Goal: Task Accomplishment & Management: Use online tool/utility

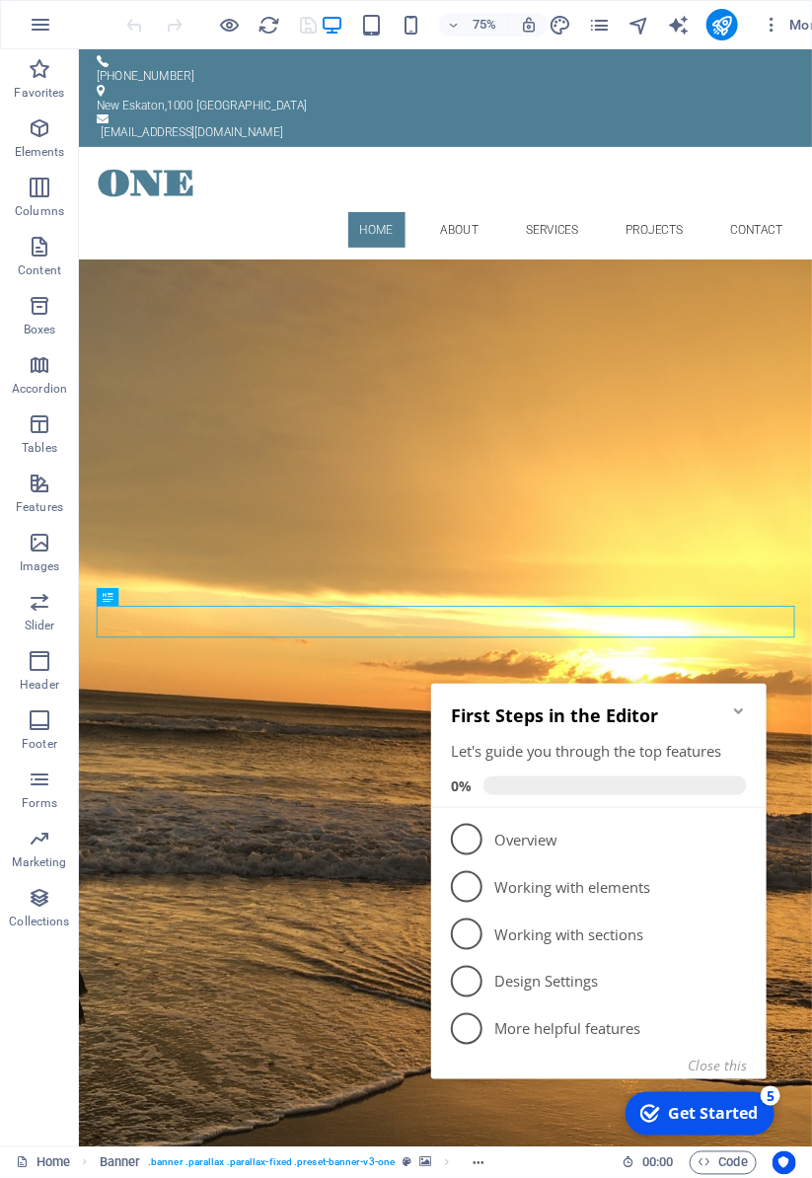
click at [713, 1115] on div "Get Started" at bounding box center [712, 1113] width 90 height 22
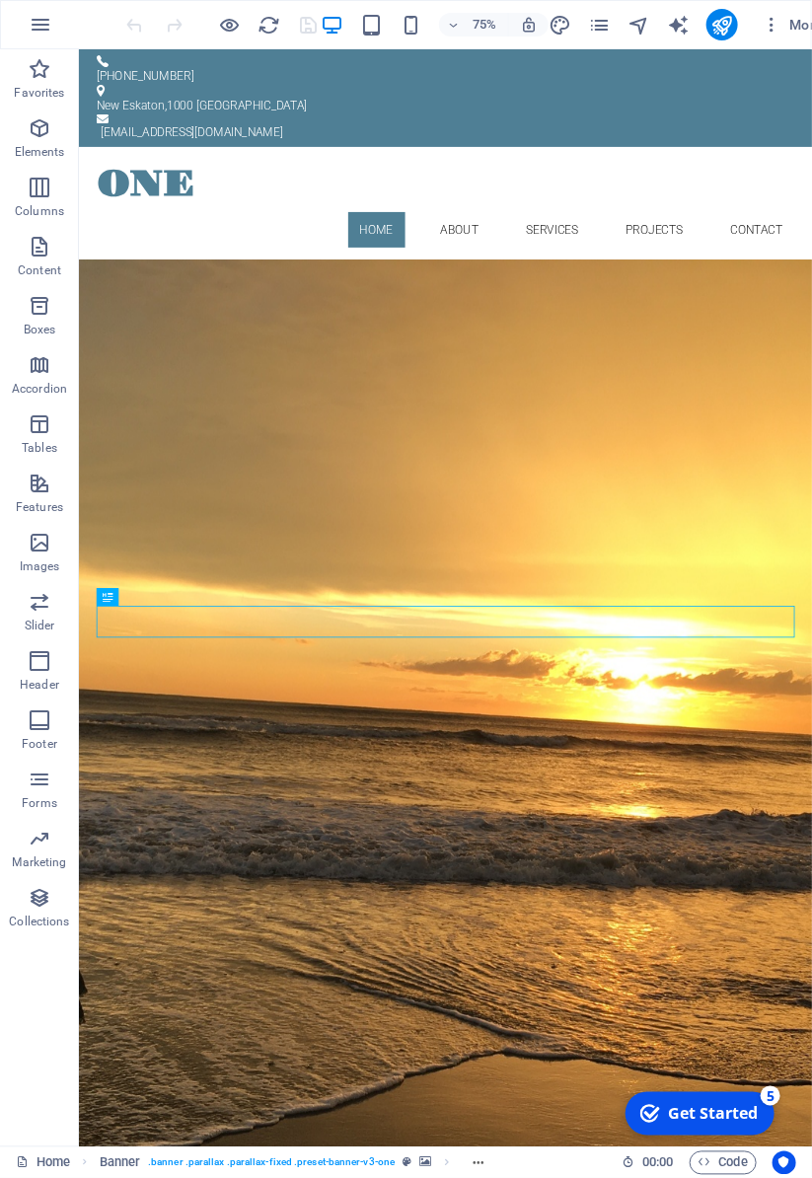
click at [723, 1115] on div "Get Started" at bounding box center [712, 1113] width 90 height 22
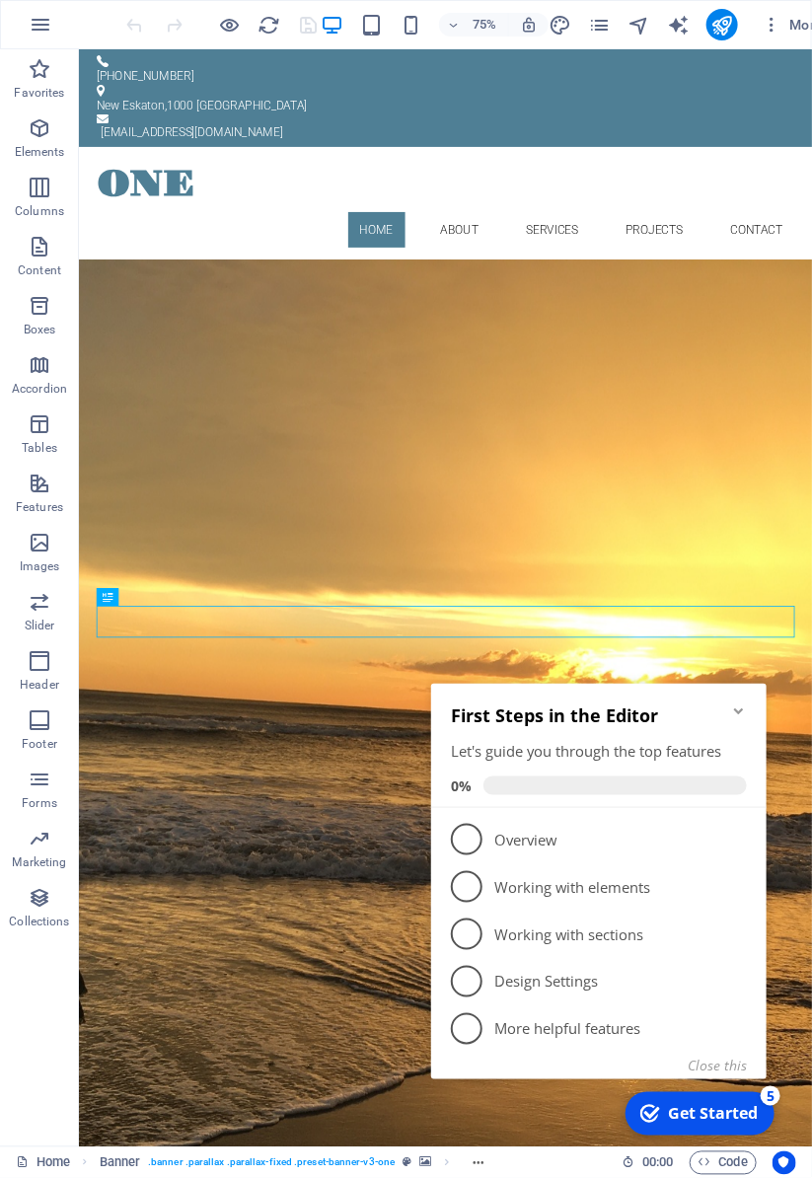
click at [557, 838] on p "Overview - incomplete" at bounding box center [611, 838] width 237 height 21
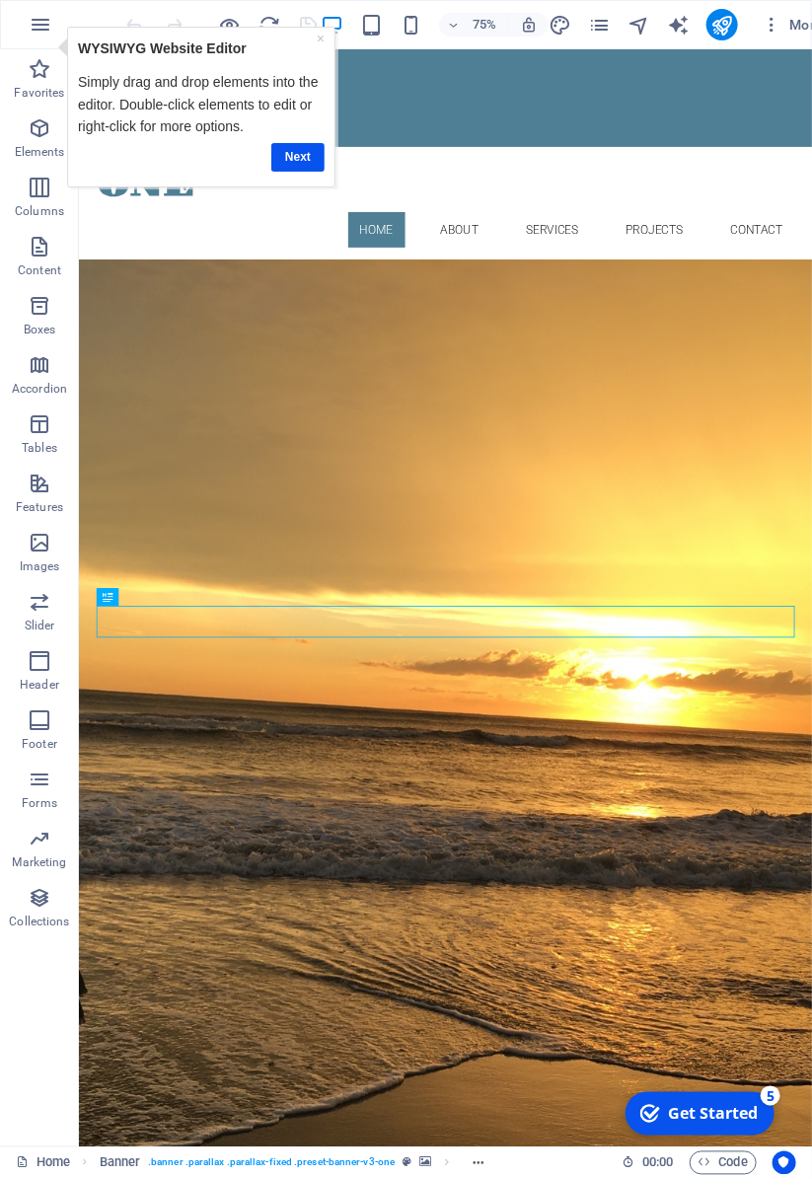
click at [295, 148] on link "Next" at bounding box center [297, 156] width 53 height 29
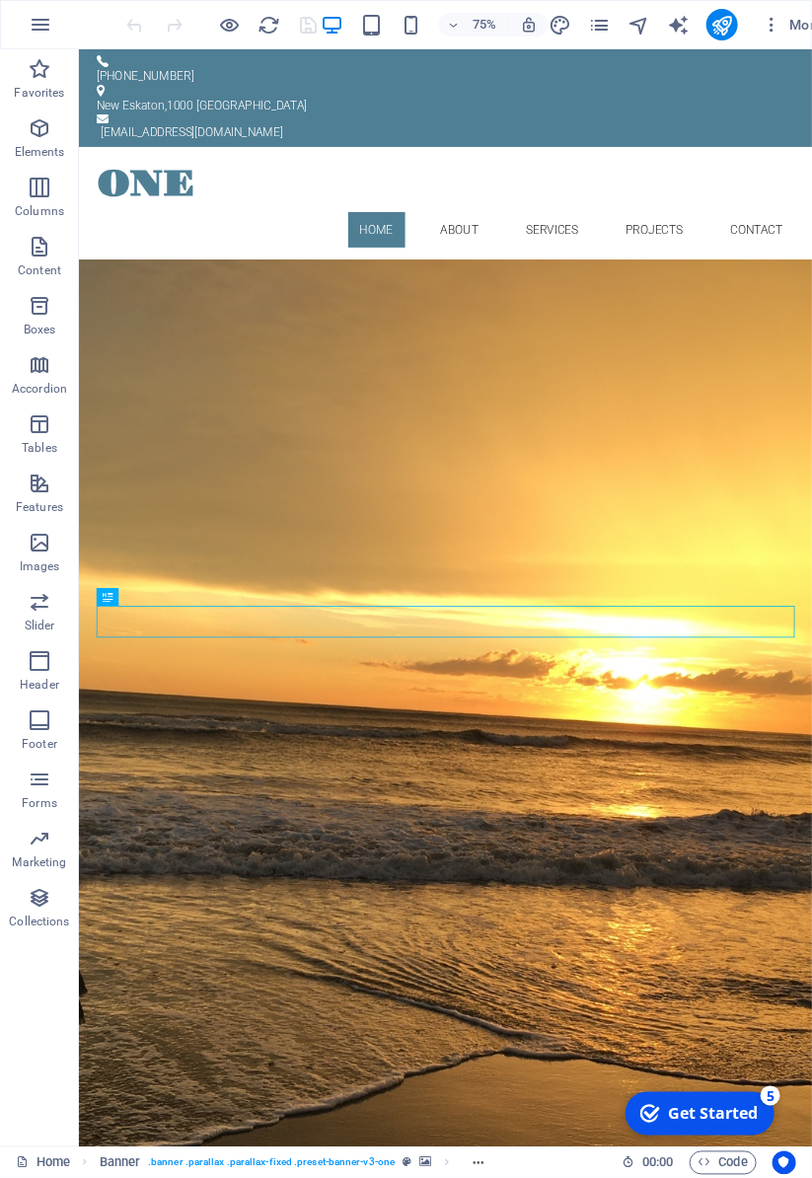
click at [163, 194] on div "ONE" at bounding box center [567, 229] width 931 height 71
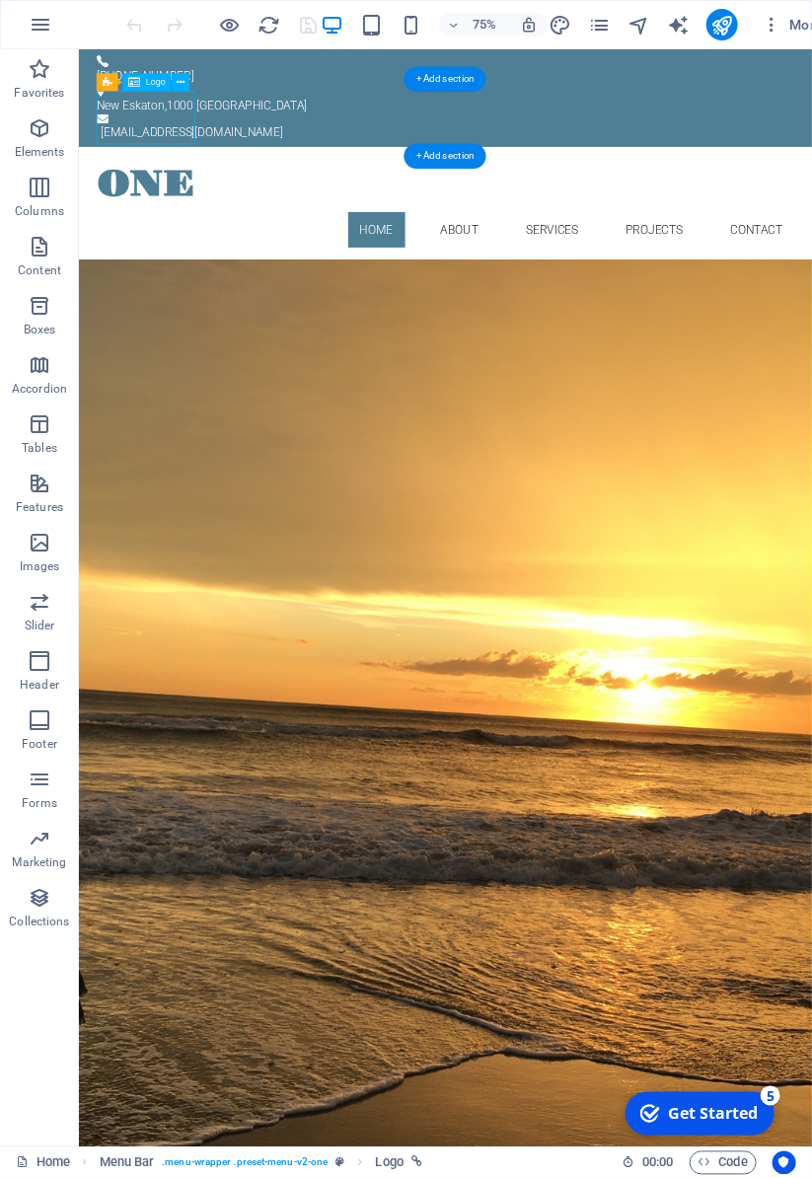
click at [179, 194] on div "ONE" at bounding box center [567, 229] width 931 height 71
click at [169, 194] on div "ONE" at bounding box center [567, 229] width 931 height 71
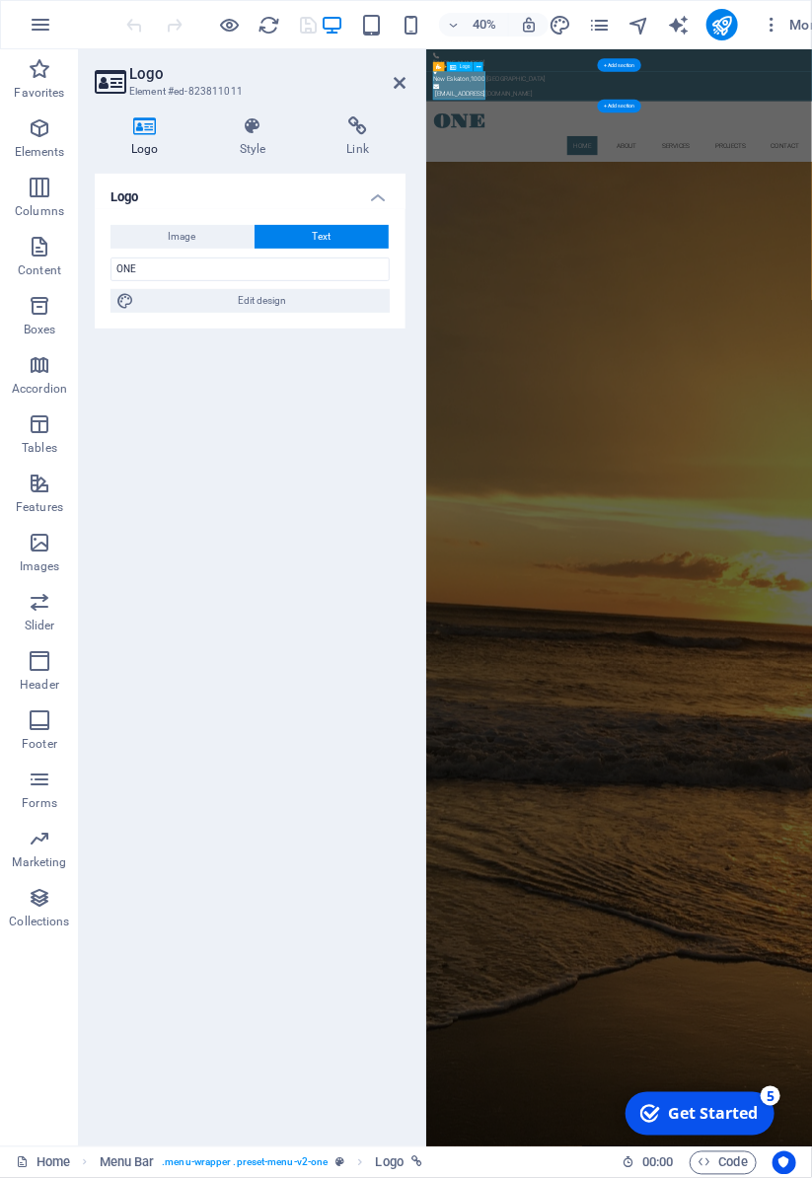
click at [293, 298] on span "Edit design" at bounding box center [262, 301] width 244 height 24
select select "rem"
select select "600"
select select "px"
select select "rem"
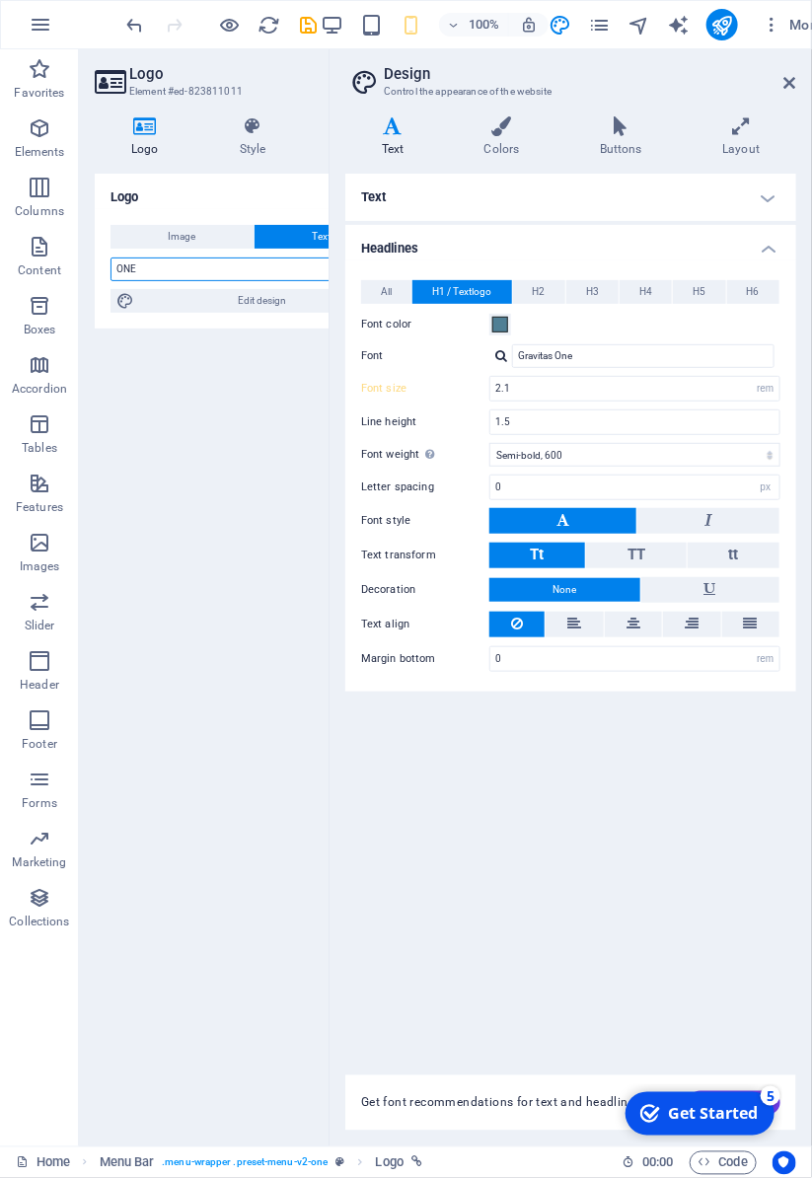
click at [195, 264] on input "ONE" at bounding box center [249, 269] width 279 height 24
type input "O"
type input "Explore yourself!"
click at [784, 85] on icon at bounding box center [790, 83] width 12 height 16
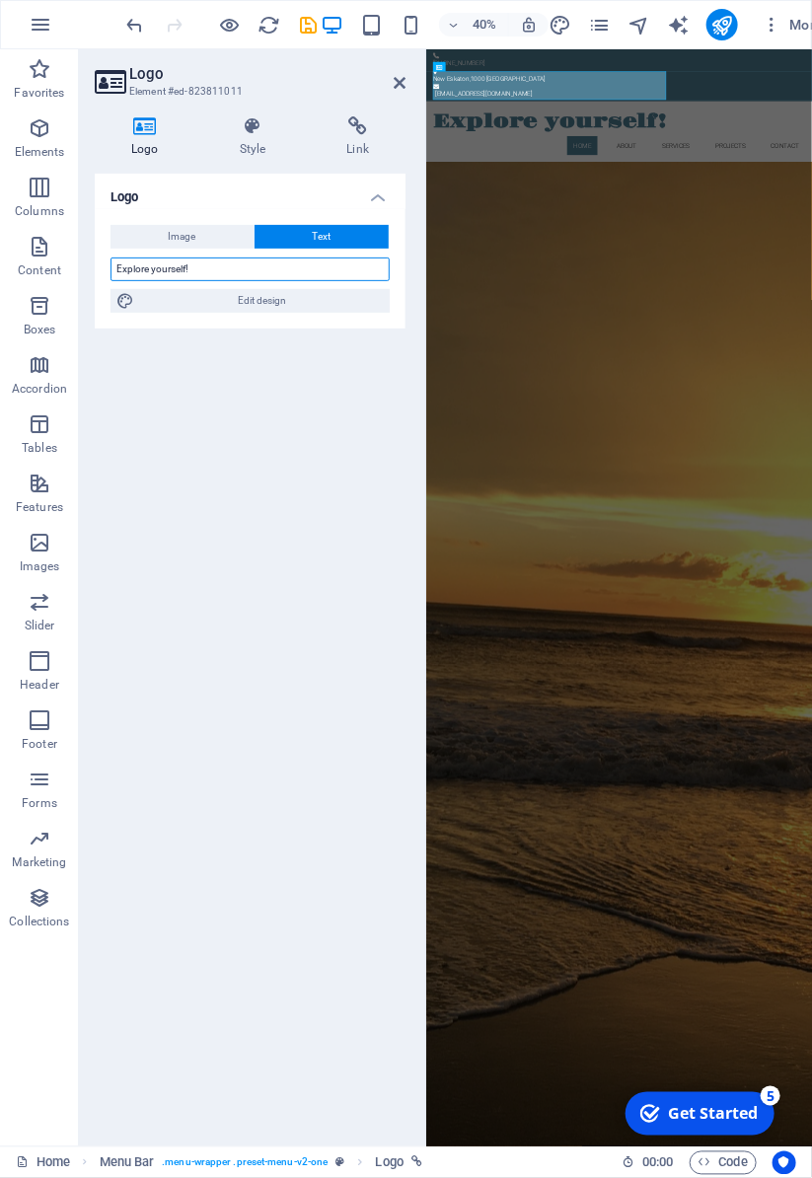
click at [226, 275] on input "Explore yourself!" at bounding box center [249, 269] width 279 height 24
click at [278, 301] on span "Edit design" at bounding box center [262, 301] width 244 height 24
select select "rem"
select select "600"
select select "px"
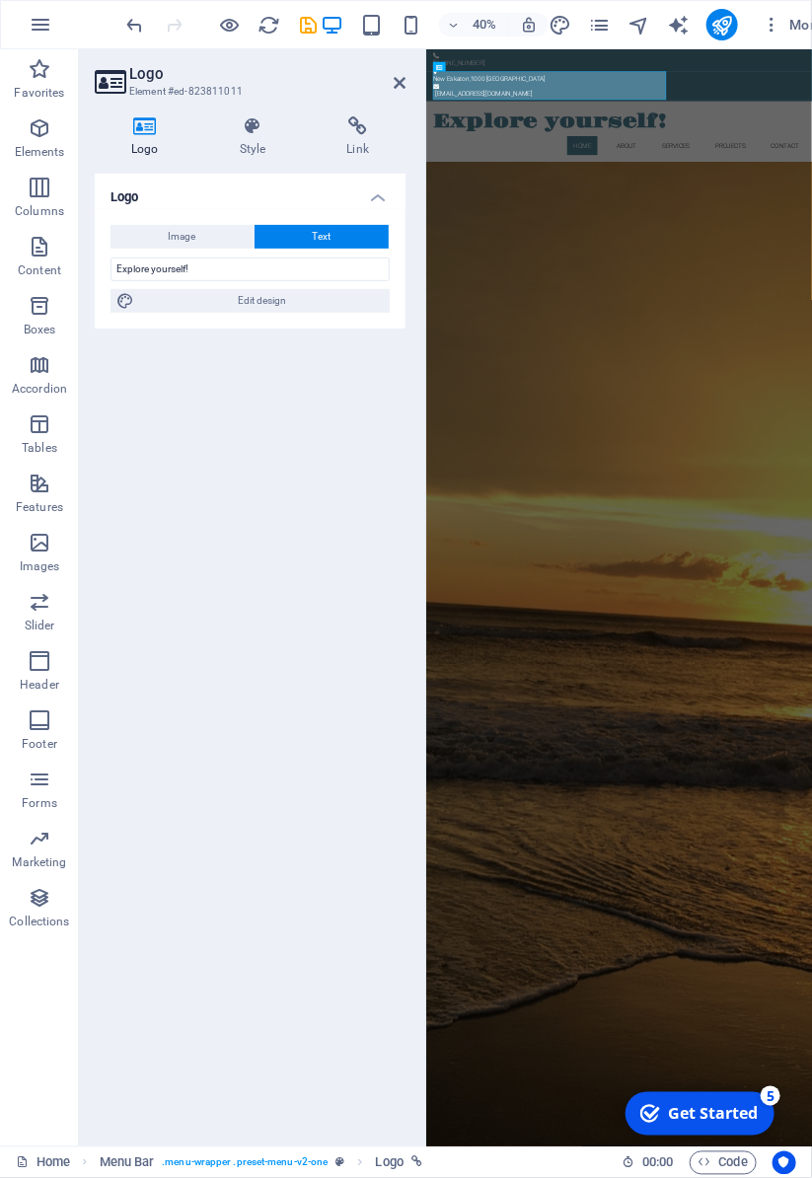
select select "rem"
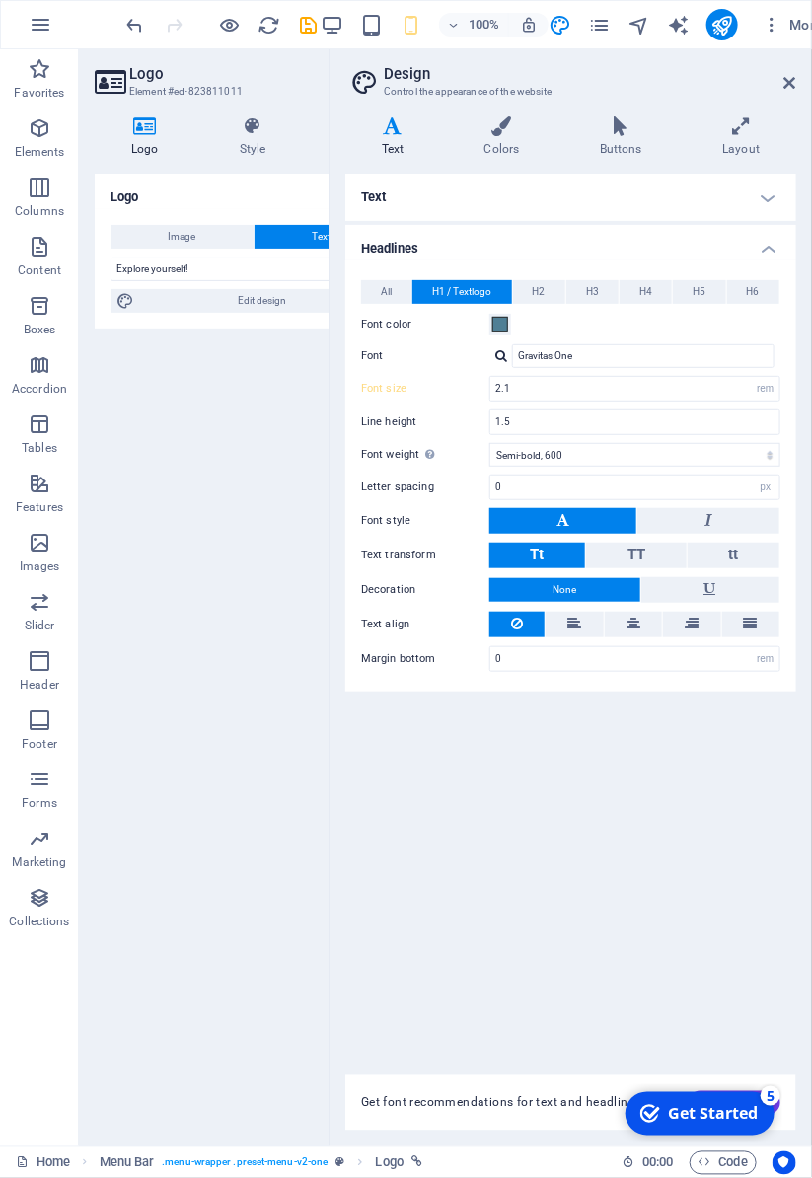
type input "2.1"
click at [727, 519] on button at bounding box center [708, 521] width 142 height 26
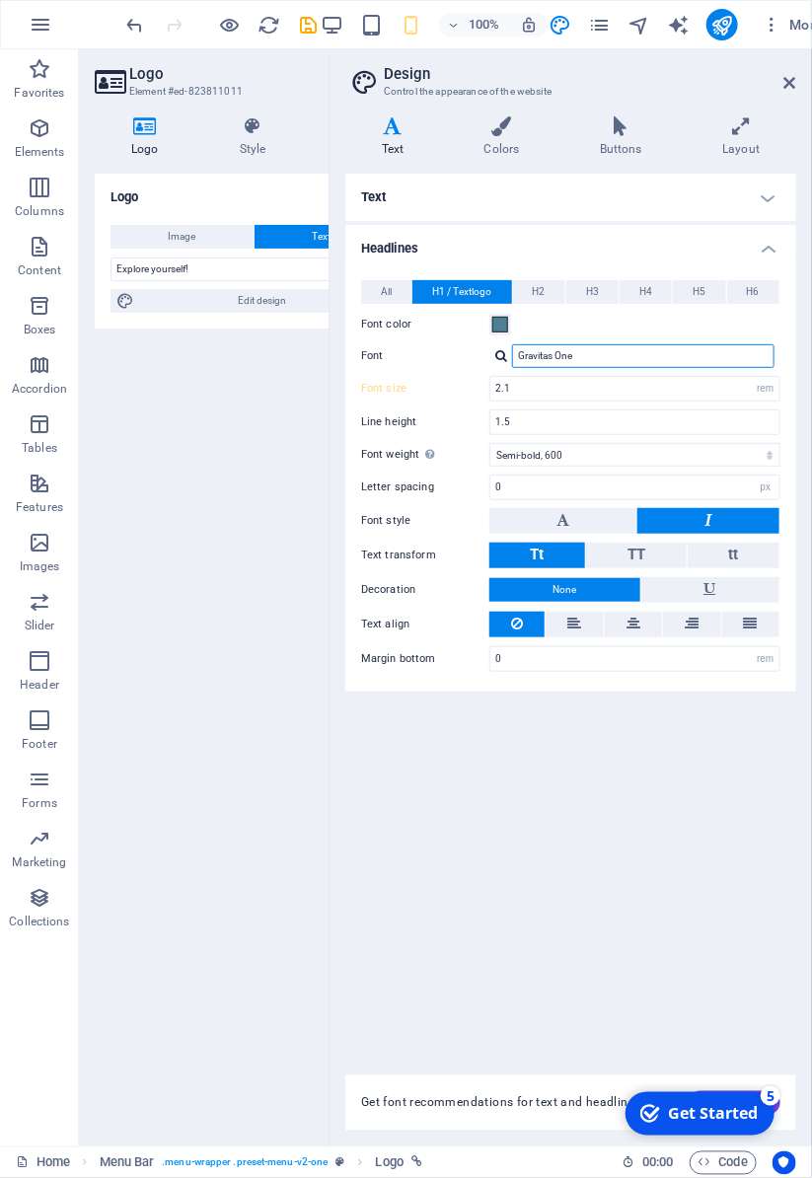
click at [654, 351] on input "Gravitas One" at bounding box center [643, 356] width 262 height 24
click at [505, 360] on div at bounding box center [501, 355] width 12 height 13
click at [566, 384] on div "Dancing Script" at bounding box center [647, 382] width 260 height 21
type input "Dancing Script"
click at [535, 287] on span "H2" at bounding box center [539, 292] width 13 height 24
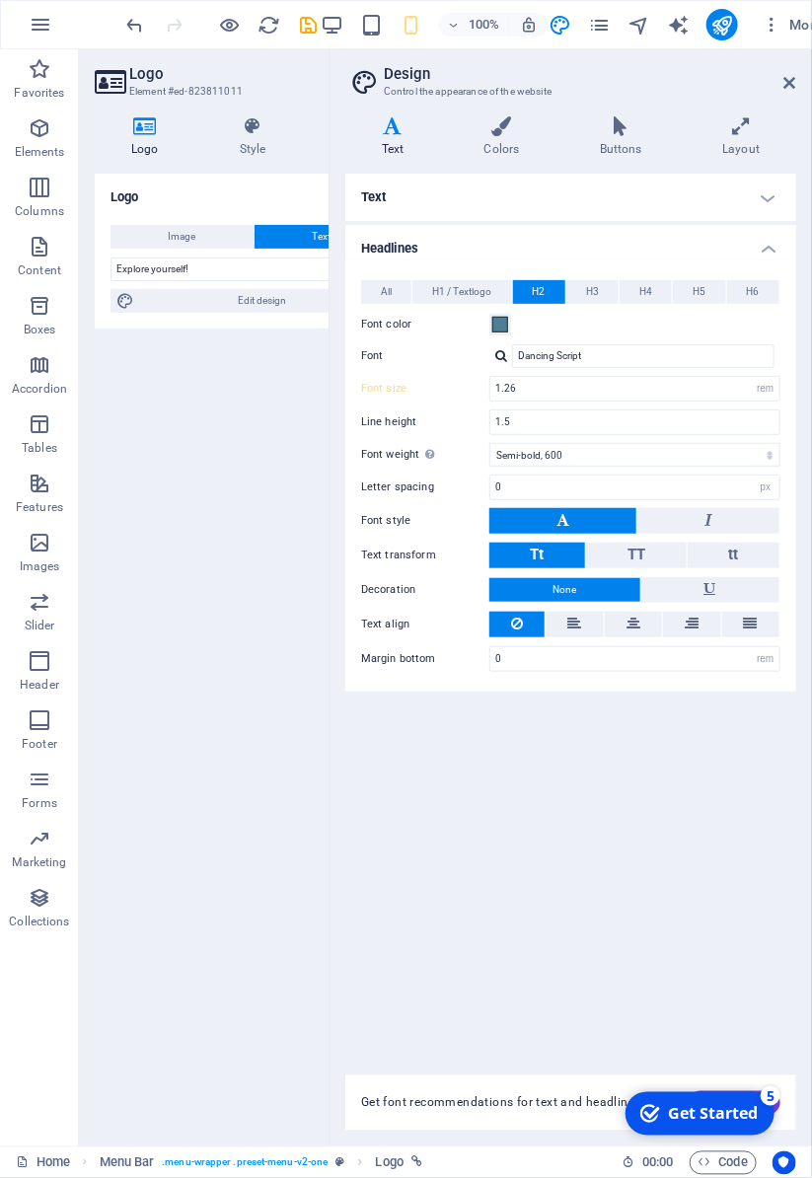
click at [489, 281] on span "H1 / Textlogo" at bounding box center [461, 292] width 59 height 24
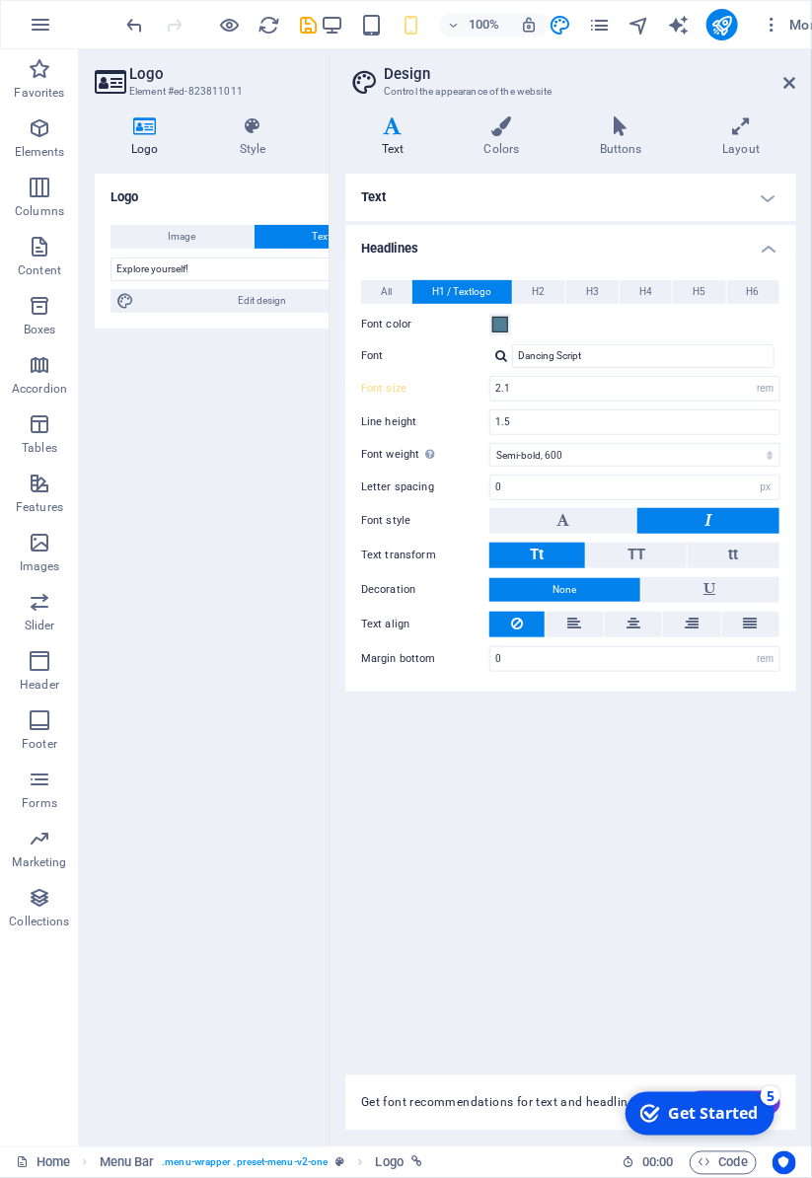
click at [543, 283] on span "H2" at bounding box center [539, 292] width 13 height 24
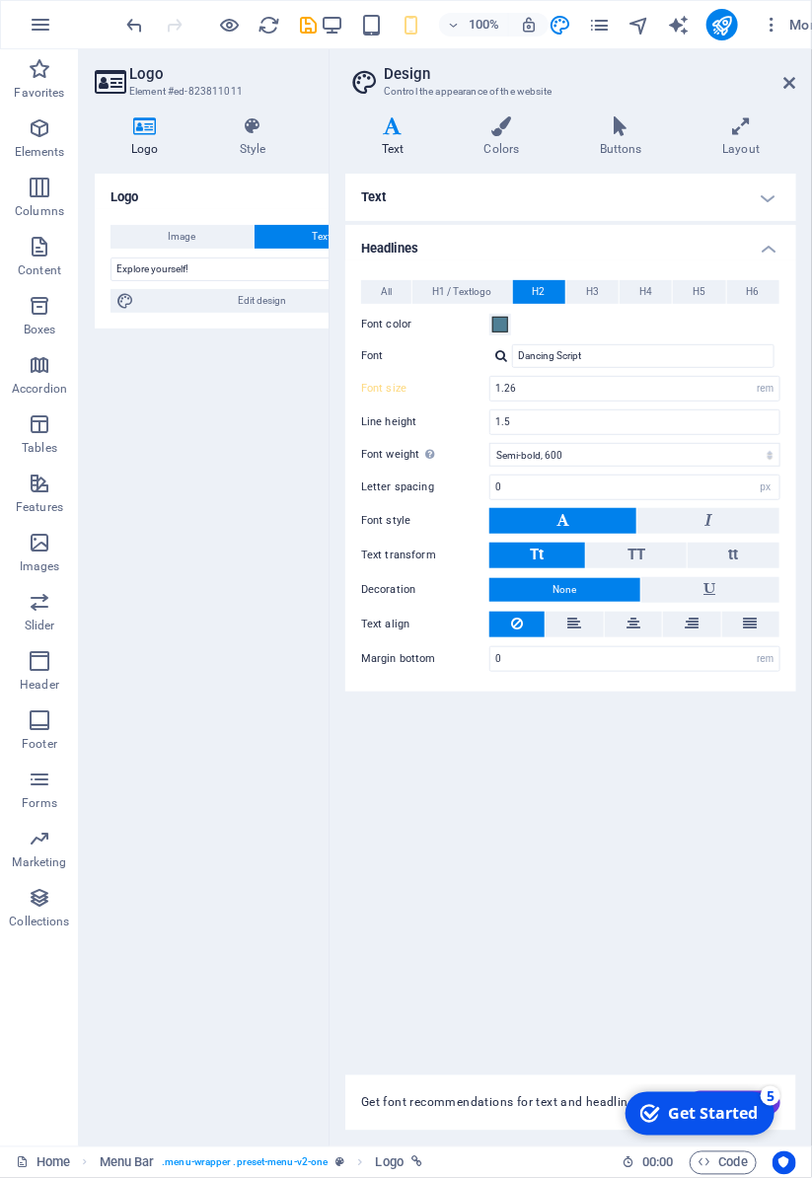
click at [454, 288] on span "H1 / Textlogo" at bounding box center [461, 292] width 59 height 24
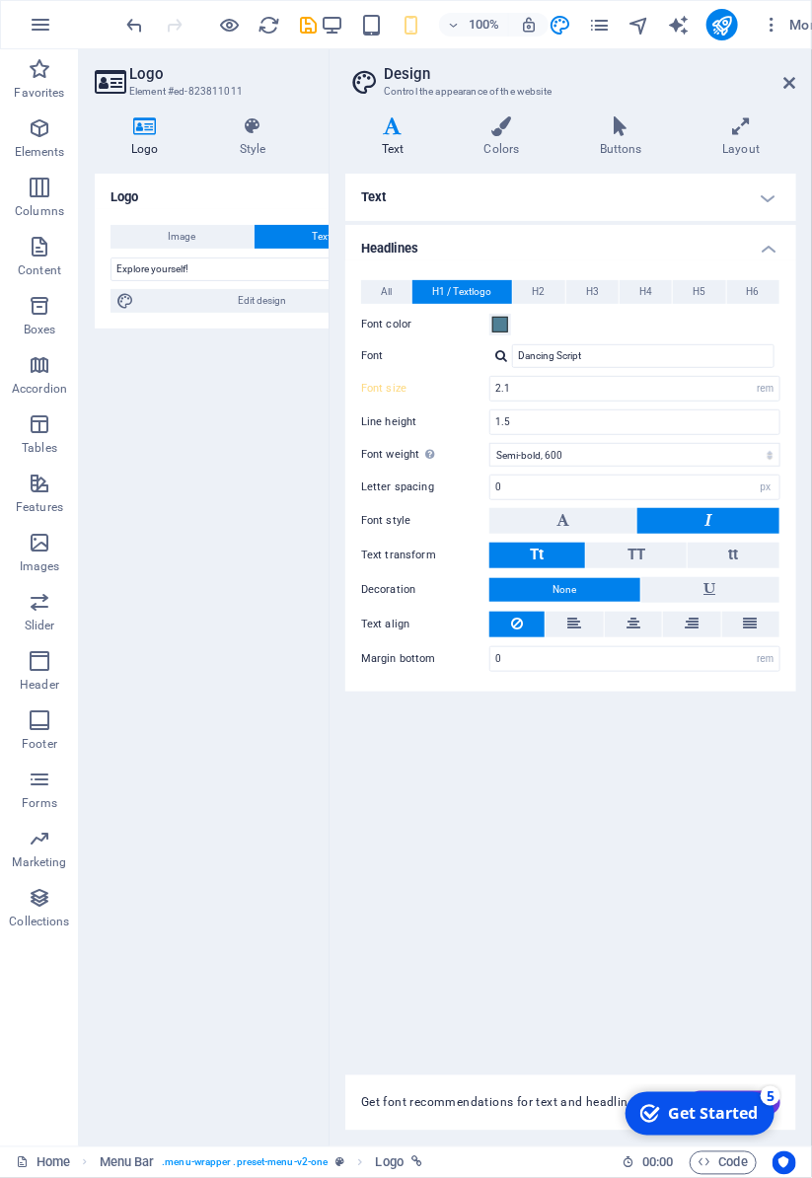
click at [601, 292] on button "H3" at bounding box center [592, 292] width 52 height 24
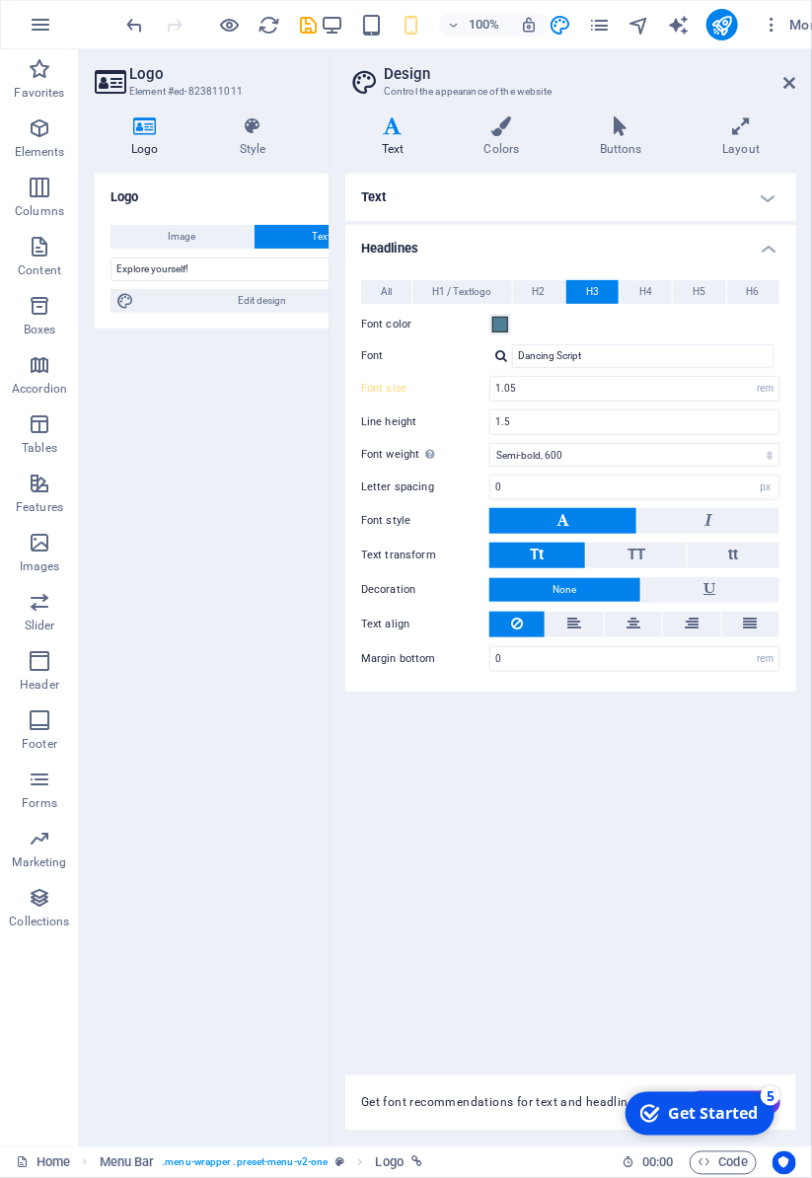
click at [459, 293] on span "H1 / Textlogo" at bounding box center [461, 292] width 59 height 24
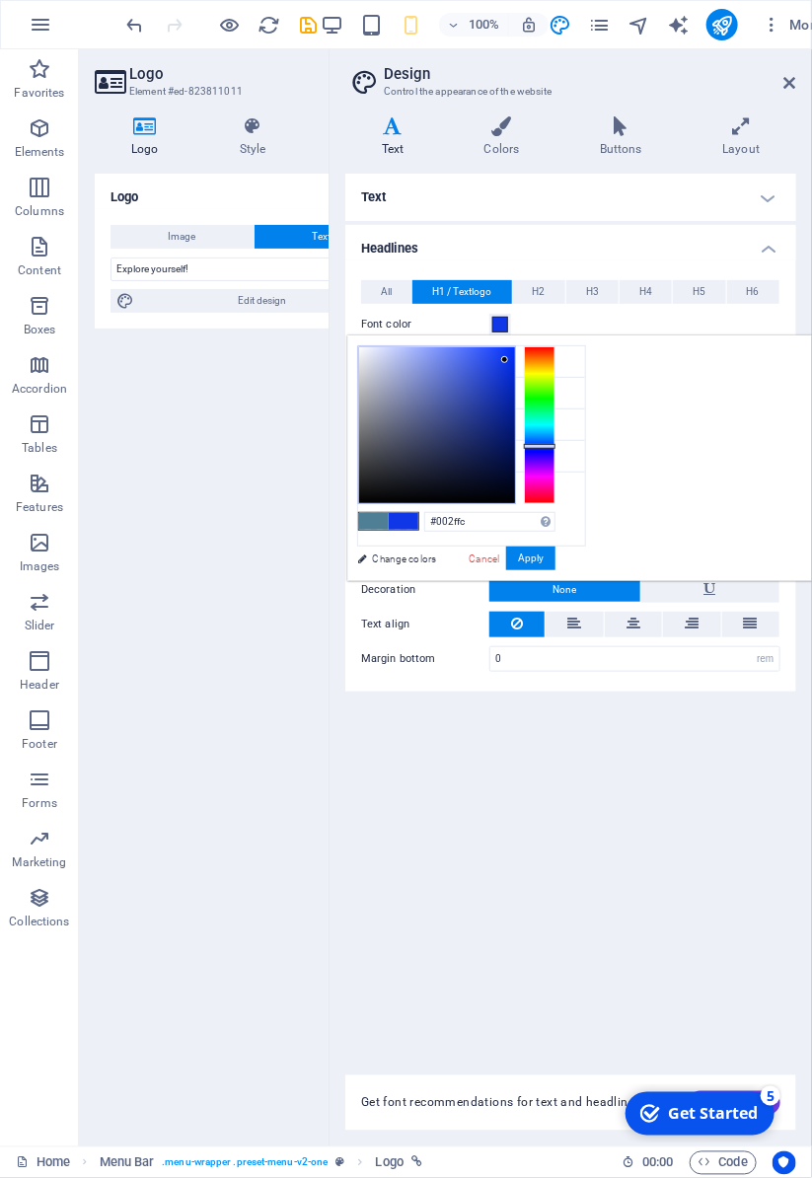
type input "#002fff"
click at [555, 556] on button "Apply" at bounding box center [530, 558] width 49 height 24
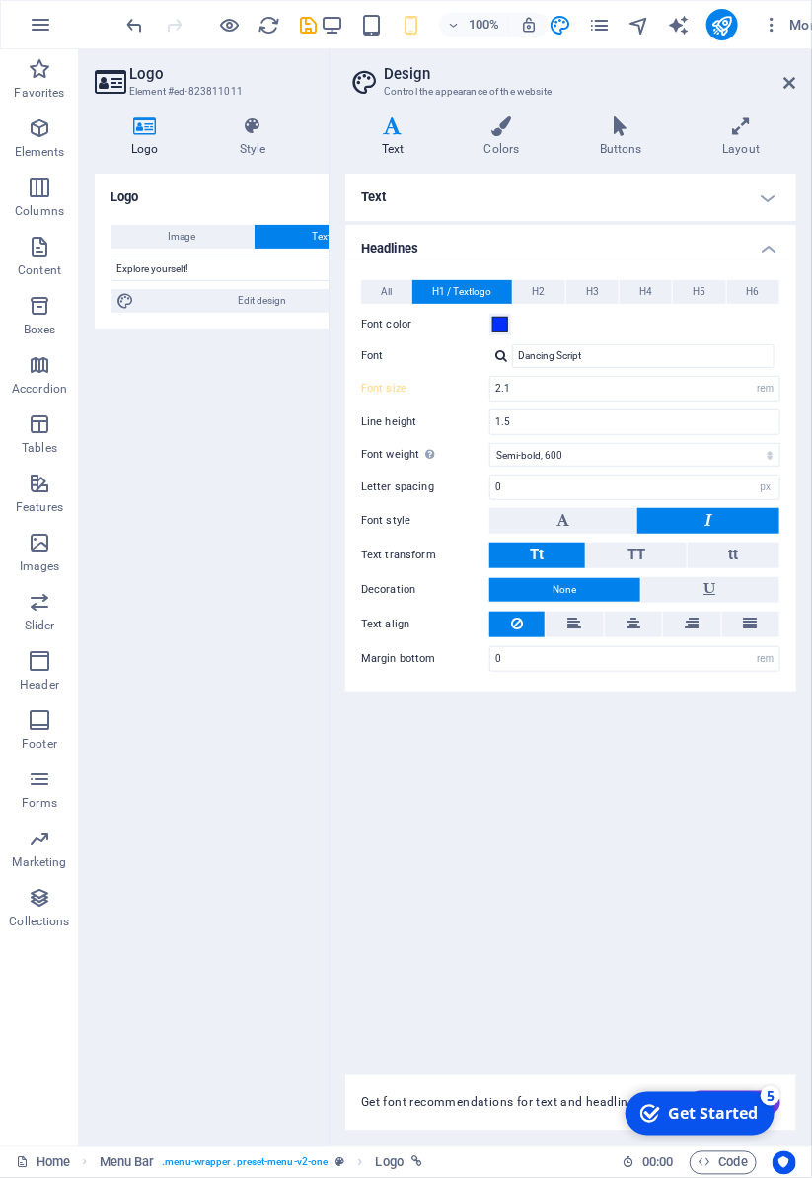
click at [790, 79] on icon at bounding box center [790, 83] width 12 height 16
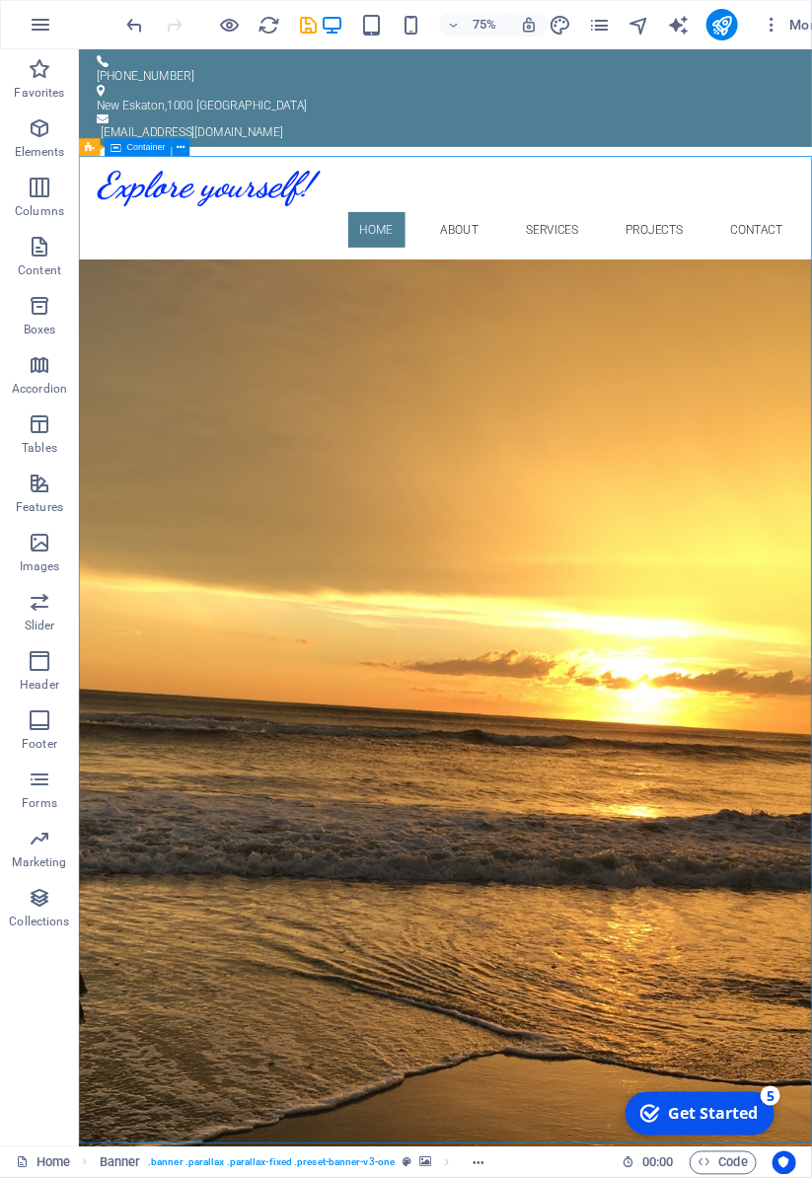
click at [765, 695] on div "Drop content here or Add elements Paste clipboard" at bounding box center [523, 646] width 733 height 1097
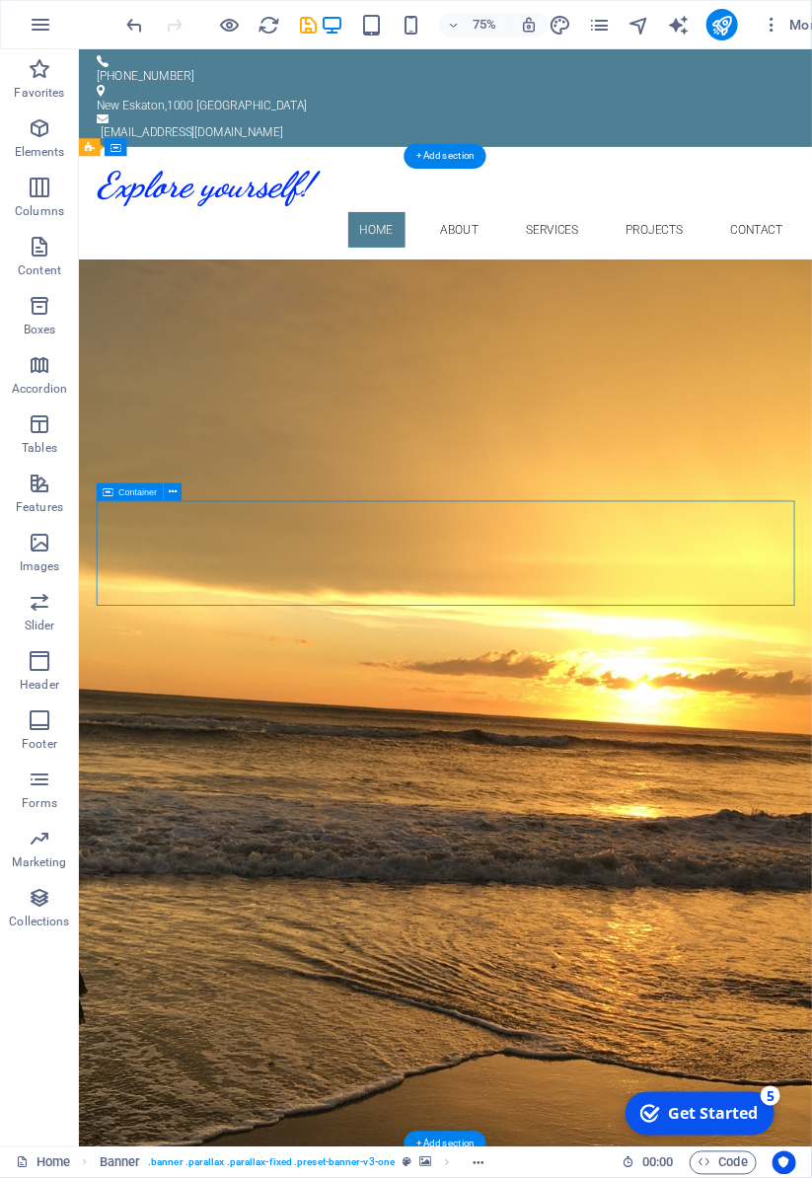
click at [565, 695] on div "Drop content here or Add elements Paste clipboard" at bounding box center [523, 646] width 733 height 1097
click at [565, 694] on div "Drop content here or Add elements Paste clipboard" at bounding box center [523, 646] width 733 height 1097
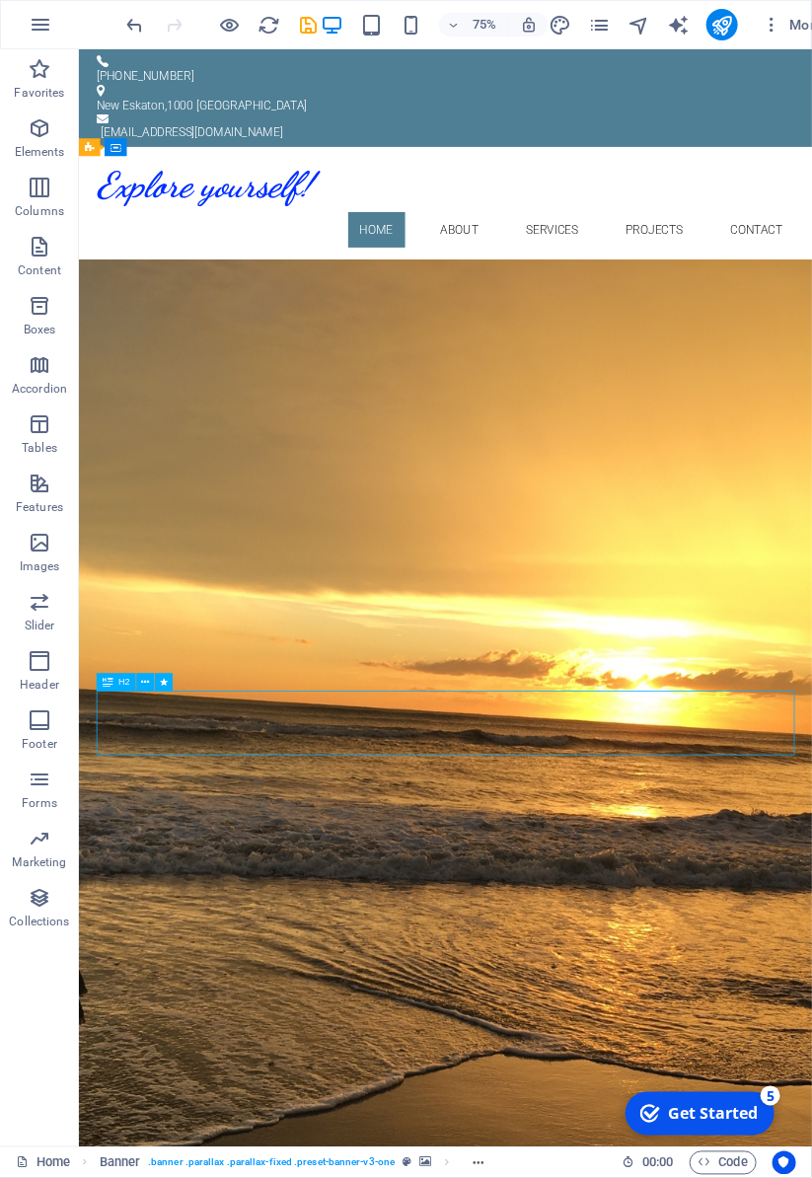
click at [194, 590] on div "New headline" at bounding box center [567, 568] width 931 height 42
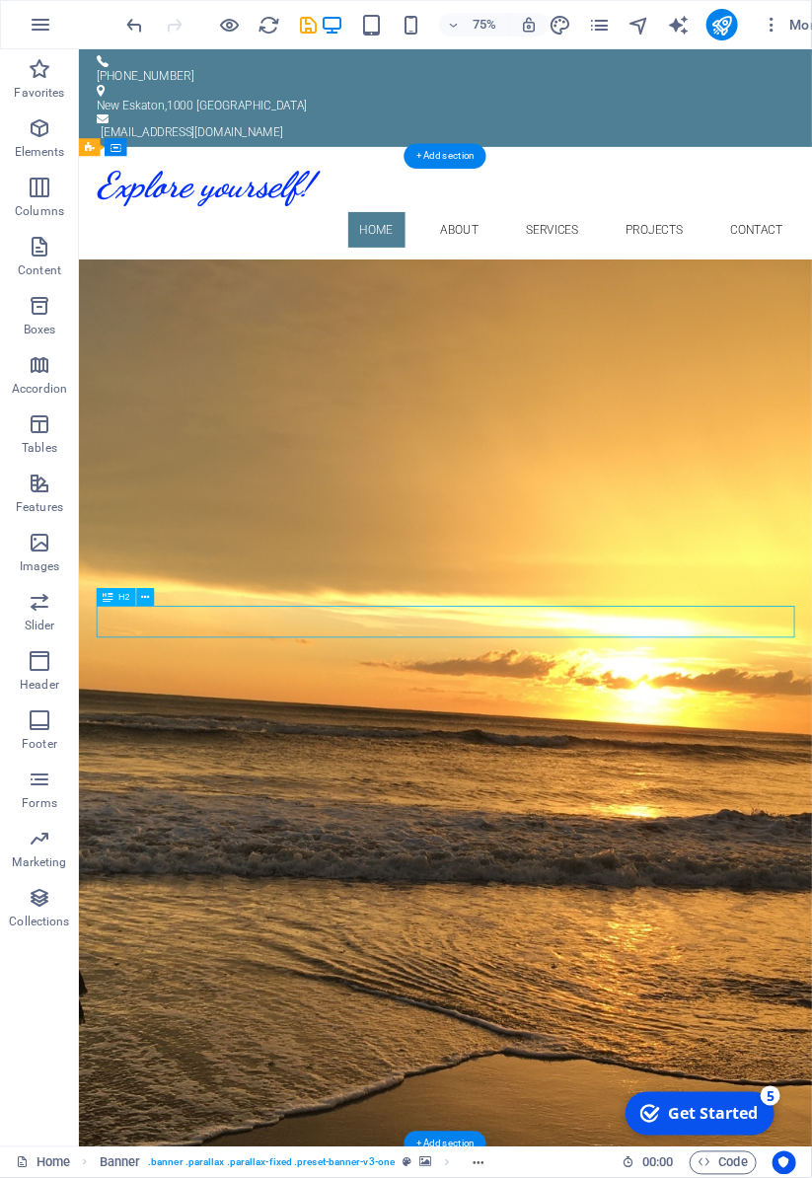
click at [251, 590] on div "New headline" at bounding box center [567, 568] width 931 height 42
click at [238, 590] on div "New headline" at bounding box center [567, 568] width 931 height 42
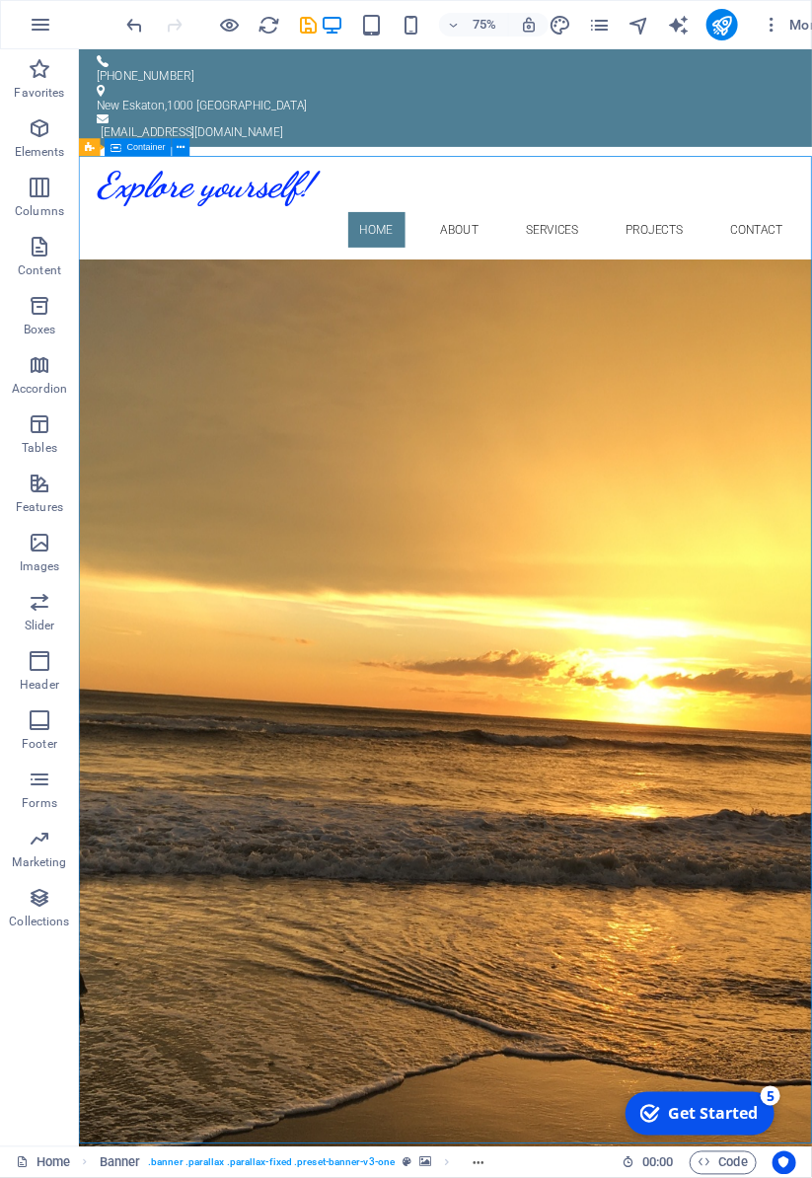
click at [589, 265] on nav "Home About Services Projects Contact" at bounding box center [567, 288] width 931 height 47
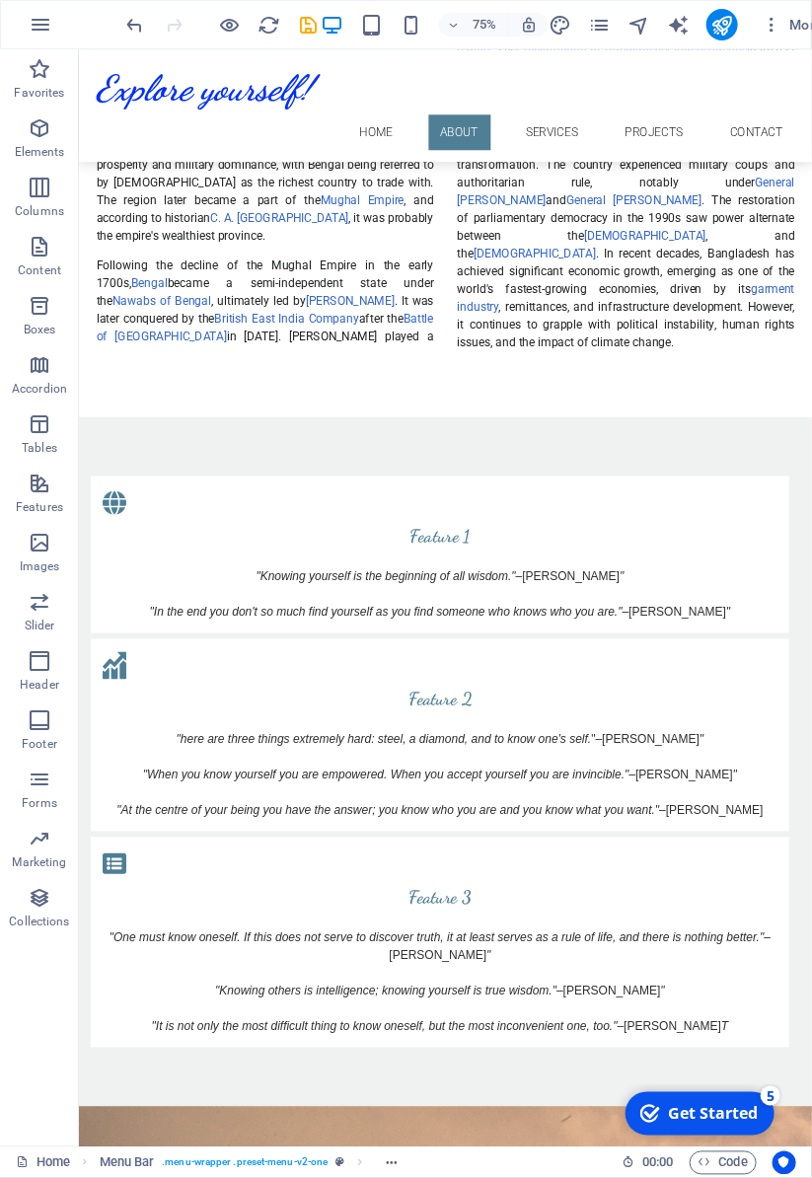
scroll to position [1842, 0]
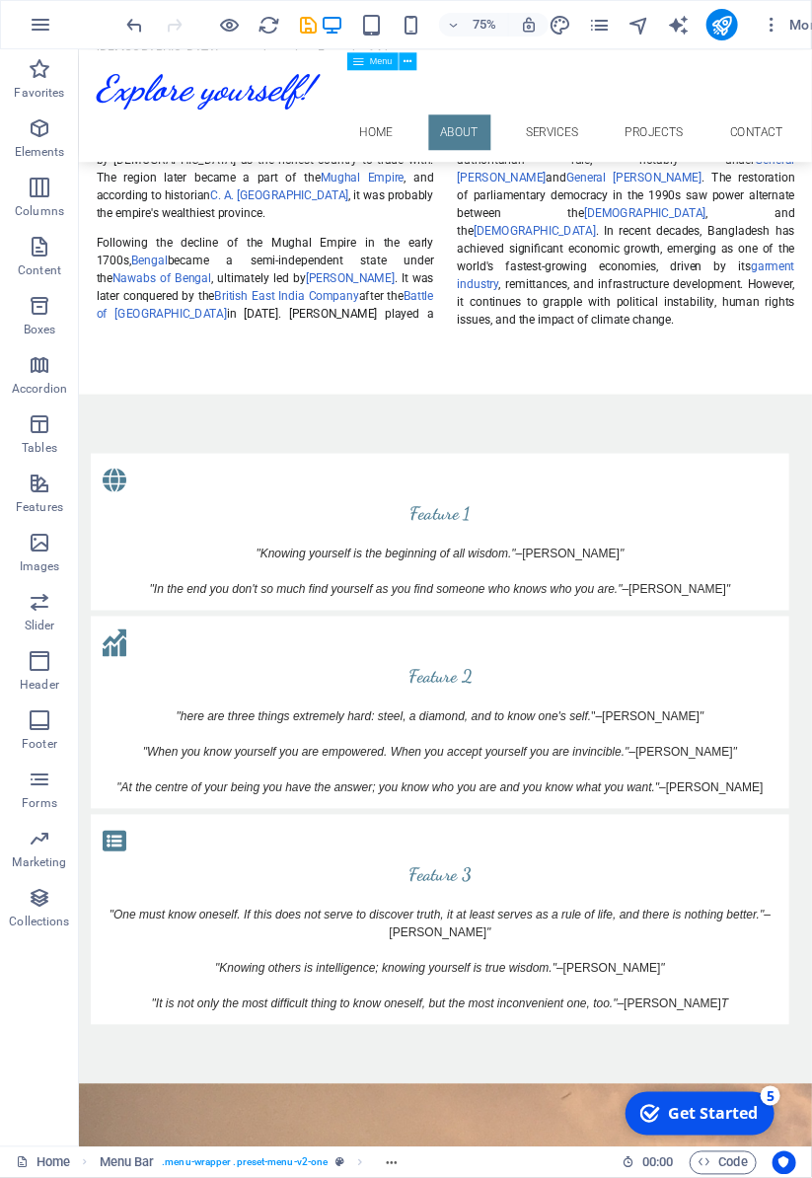
click at [573, 820] on figure at bounding box center [558, 839] width 899 height 39
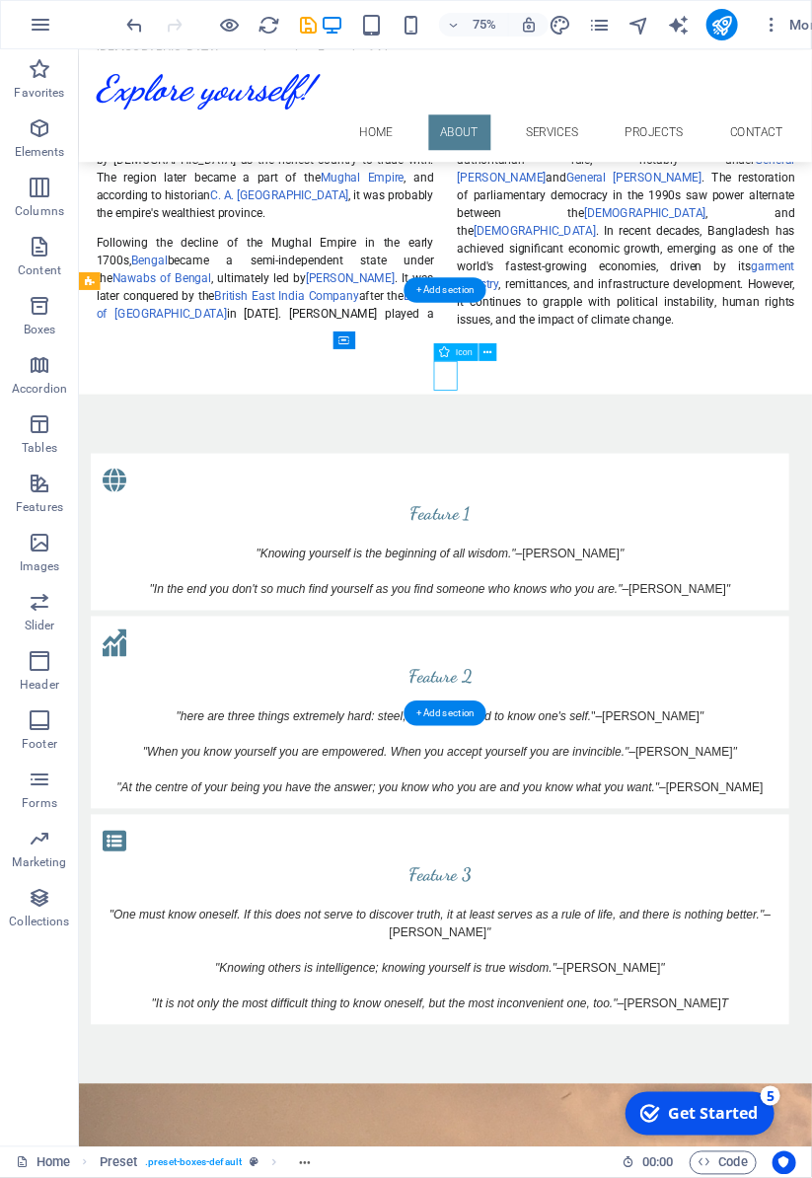
click at [811, 1084] on figure at bounding box center [558, 1103] width 899 height 39
click at [811, 1131] on div "Feature 3" at bounding box center [558, 1149] width 899 height 36
click at [590, 867] on div "Feature 2" at bounding box center [558, 885] width 899 height 36
click at [273, 650] on div "Feature 1" at bounding box center [558, 668] width 899 height 36
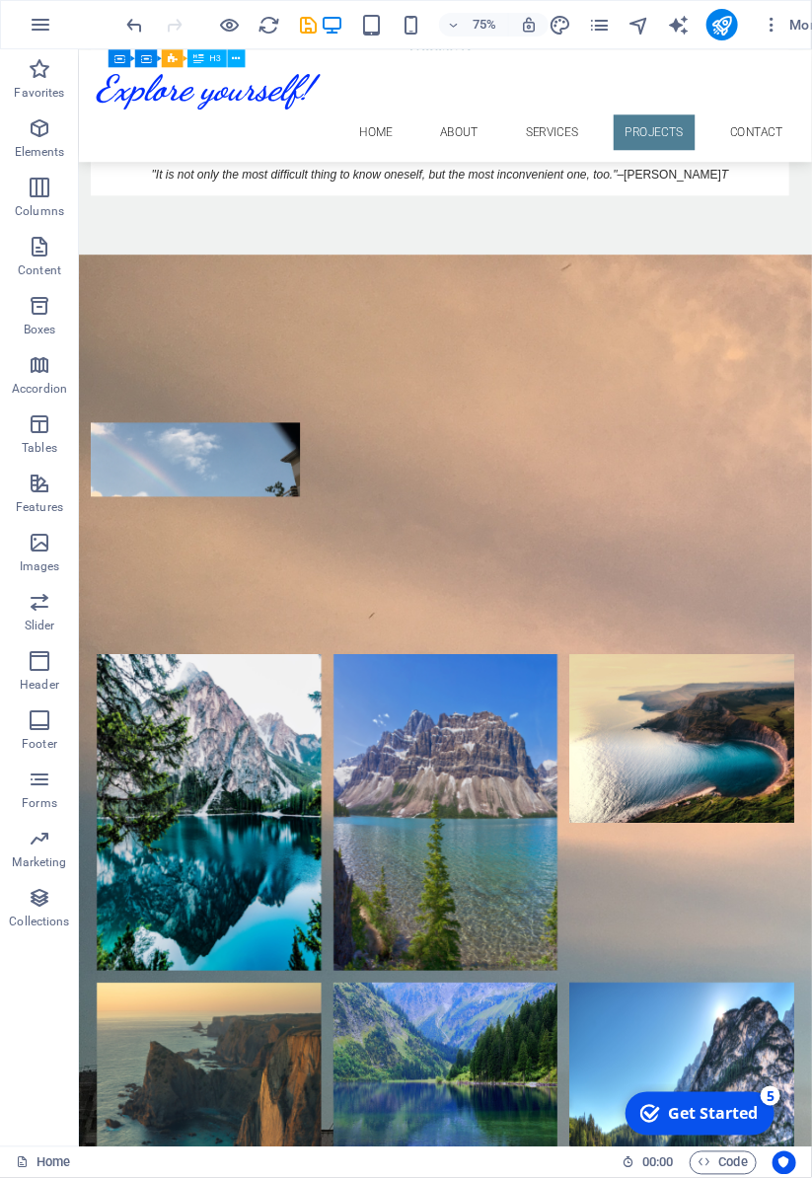
scroll to position [2946, 0]
click at [279, 856] on li at bounding box center [252, 1066] width 300 height 421
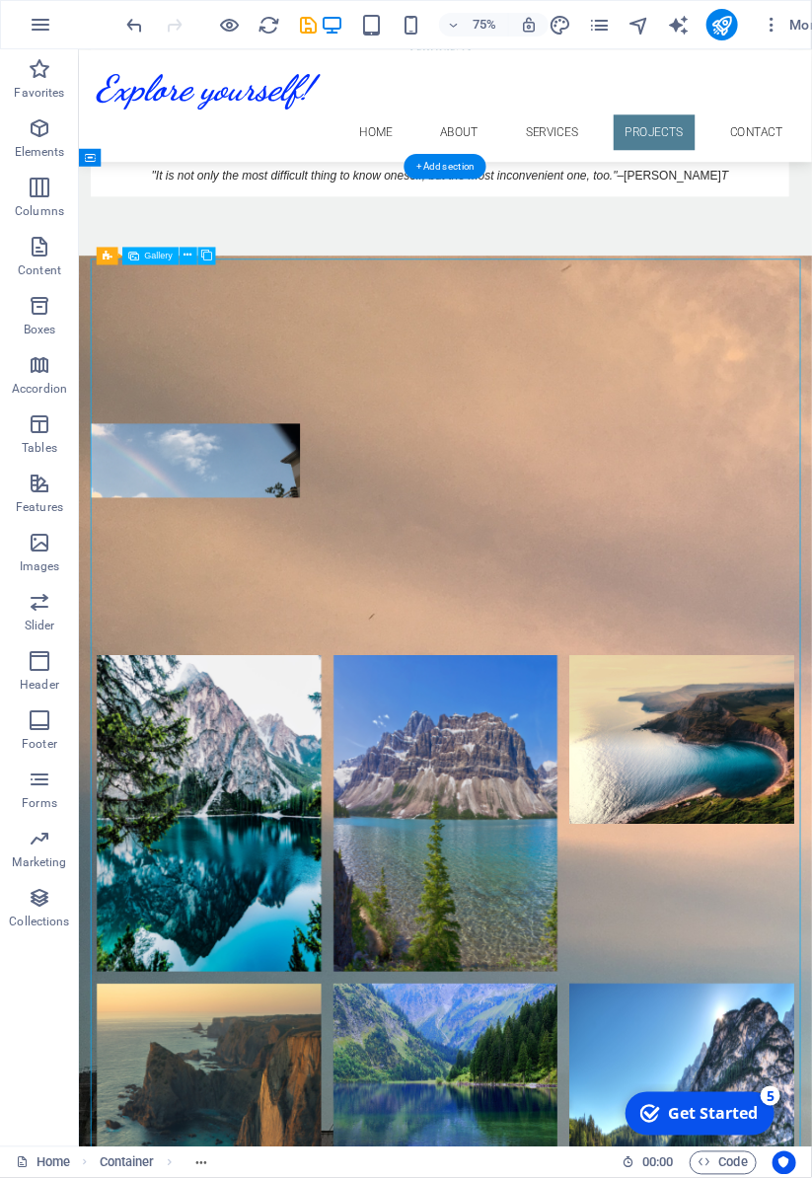
click at [155, 255] on span "Gallery" at bounding box center [159, 255] width 29 height 9
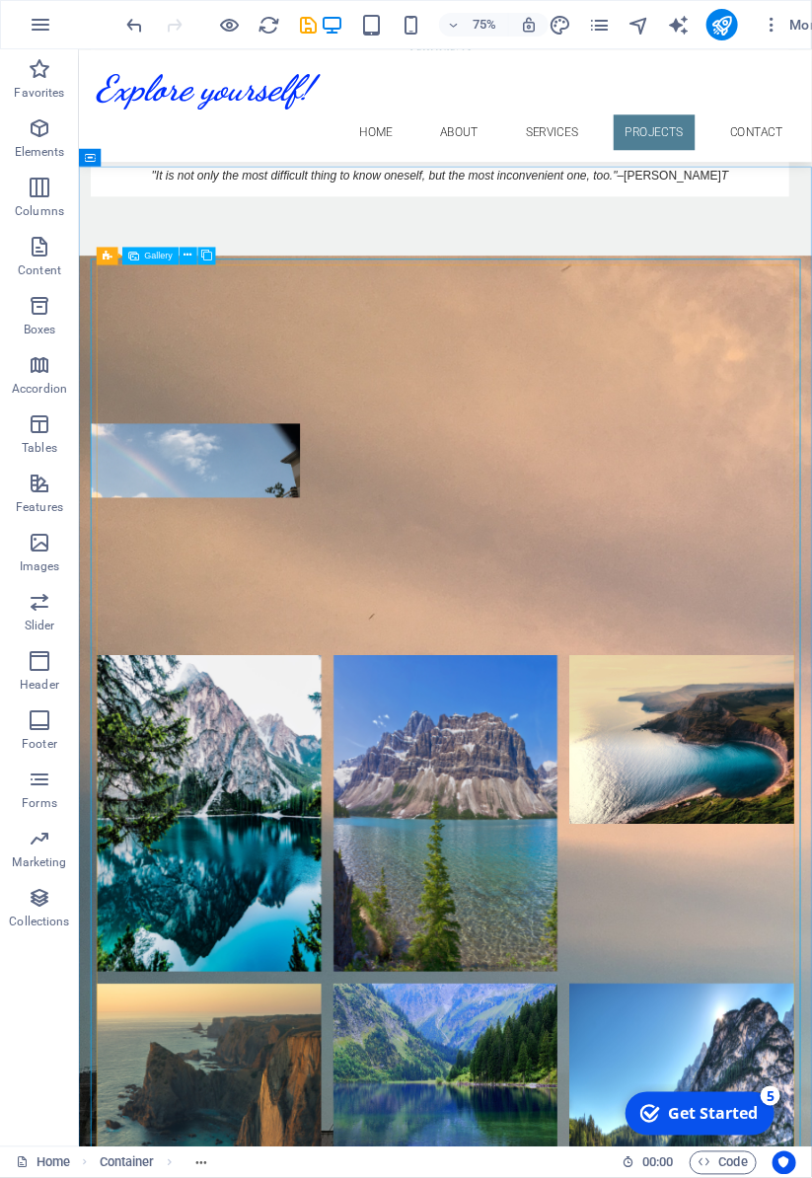
click at [159, 256] on span "Gallery" at bounding box center [159, 255] width 29 height 9
click at [264, 856] on li at bounding box center [252, 1066] width 300 height 421
click at [258, 856] on li at bounding box center [252, 1066] width 300 height 421
select select "3"
select select "%"
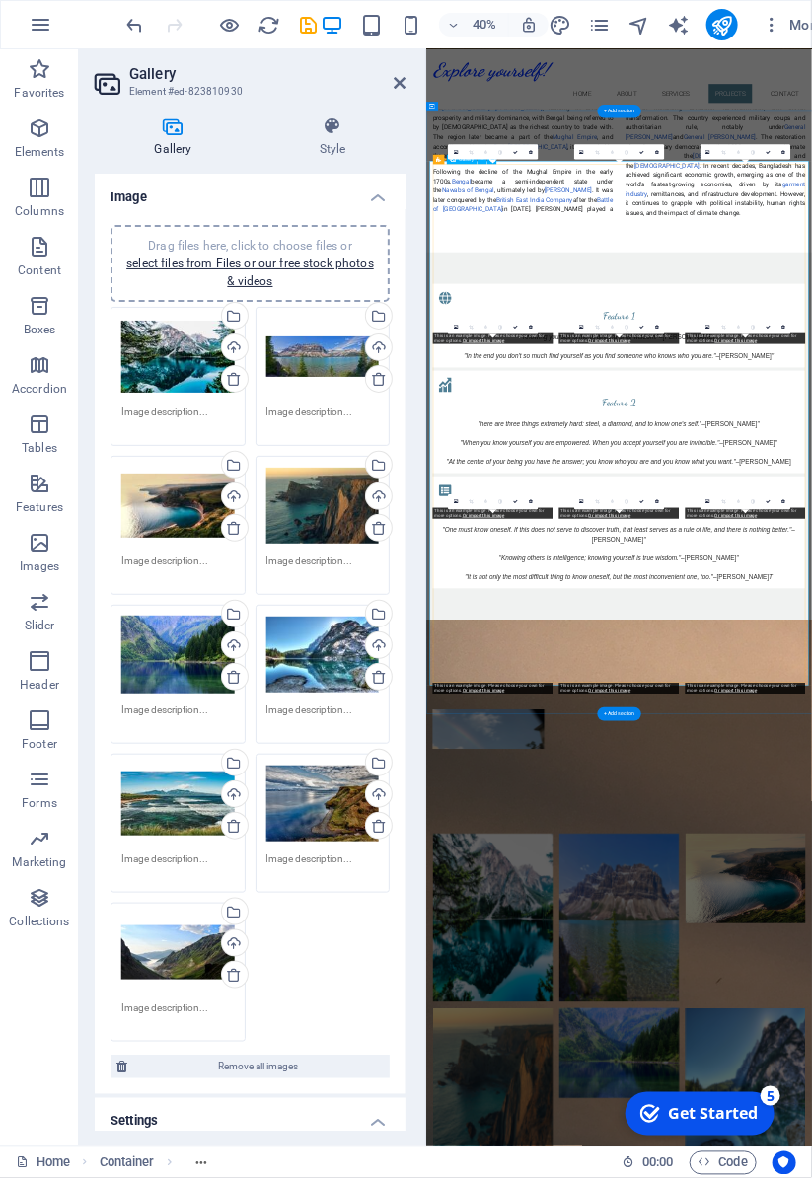
scroll to position [4098, 0]
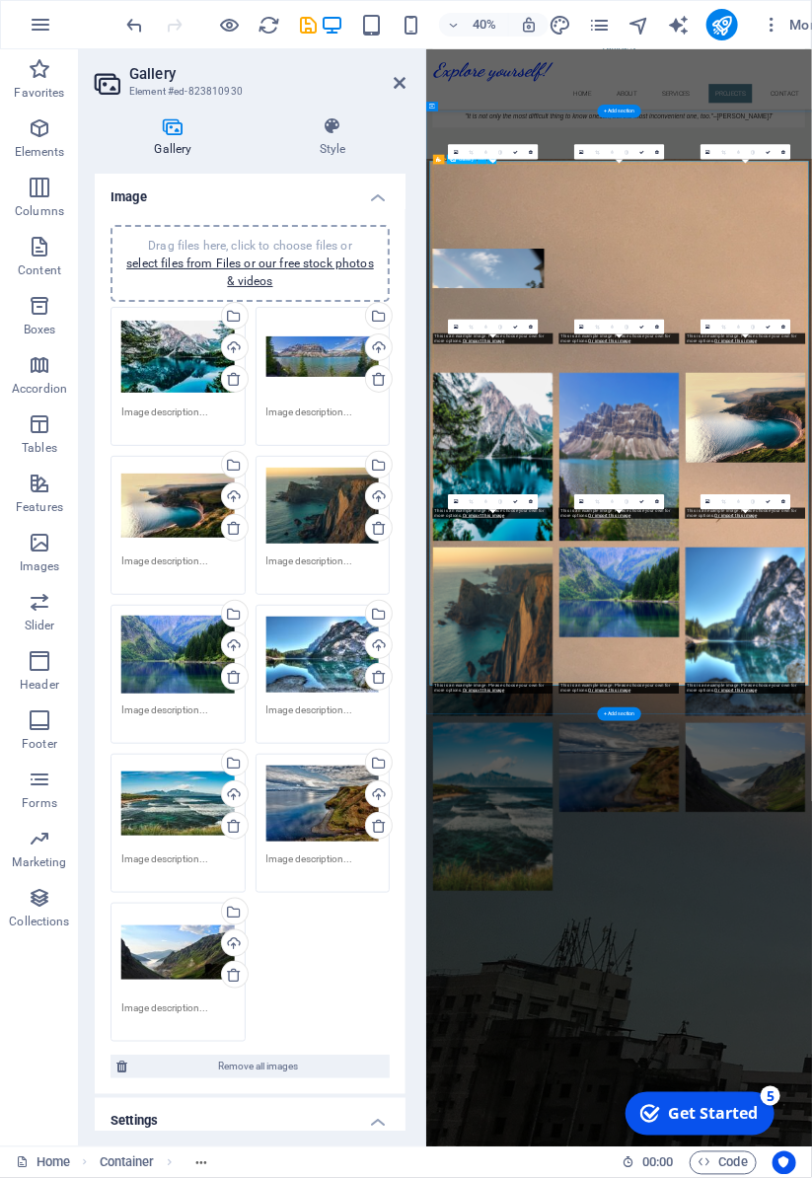
click at [235, 382] on icon at bounding box center [234, 379] width 16 height 16
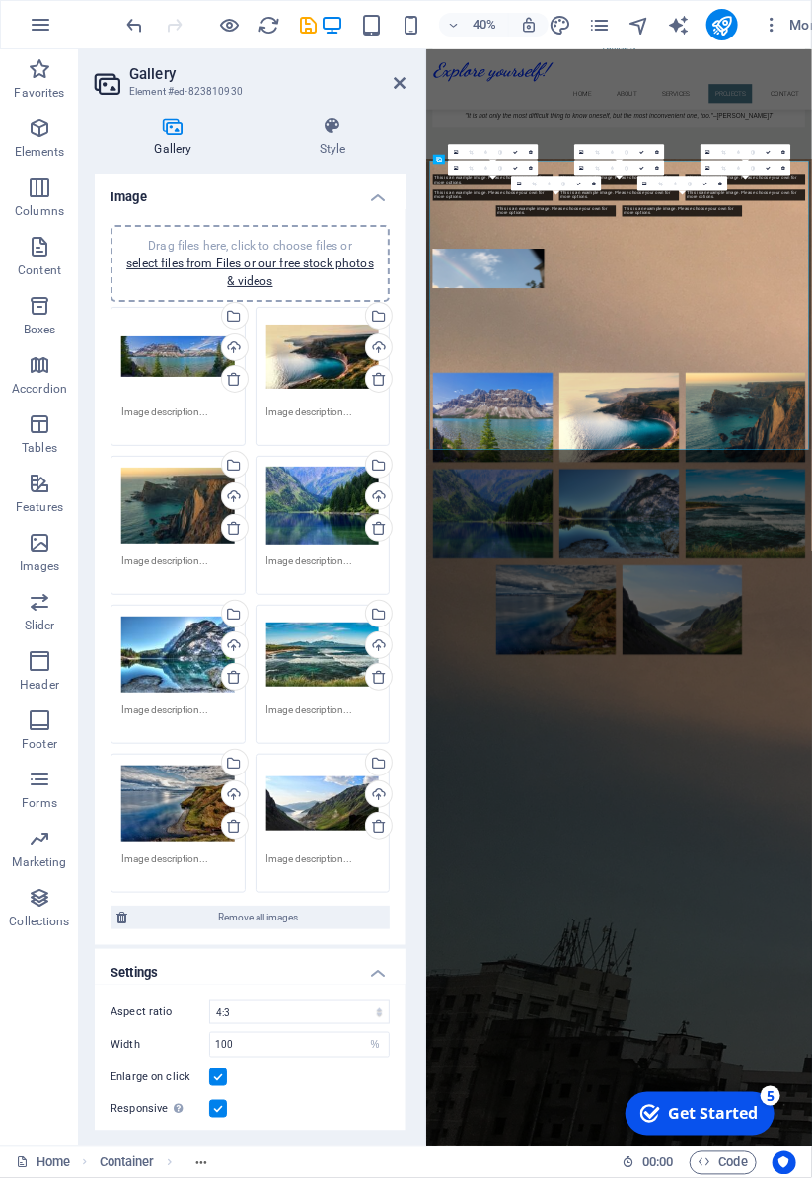
scroll to position [3738, 0]
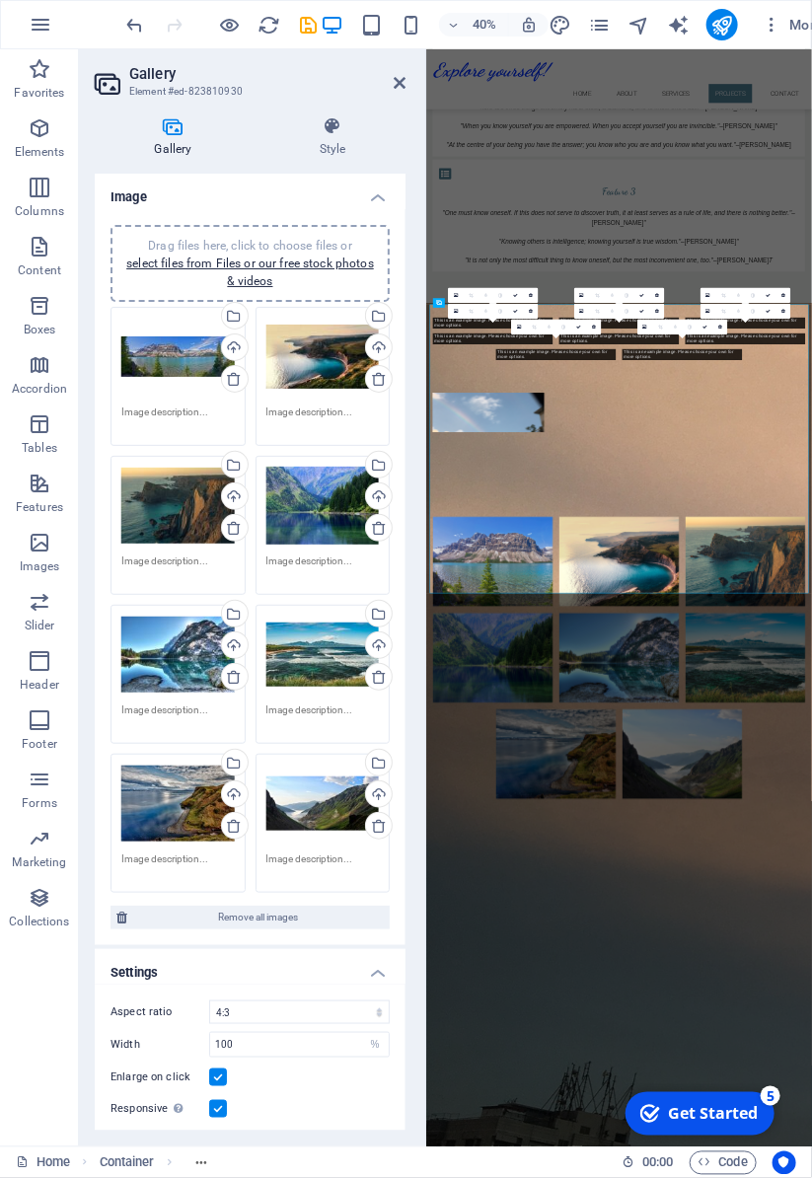
click at [221, 380] on link at bounding box center [235, 379] width 28 height 28
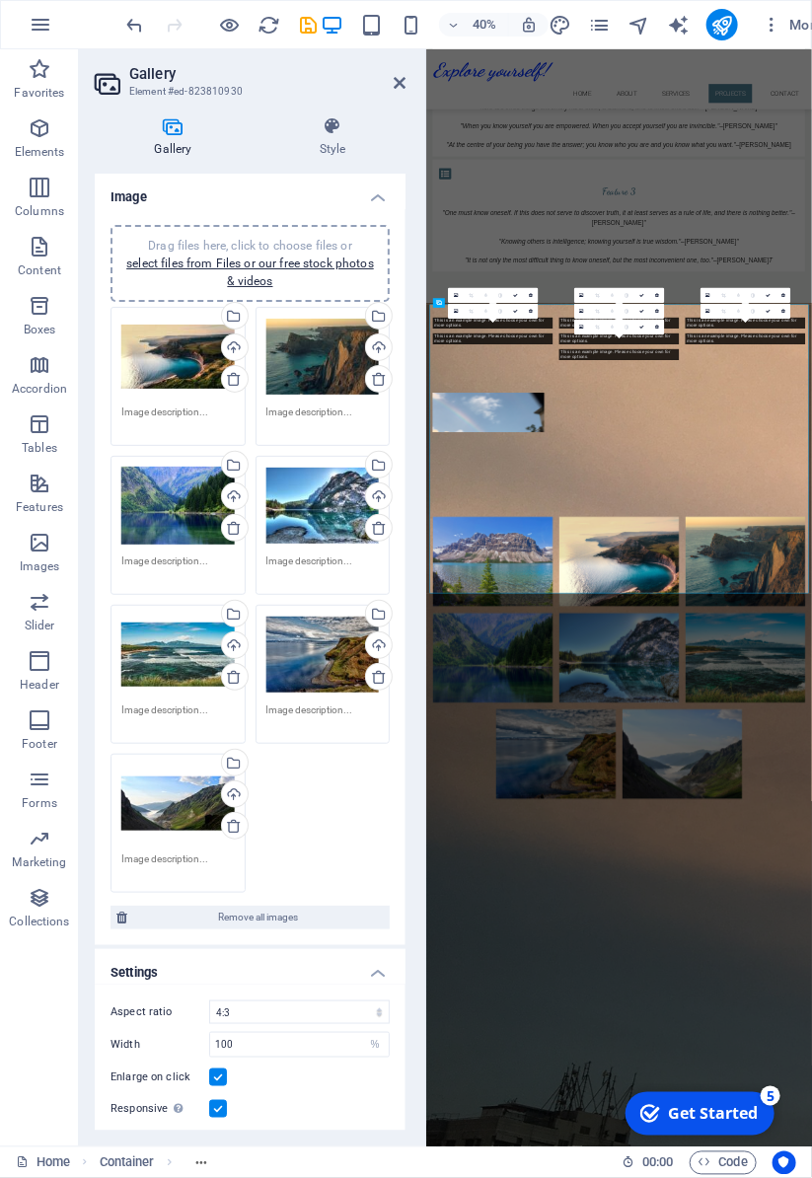
scroll to position [3537, 0]
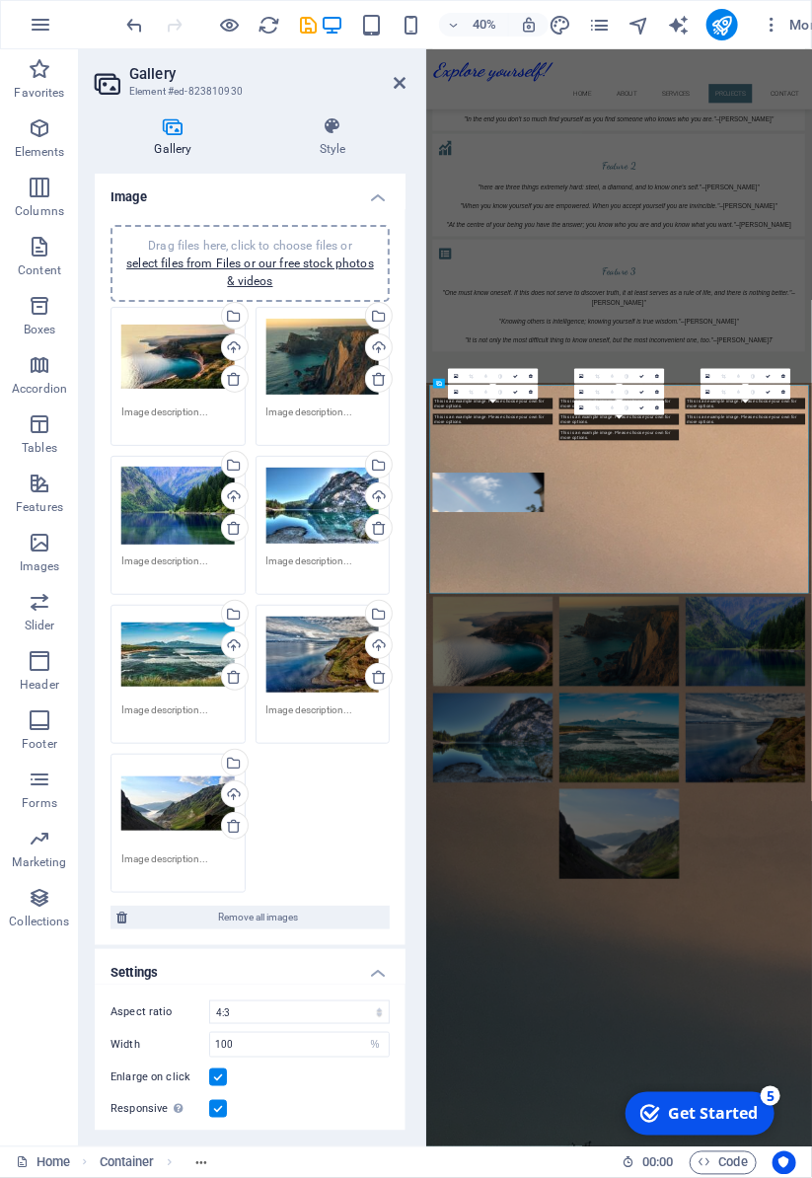
click at [221, 390] on div "Drag files here, click to choose files or select files from Files or our free s…" at bounding box center [177, 357] width 113 height 79
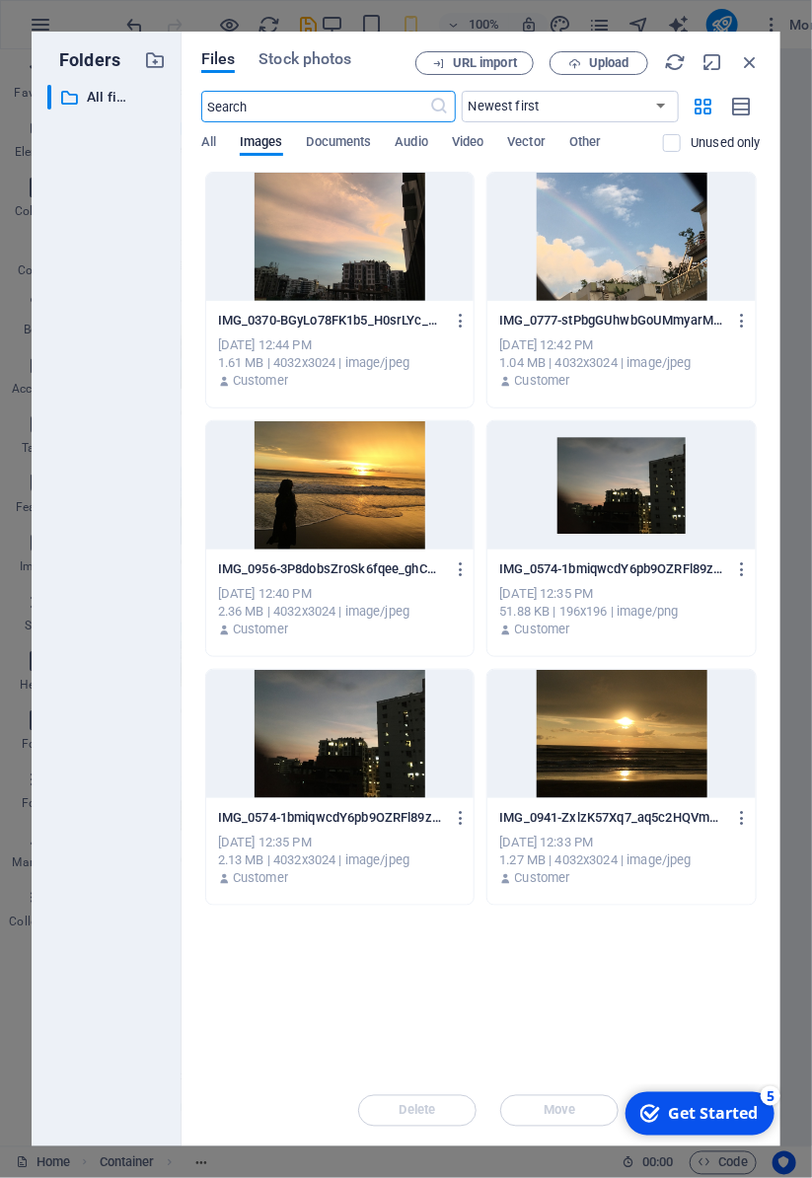
click at [221, 389] on div "IMG_0370-BGyLo78FK1b5_H0srLYc_A.JPG IMG_0370-BGyLo78FK1b5_H0srLYc_A.JPG [DATE] …" at bounding box center [340, 351] width 268 height 101
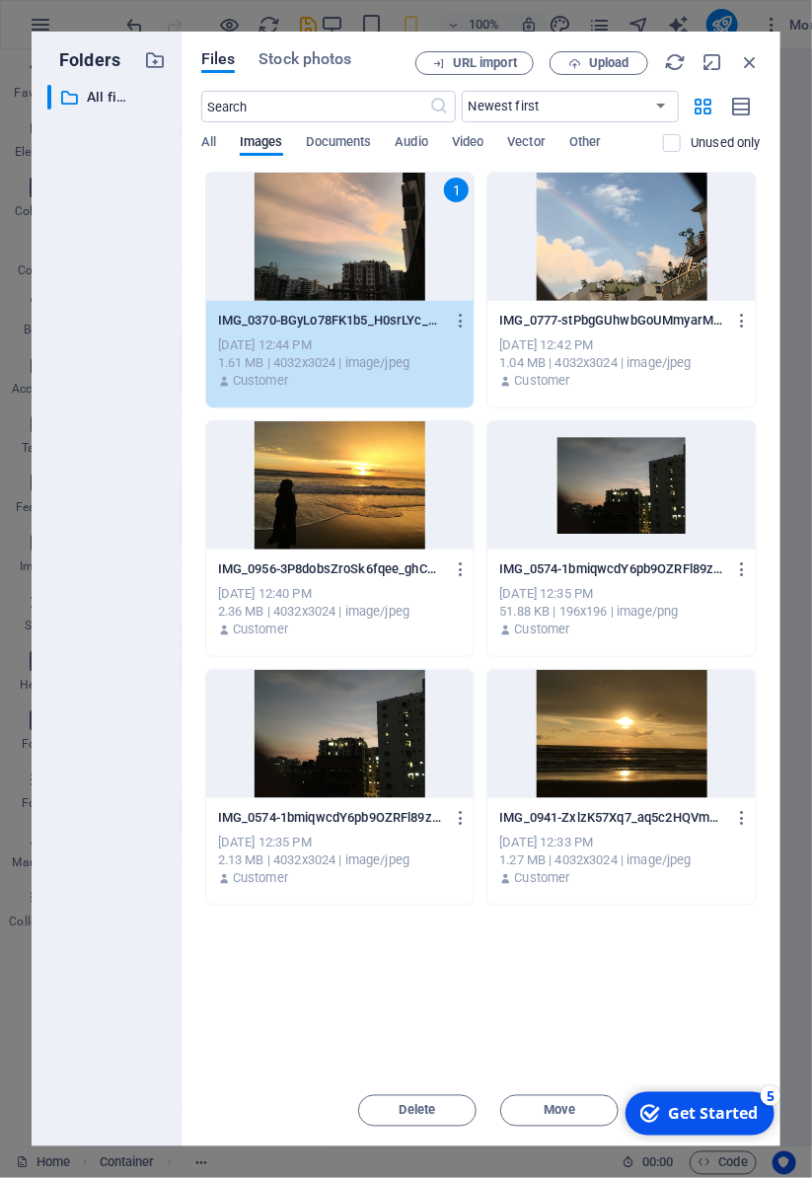
scroll to position [15005, 0]
click at [756, 72] on icon "button" at bounding box center [750, 62] width 22 height 22
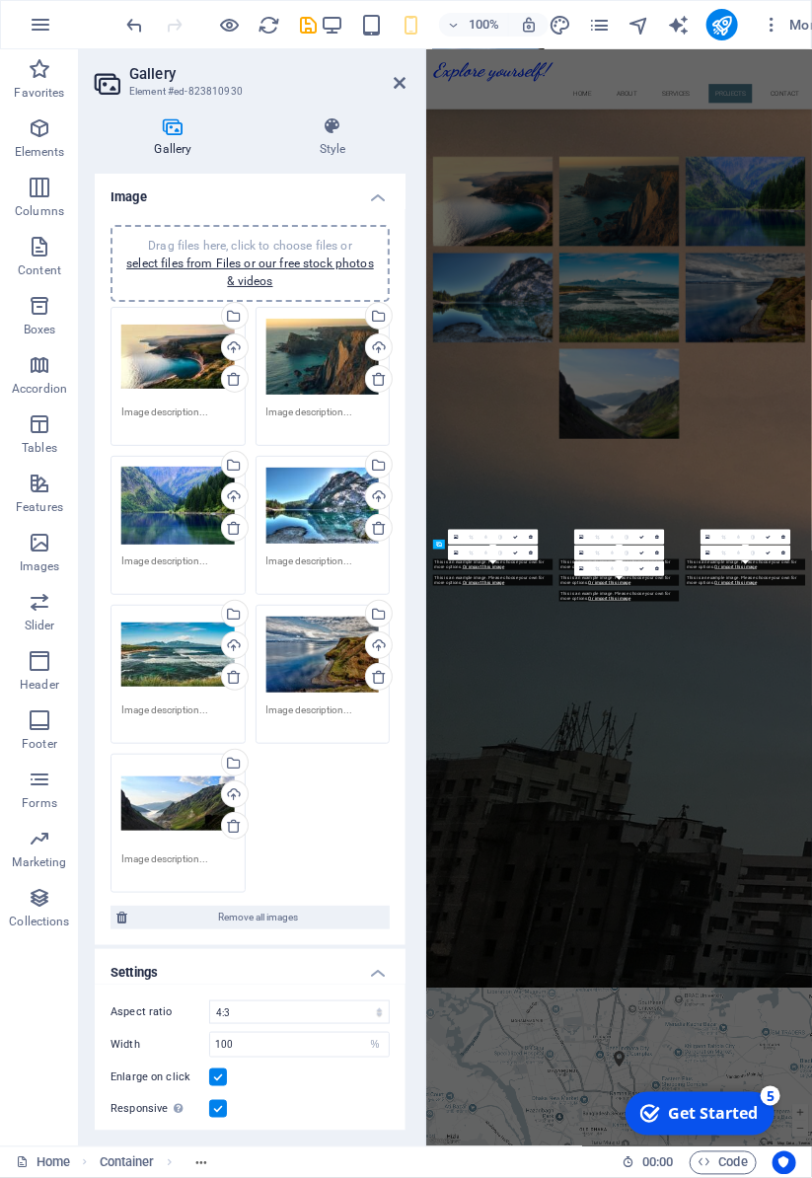
scroll to position [3134, 0]
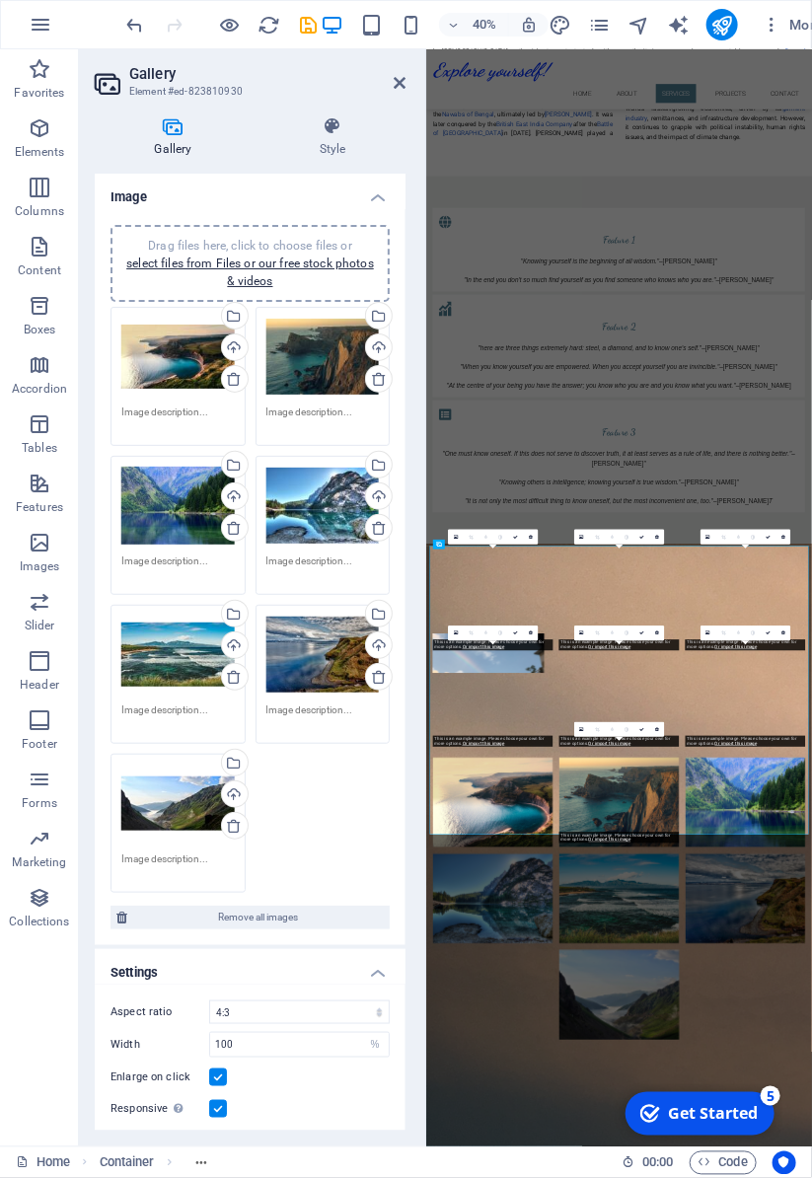
click at [221, 369] on link at bounding box center [235, 379] width 28 height 28
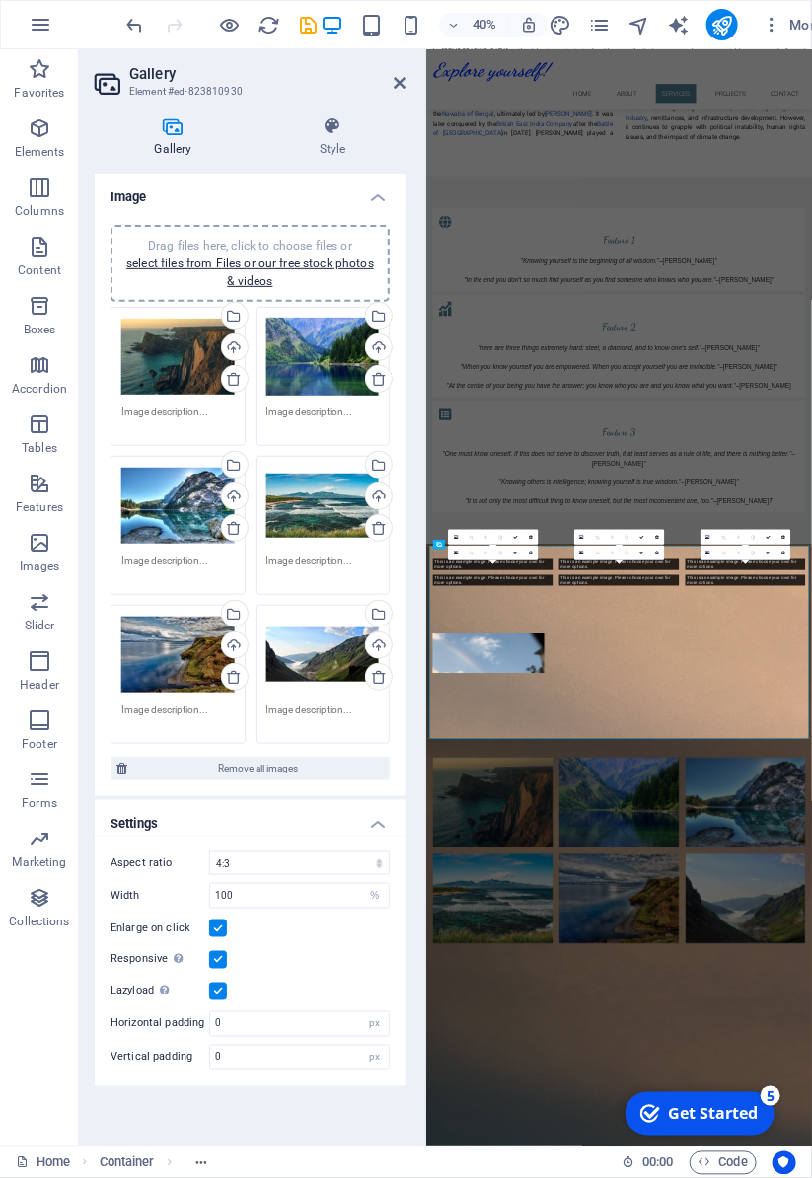
click at [233, 375] on icon at bounding box center [234, 379] width 16 height 16
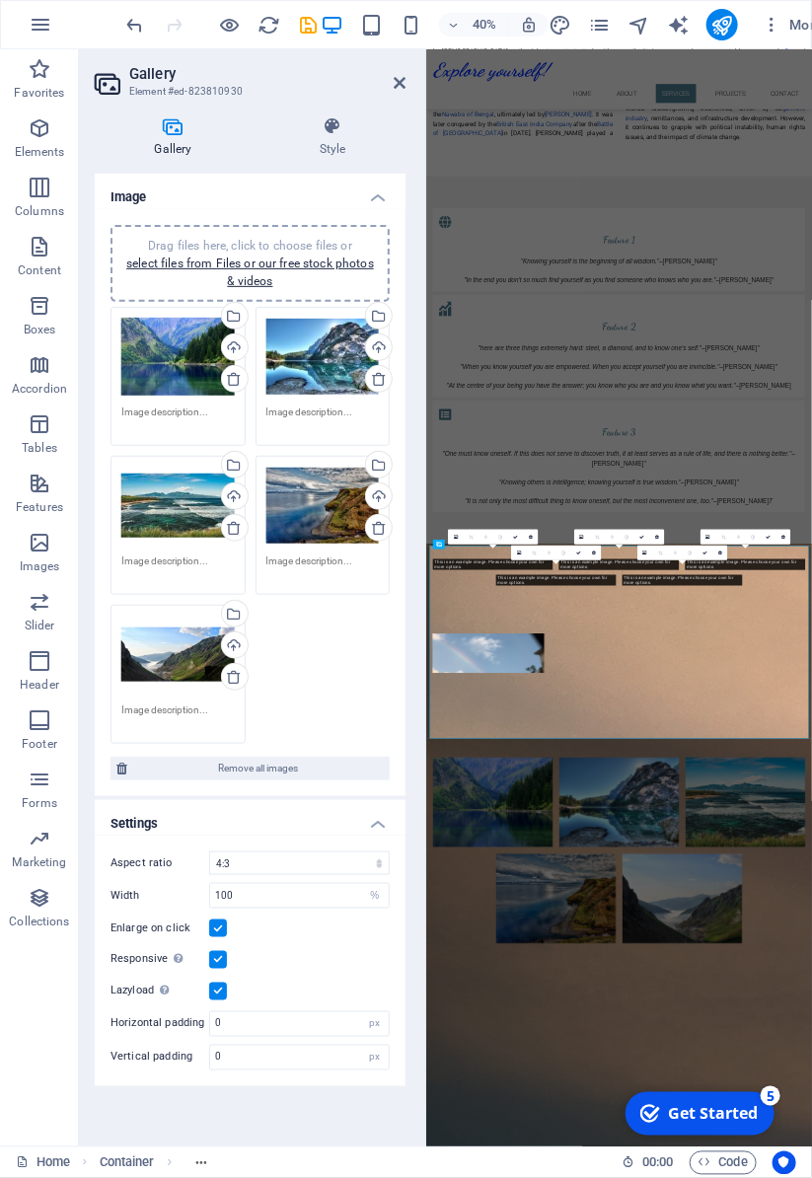
click at [222, 373] on link at bounding box center [235, 379] width 28 height 28
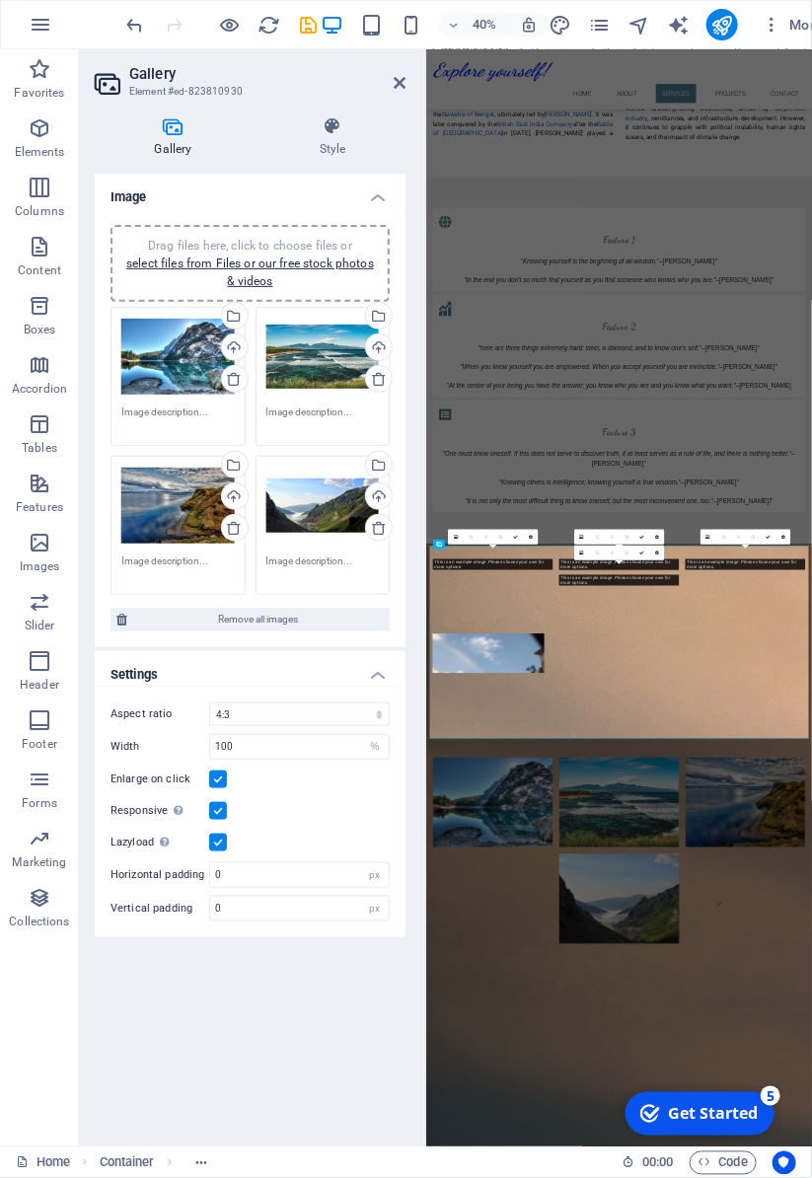
click at [222, 373] on link at bounding box center [235, 379] width 28 height 28
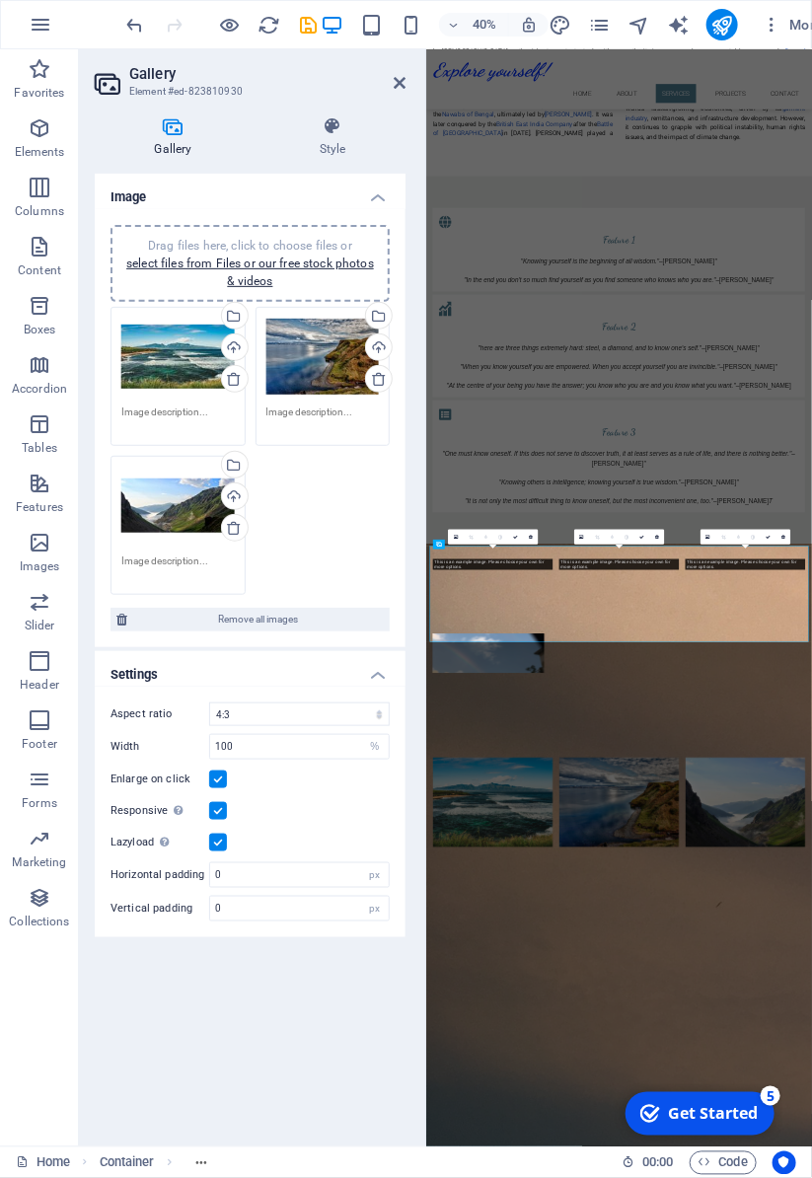
click at [227, 371] on icon at bounding box center [234, 379] width 16 height 16
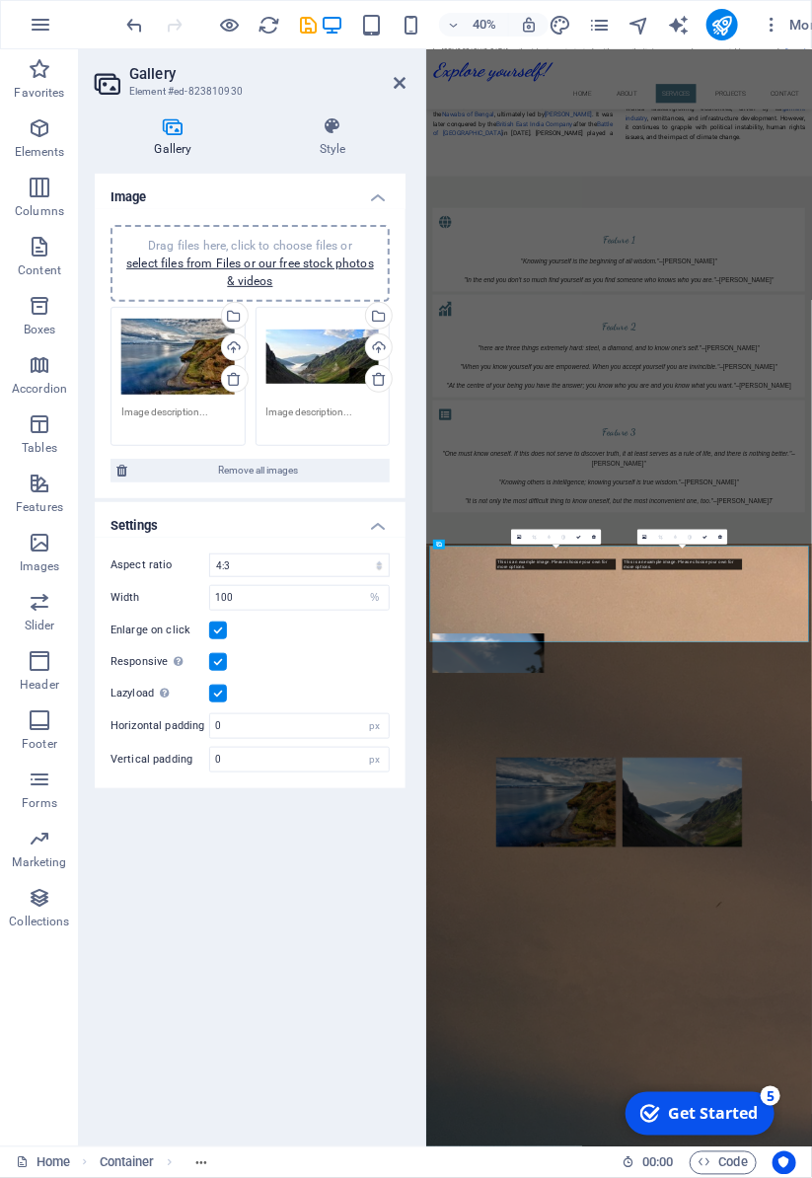
click at [222, 374] on link at bounding box center [235, 379] width 28 height 28
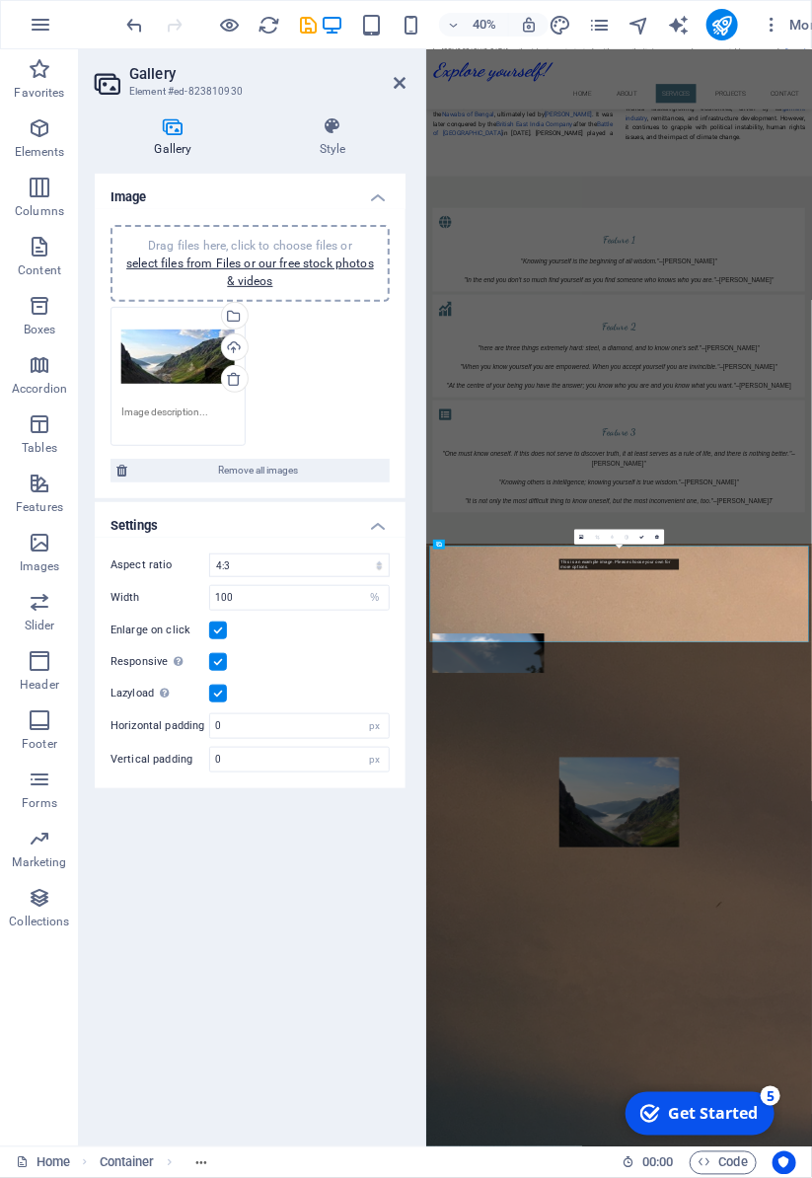
click at [235, 379] on icon at bounding box center [234, 379] width 16 height 16
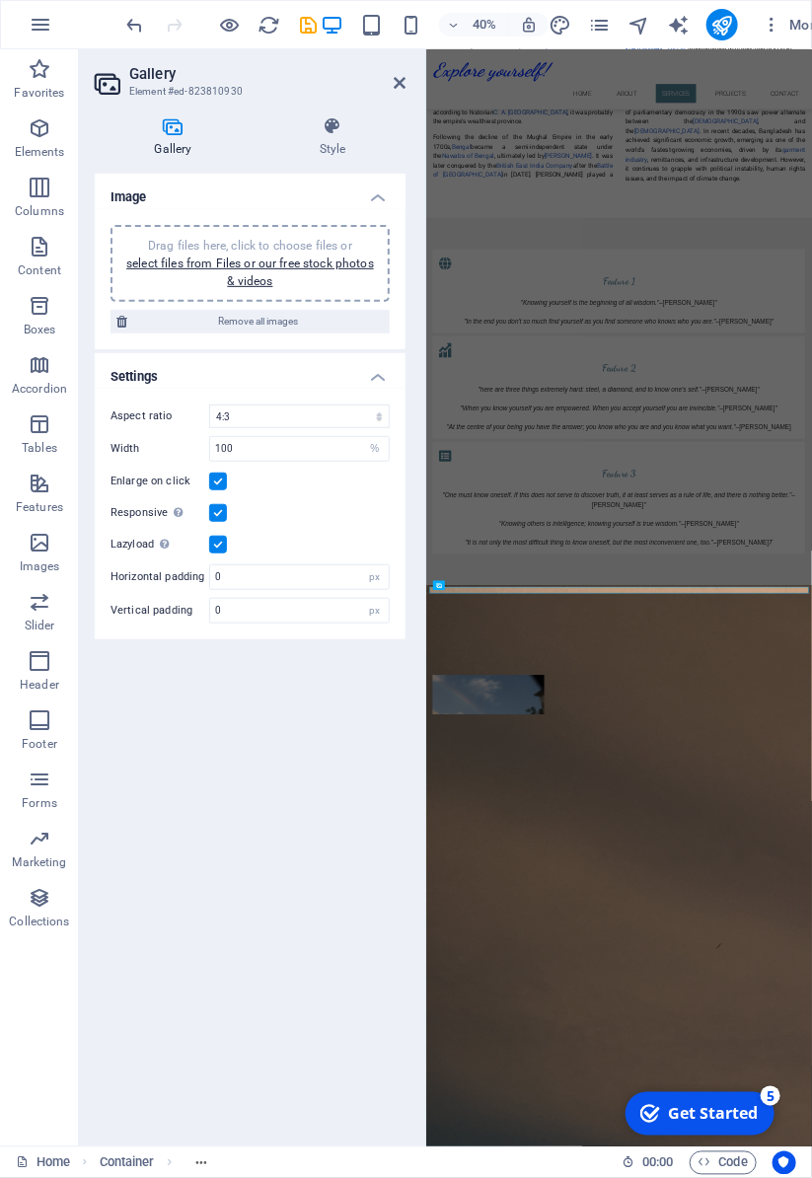
click at [292, 264] on link "select files from Files or our free stock photos & videos" at bounding box center [250, 272] width 248 height 32
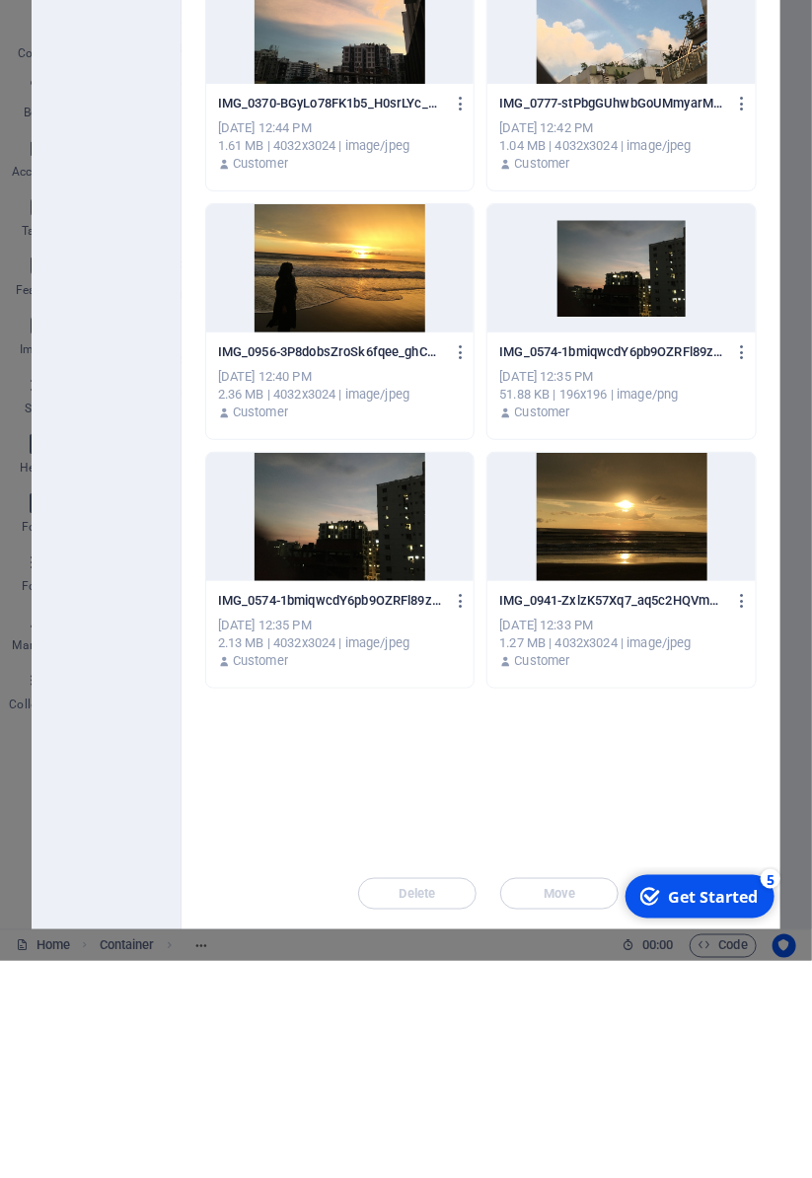
scroll to position [0, 0]
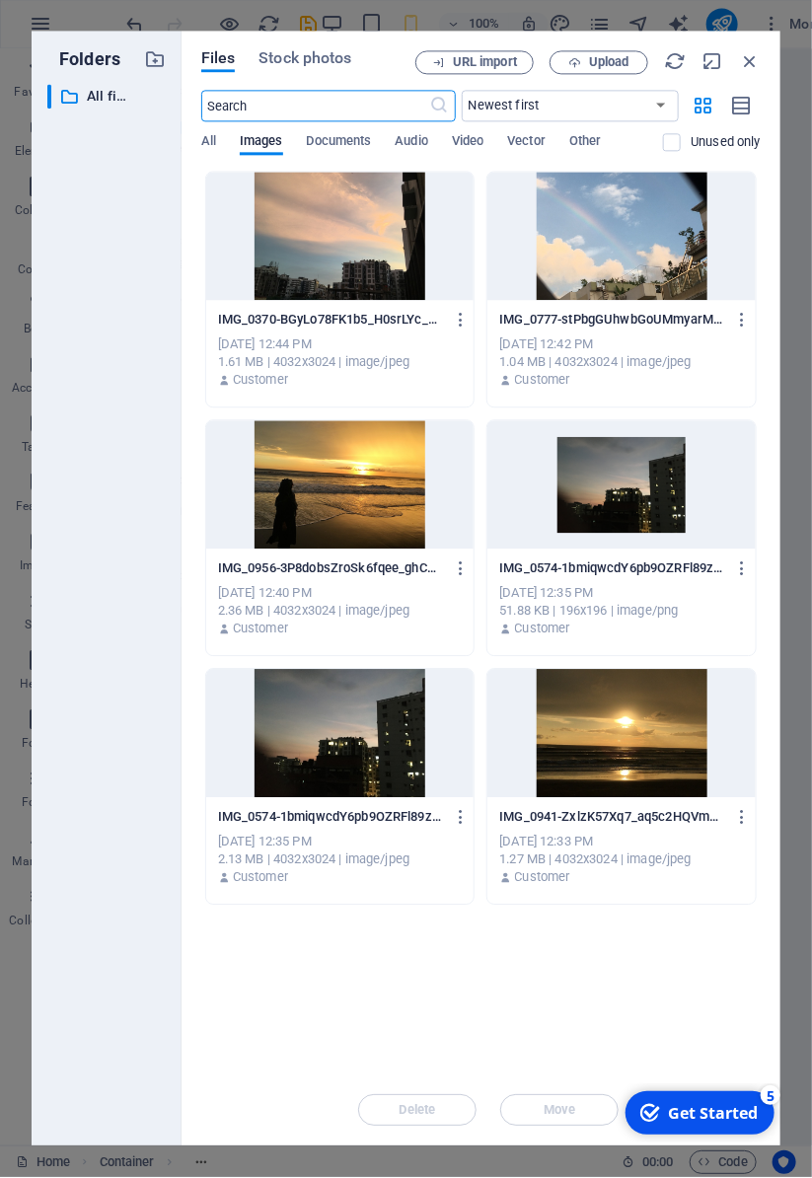
click at [111, 98] on p "All files" at bounding box center [108, 97] width 42 height 23
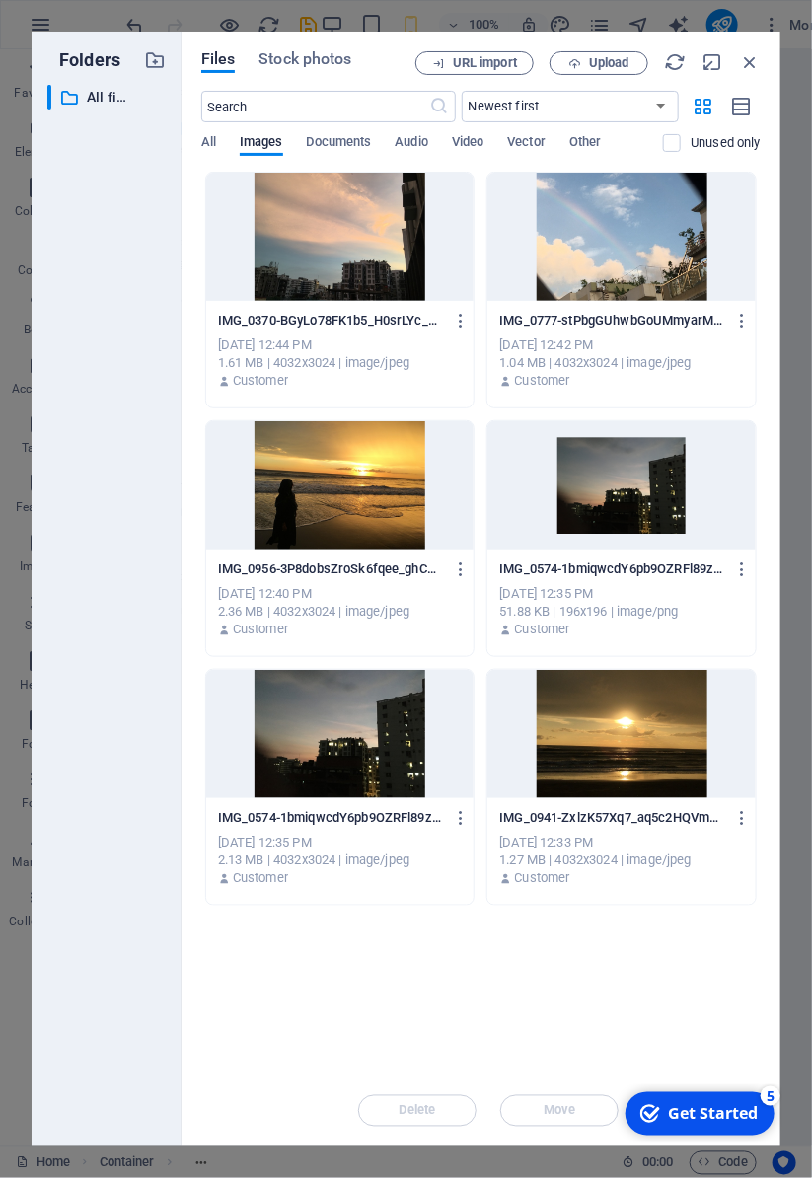
click at [144, 63] on icon "button" at bounding box center [155, 60] width 22 height 22
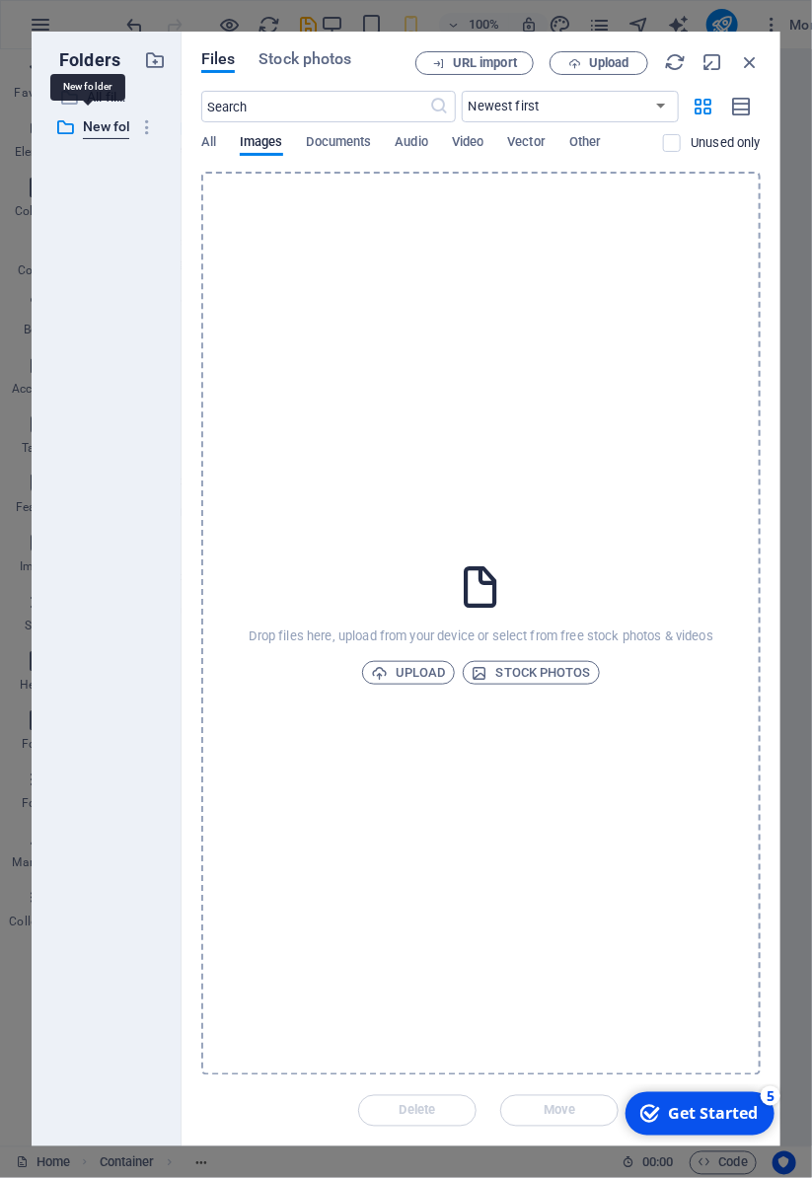
click at [147, 130] on icon "button" at bounding box center [147, 127] width 21 height 20
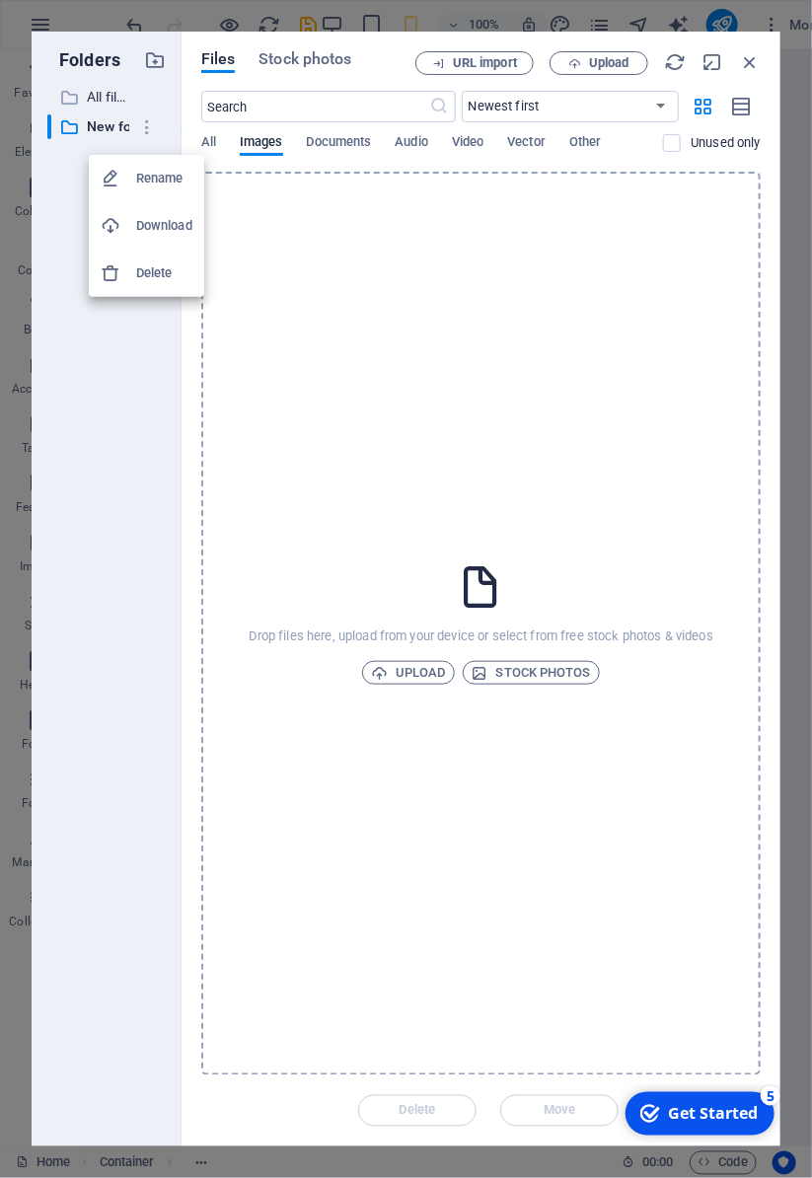
click at [164, 282] on h6 "Delete" at bounding box center [164, 273] width 56 height 24
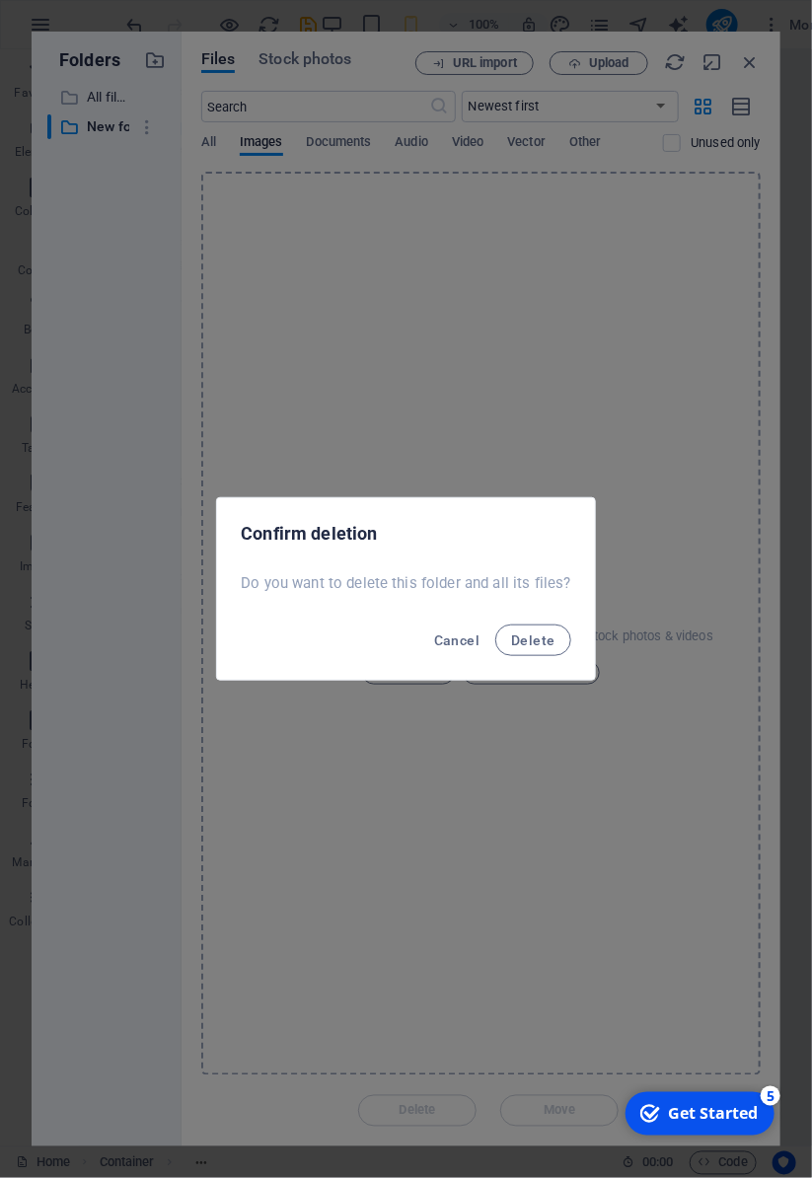
click at [537, 637] on span "Delete" at bounding box center [532, 640] width 43 height 16
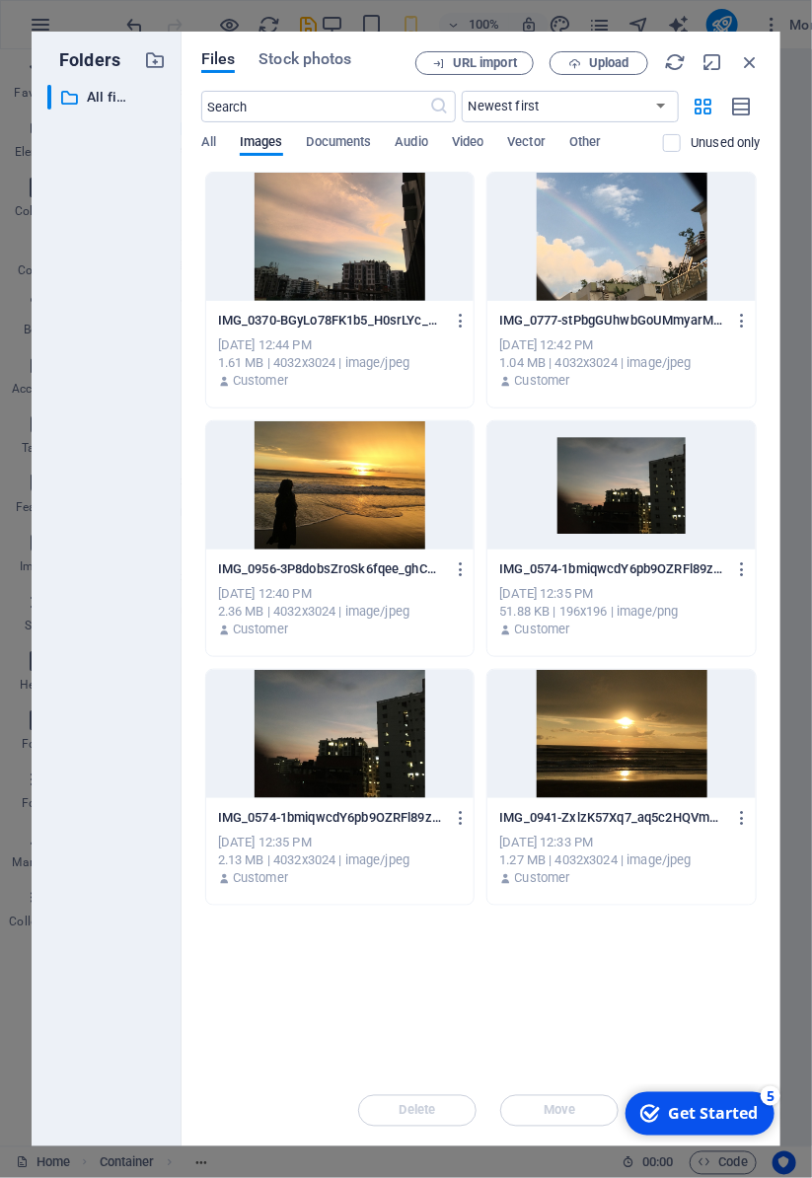
click at [101, 94] on p "All files" at bounding box center [108, 97] width 42 height 23
click at [211, 153] on button "All" at bounding box center [208, 145] width 15 height 22
click at [593, 147] on span "Other" at bounding box center [585, 144] width 32 height 28
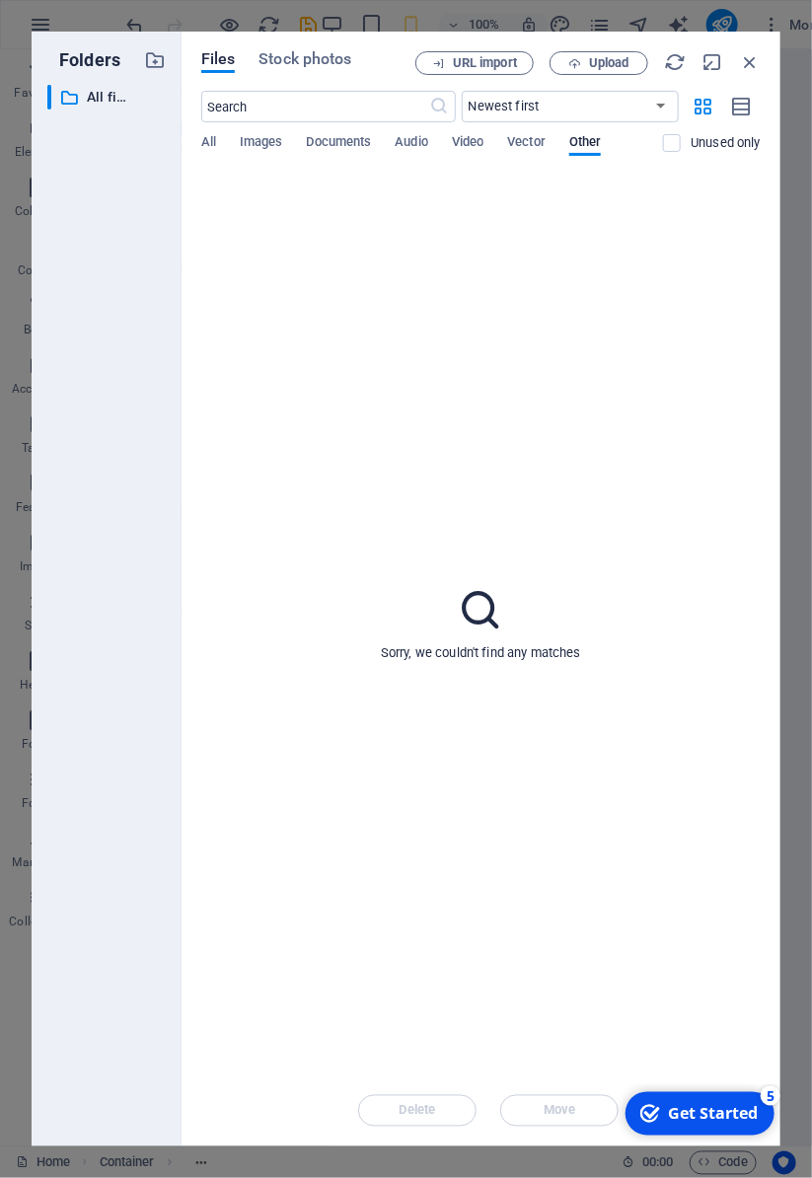
click at [641, 107] on select "Newest first Oldest first Name (A-Z) Name (Z-A) Size (0-9) Size (9-0) Resolutio…" at bounding box center [570, 107] width 217 height 32
click at [329, 425] on div "Sorry, we couldn't find any matches" at bounding box center [480, 623] width 559 height 903
click at [612, 57] on span "Upload" at bounding box center [609, 63] width 40 height 12
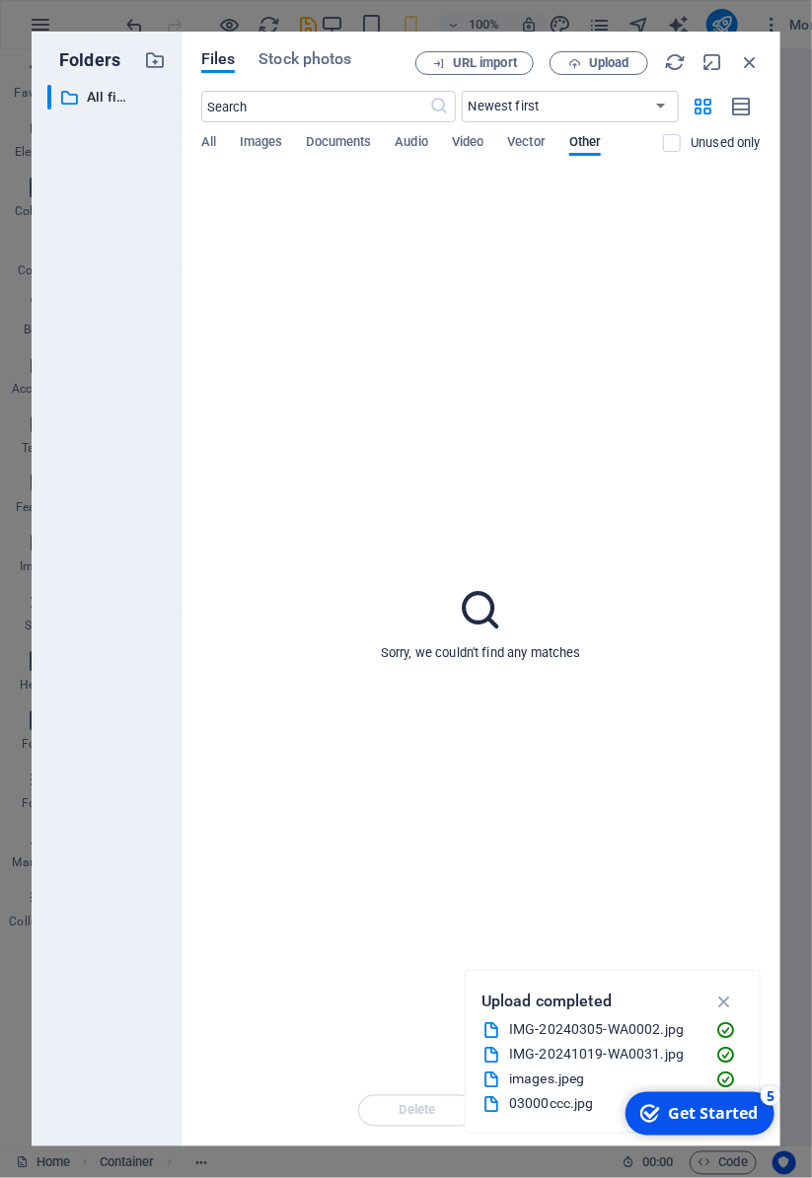
click at [262, 150] on span "Images" at bounding box center [261, 144] width 43 height 28
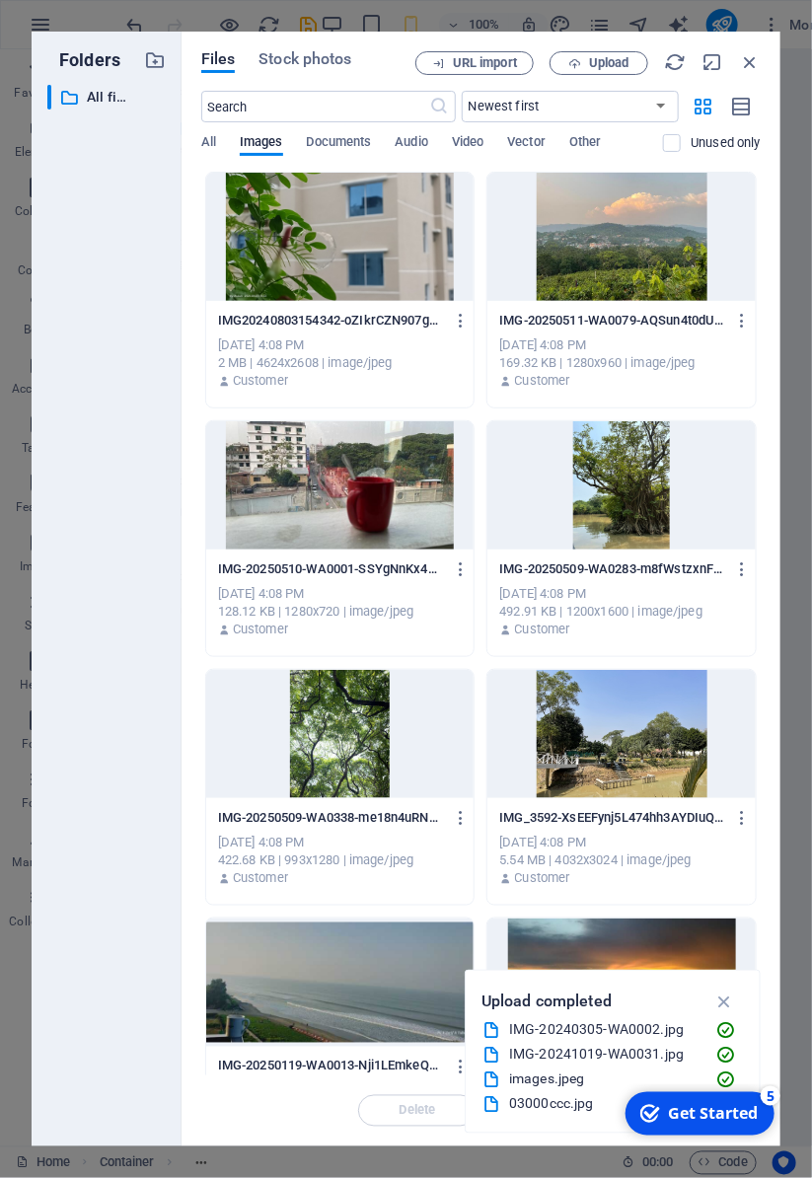
click at [341, 247] on div at bounding box center [340, 237] width 268 height 128
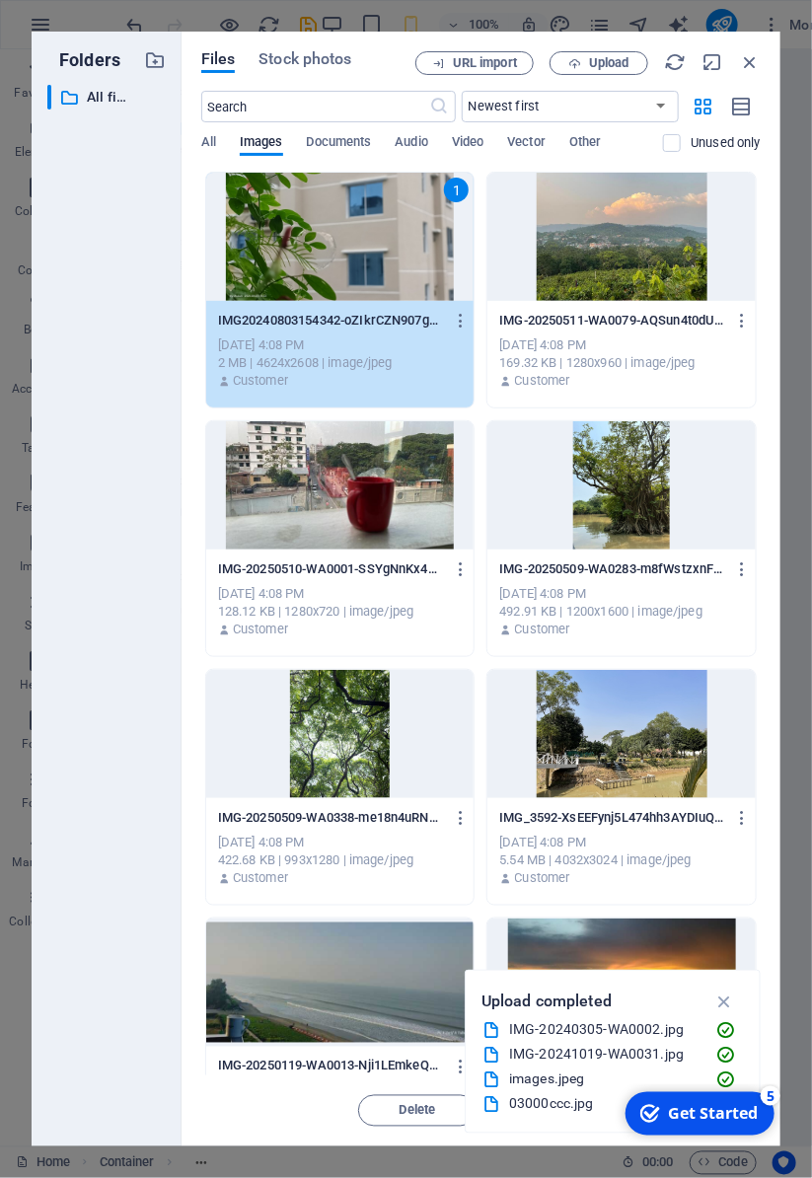
click at [337, 497] on div at bounding box center [340, 485] width 268 height 128
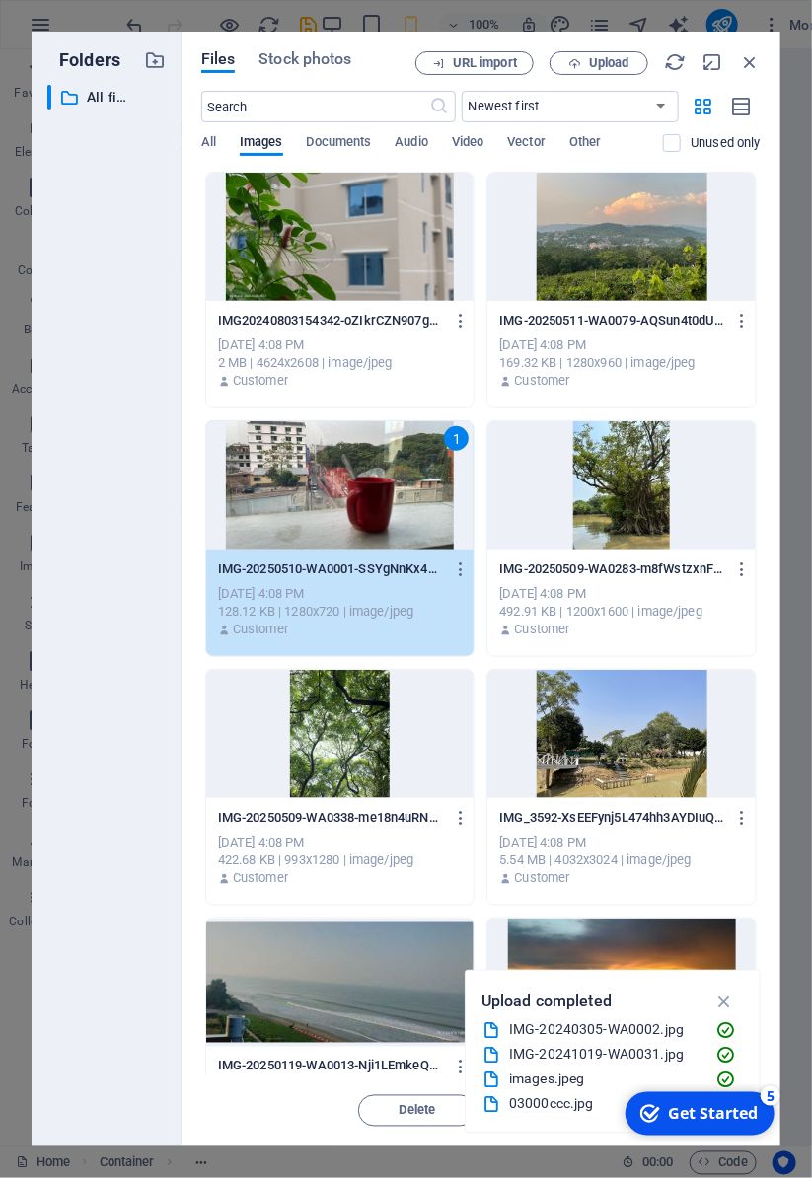
click at [632, 509] on div at bounding box center [621, 485] width 268 height 128
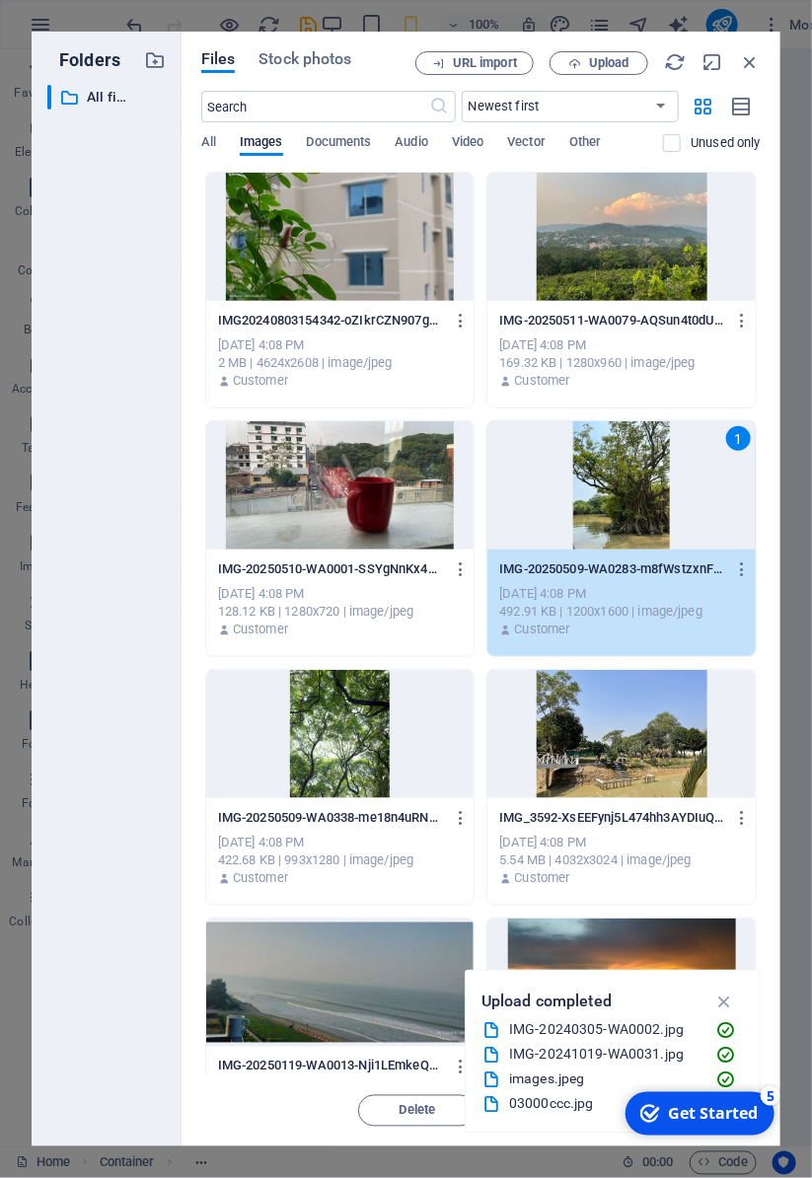
click at [329, 253] on div at bounding box center [340, 237] width 268 height 128
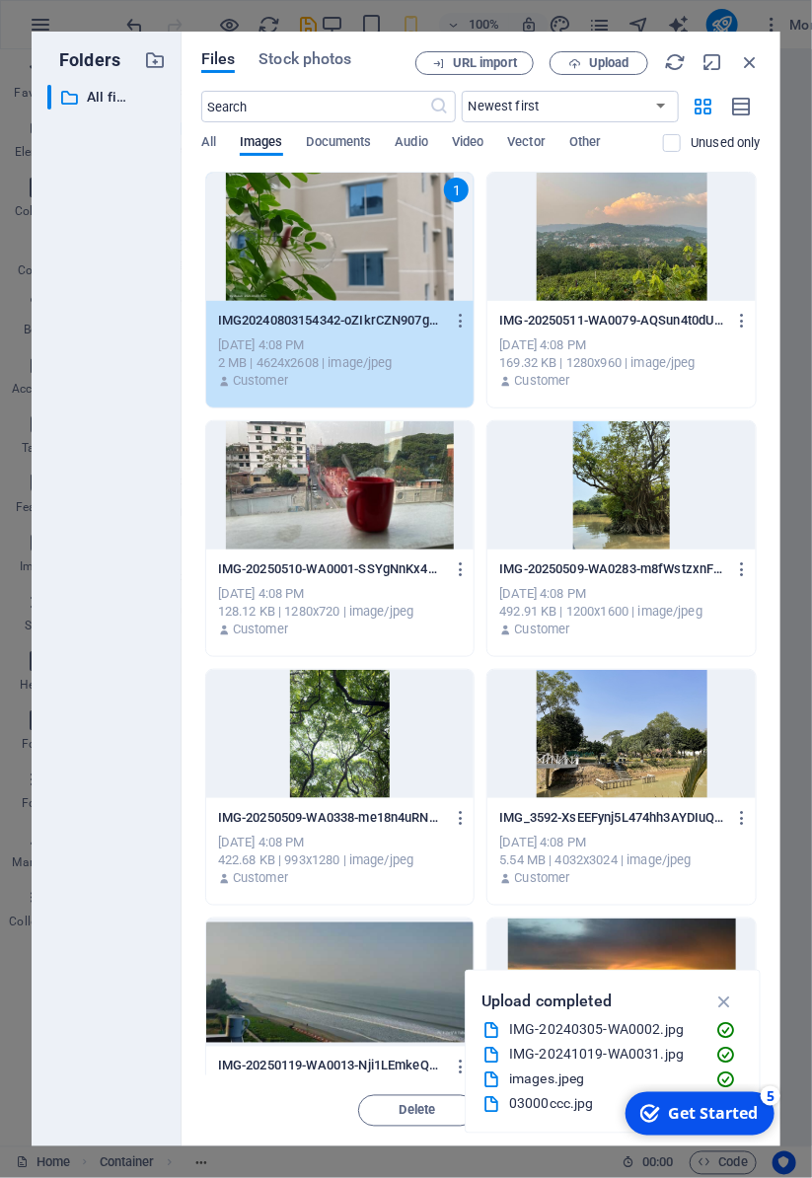
click at [725, 995] on icon "button" at bounding box center [724, 1002] width 23 height 22
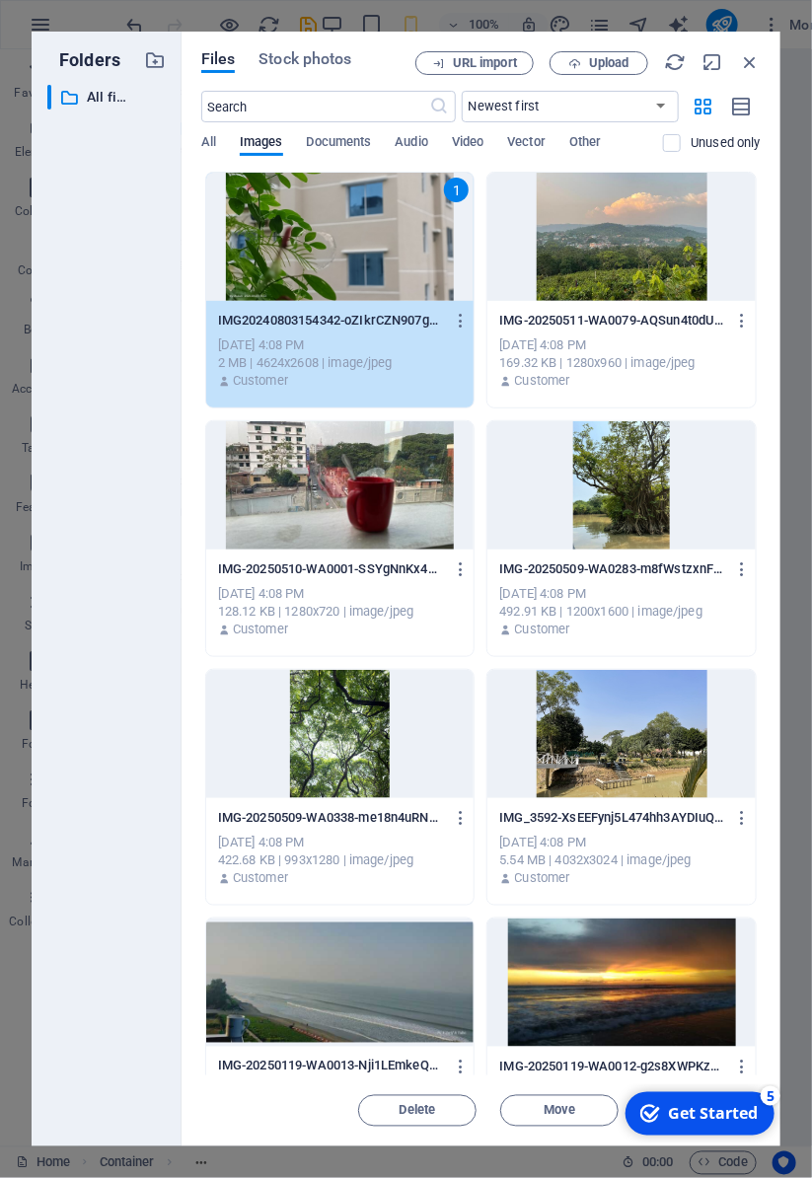
click at [748, 55] on icon "button" at bounding box center [750, 62] width 22 height 22
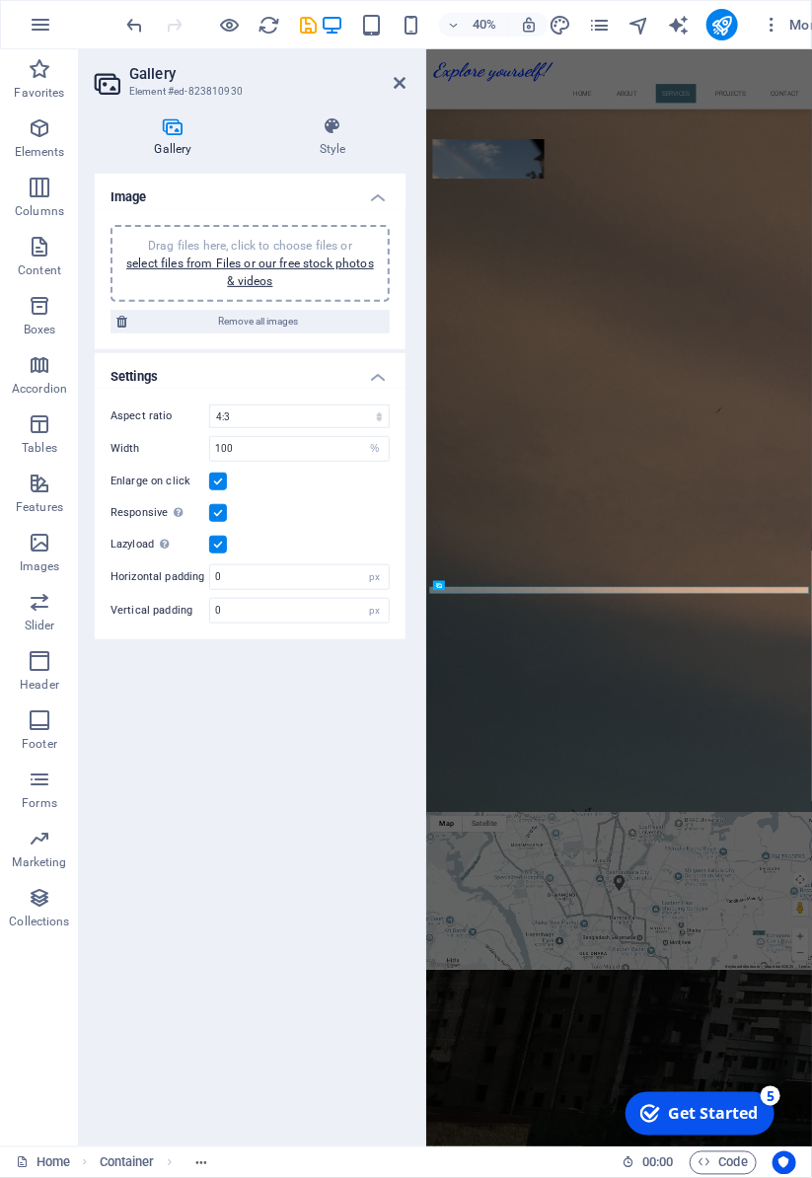
scroll to position [3032, 0]
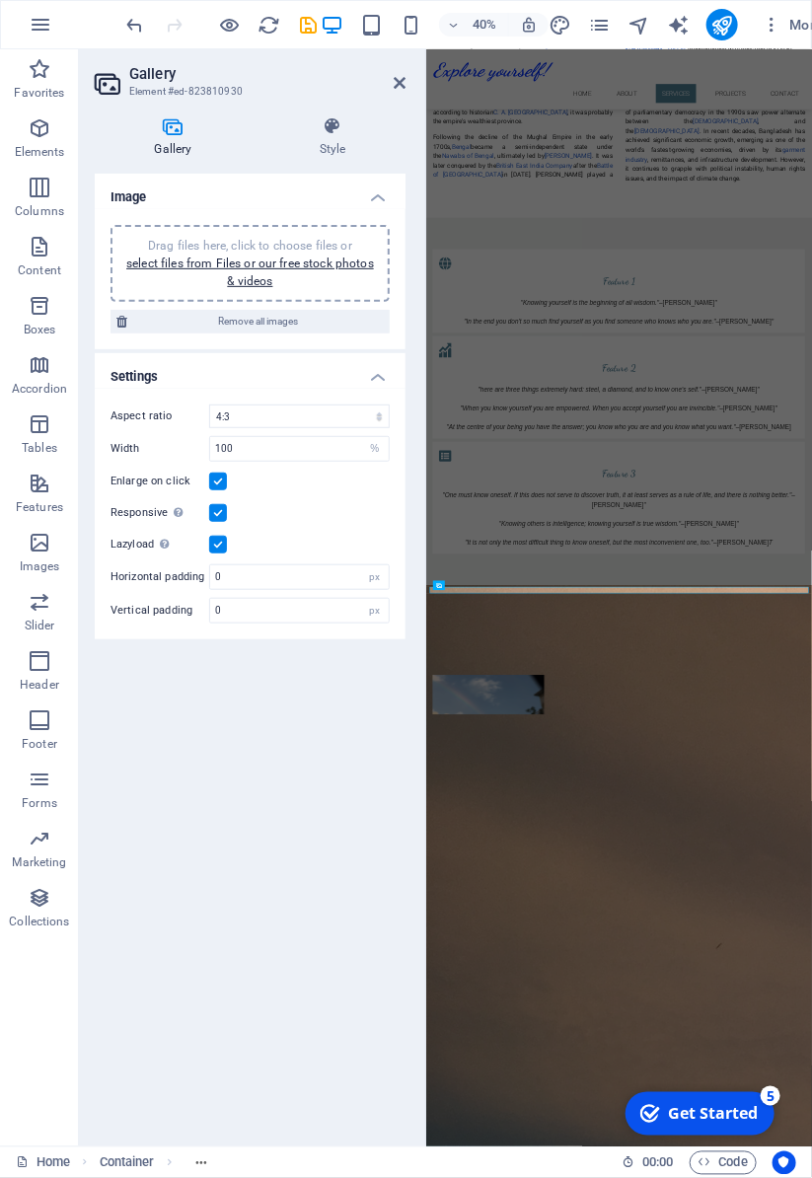
click at [256, 274] on link "select files from Files or our free stock photos & videos" at bounding box center [250, 272] width 248 height 32
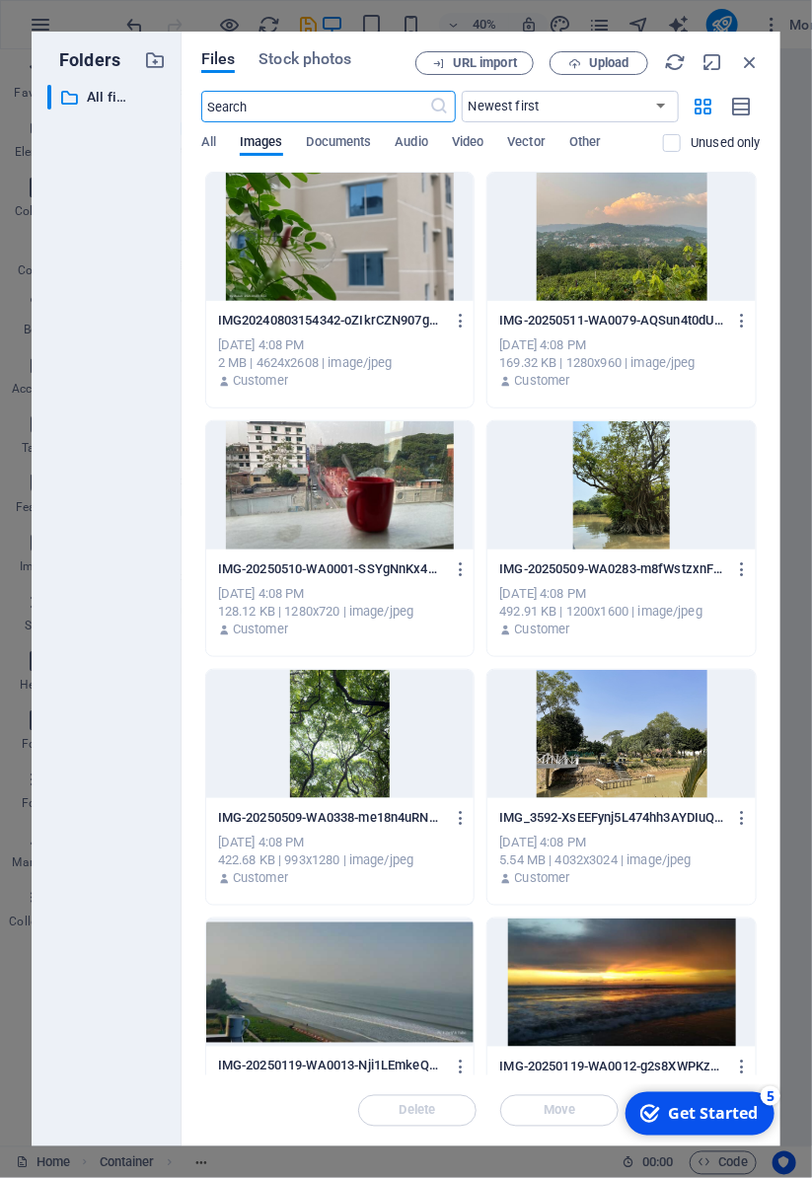
scroll to position [14867, 0]
click at [347, 237] on div at bounding box center [340, 237] width 268 height 128
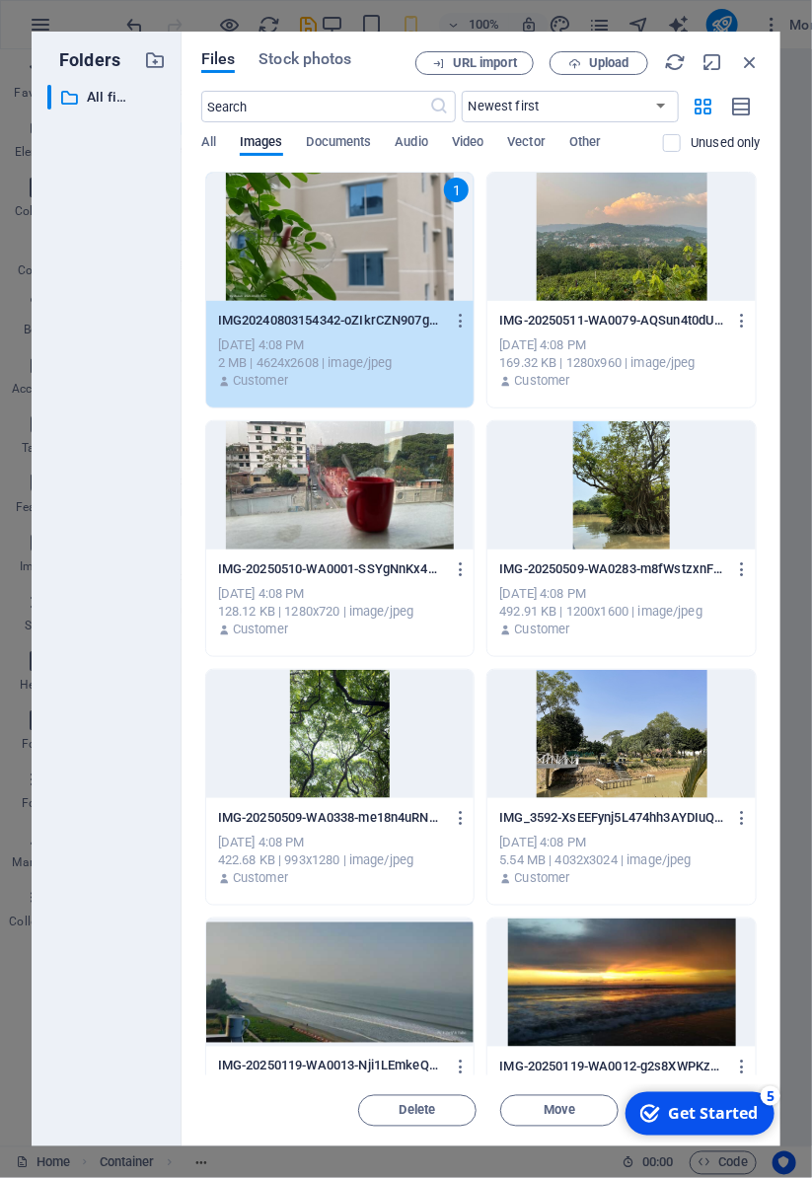
click at [447, 313] on button "button" at bounding box center [457, 321] width 27 height 32
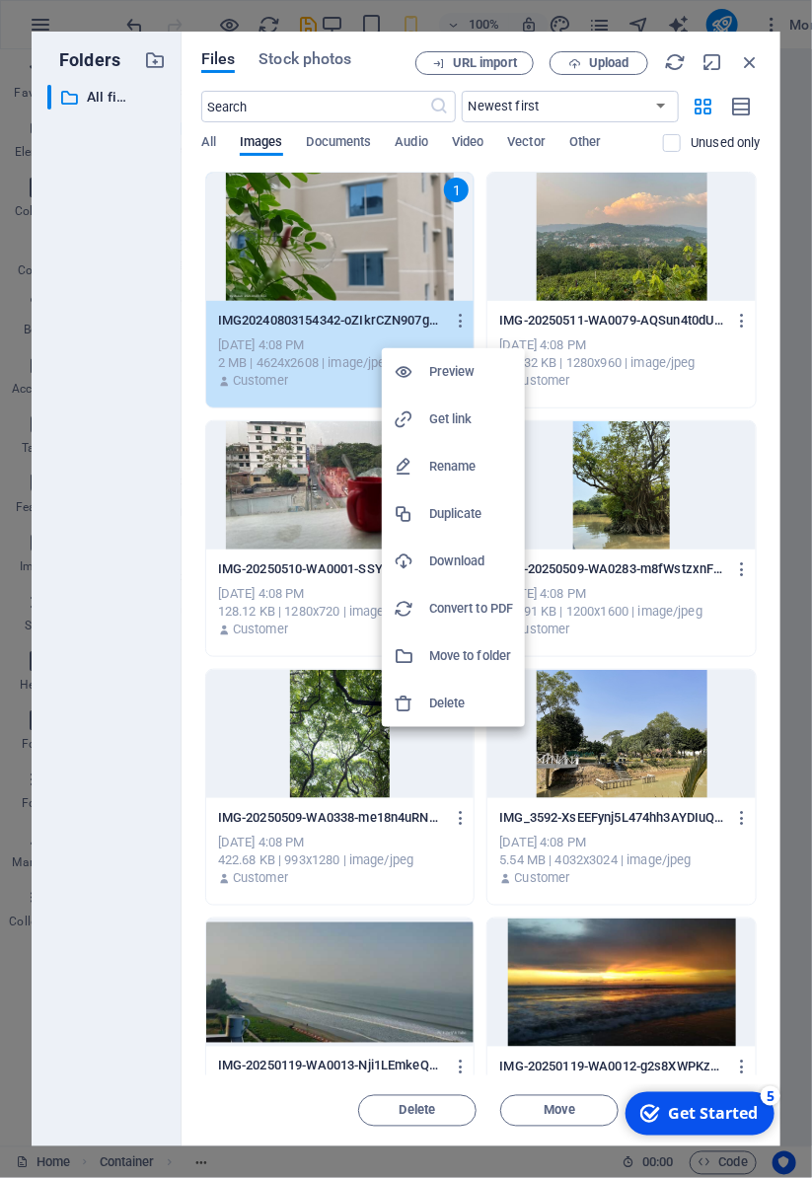
click at [792, 469] on div at bounding box center [406, 589] width 812 height 1178
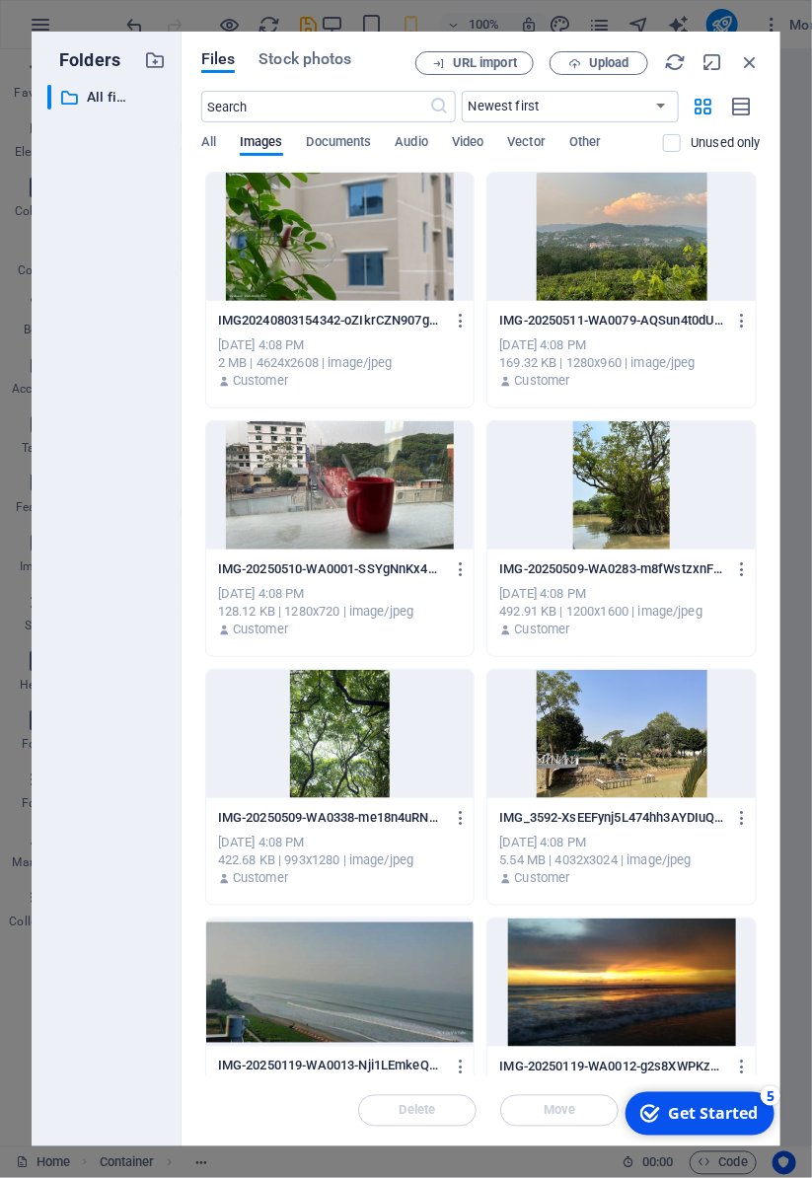
click at [318, 55] on span "Stock photos" at bounding box center [304, 59] width 93 height 24
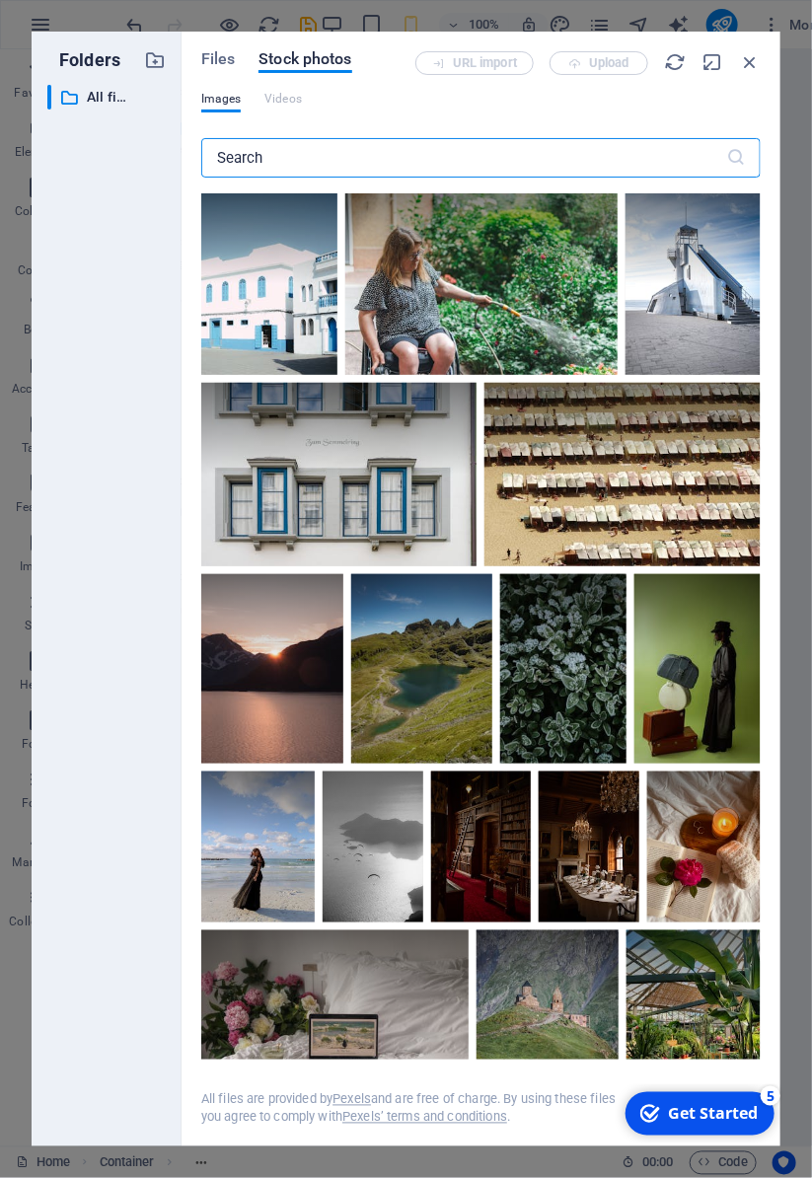
click at [215, 60] on span "Files" at bounding box center [218, 59] width 35 height 24
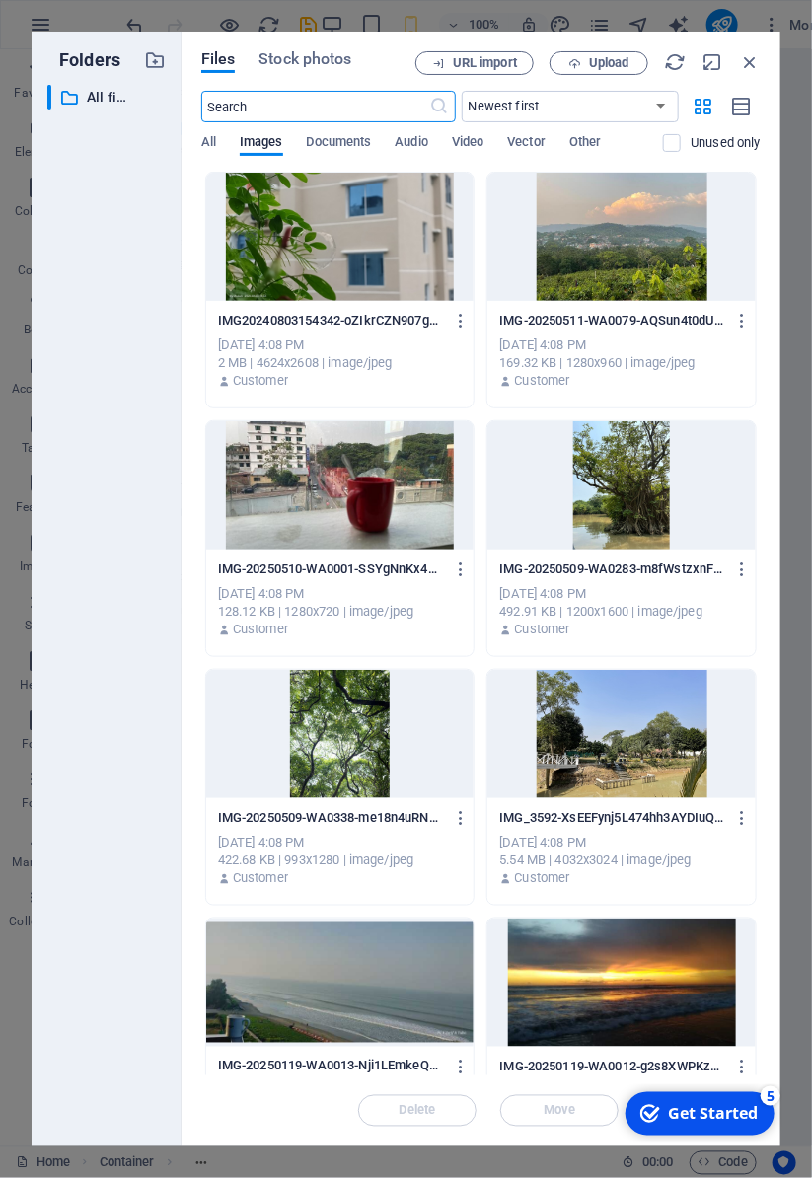
click at [72, 97] on icon at bounding box center [69, 98] width 20 height 20
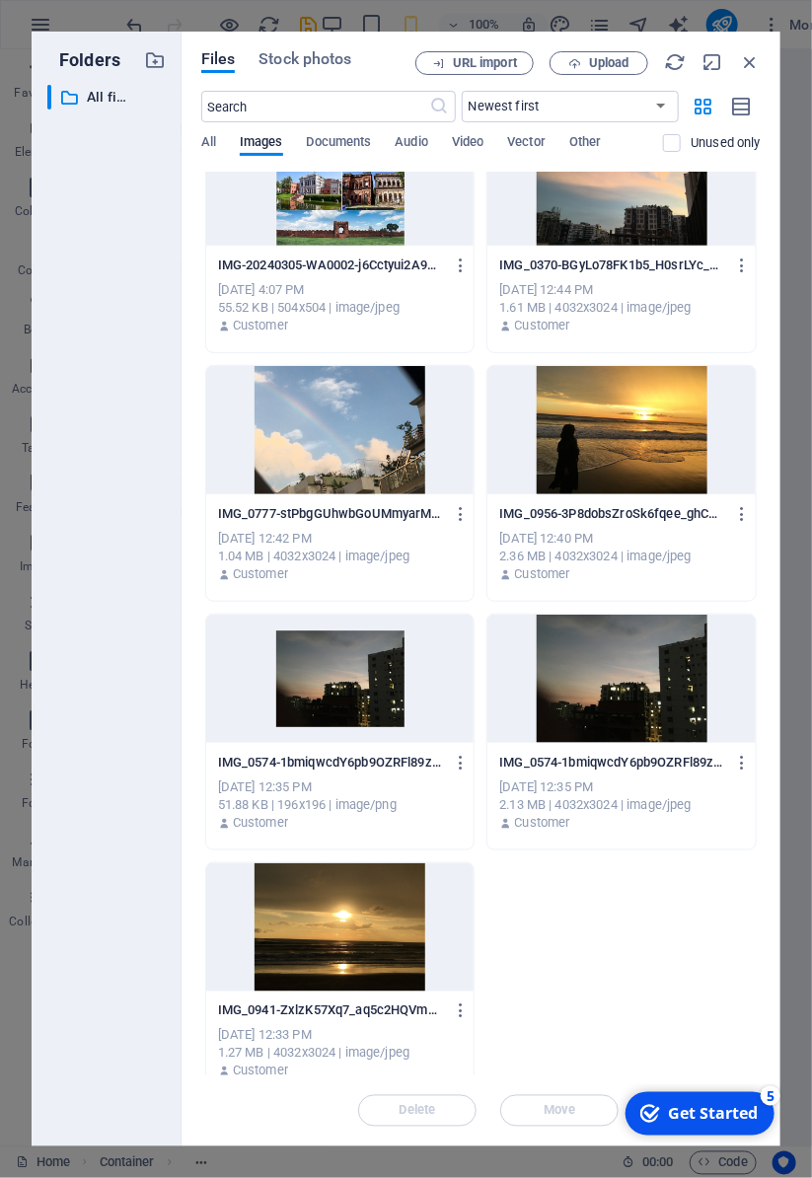
scroll to position [1569, 0]
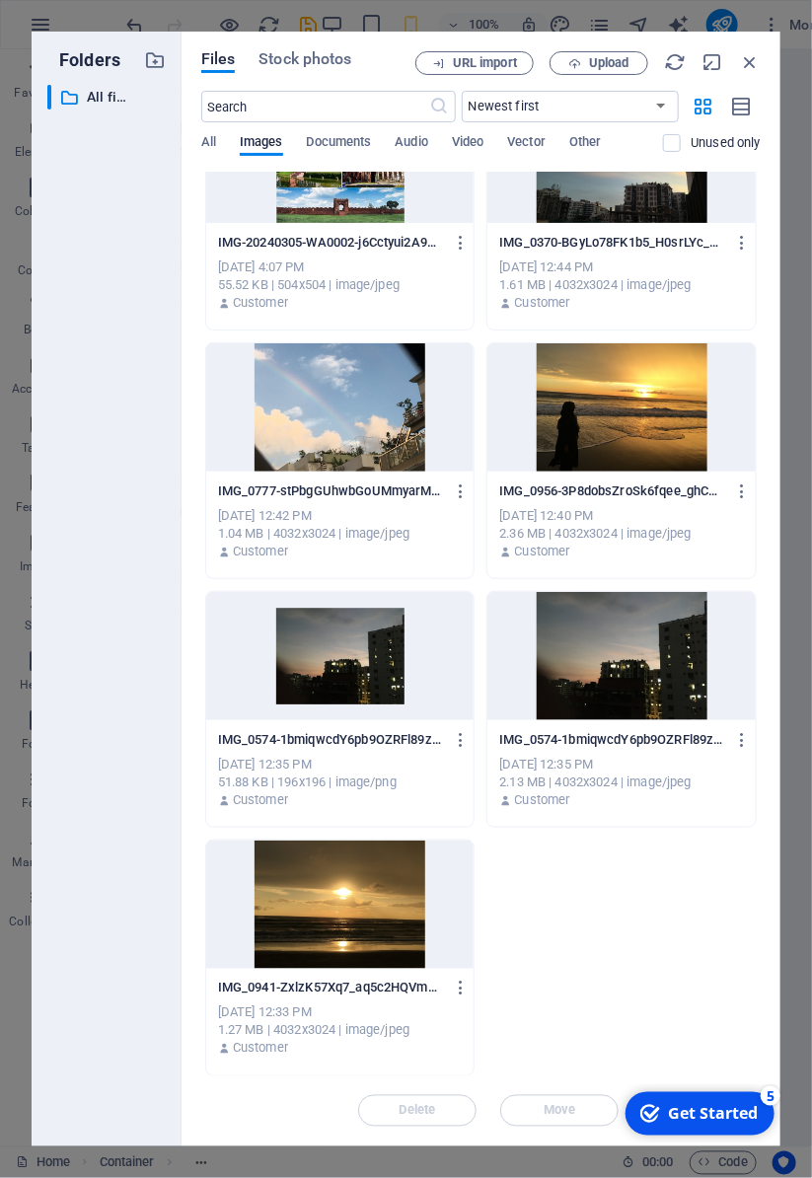
click at [562, 1097] on div "Delete Move Insert" at bounding box center [480, 1100] width 559 height 51
click at [425, 1125] on div "Delete Move Insert" at bounding box center [480, 1100] width 559 height 51
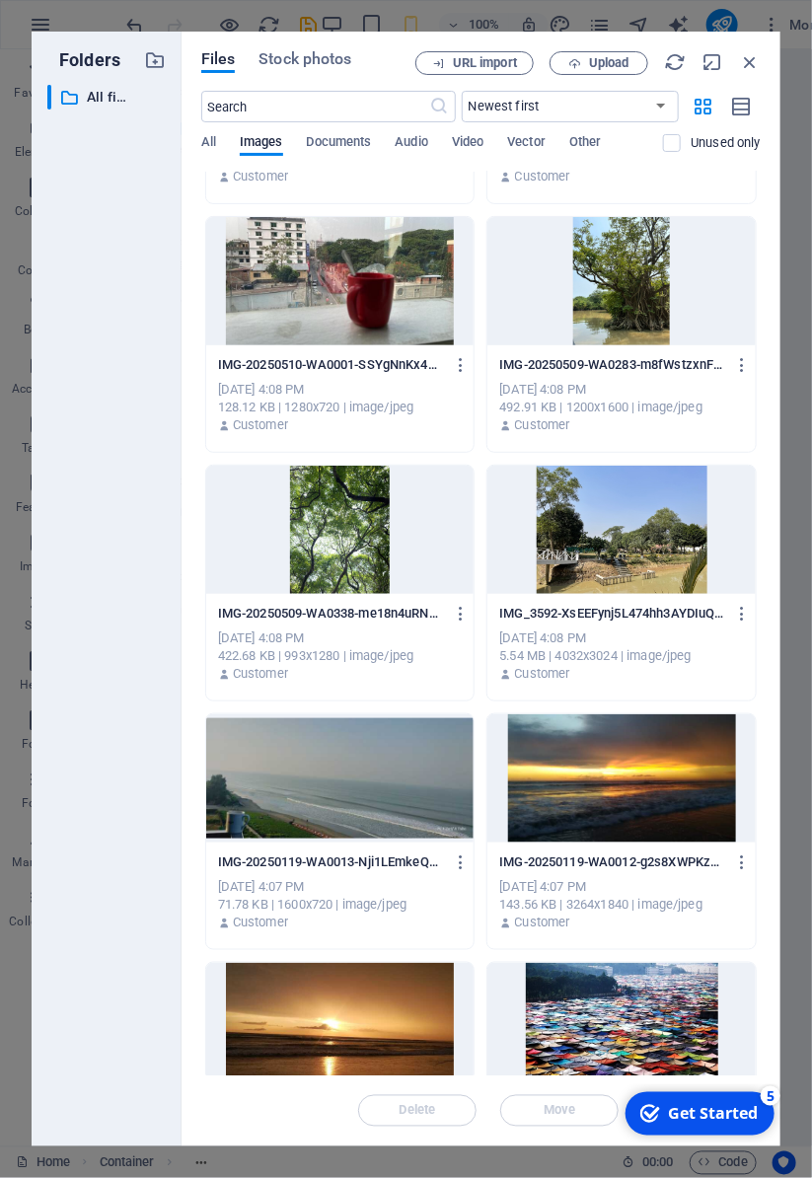
scroll to position [0, 0]
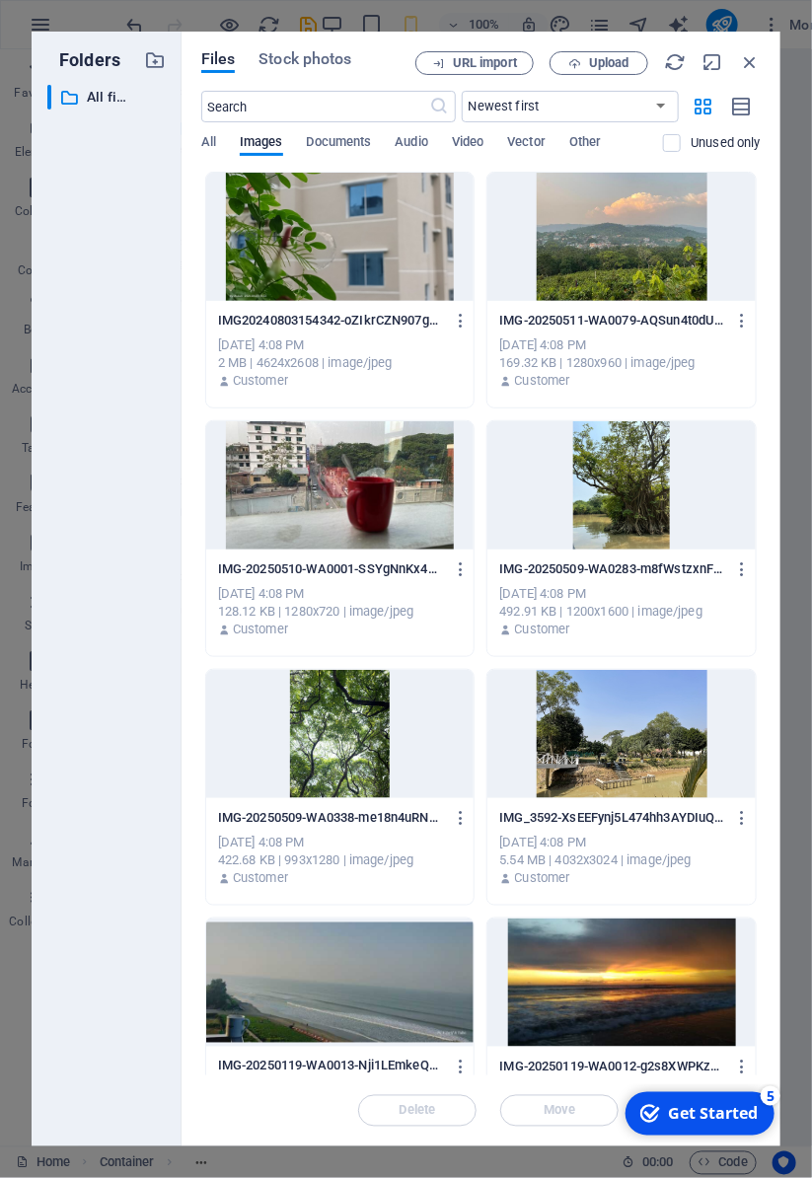
click at [706, 67] on icon "button" at bounding box center [712, 62] width 22 height 22
select select "image"
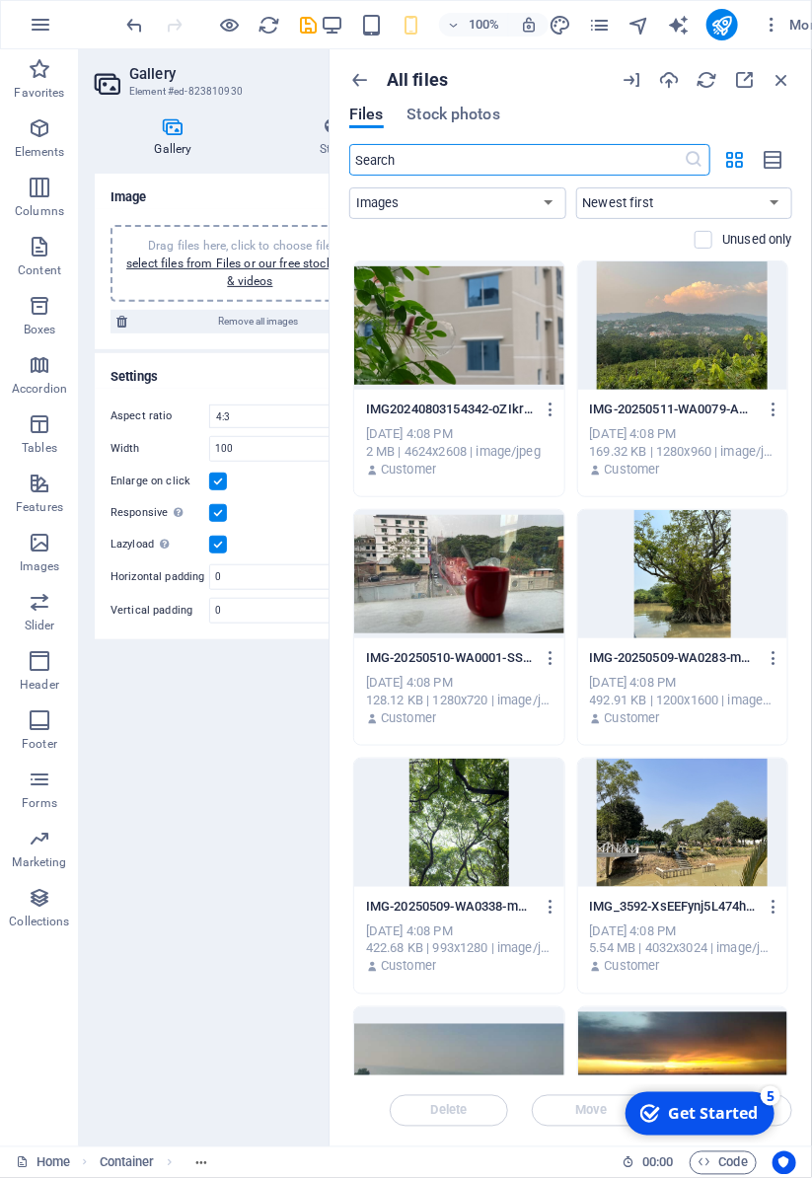
click at [742, 76] on icon "button" at bounding box center [744, 80] width 22 height 22
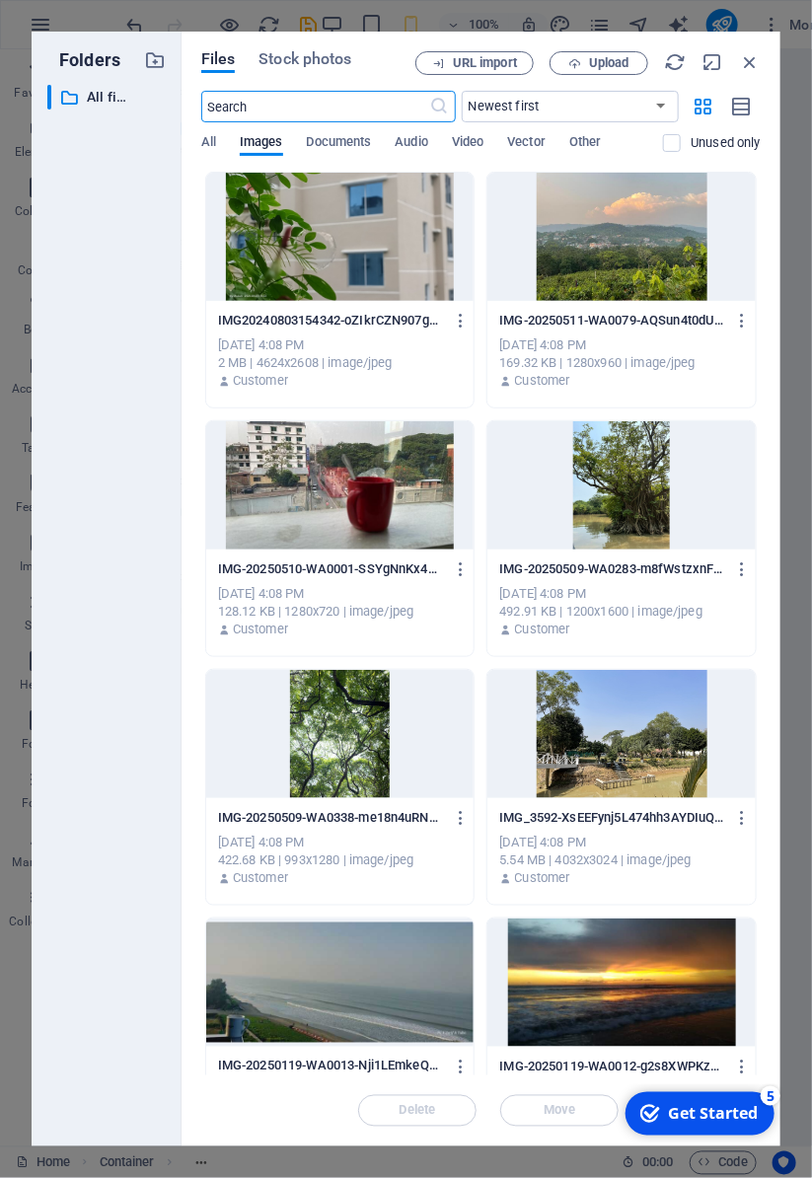
click at [665, 55] on icon "button" at bounding box center [675, 62] width 22 height 22
click at [481, 61] on span "URL import" at bounding box center [485, 63] width 64 height 12
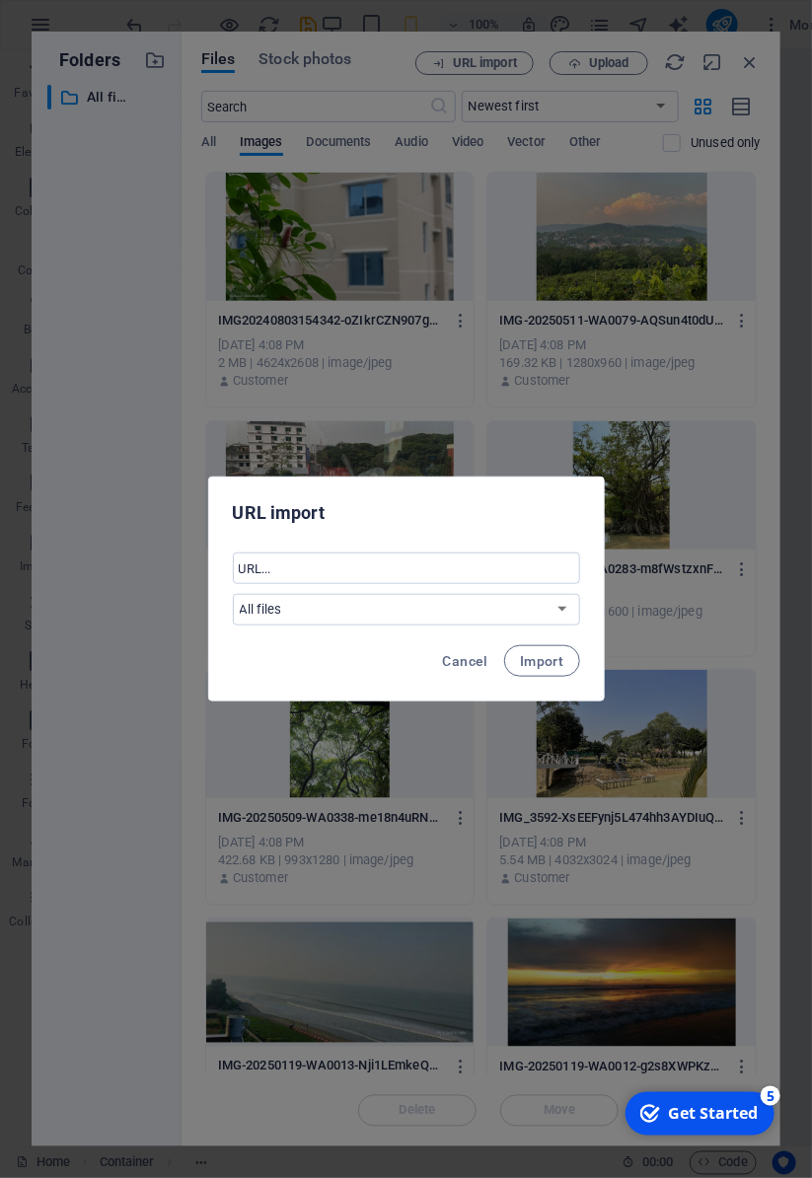
click at [459, 672] on button "Cancel" at bounding box center [465, 661] width 61 height 32
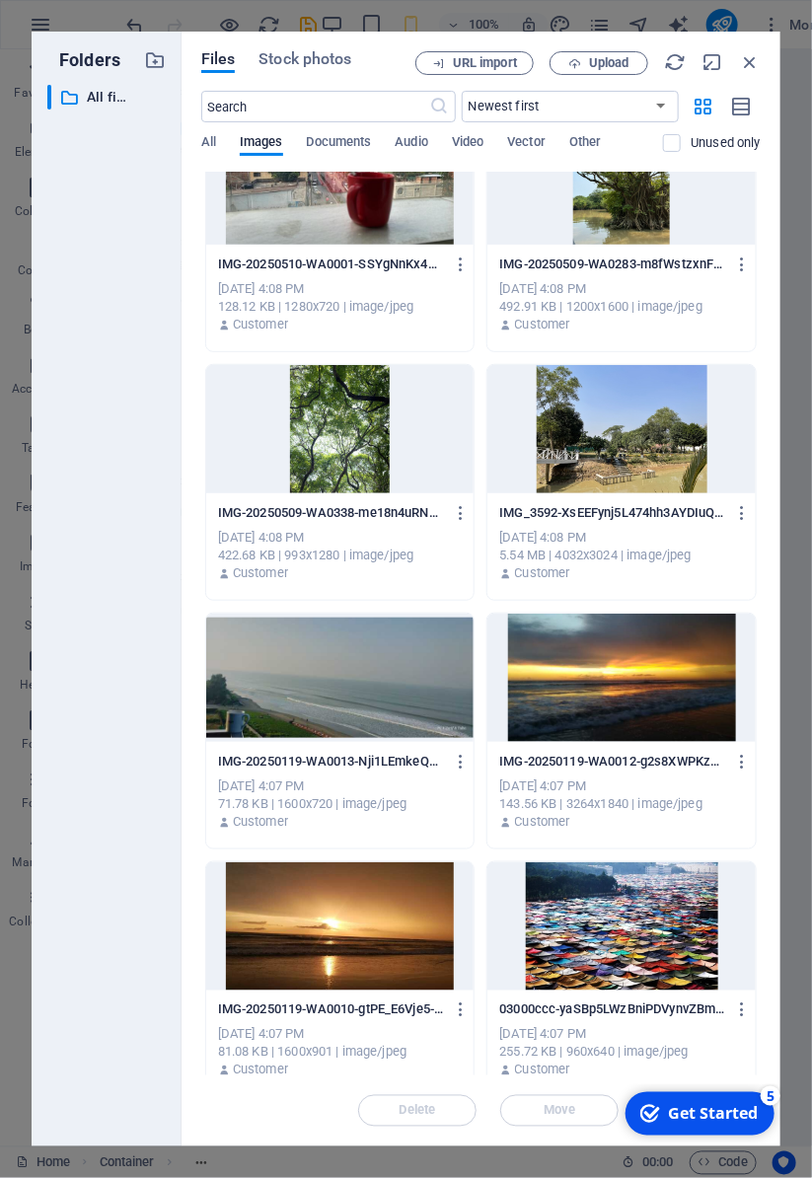
scroll to position [228, 0]
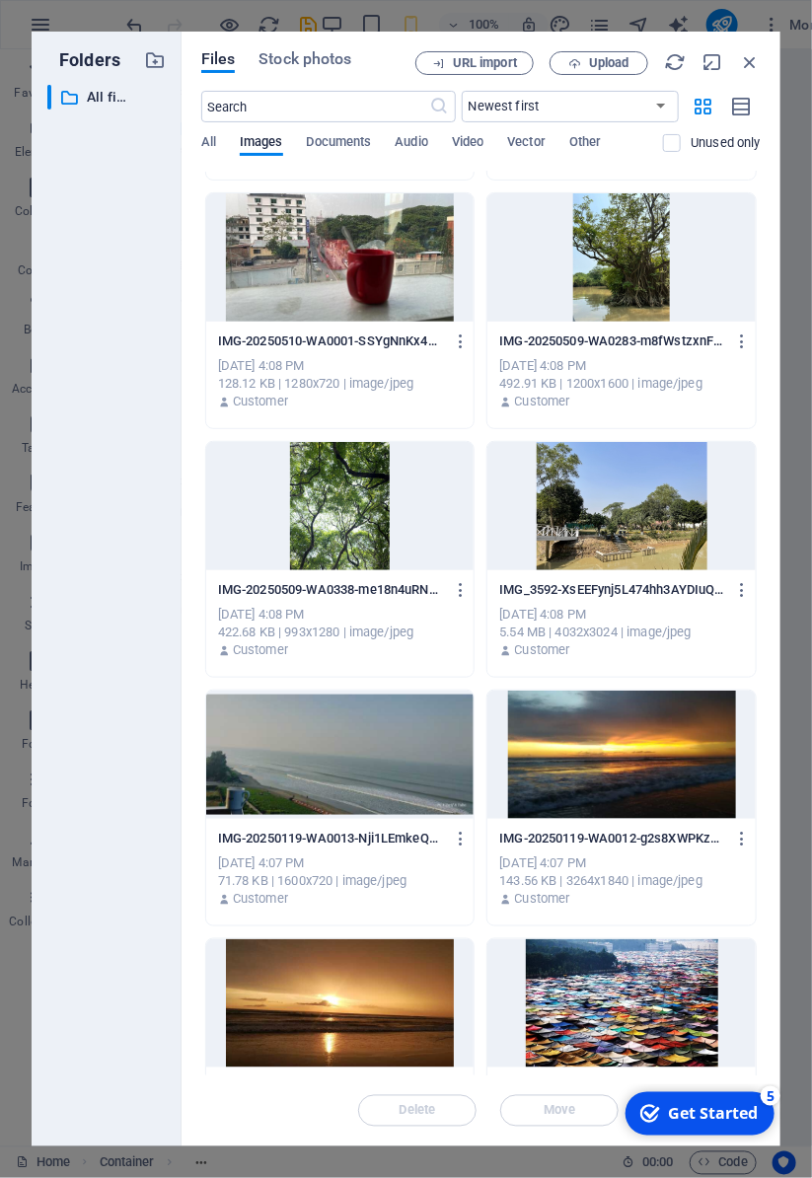
click at [747, 71] on icon "button" at bounding box center [750, 62] width 22 height 22
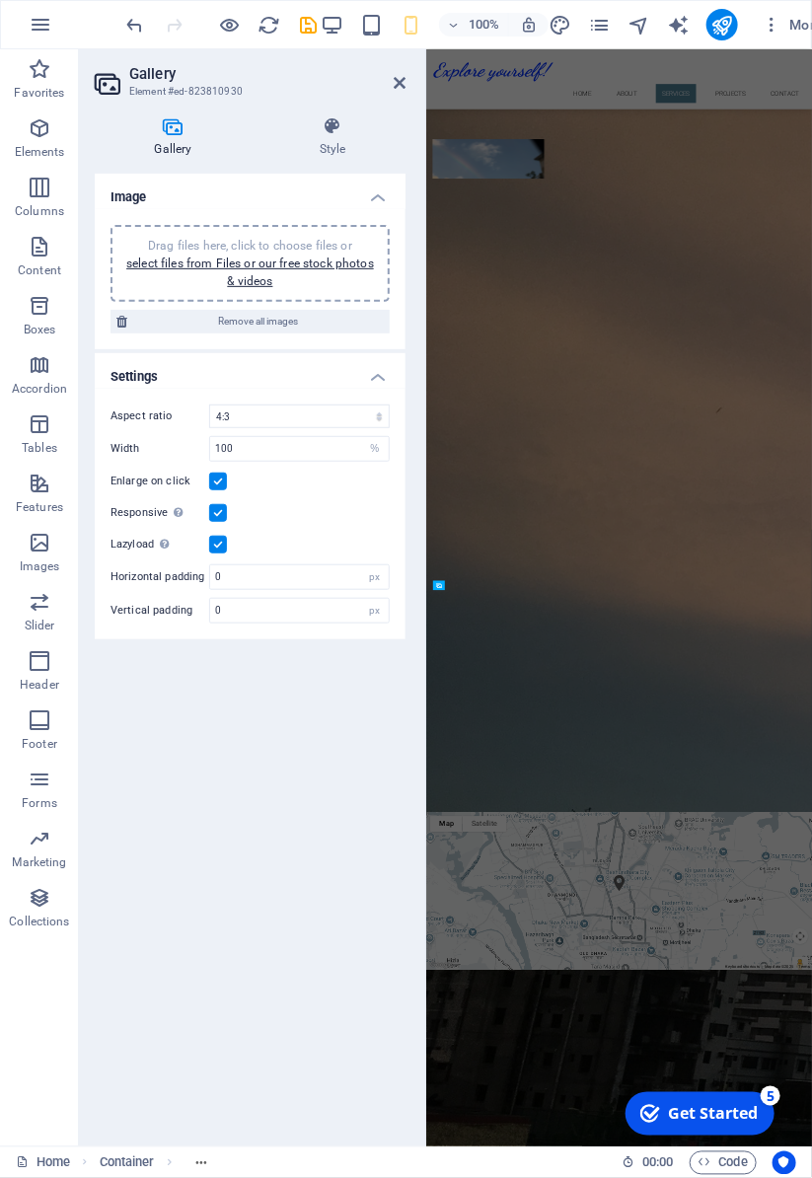
scroll to position [3032, 0]
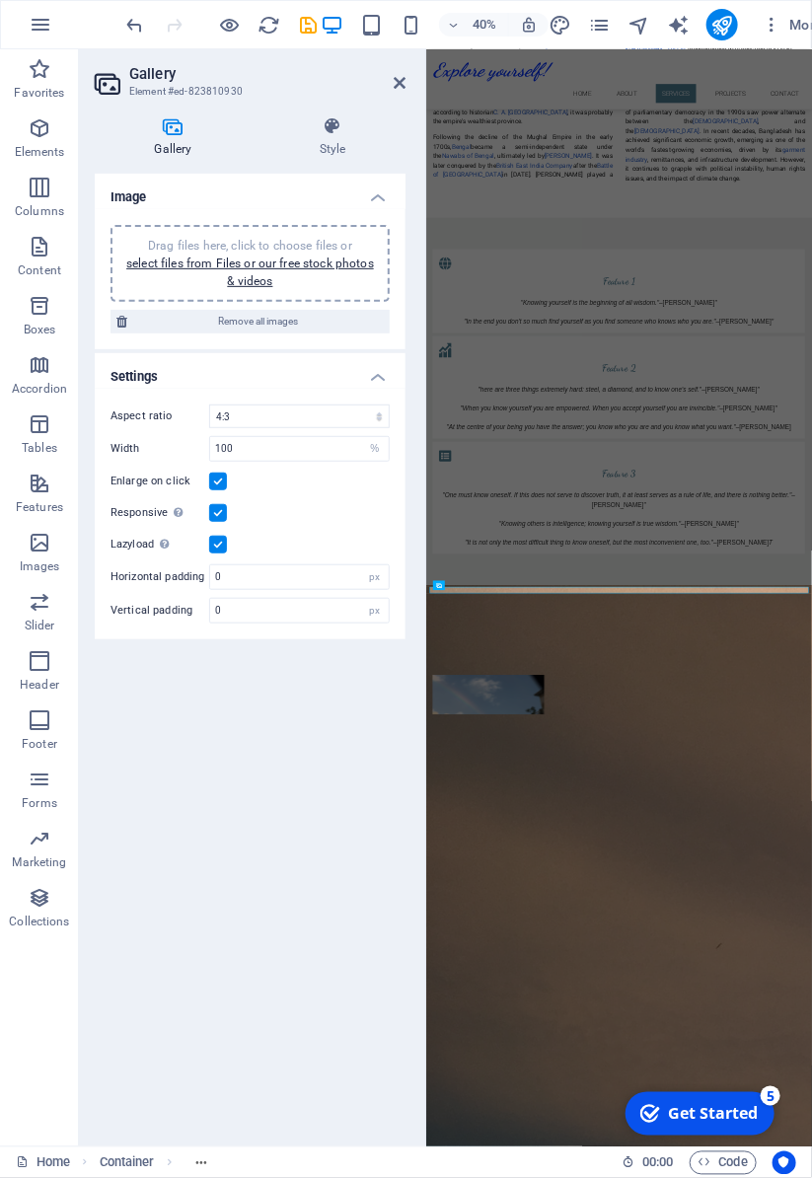
click at [163, 268] on link "select files from Files or our free stock photos & videos" at bounding box center [250, 272] width 248 height 32
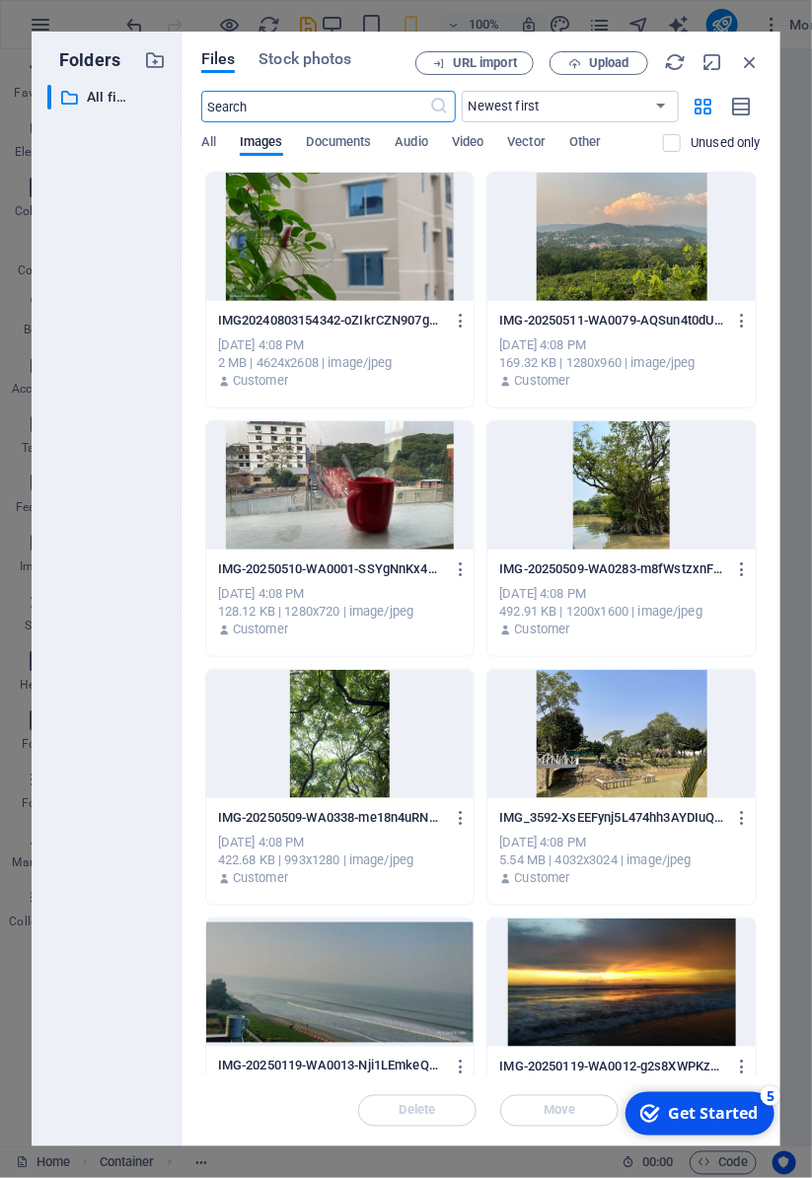
scroll to position [14867, 0]
click at [363, 261] on div at bounding box center [340, 237] width 268 height 128
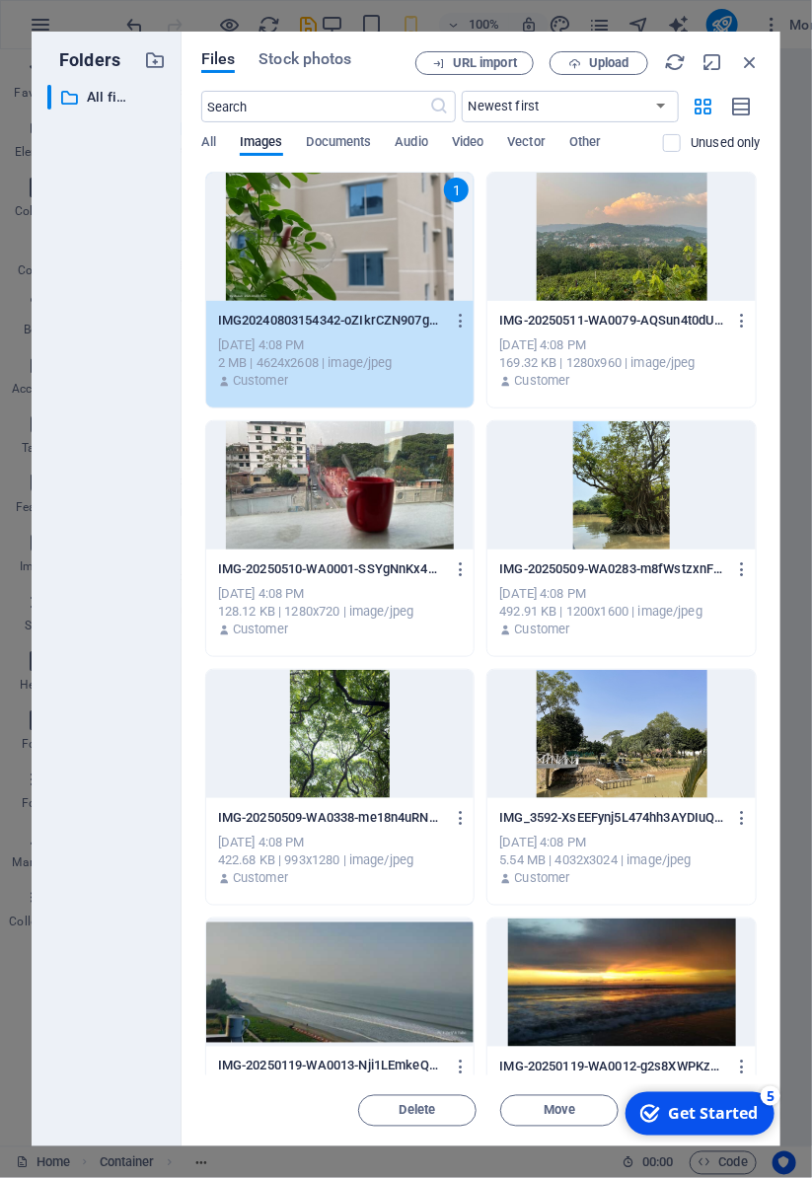
click at [556, 1101] on button "Move" at bounding box center [559, 1111] width 118 height 32
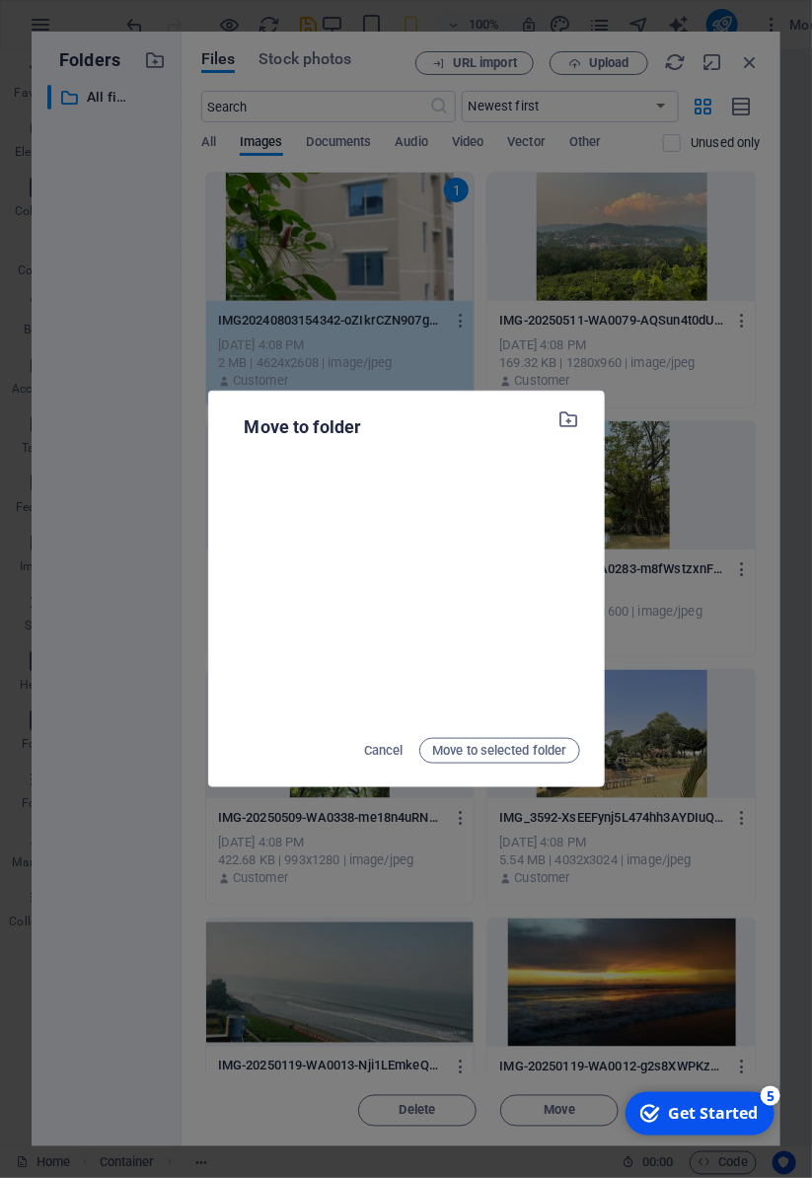
click at [545, 754] on span "Move to selected folder" at bounding box center [499, 751] width 134 height 24
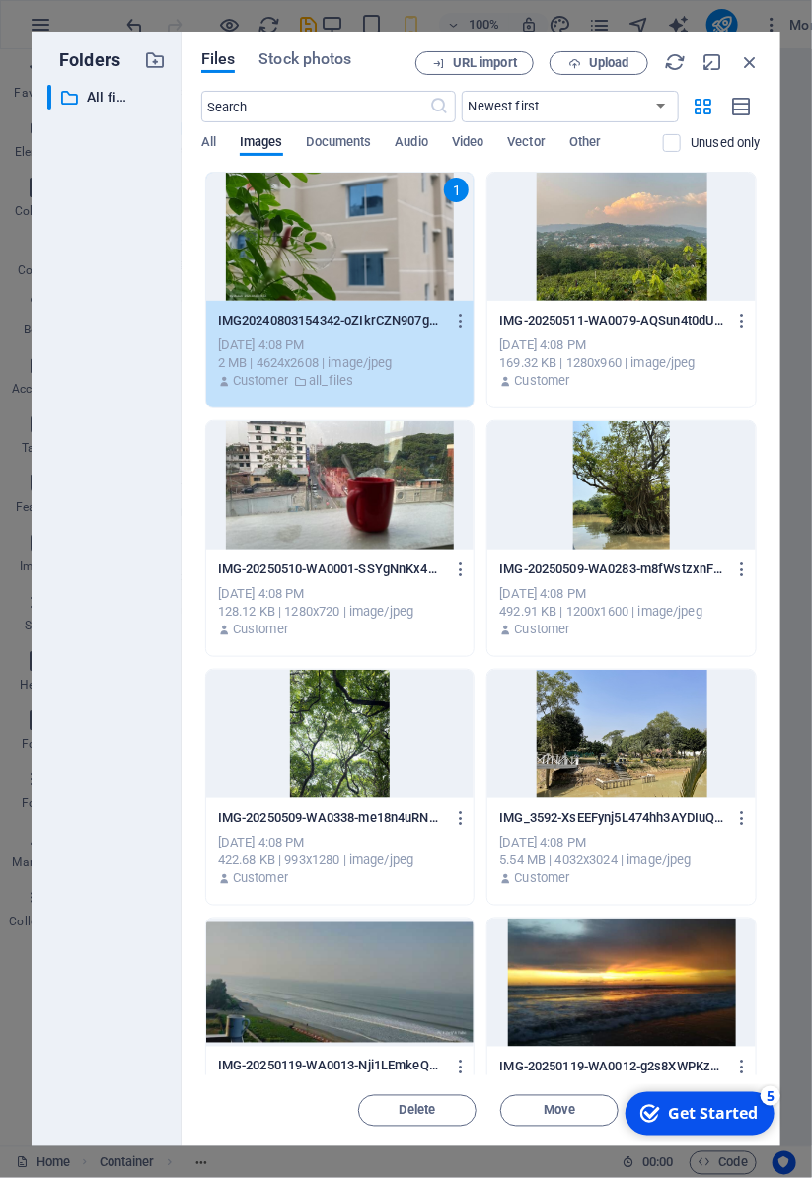
click at [742, 56] on icon "button" at bounding box center [750, 62] width 22 height 22
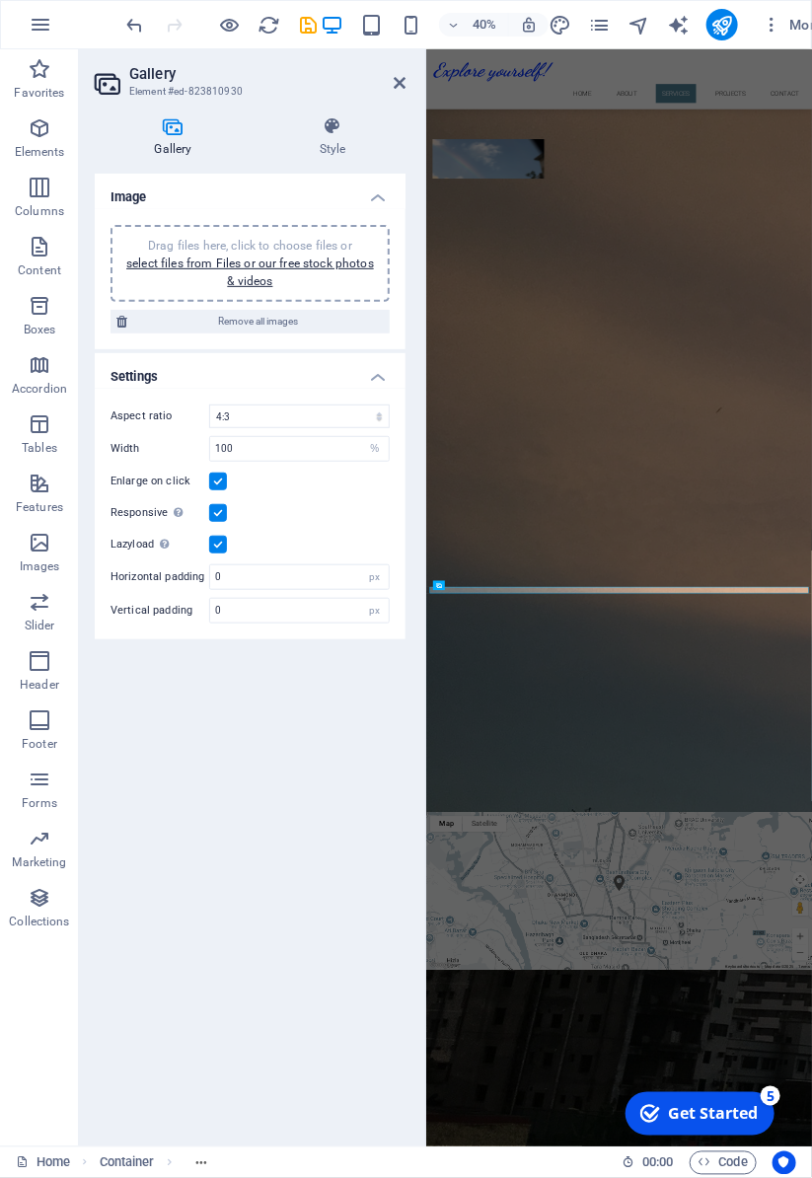
scroll to position [3032, 0]
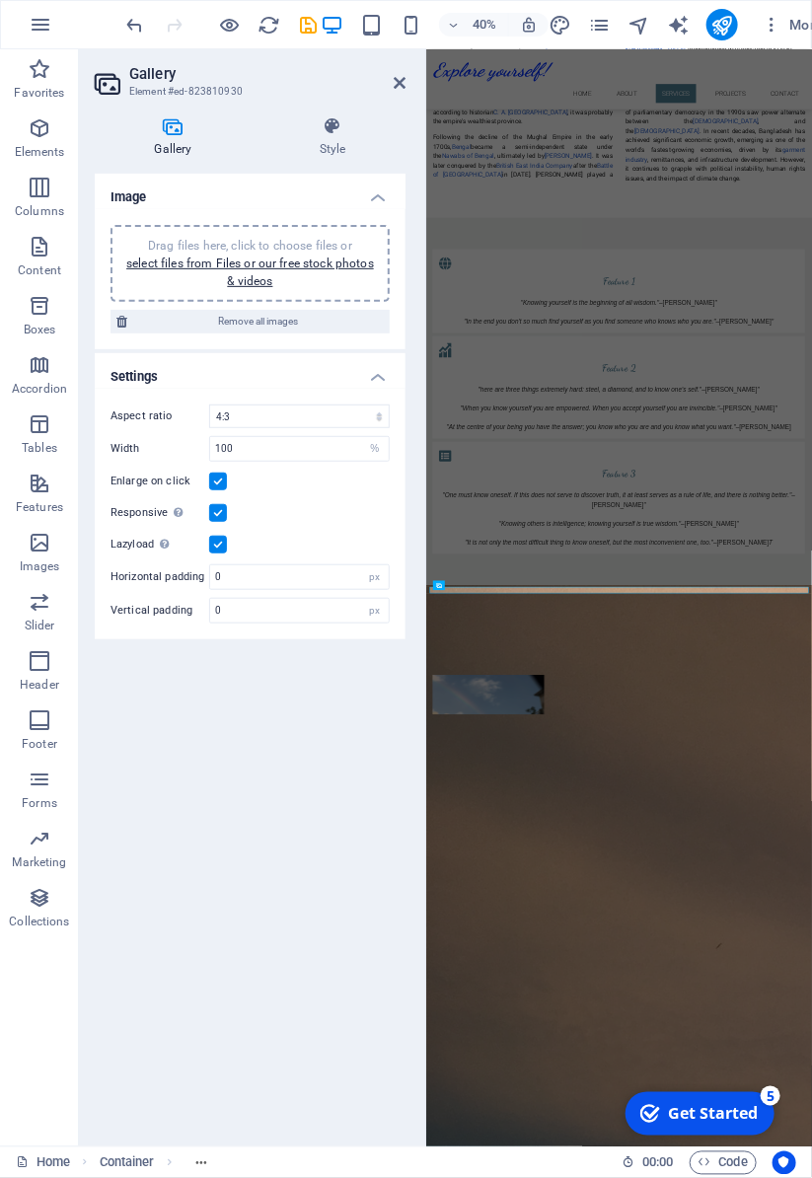
click at [268, 265] on link "select files from Files or our free stock photos & videos" at bounding box center [250, 272] width 248 height 32
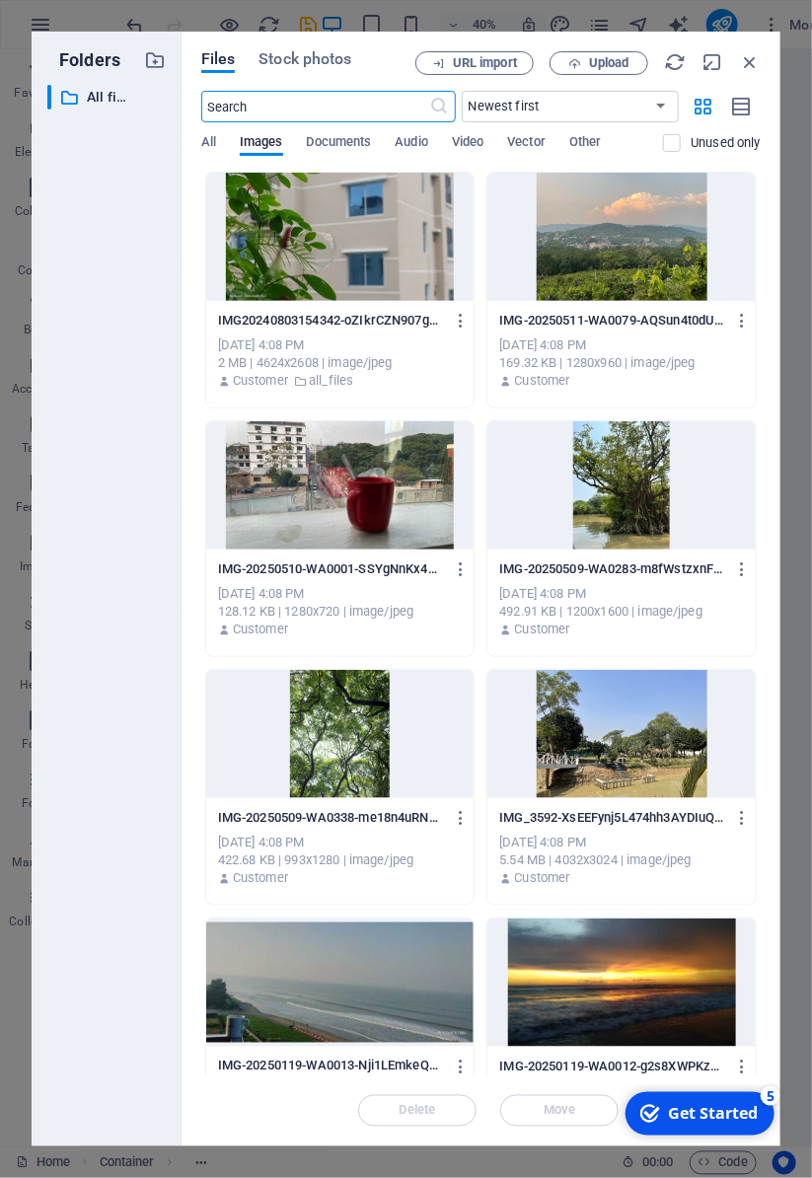
scroll to position [14867, 0]
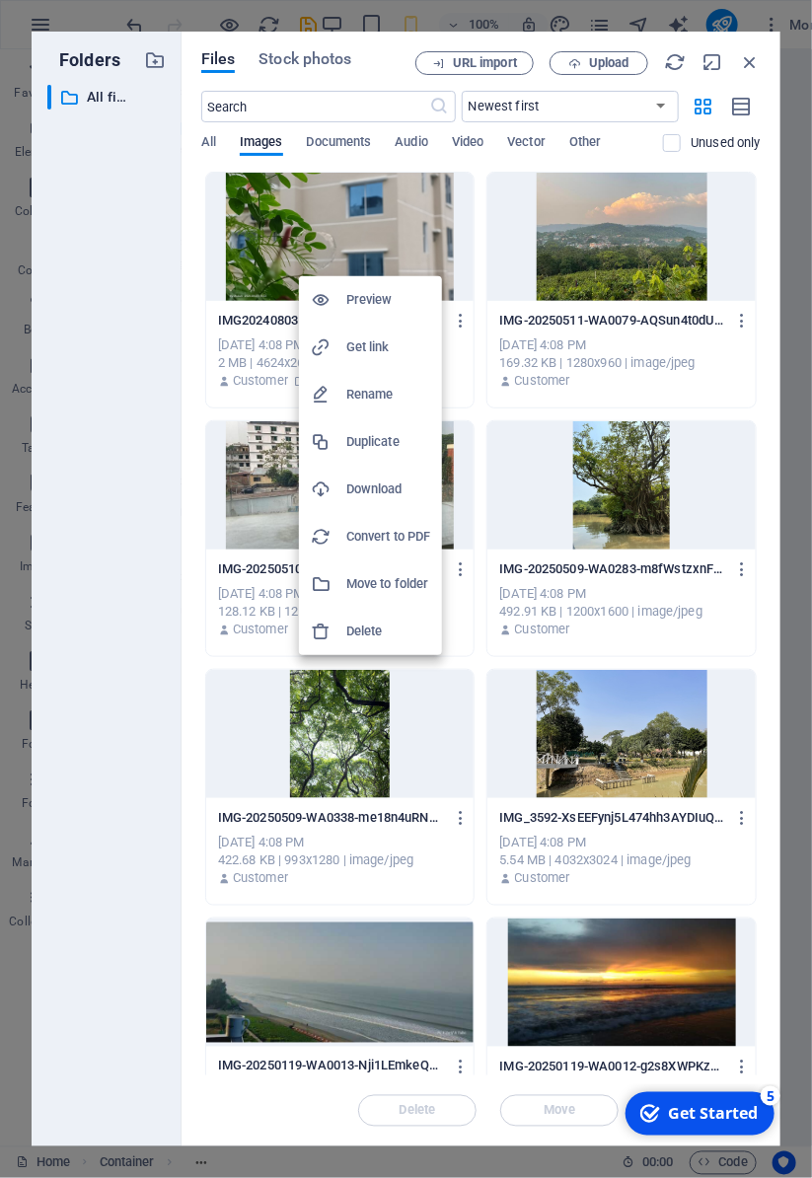
click at [657, 258] on div at bounding box center [406, 589] width 812 height 1178
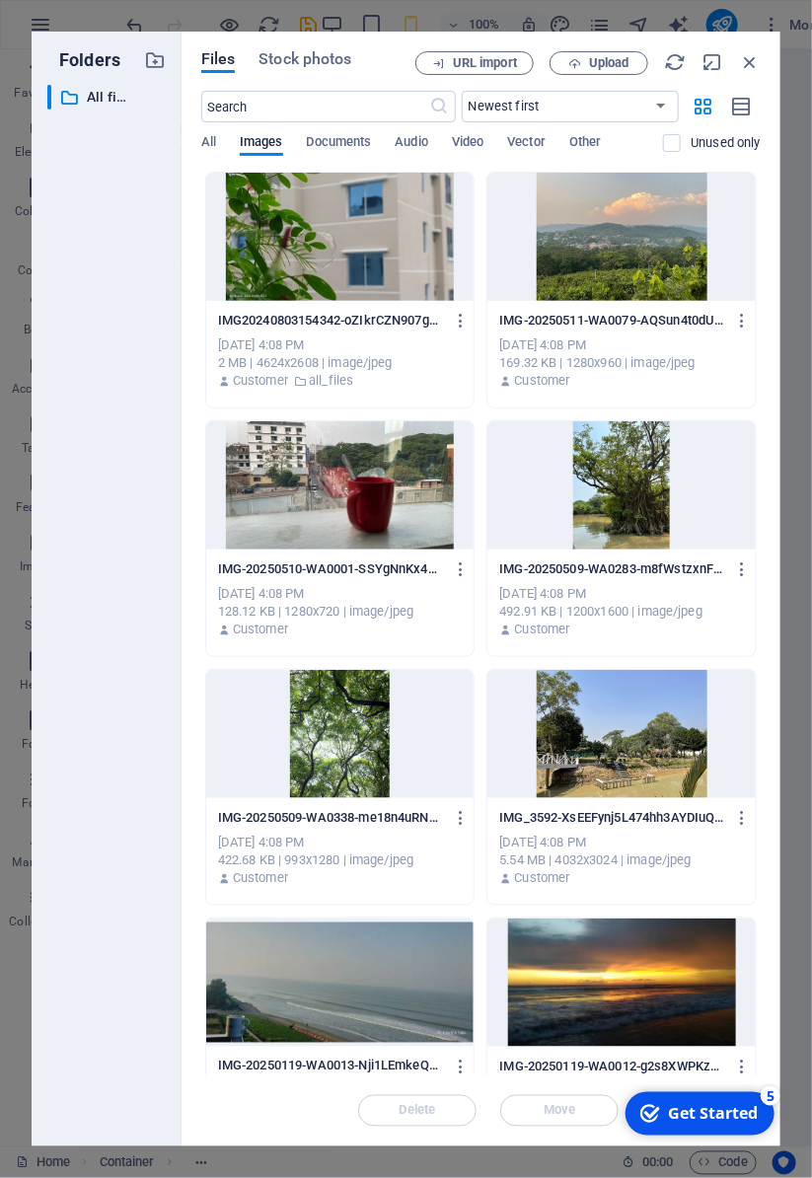
click at [368, 263] on div at bounding box center [340, 237] width 268 height 128
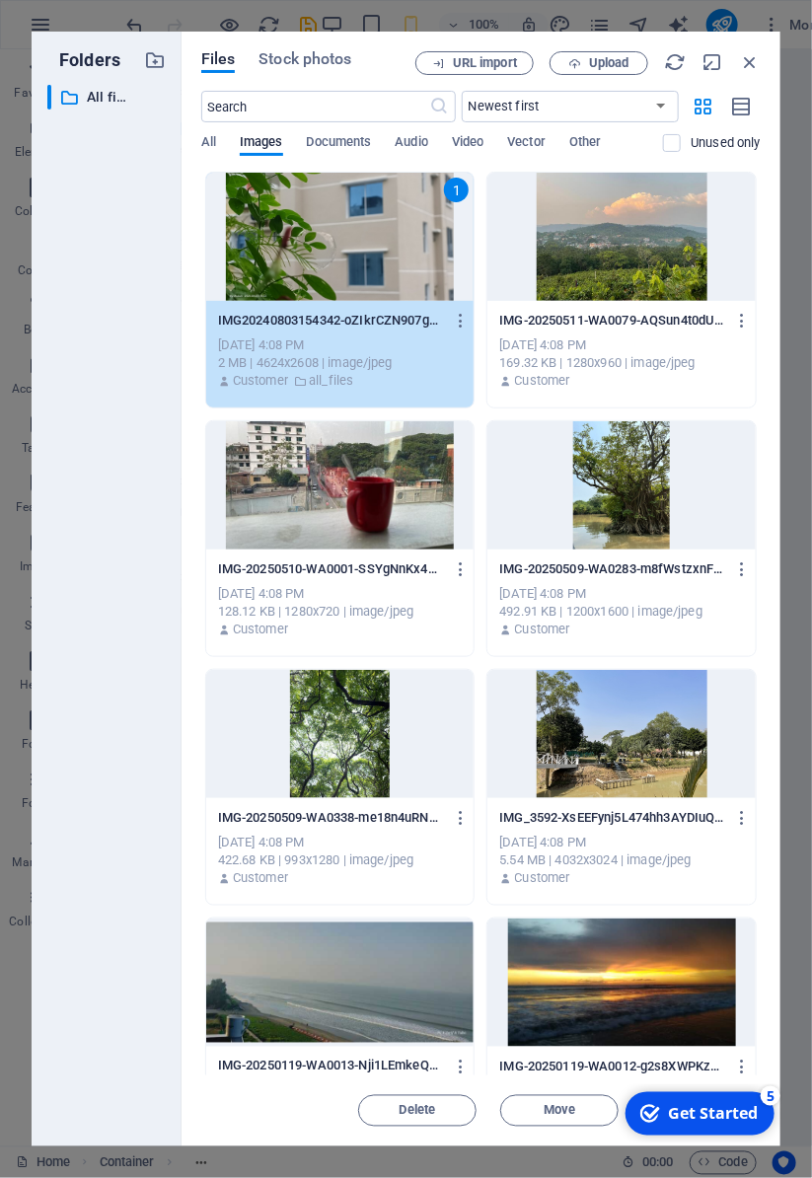
click at [676, 270] on div at bounding box center [621, 237] width 268 height 128
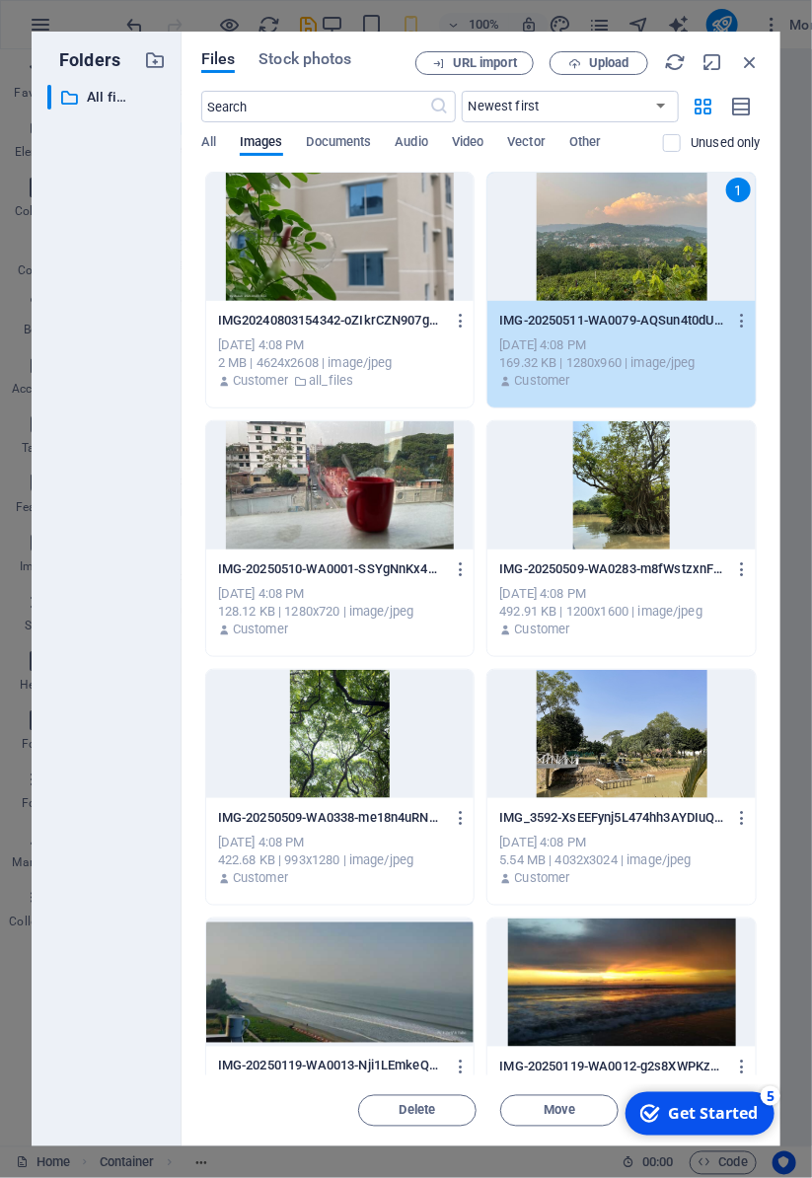
click at [394, 260] on div at bounding box center [340, 237] width 268 height 128
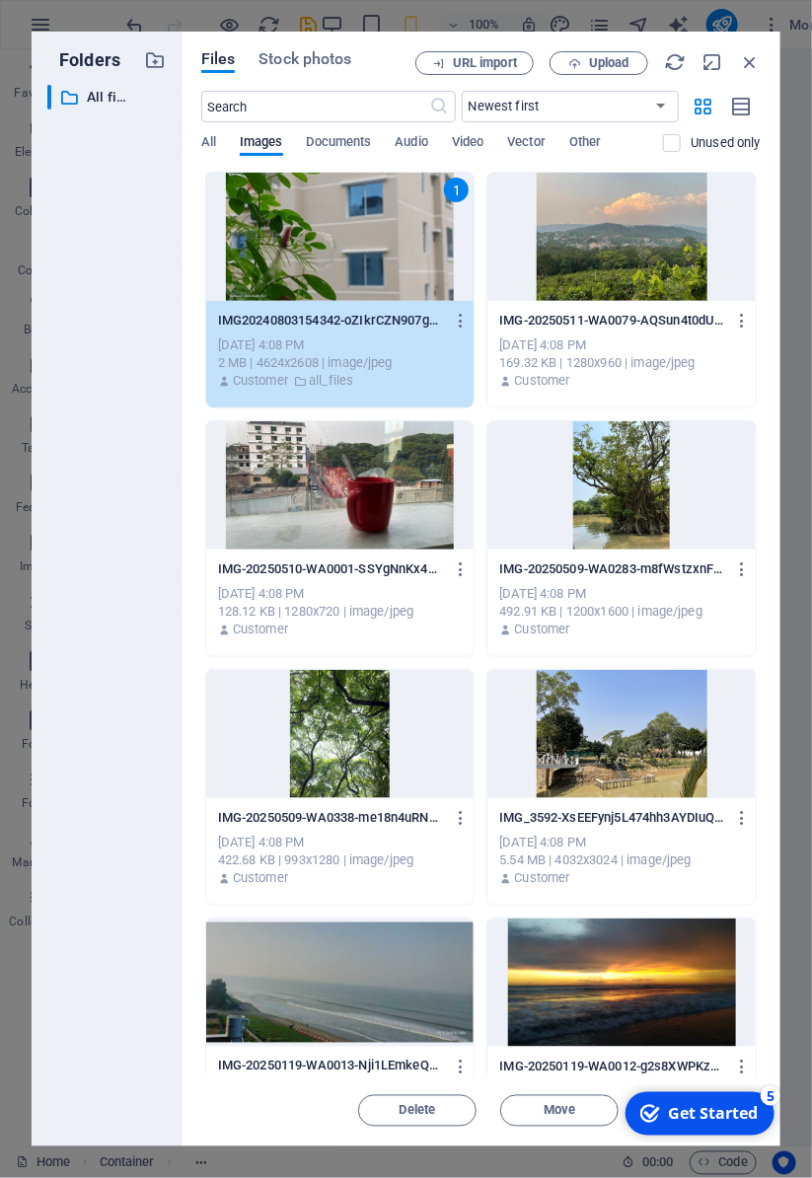
click at [653, 233] on div at bounding box center [621, 237] width 268 height 128
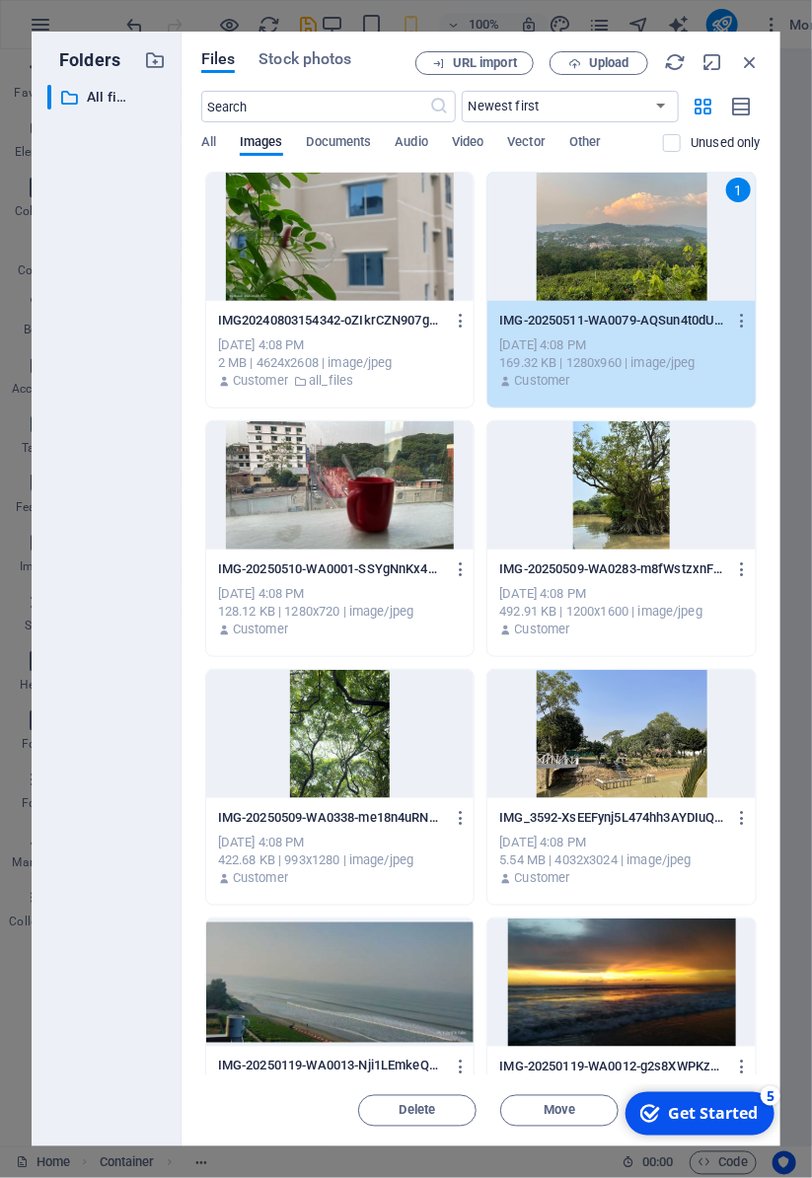
click at [329, 255] on div at bounding box center [340, 237] width 268 height 128
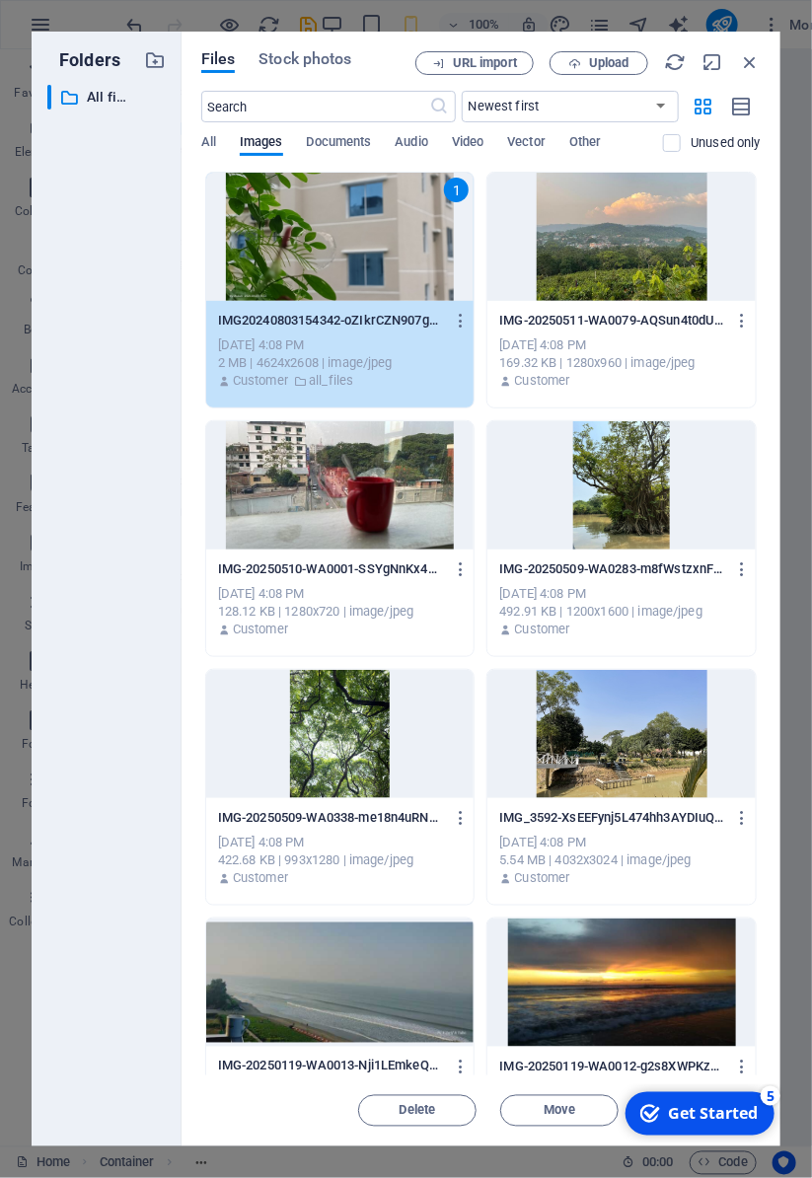
click at [748, 60] on icon "button" at bounding box center [750, 62] width 22 height 22
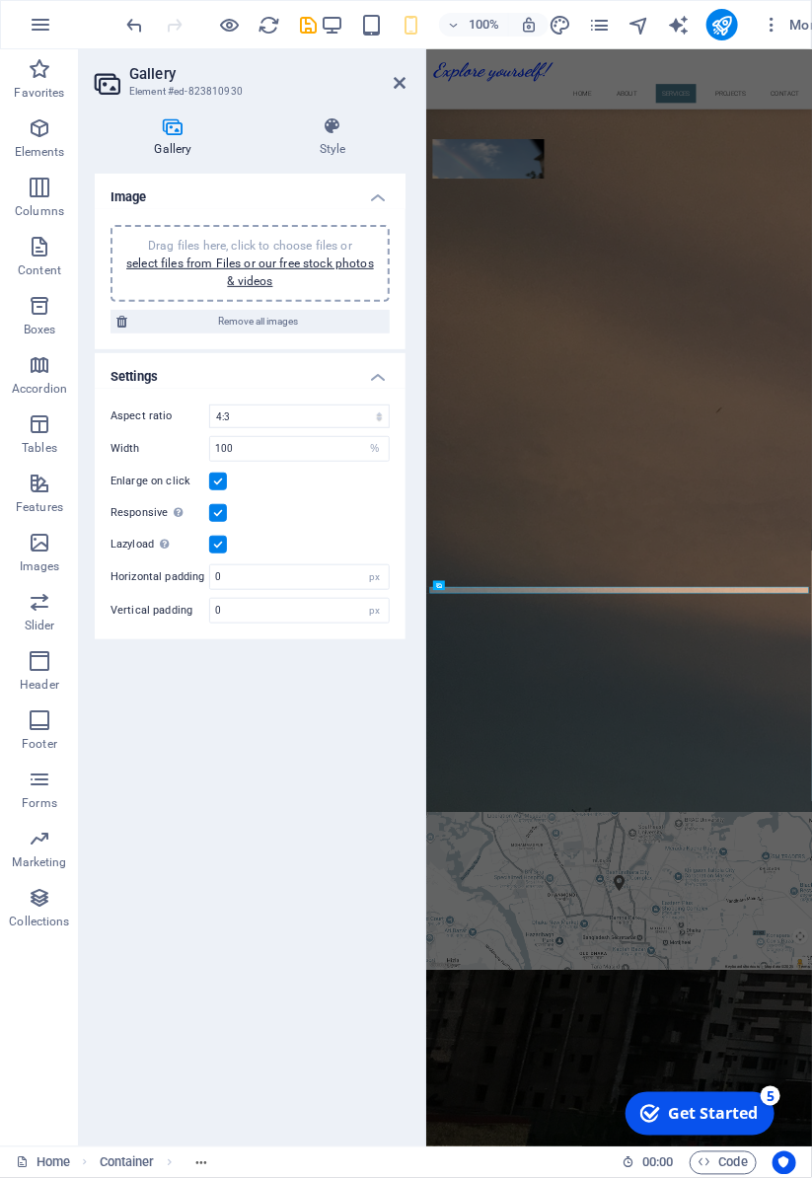
scroll to position [3032, 0]
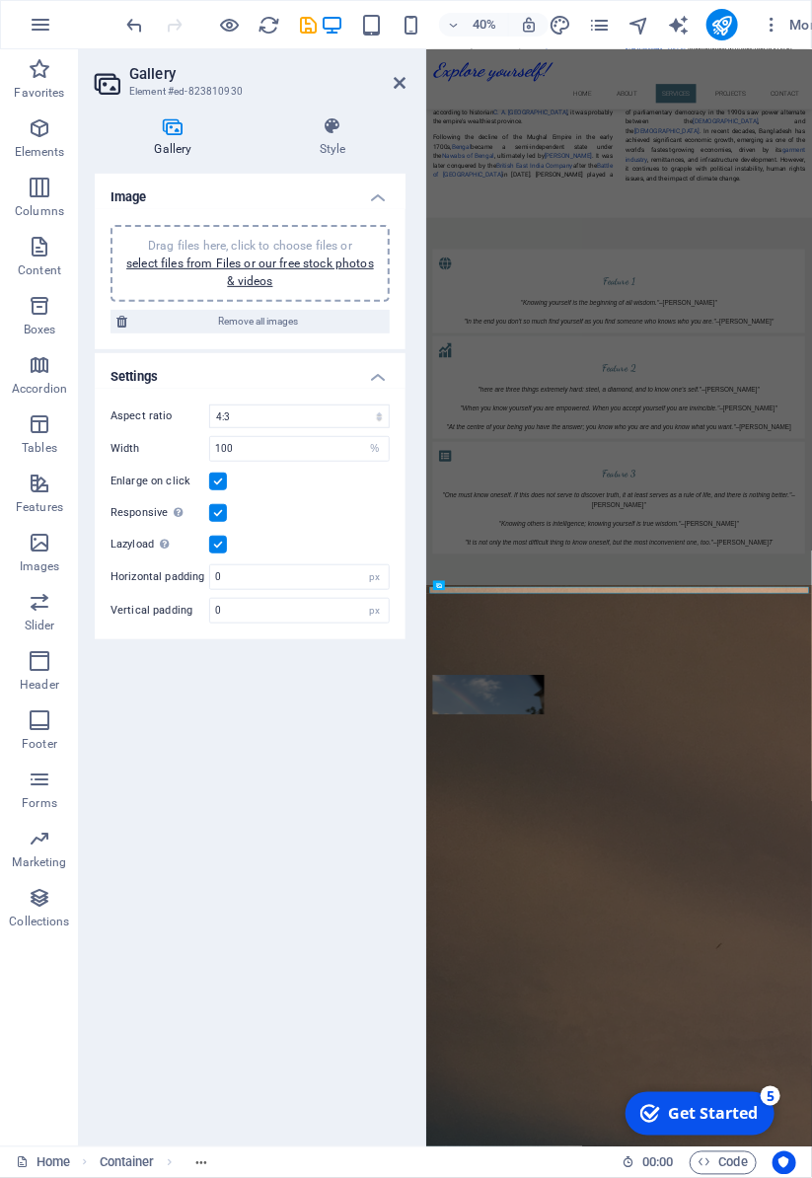
click at [179, 264] on link "select files from Files or our free stock photos & videos" at bounding box center [250, 272] width 248 height 32
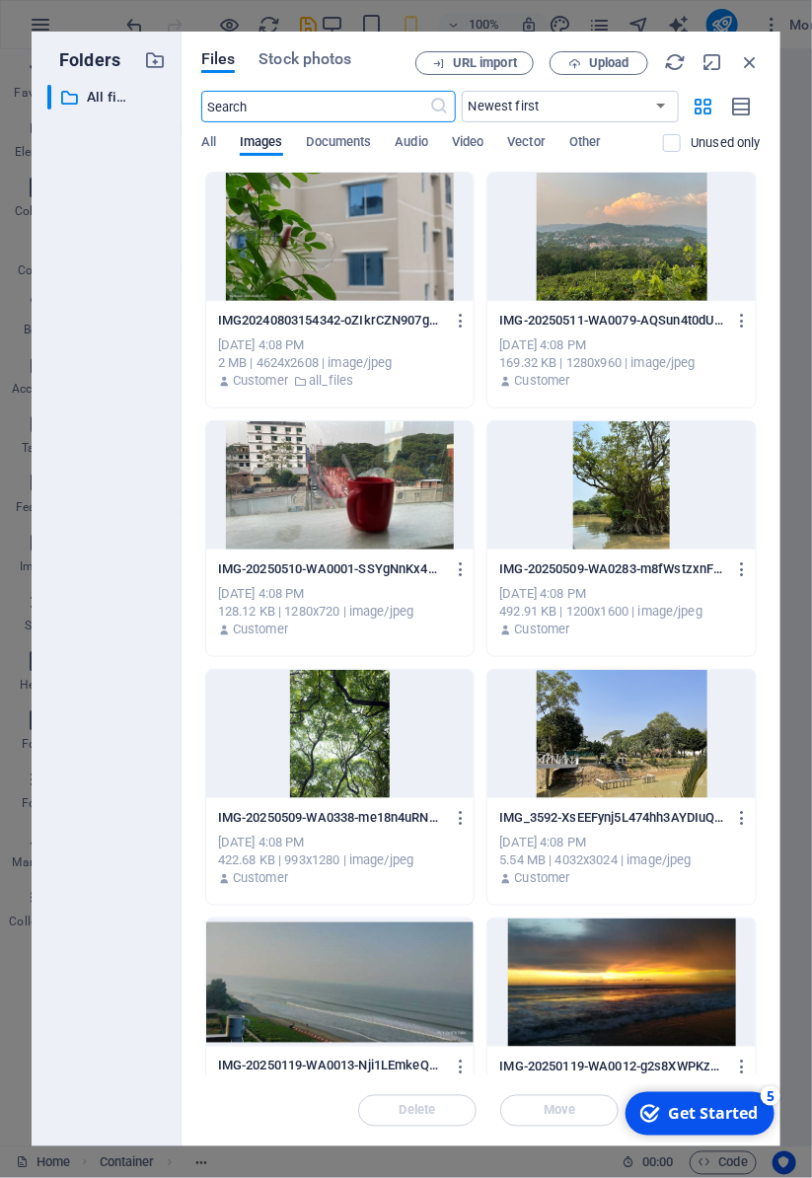
scroll to position [14867, 0]
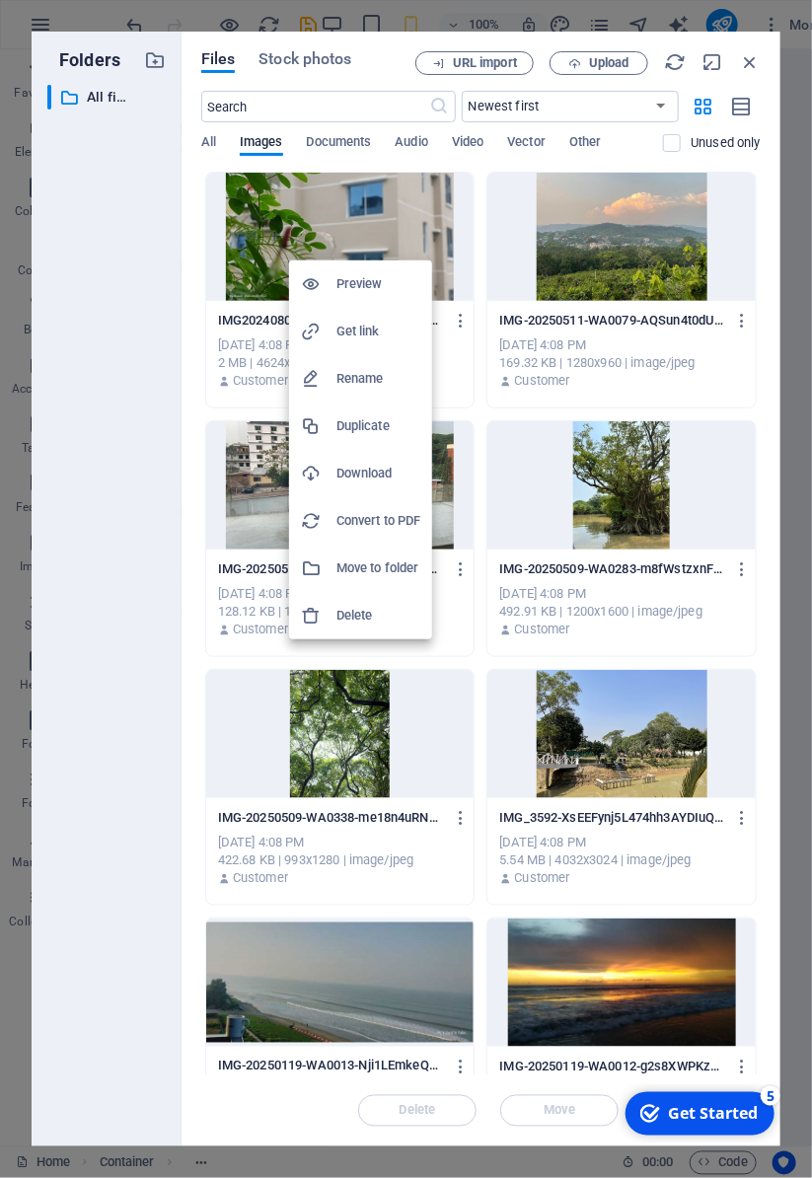
click at [368, 333] on h6 "Get link" at bounding box center [378, 332] width 84 height 24
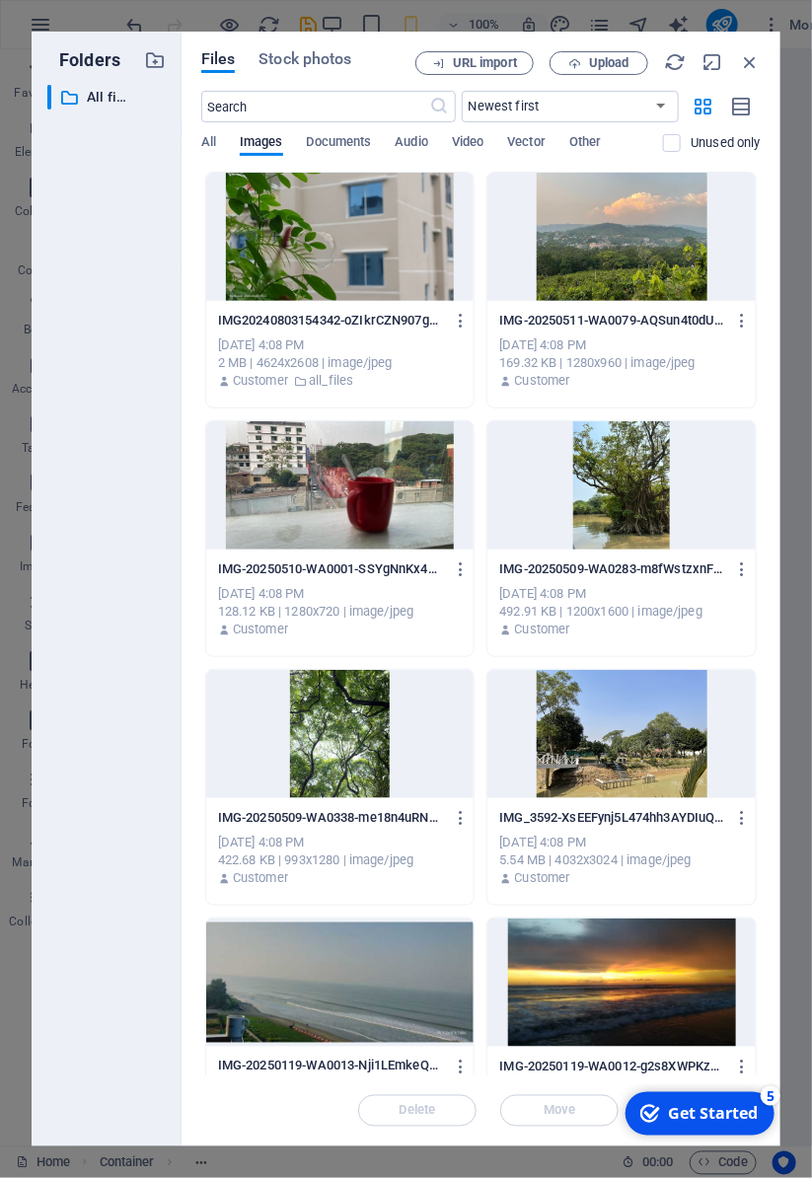
click at [742, 112] on icon "button" at bounding box center [742, 107] width 22 height 23
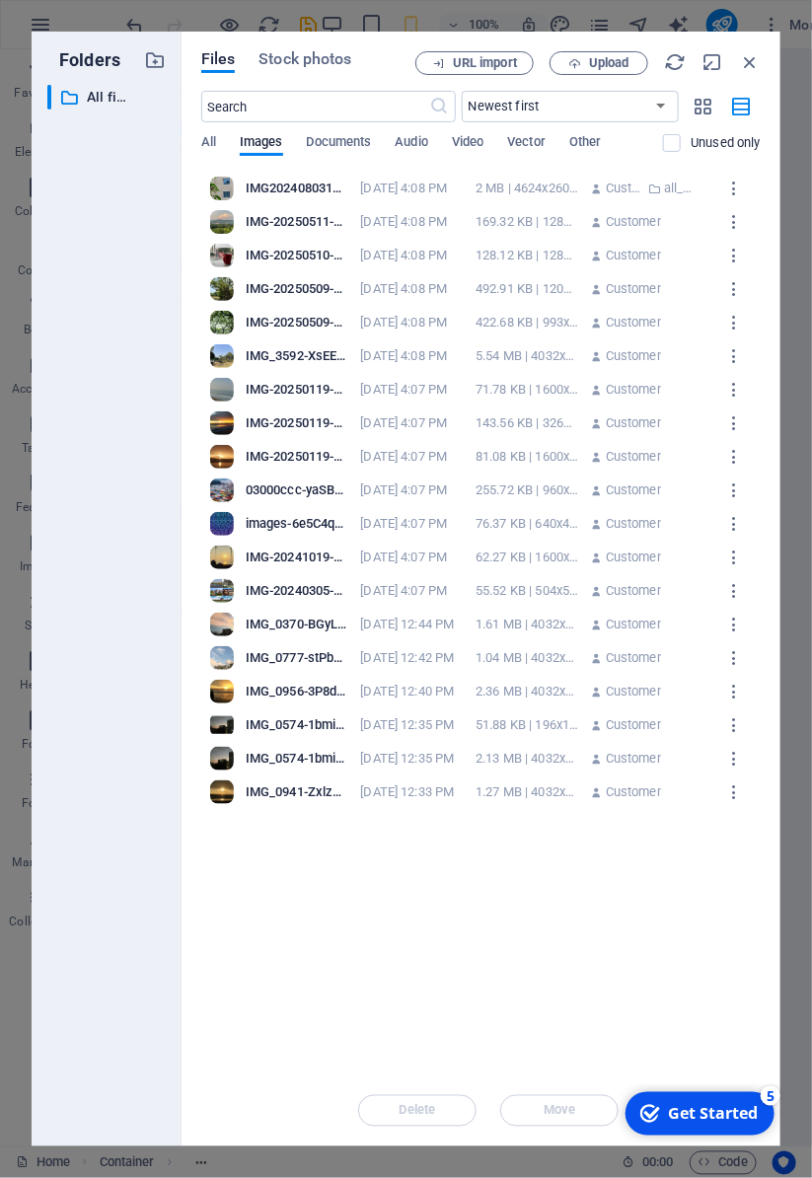
click at [726, 190] on icon "button" at bounding box center [734, 188] width 19 height 18
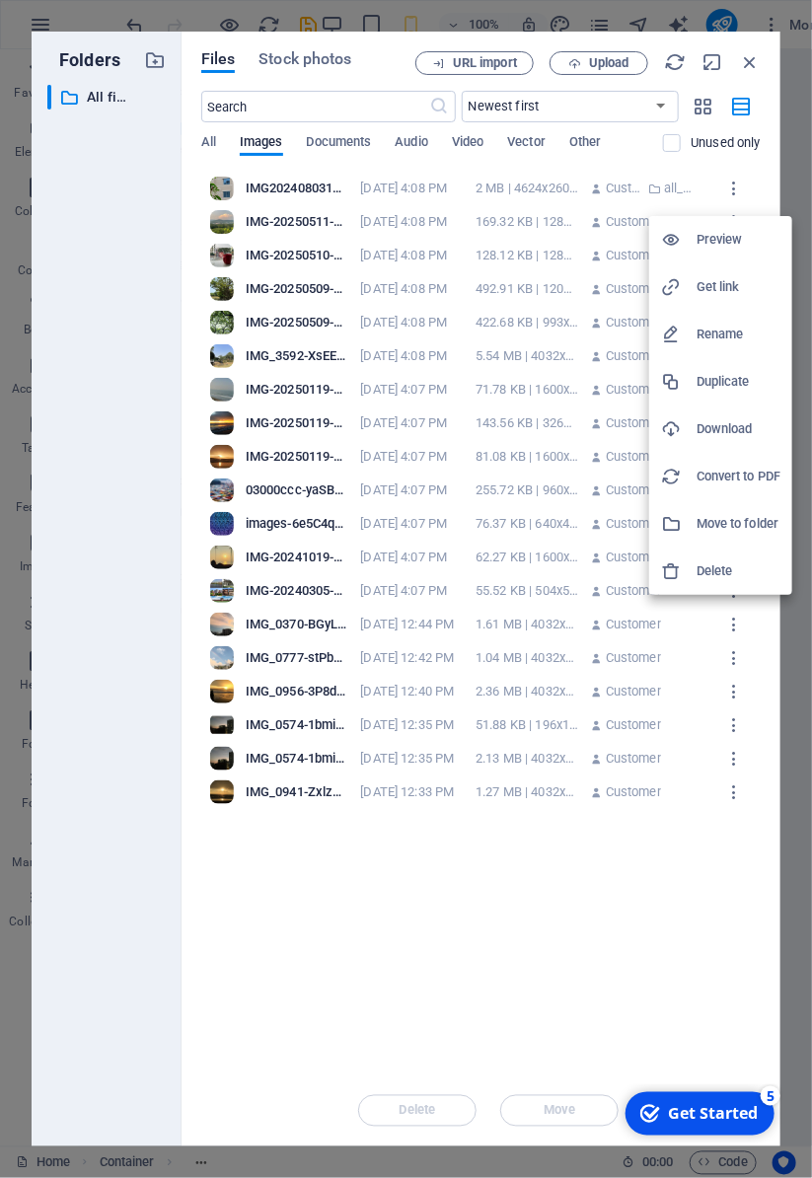
click at [573, 946] on div at bounding box center [406, 589] width 812 height 1178
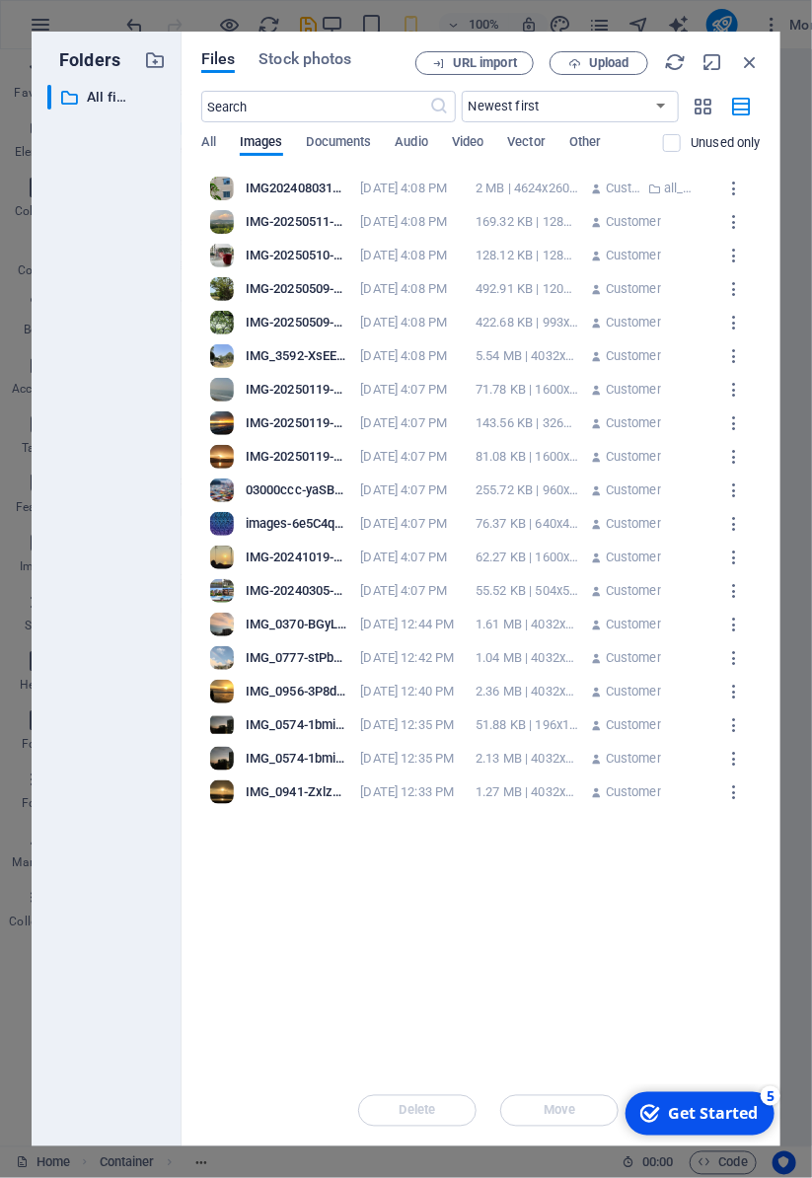
click at [703, 106] on icon "button" at bounding box center [703, 107] width 23 height 22
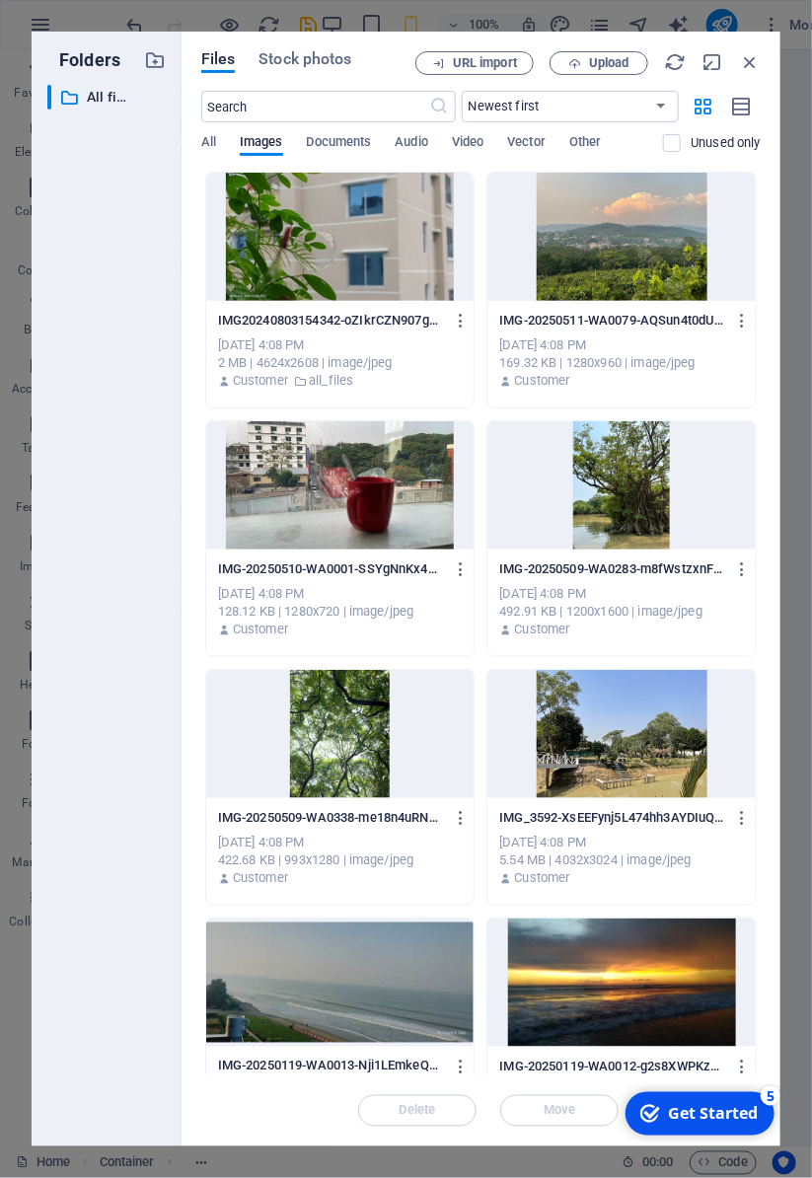
click at [750, 61] on icon "button" at bounding box center [750, 62] width 22 height 22
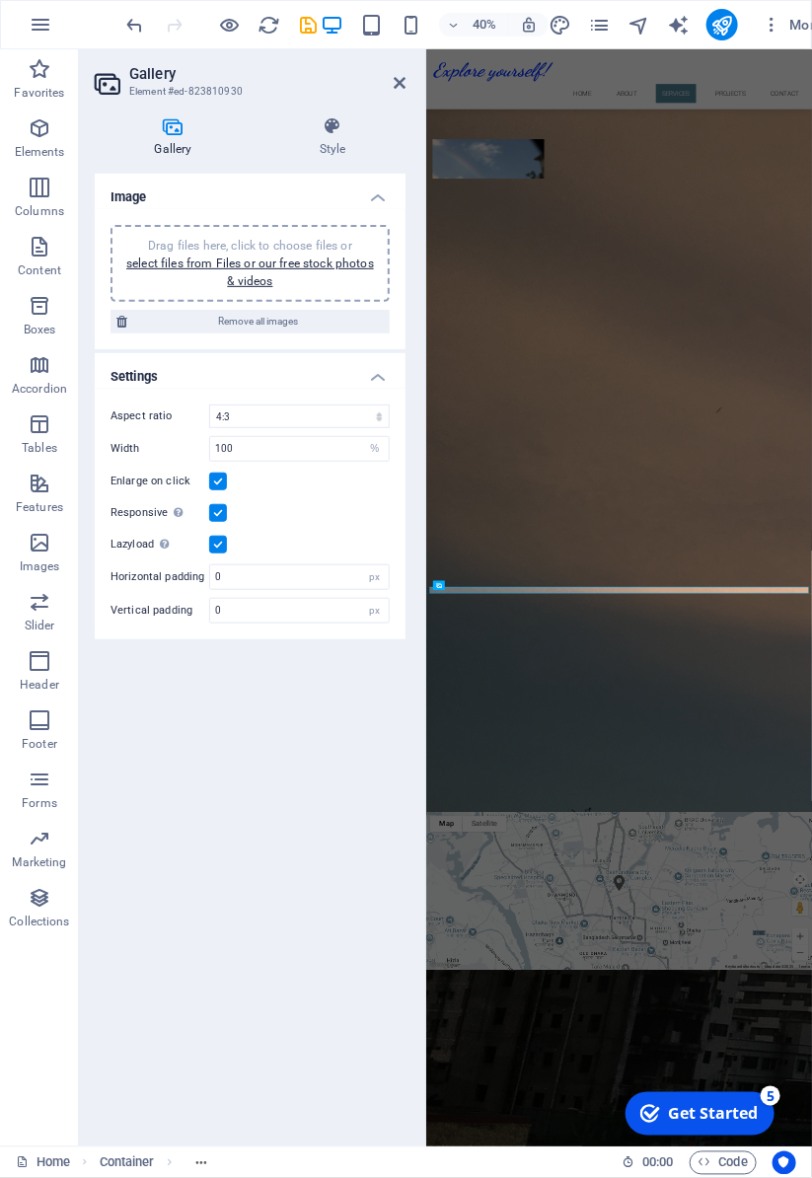
scroll to position [3032, 0]
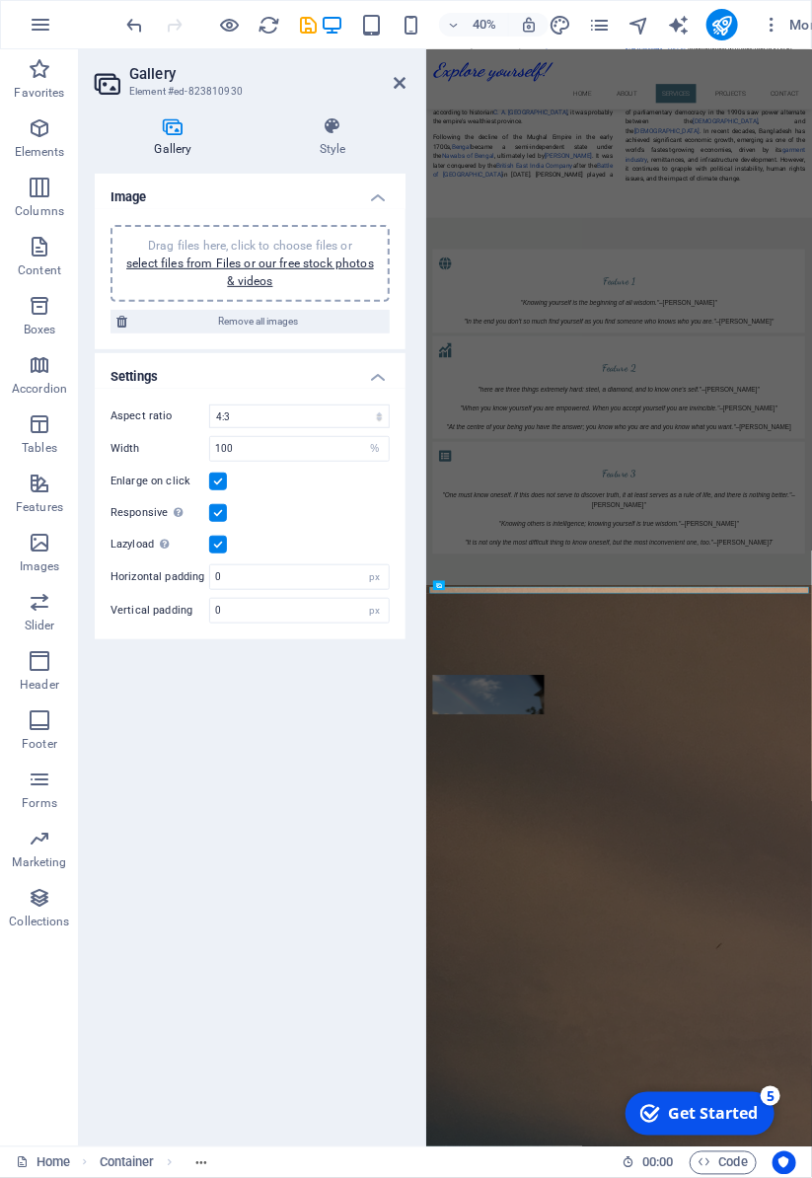
click at [395, 85] on icon at bounding box center [400, 83] width 12 height 16
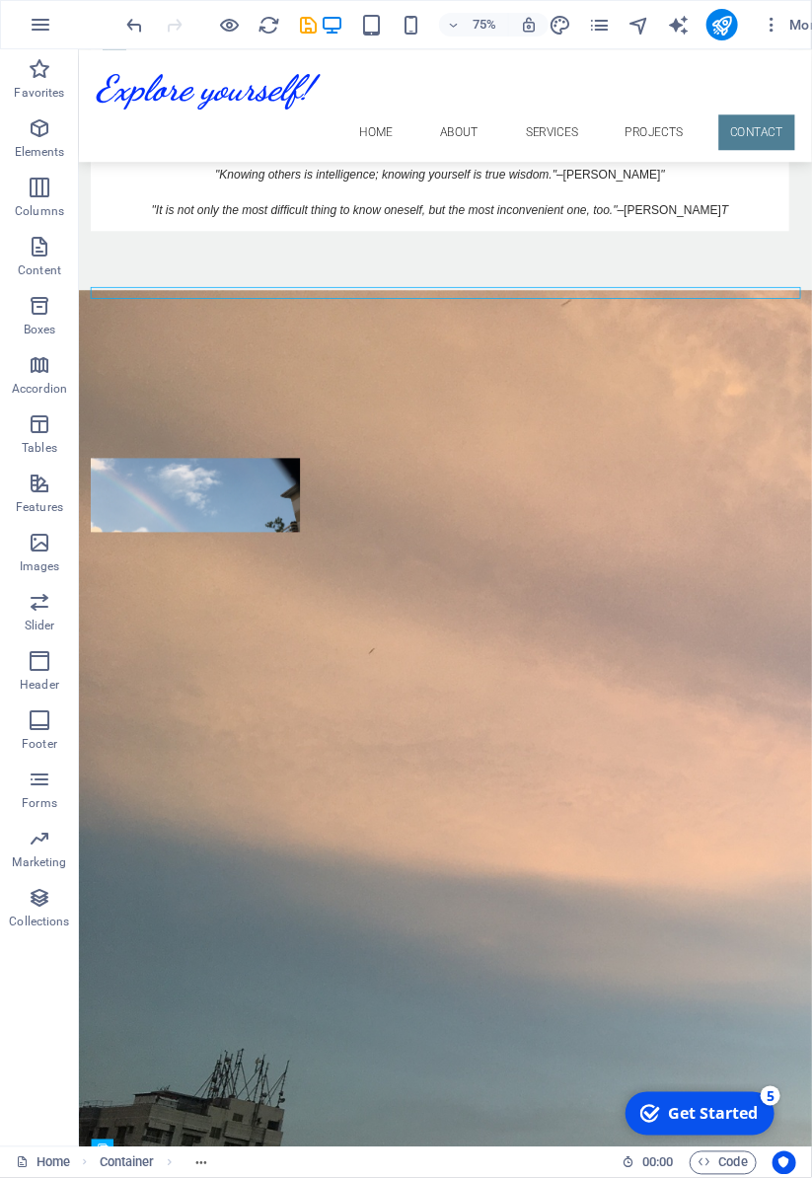
scroll to position [2894, 0]
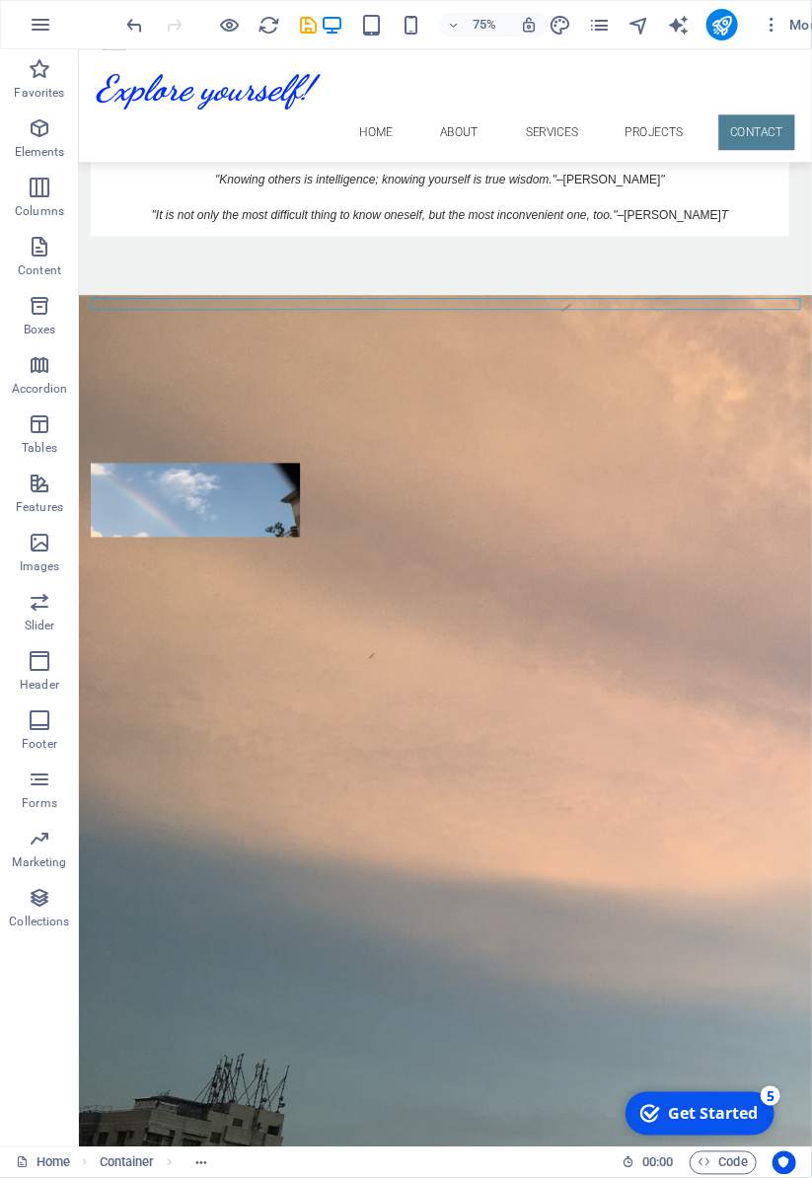
click at [544, 898] on div at bounding box center [567, 903] width 931 height 10
click at [743, 777] on div "Projects" at bounding box center [566, 882] width 977 height 210
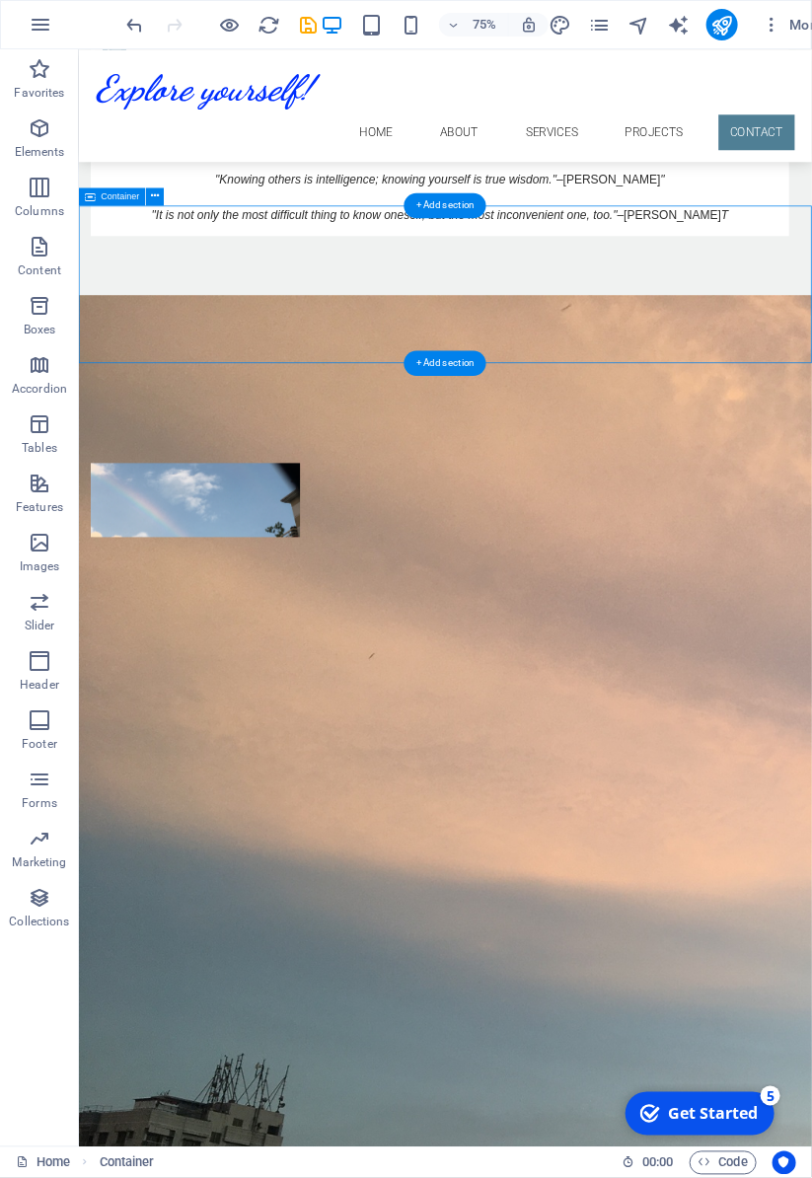
click at [381, 777] on div "Projects" at bounding box center [566, 882] width 977 height 210
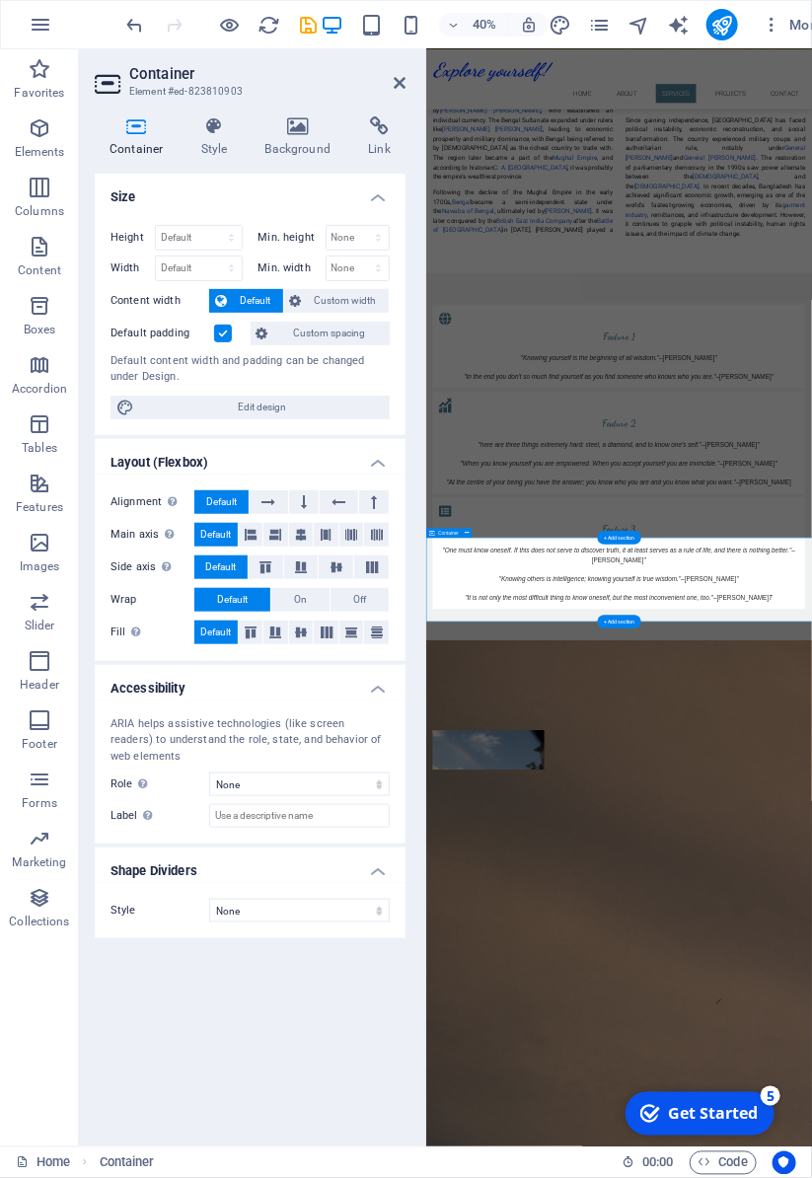
scroll to position [3032, 0]
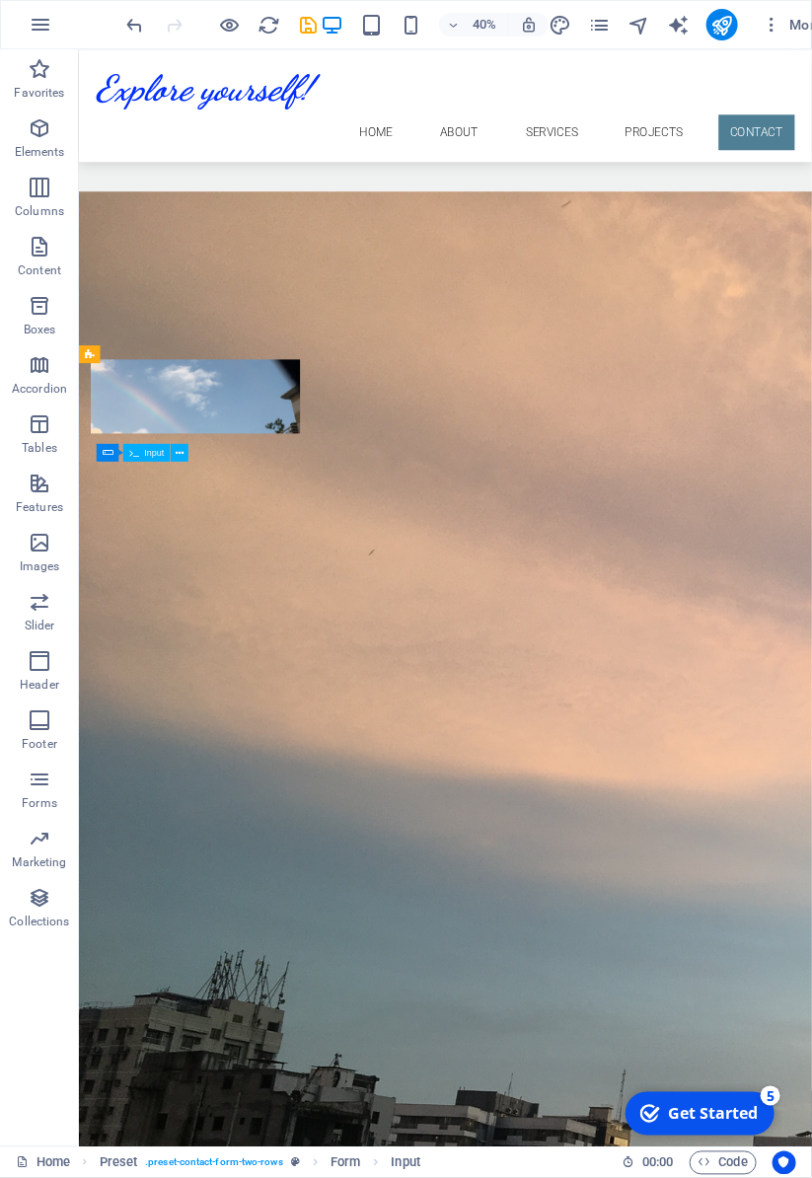
scroll to position [2894, 0]
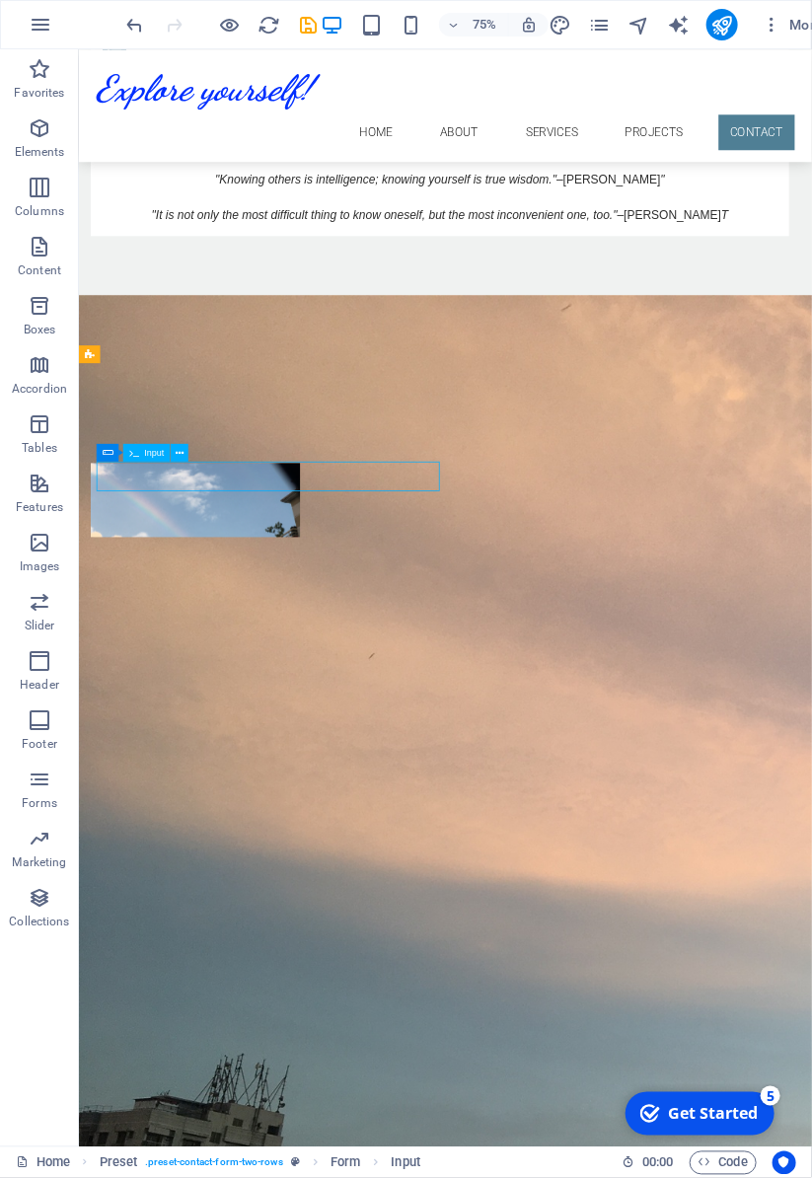
click at [491, 777] on div "Projects" at bounding box center [566, 882] width 977 height 210
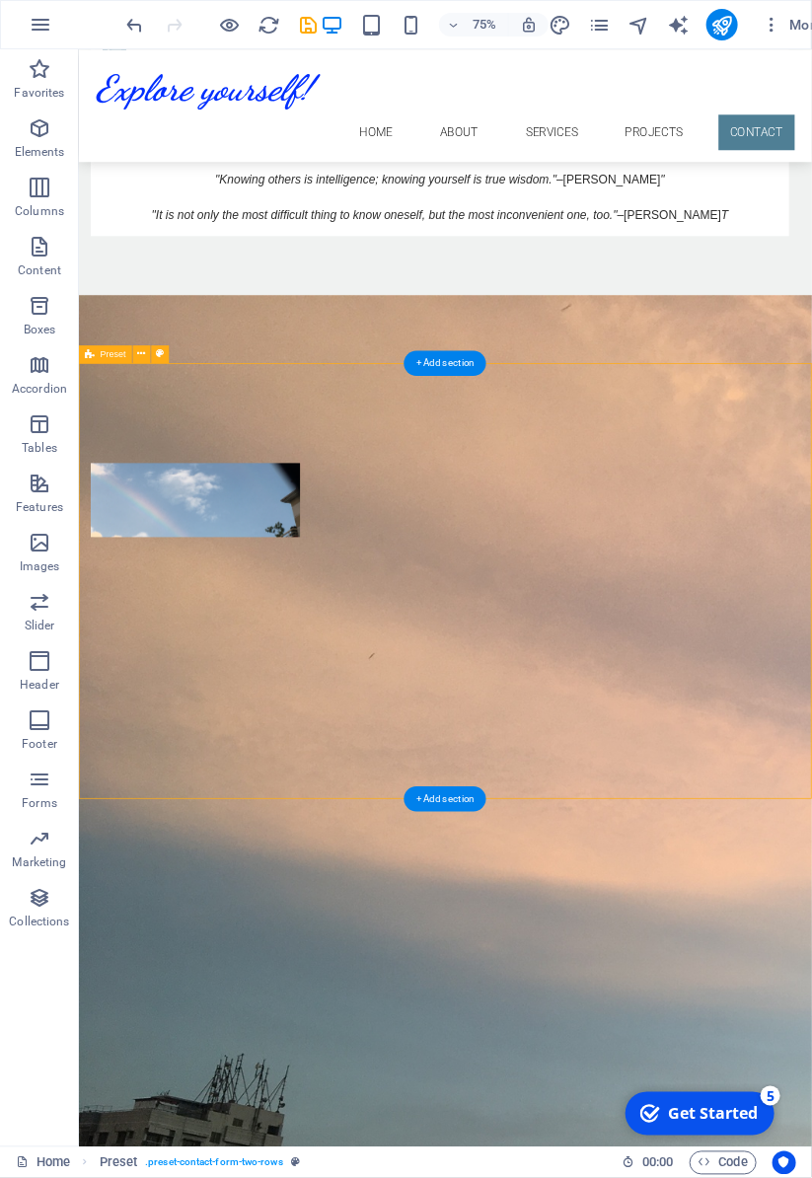
click at [811, 856] on div "Projects" at bounding box center [567, 877] width 931 height 42
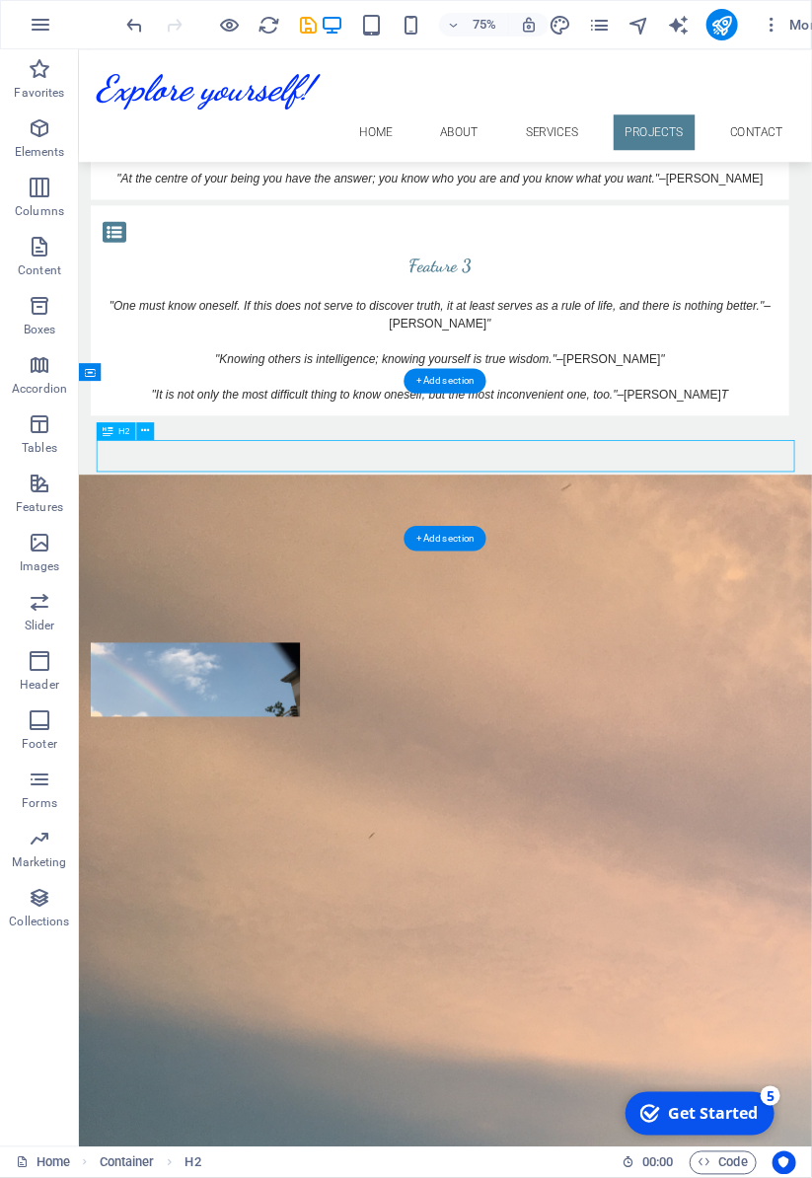
scroll to position [2635, 0]
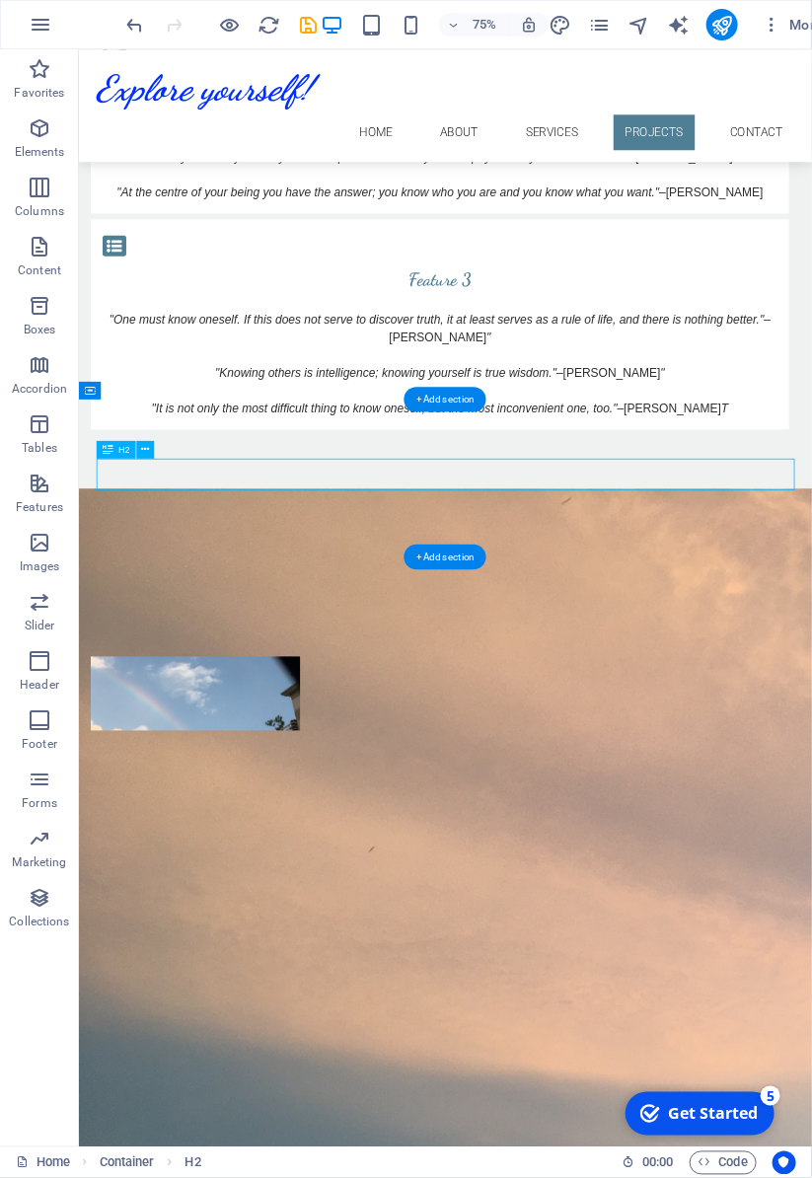
click at [258, 1036] on div "Projects" at bounding box center [566, 1141] width 977 height 210
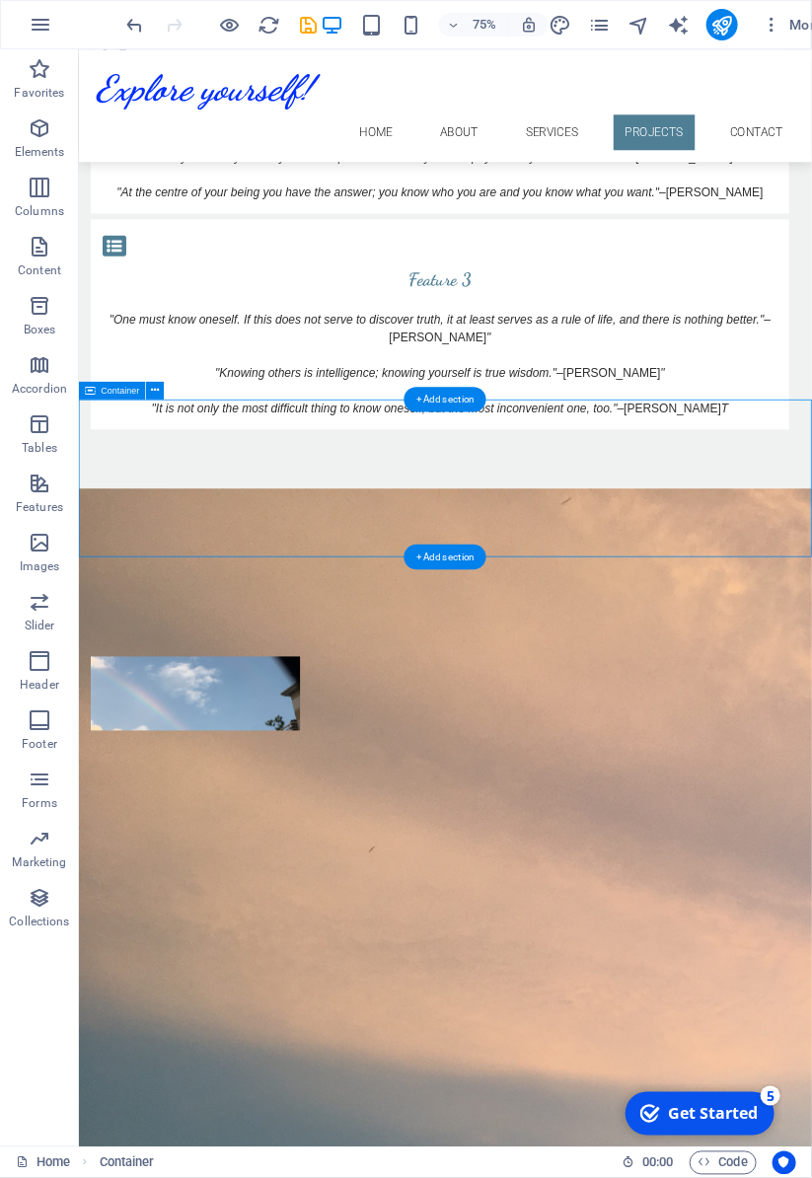
click at [412, 1036] on div "Projects" at bounding box center [566, 1141] width 977 height 210
click at [413, 1036] on div "Projects" at bounding box center [566, 1141] width 977 height 210
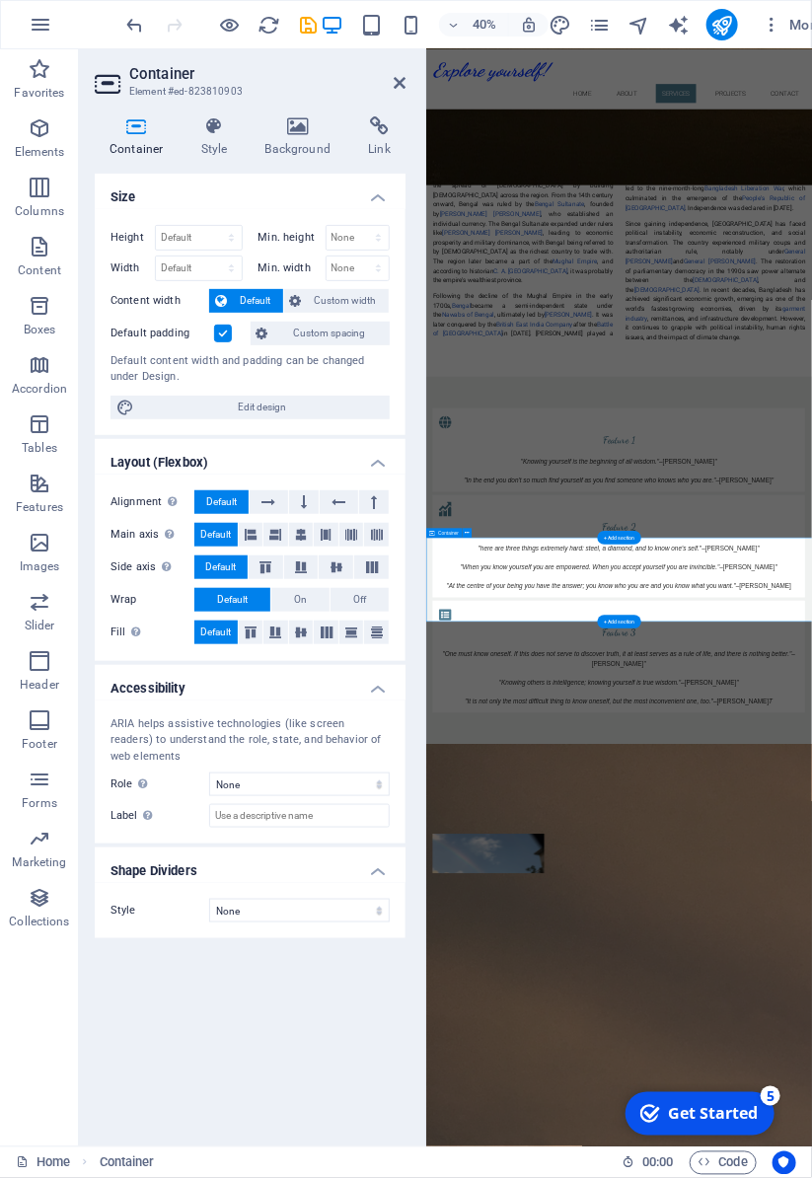
scroll to position [3032, 0]
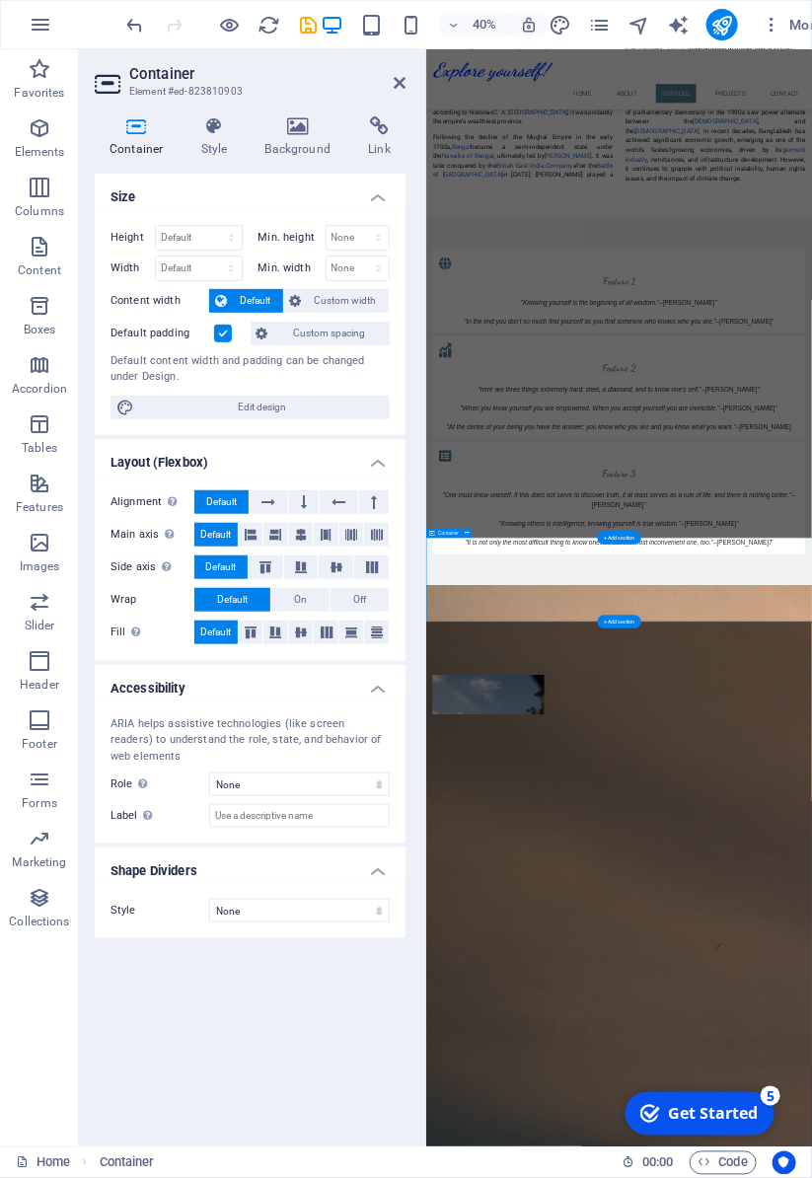
click at [210, 154] on h4 "Style" at bounding box center [218, 136] width 64 height 41
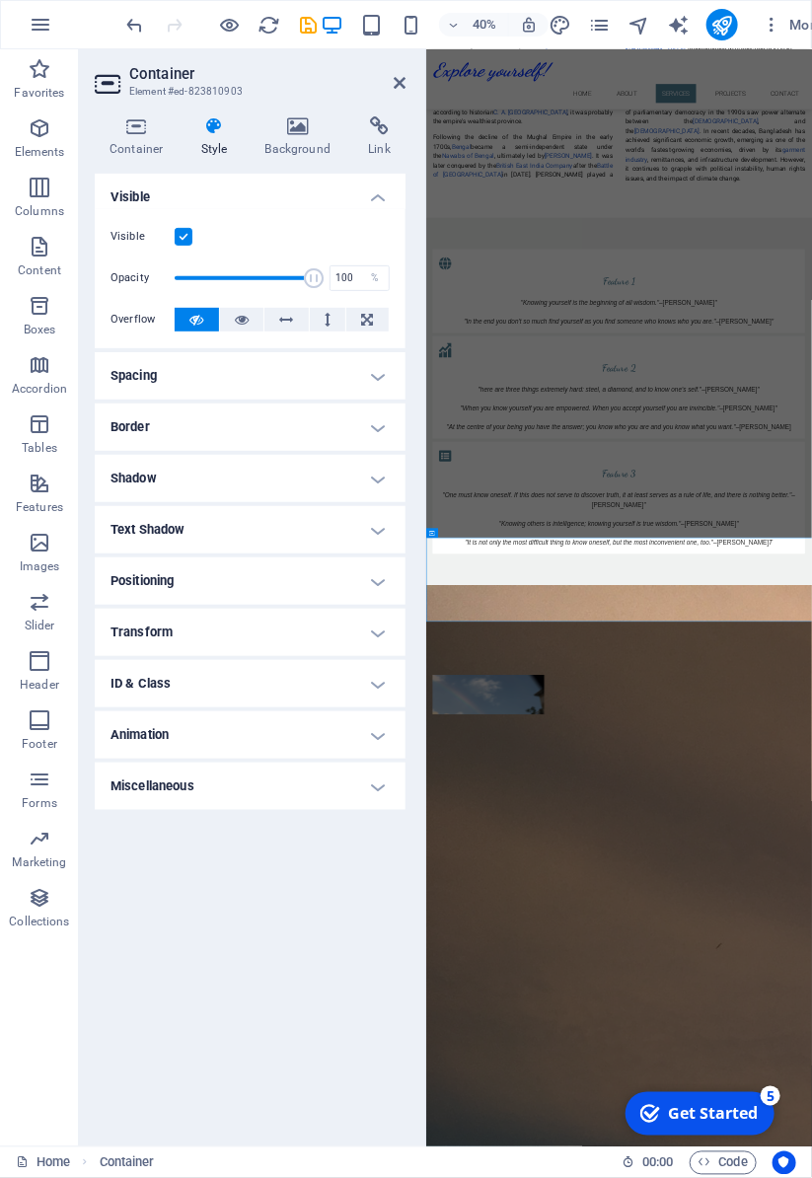
click at [139, 147] on h4 "Container" at bounding box center [141, 136] width 92 height 41
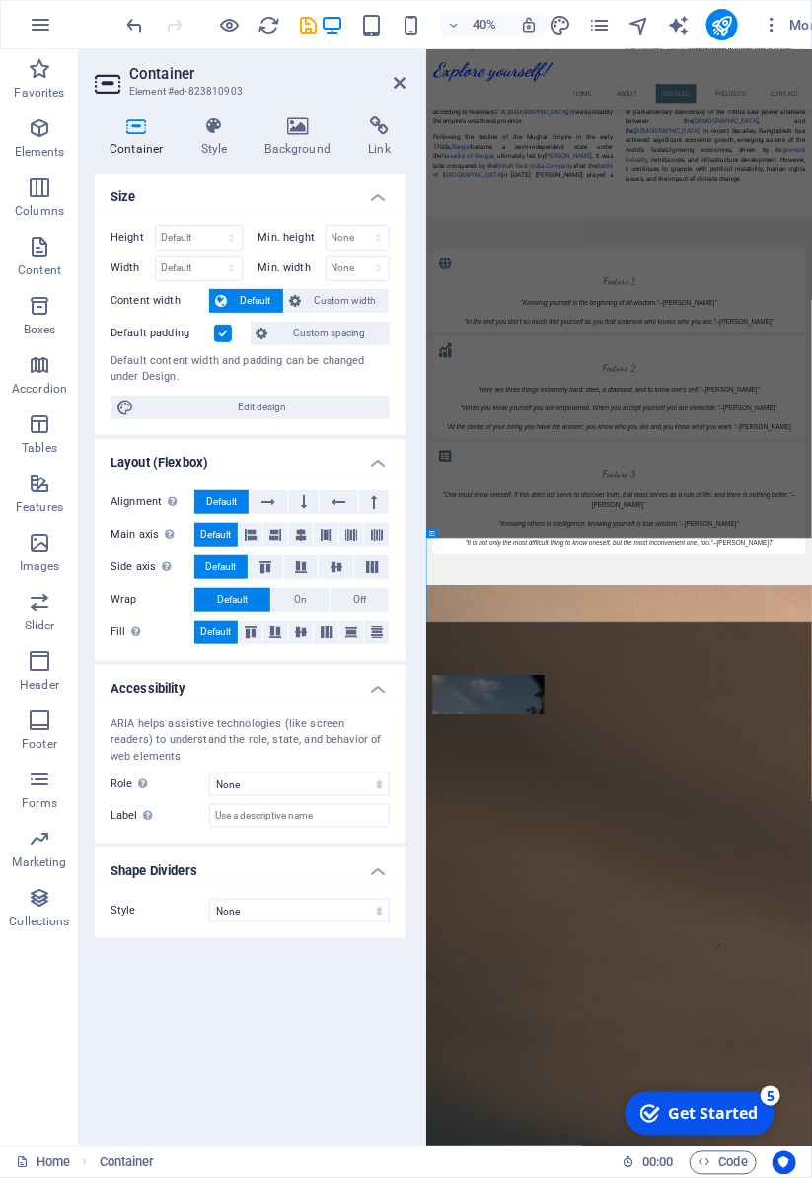
click at [397, 80] on icon at bounding box center [400, 83] width 12 height 16
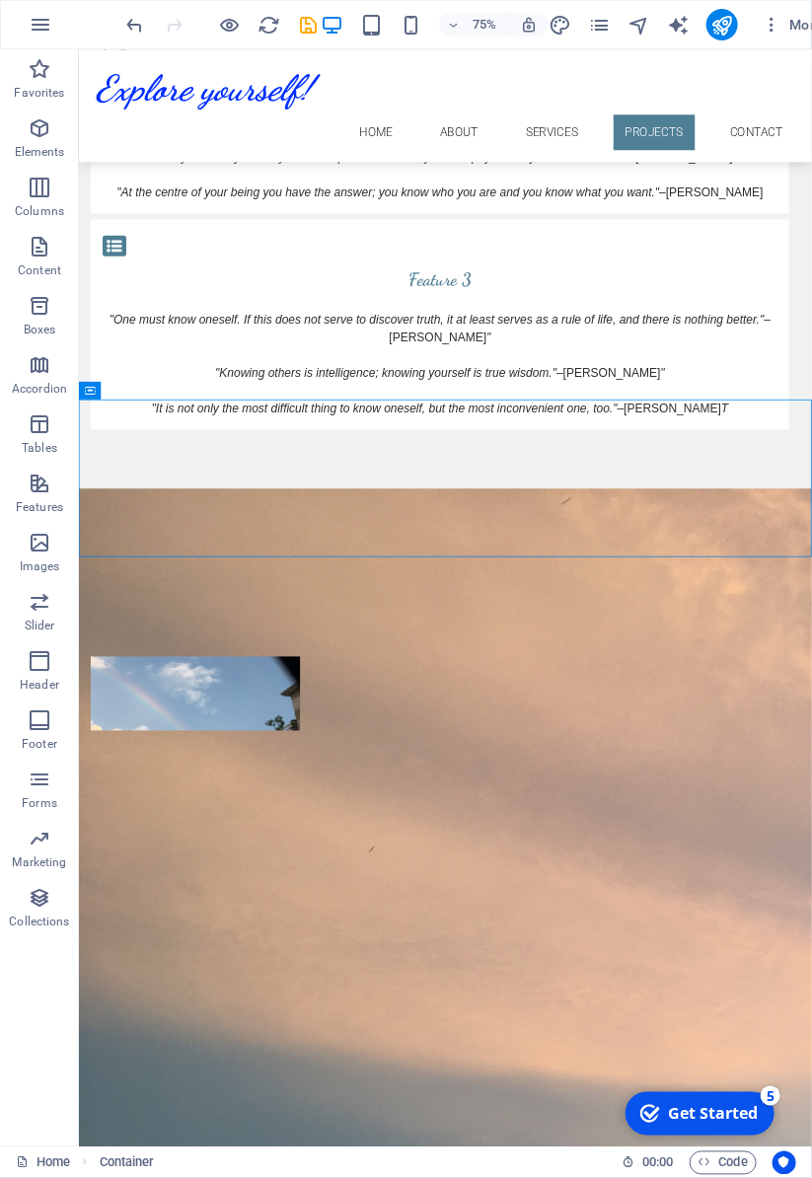
click at [210, 1036] on div "Projects" at bounding box center [566, 1141] width 977 height 210
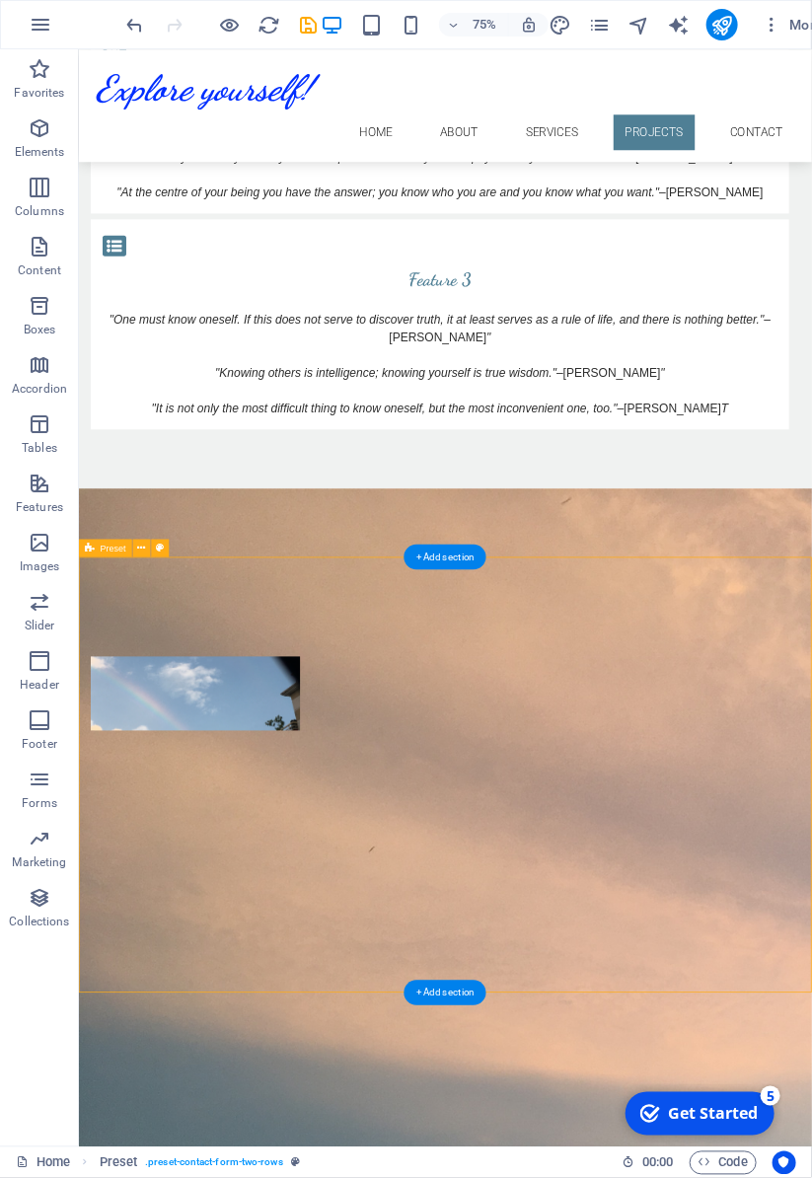
click at [242, 1036] on div "Projects" at bounding box center [566, 1141] width 977 height 210
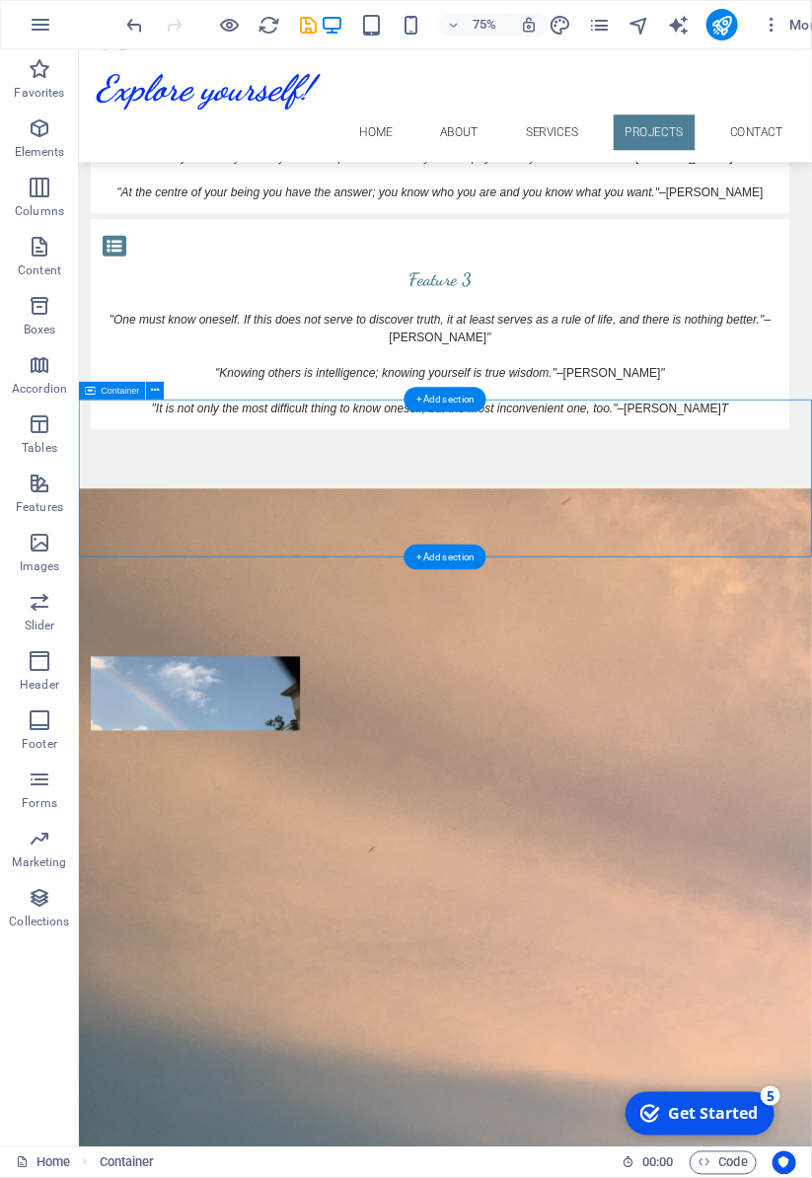
click at [390, 1036] on div "Projects" at bounding box center [566, 1141] width 977 height 210
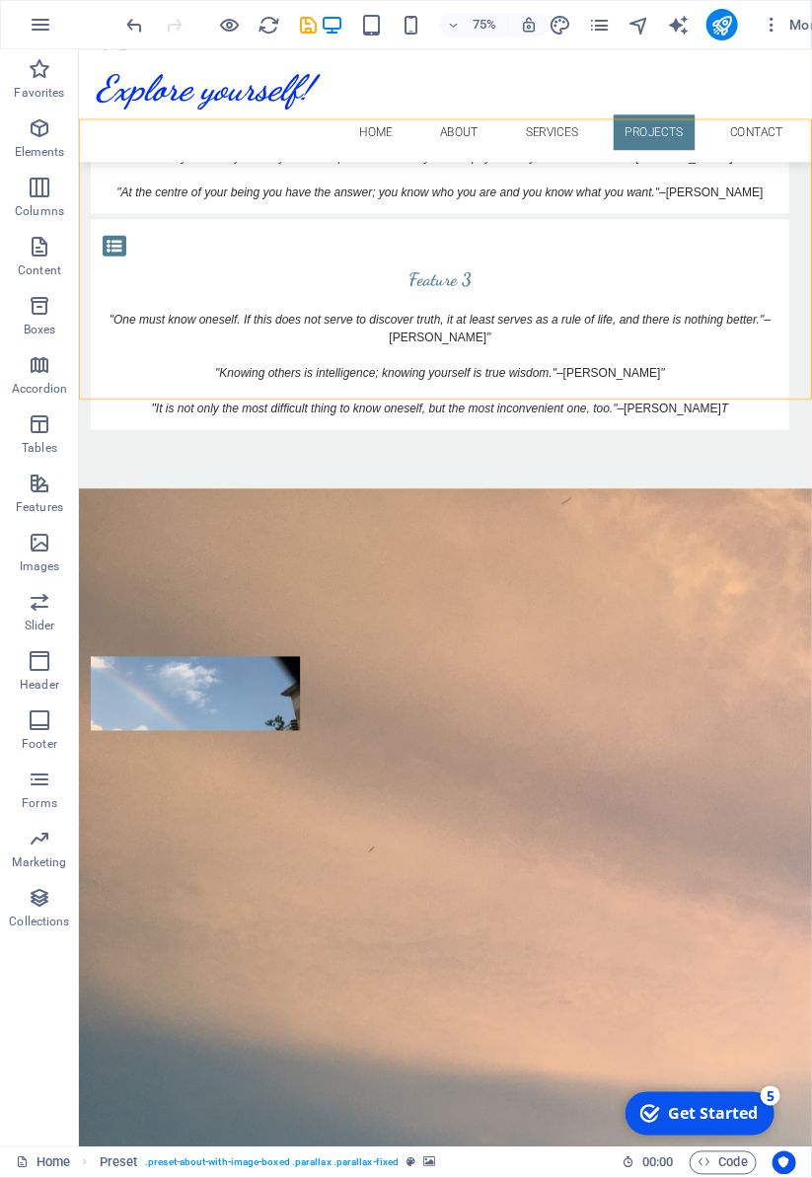
click at [319, 1036] on div "Projects" at bounding box center [566, 1141] width 977 height 210
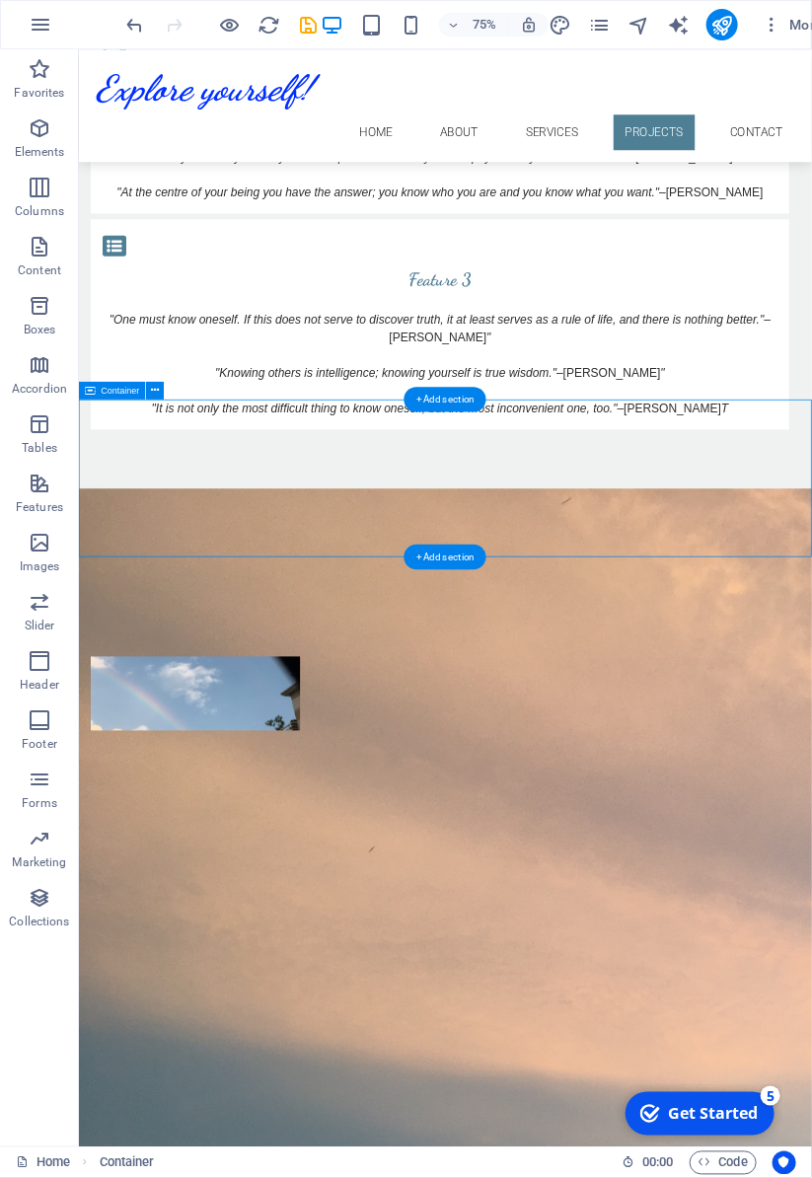
click at [452, 558] on div "+ Add section" at bounding box center [445, 557] width 82 height 26
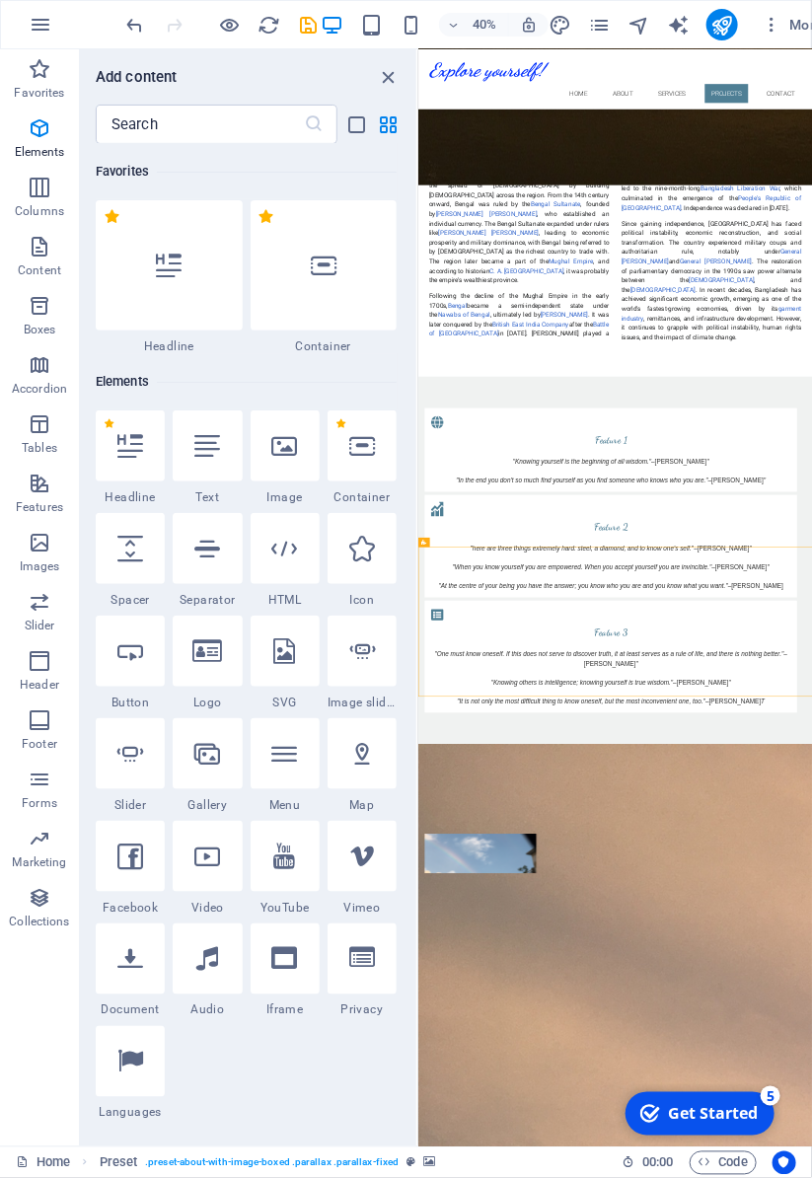
scroll to position [3450, 0]
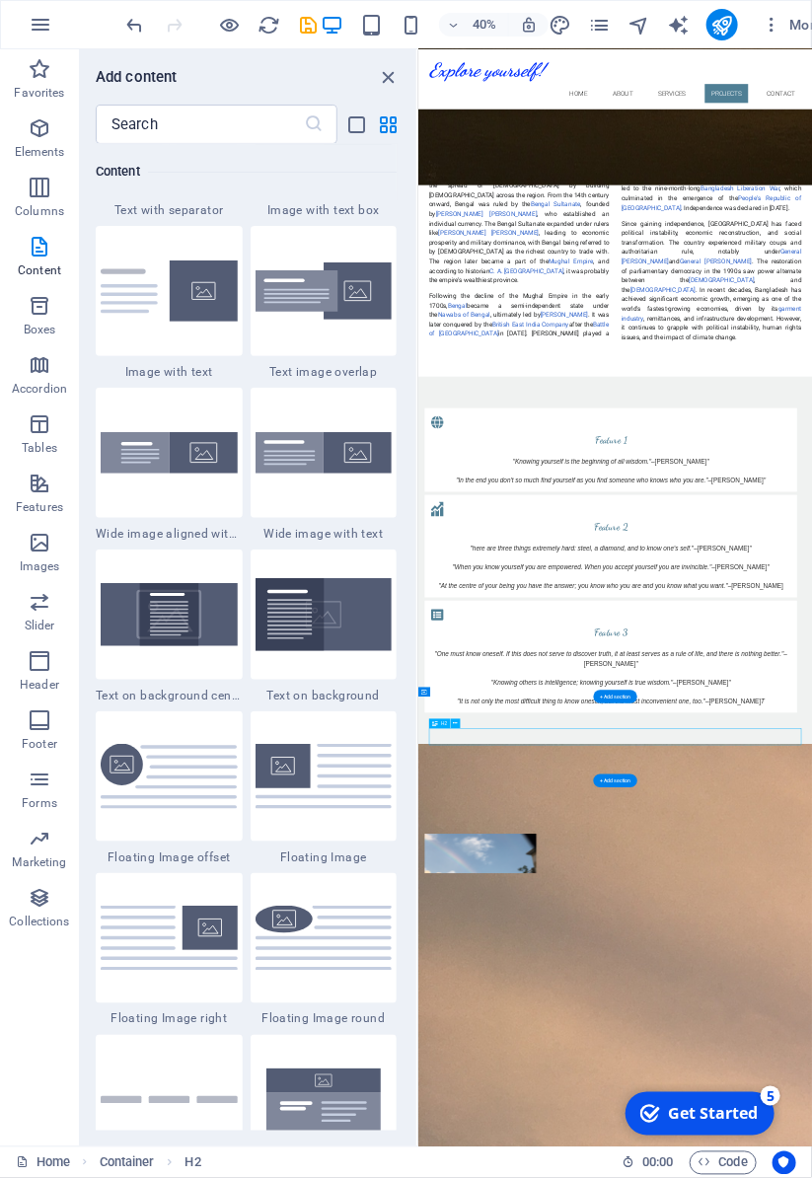
scroll to position [3753, 0]
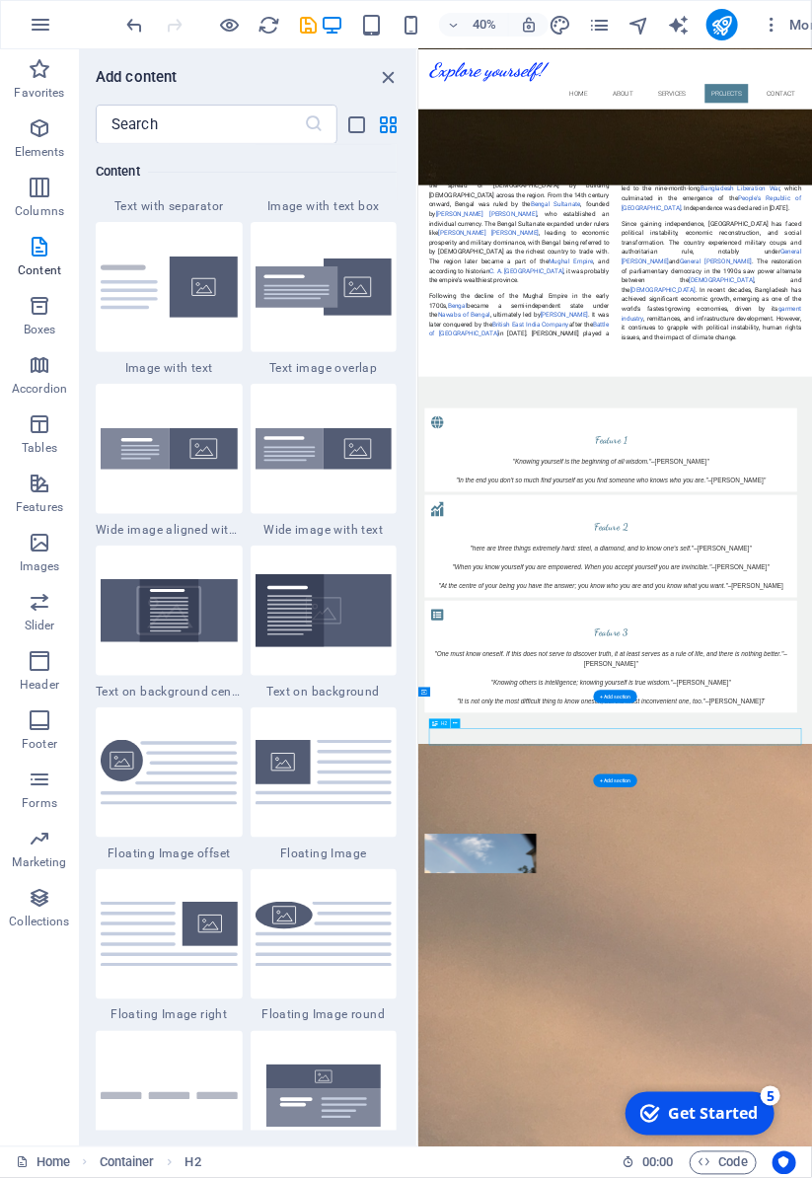
click at [179, 302] on div at bounding box center [169, 287] width 147 height 130
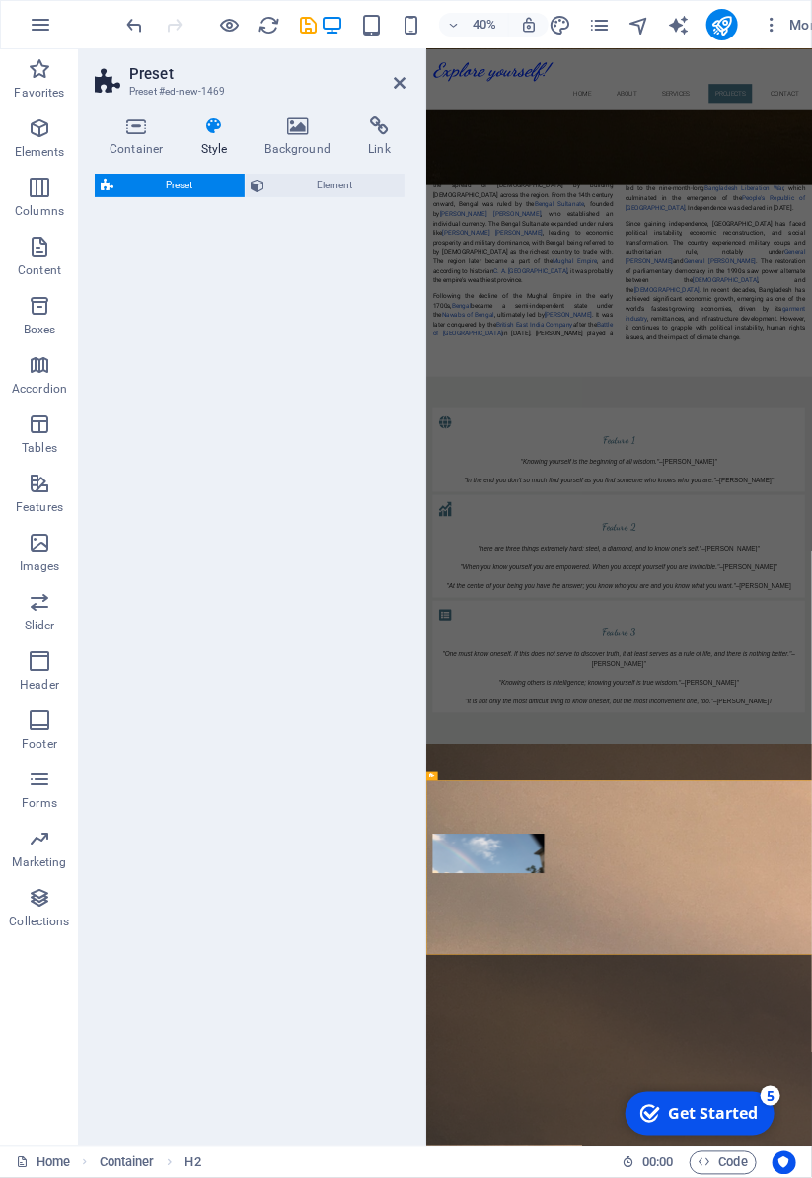
click at [151, 289] on div "Preset Element" at bounding box center [250, 652] width 311 height 957
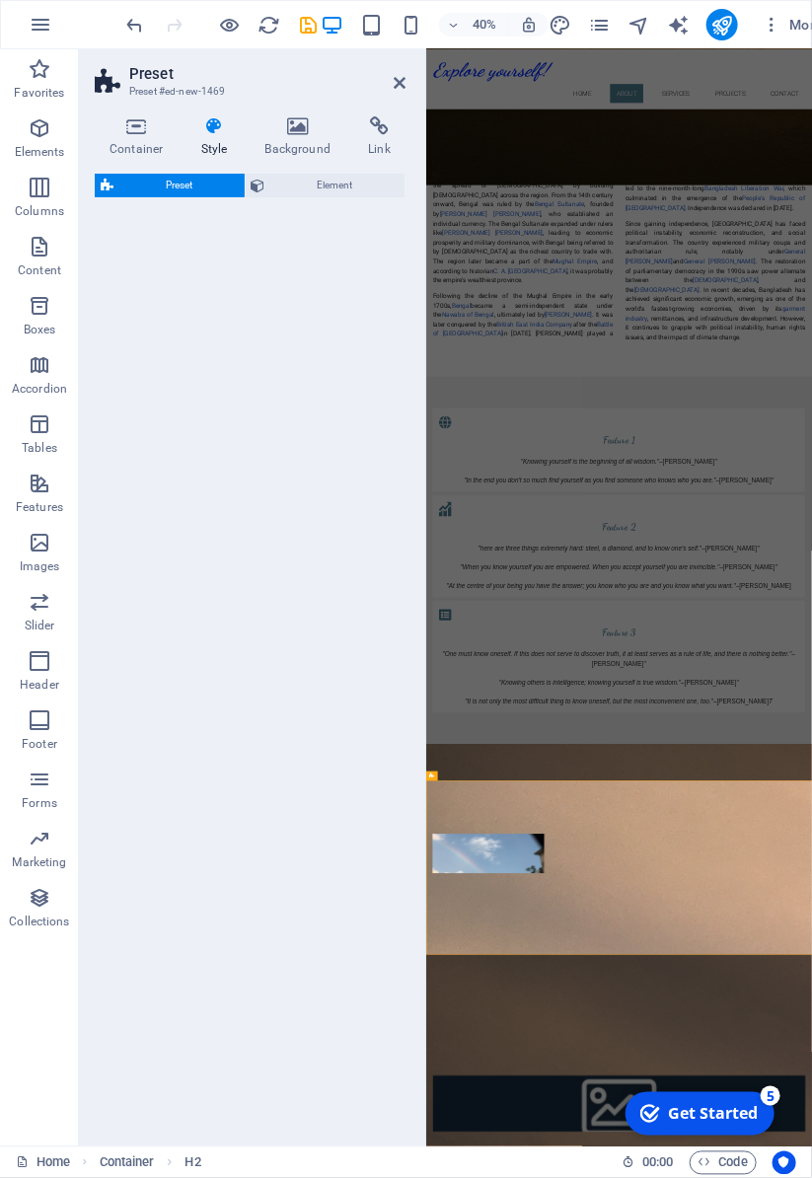
select select "rem"
select select "px"
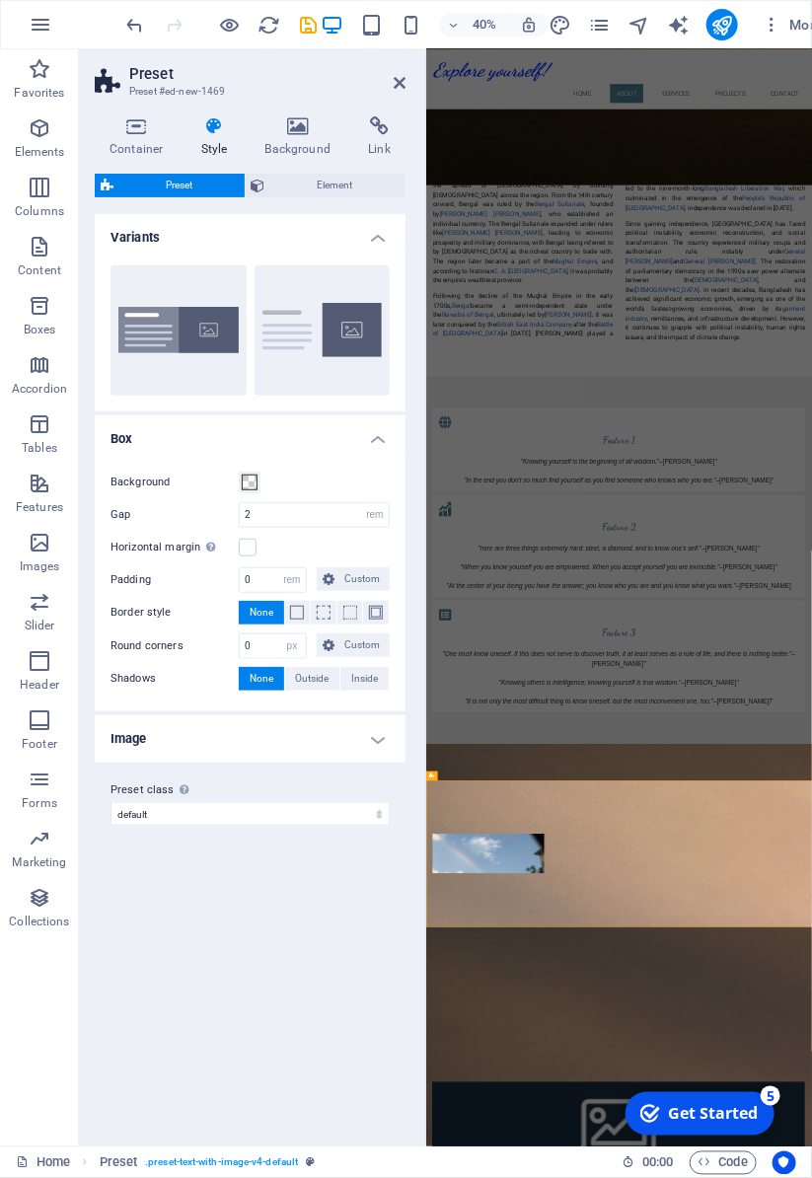
click at [345, 186] on span "Element" at bounding box center [335, 186] width 128 height 24
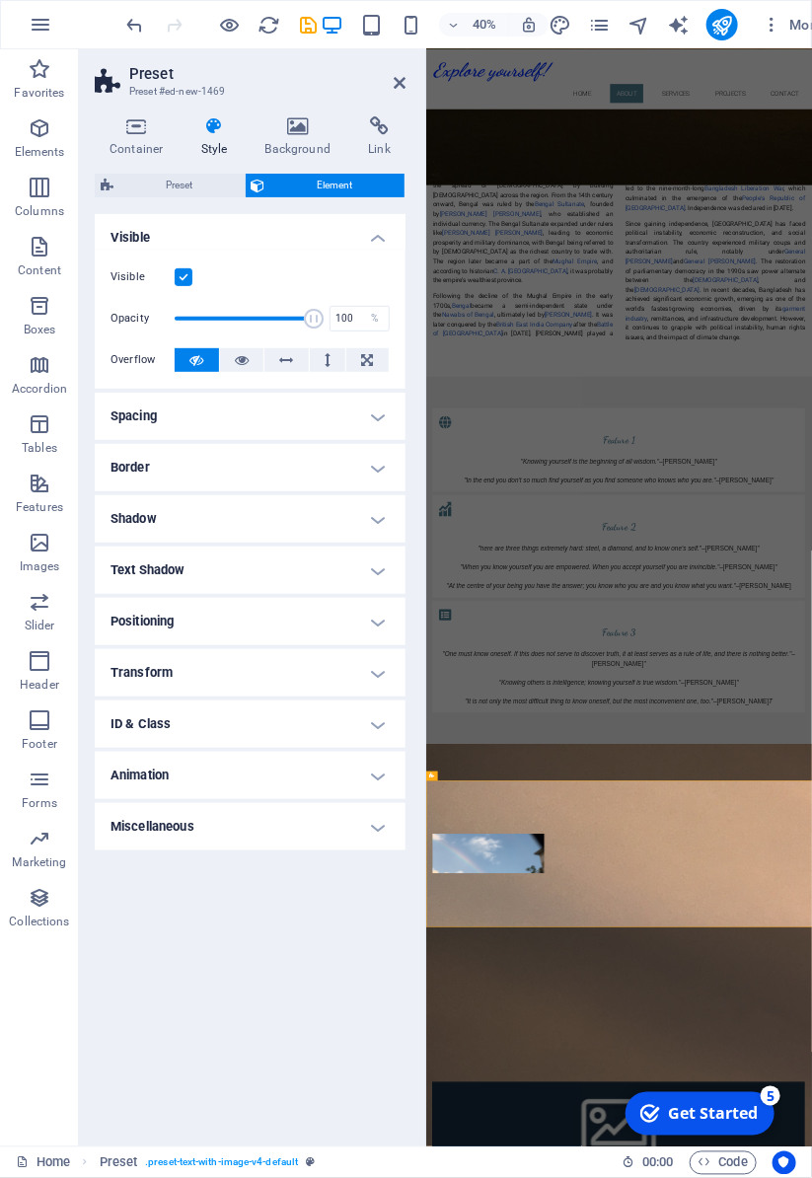
click at [175, 196] on span "Preset" at bounding box center [178, 186] width 119 height 24
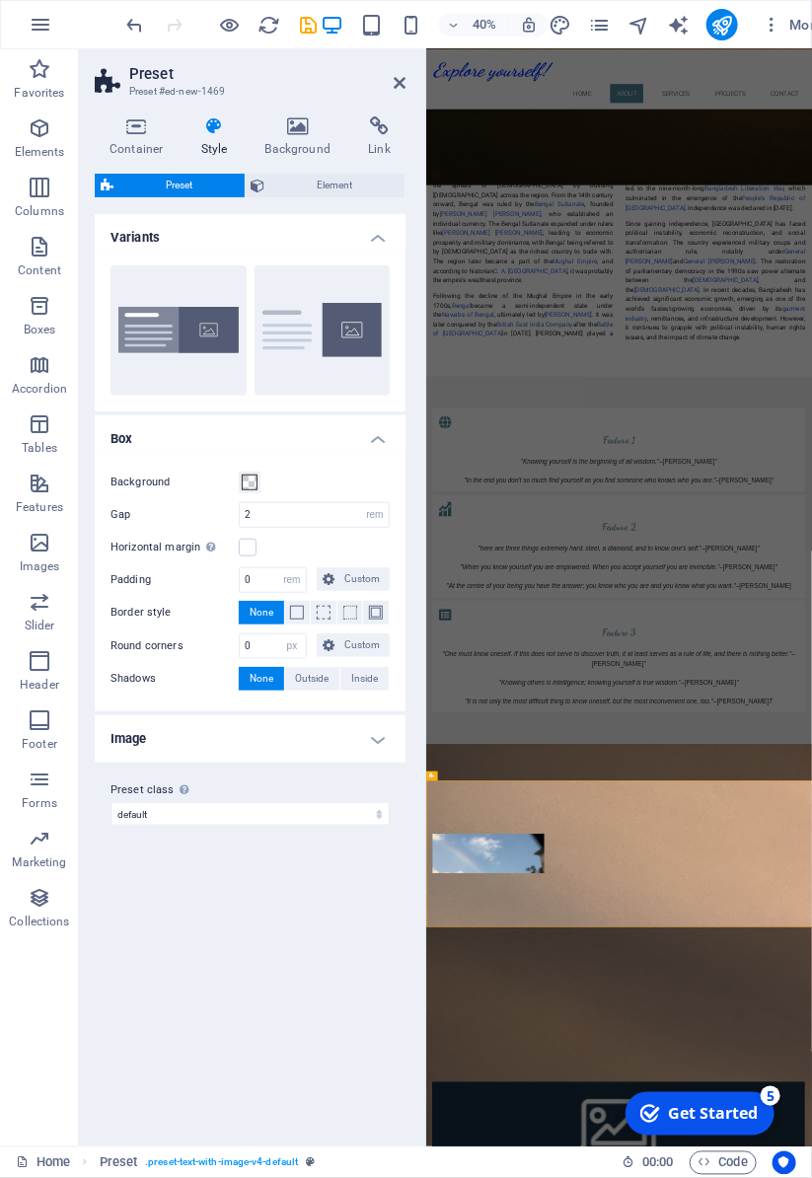
click at [135, 135] on icon at bounding box center [137, 126] width 84 height 20
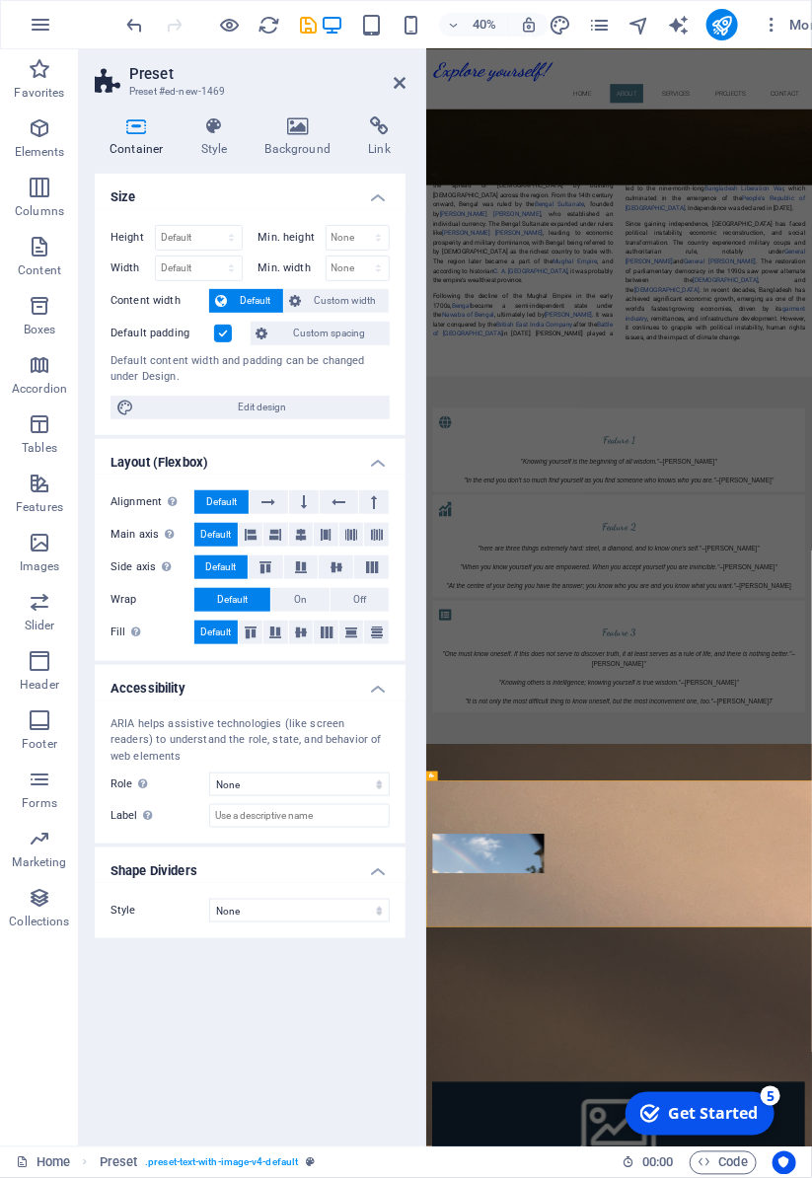
click at [182, 398] on span "Edit design" at bounding box center [262, 407] width 244 height 24
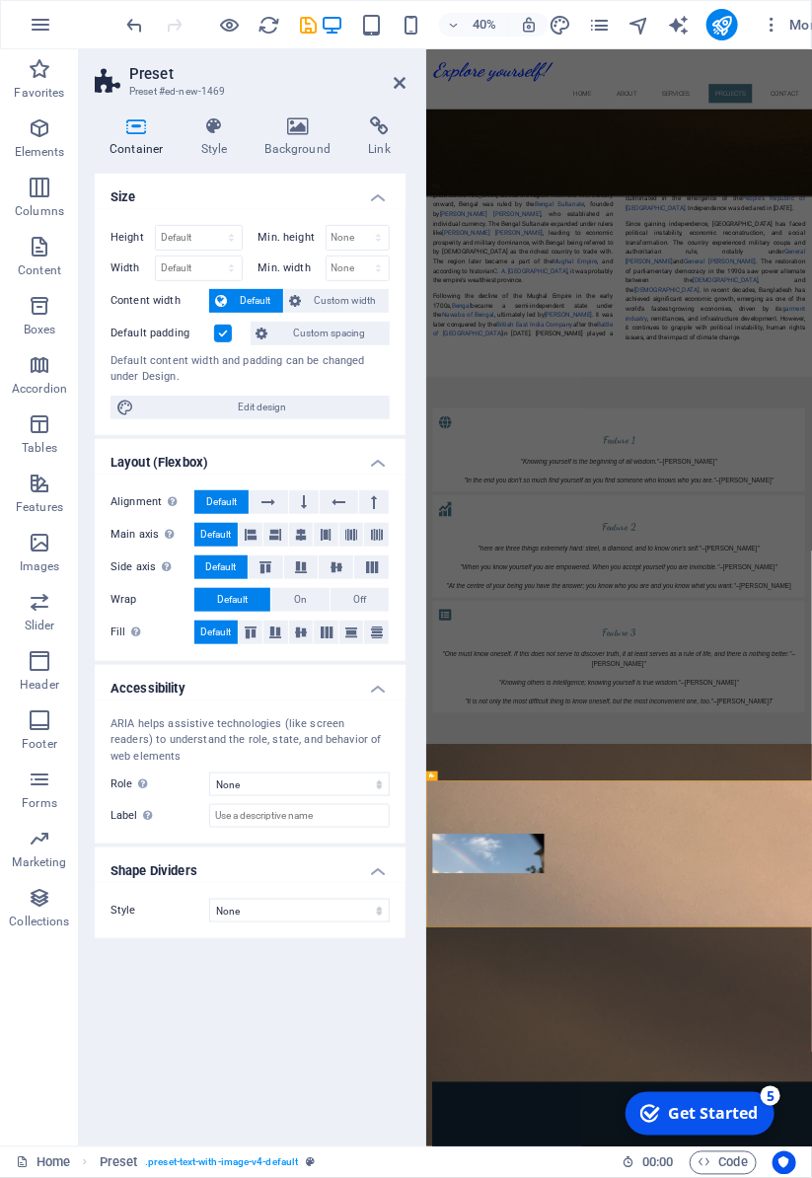
select select "rem"
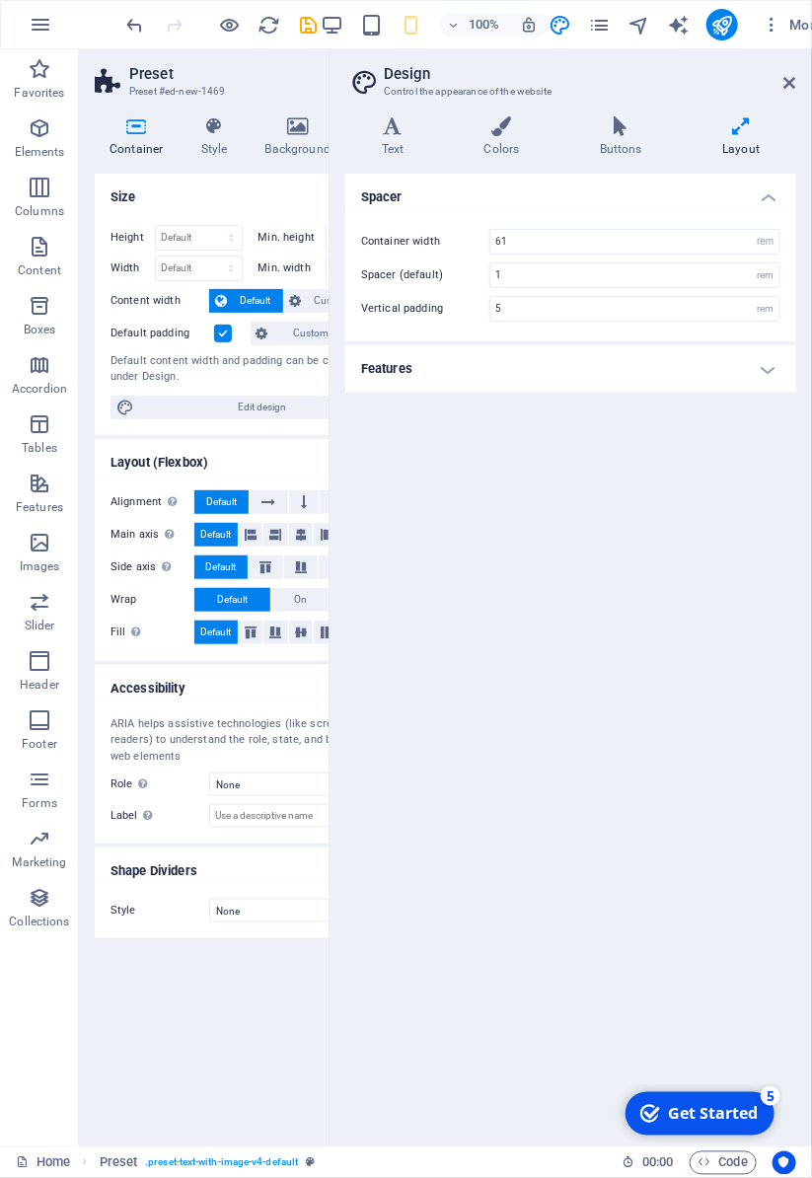
type input "4"
click at [788, 81] on icon at bounding box center [790, 83] width 12 height 16
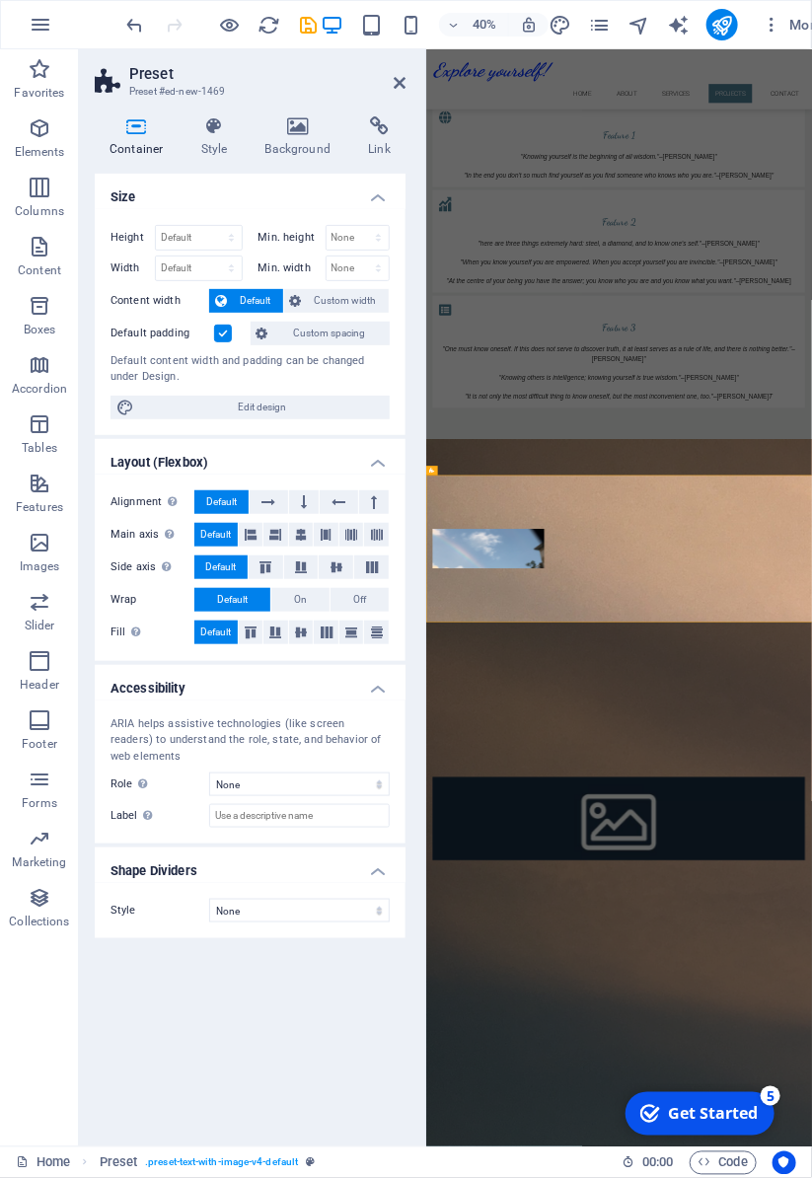
click at [394, 83] on icon at bounding box center [400, 83] width 12 height 16
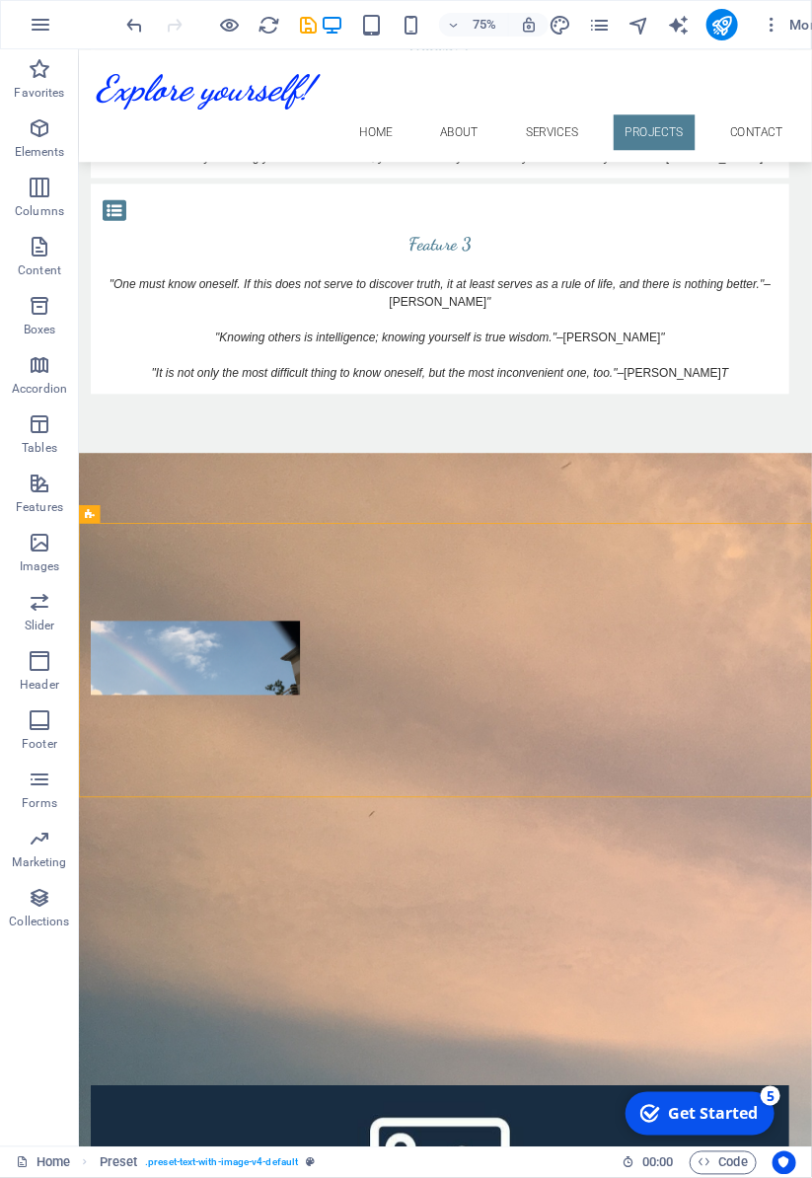
scroll to position [2685, 0]
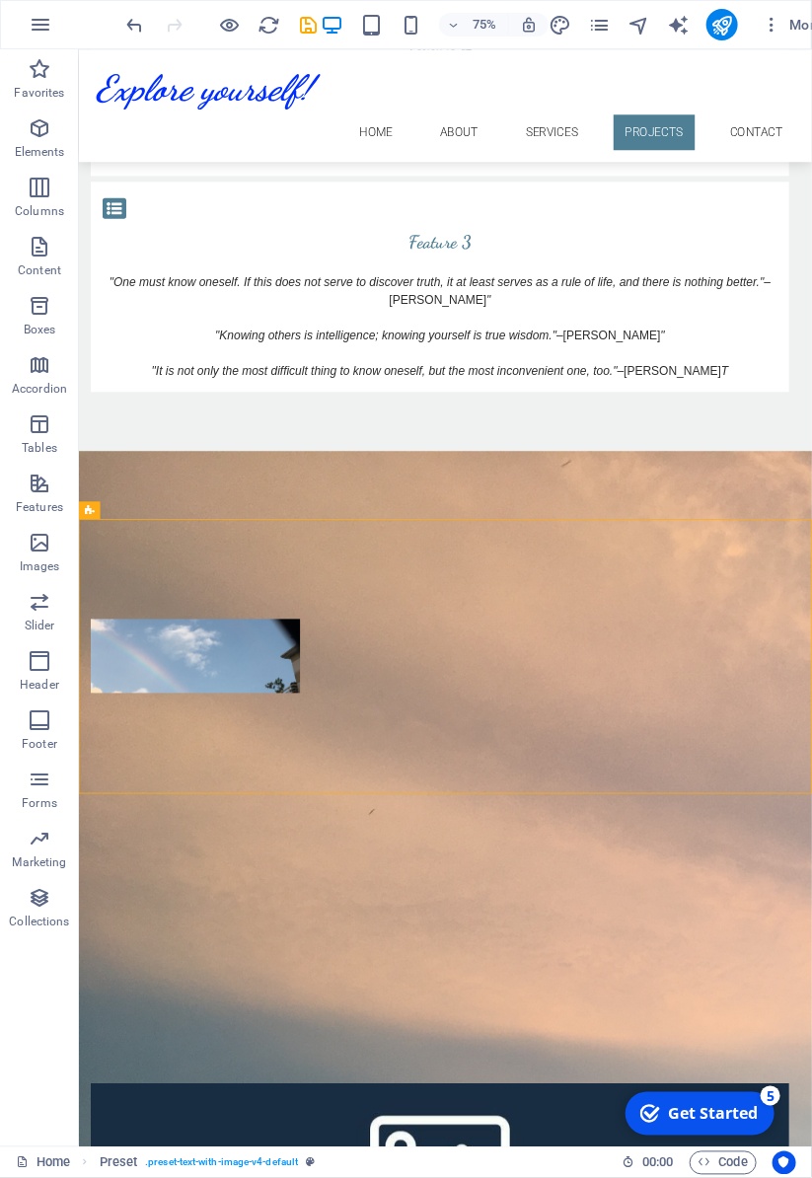
click at [88, 512] on icon at bounding box center [90, 510] width 10 height 18
click at [142, 505] on icon at bounding box center [141, 510] width 8 height 16
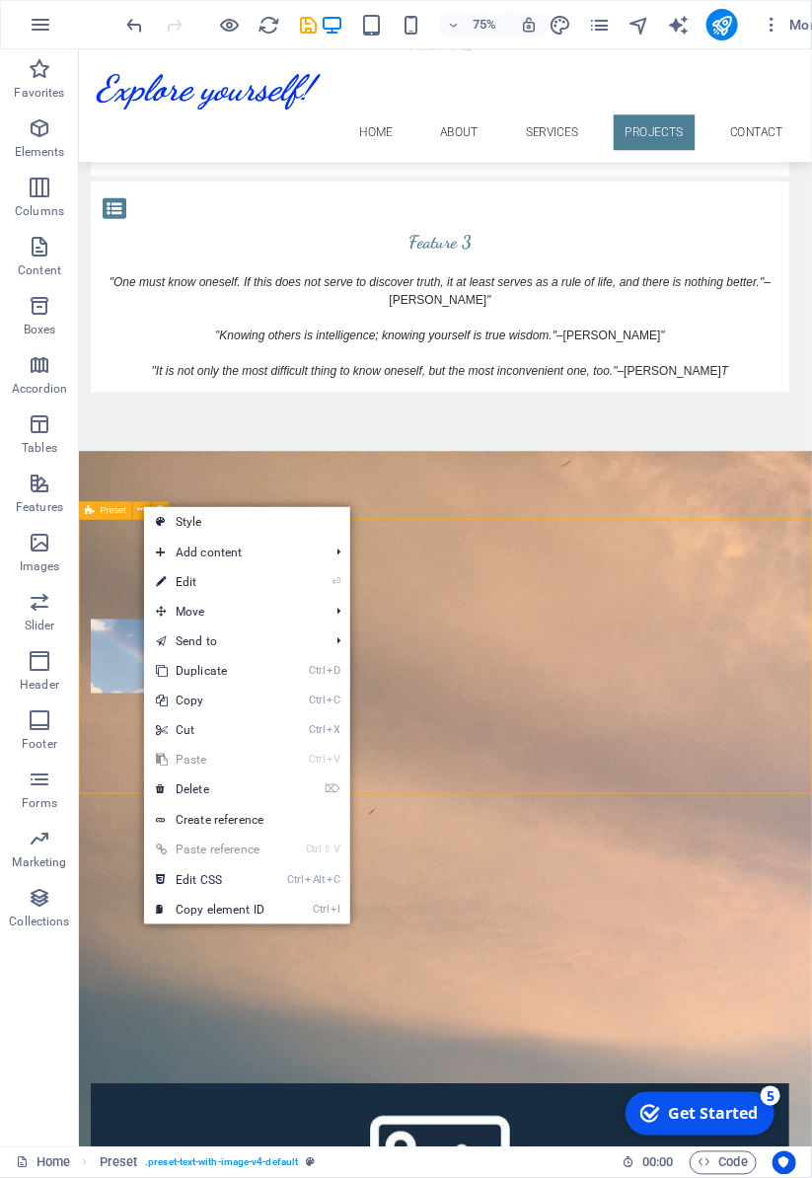
click at [307, 798] on li "⌦ Delete" at bounding box center [247, 789] width 206 height 31
click at [289, 793] on li "⌦ Delete" at bounding box center [247, 789] width 206 height 31
click at [252, 787] on link "⌦ Delete" at bounding box center [210, 789] width 132 height 30
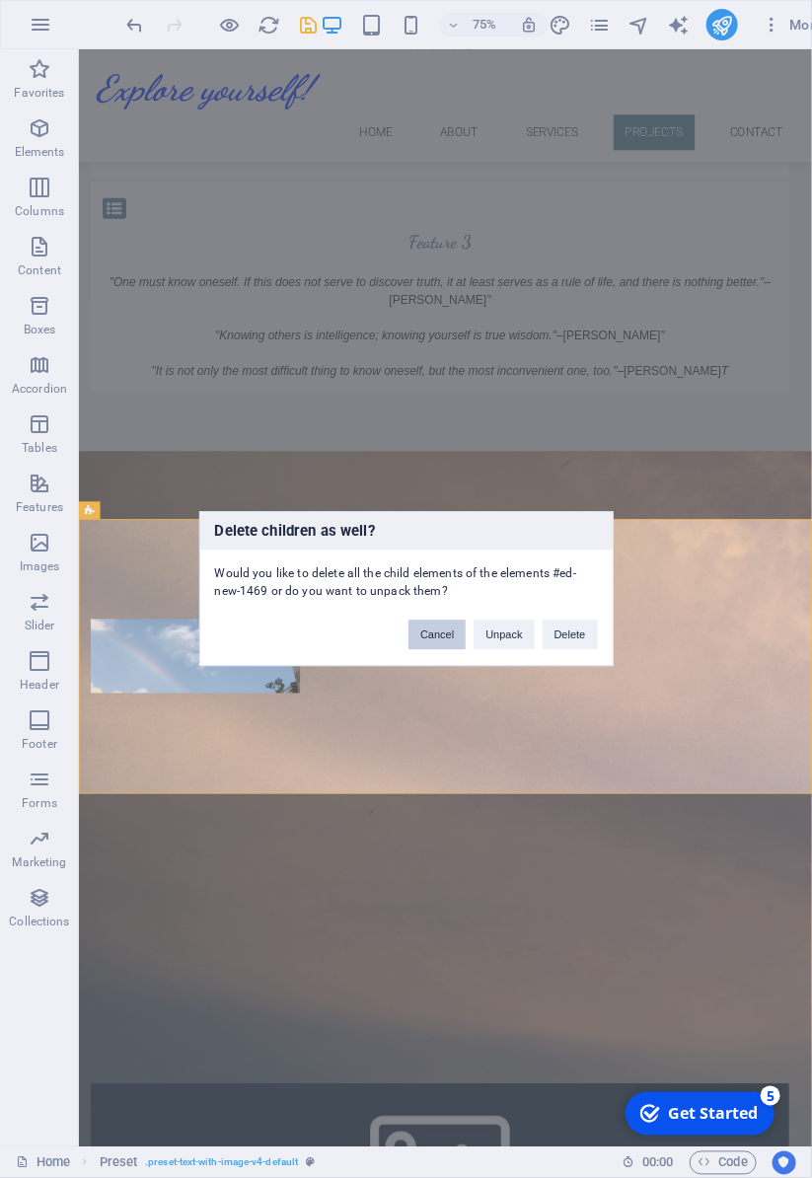
click at [434, 637] on button "Cancel" at bounding box center [436, 635] width 57 height 30
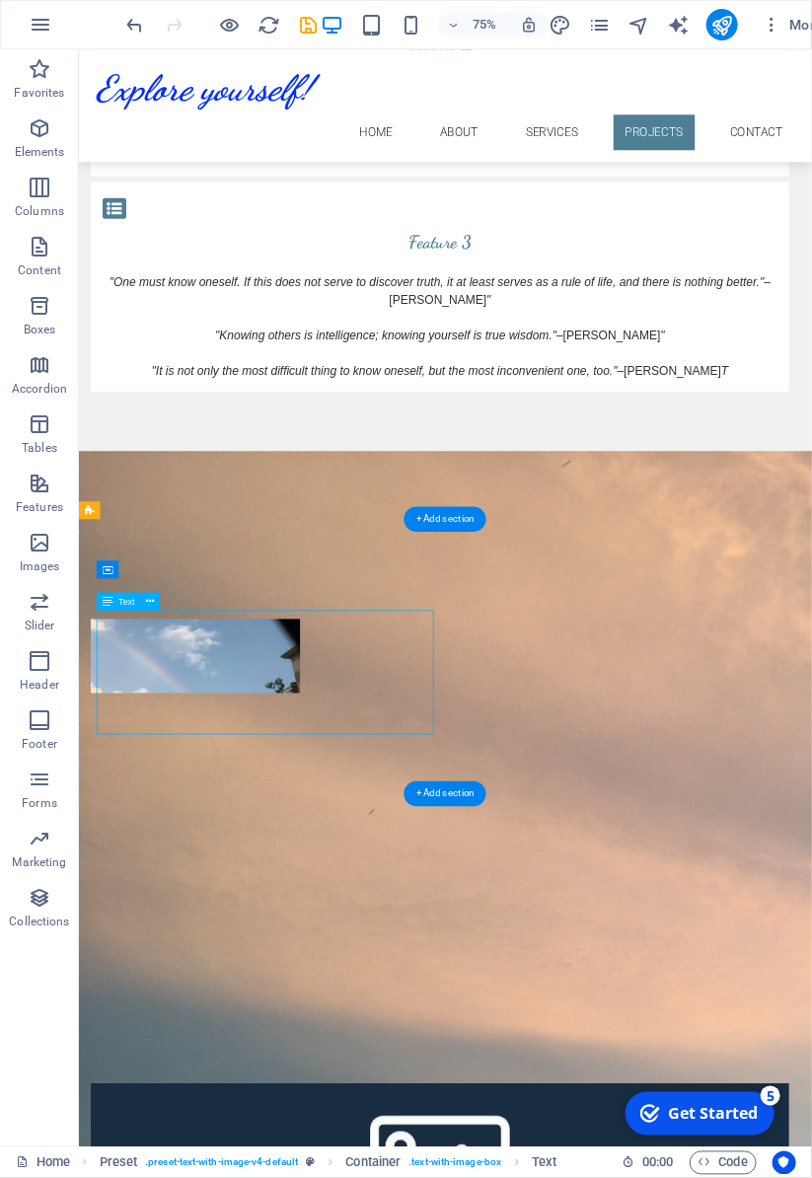
click at [146, 604] on button at bounding box center [151, 601] width 18 height 18
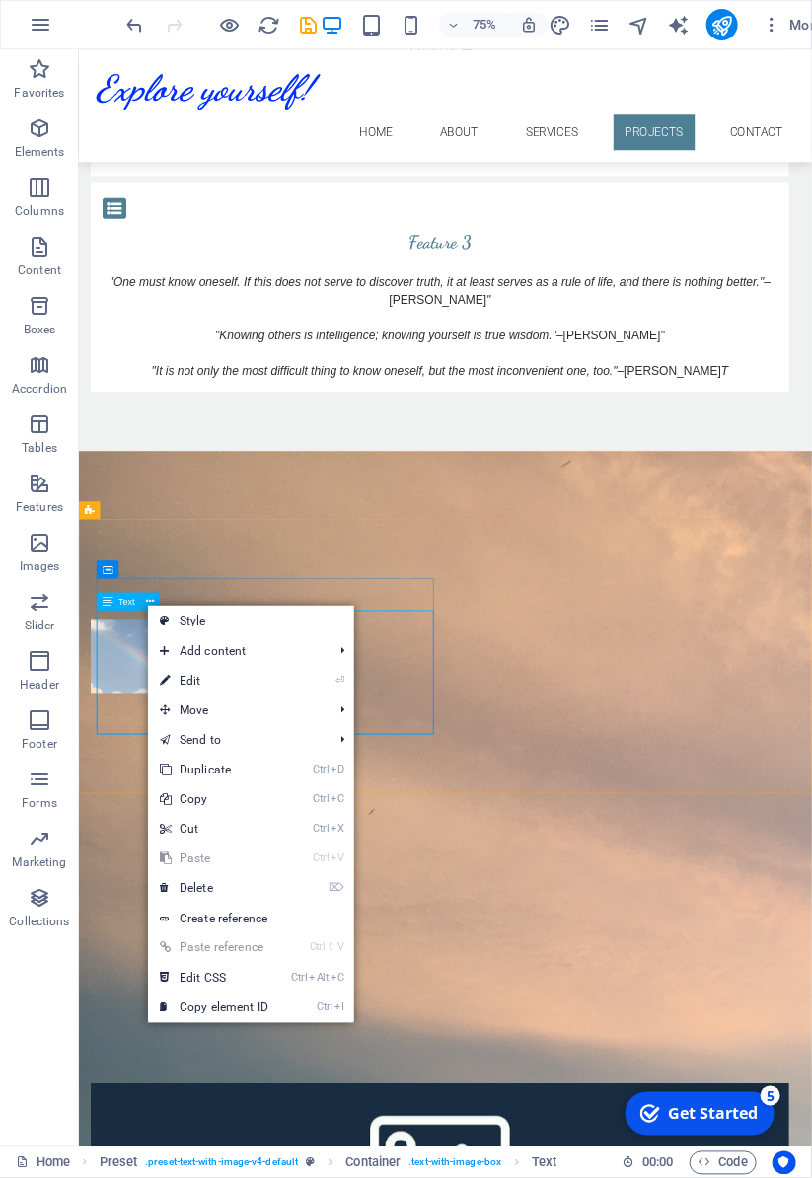
click at [273, 891] on link "⌦ Delete" at bounding box center [214, 888] width 132 height 30
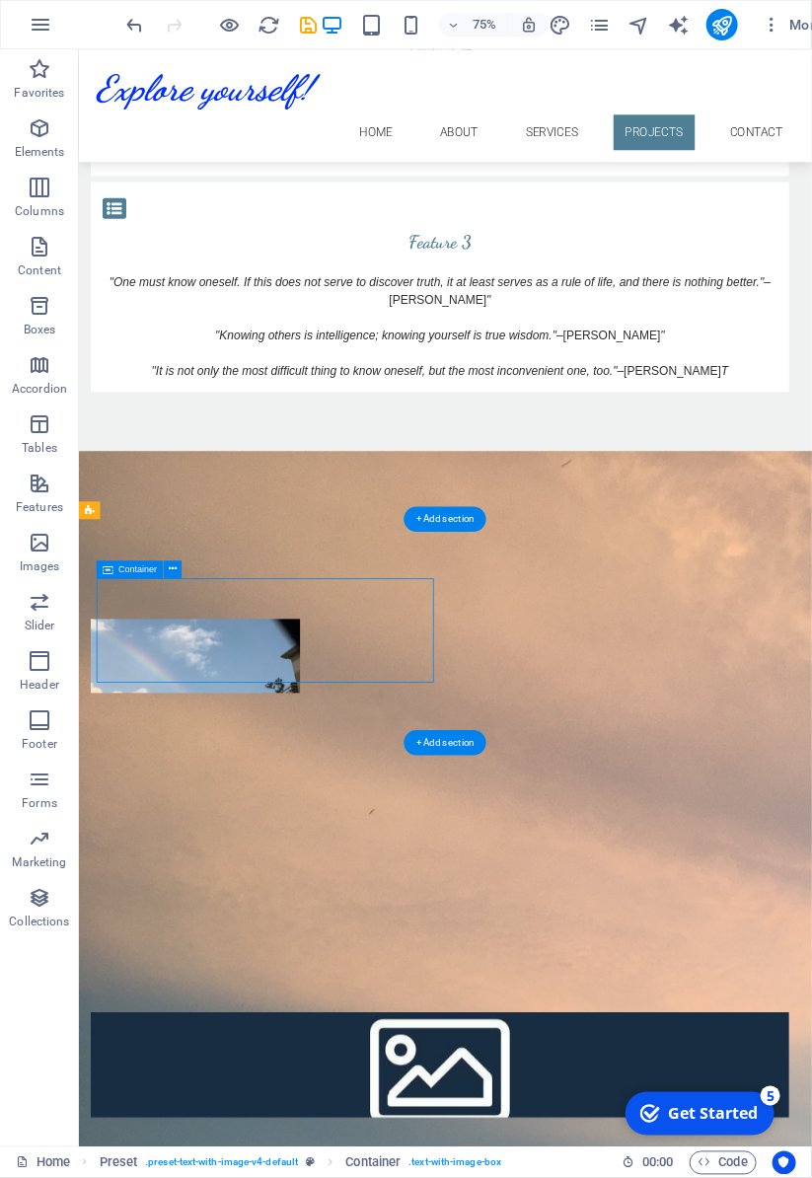
click at [176, 574] on button at bounding box center [173, 569] width 18 height 18
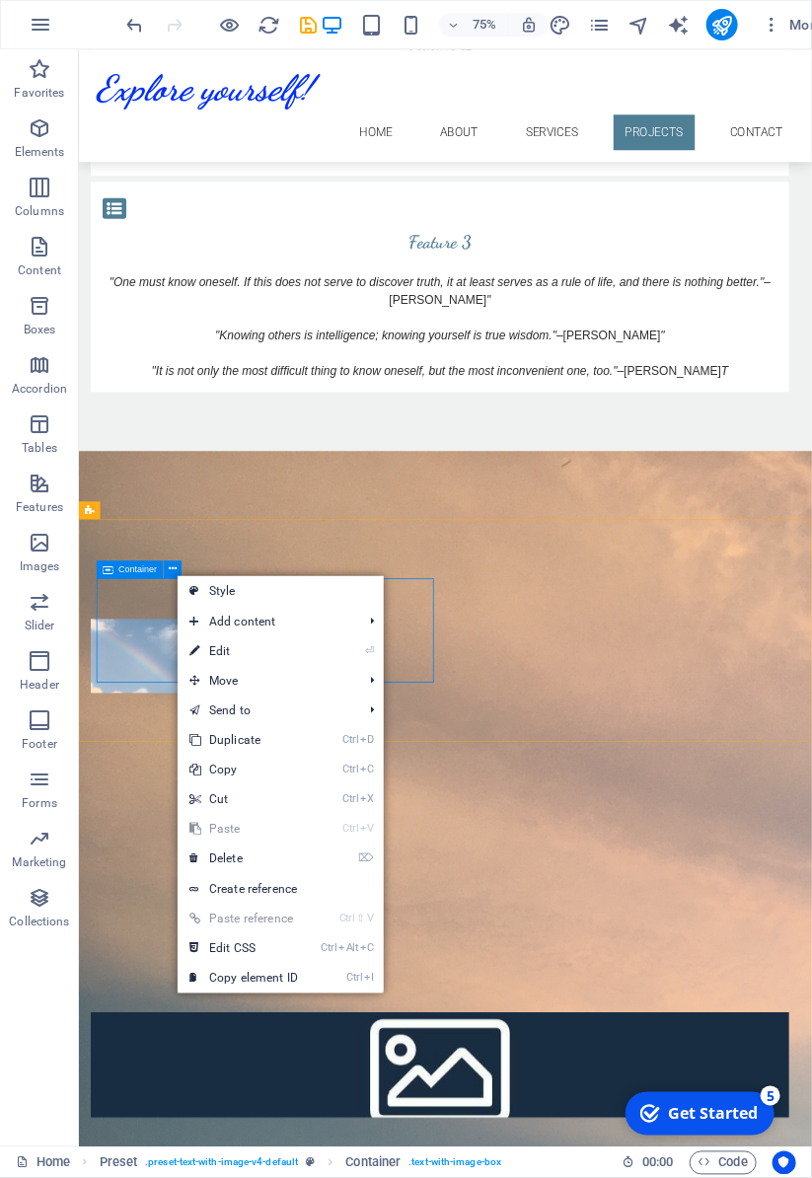
click at [304, 864] on link "⌦ Delete" at bounding box center [244, 858] width 132 height 30
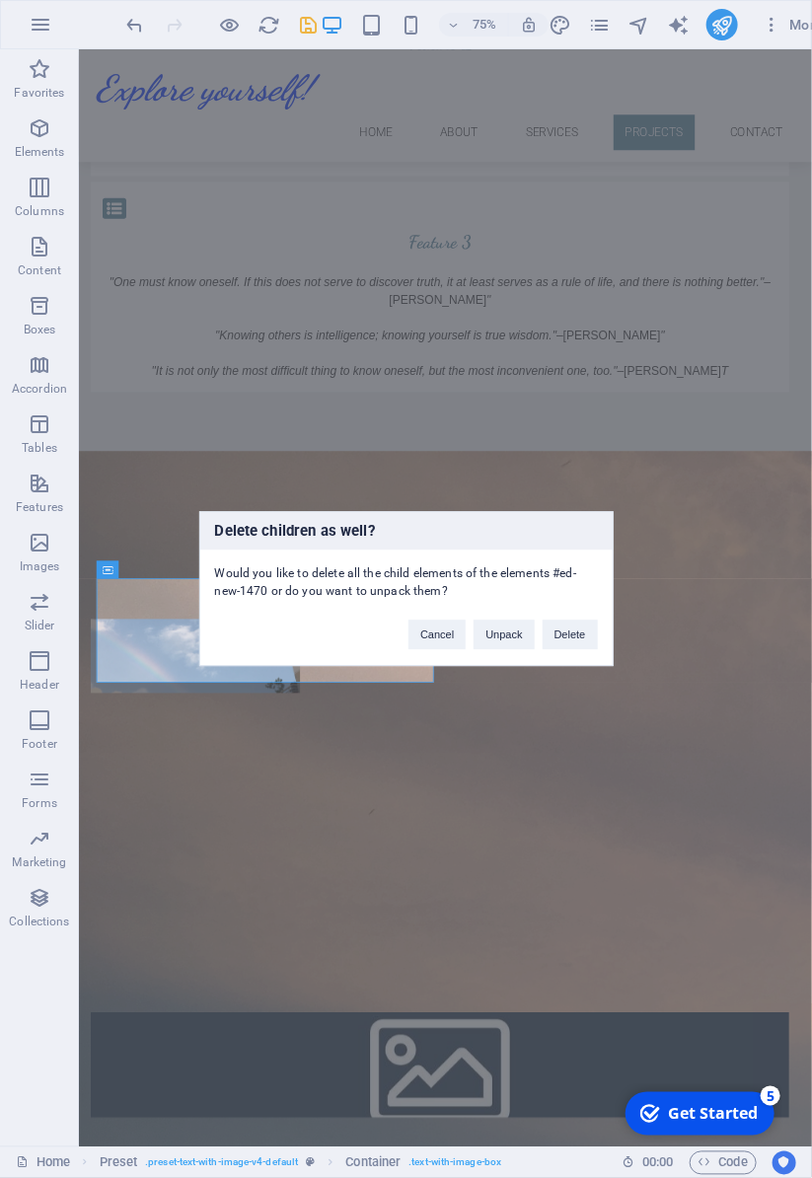
click at [573, 636] on button "Delete" at bounding box center [569, 635] width 55 height 30
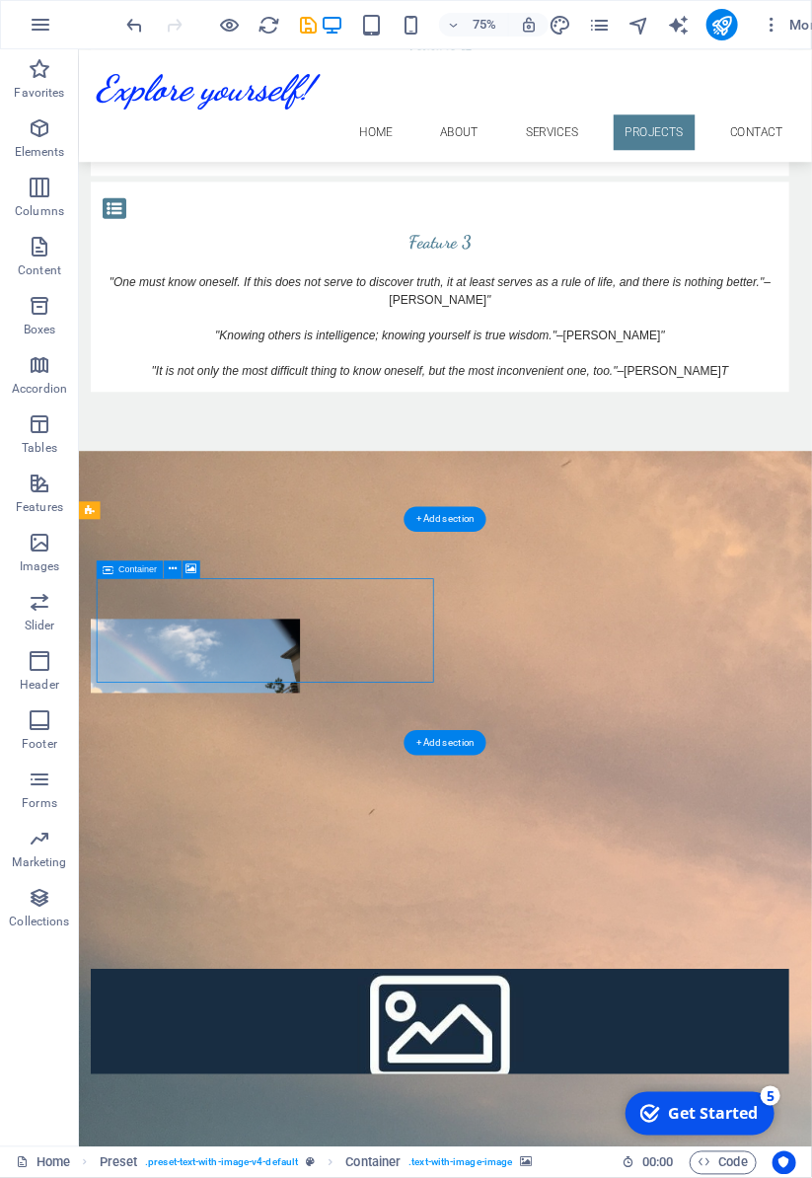
click at [171, 569] on icon at bounding box center [173, 569] width 8 height 16
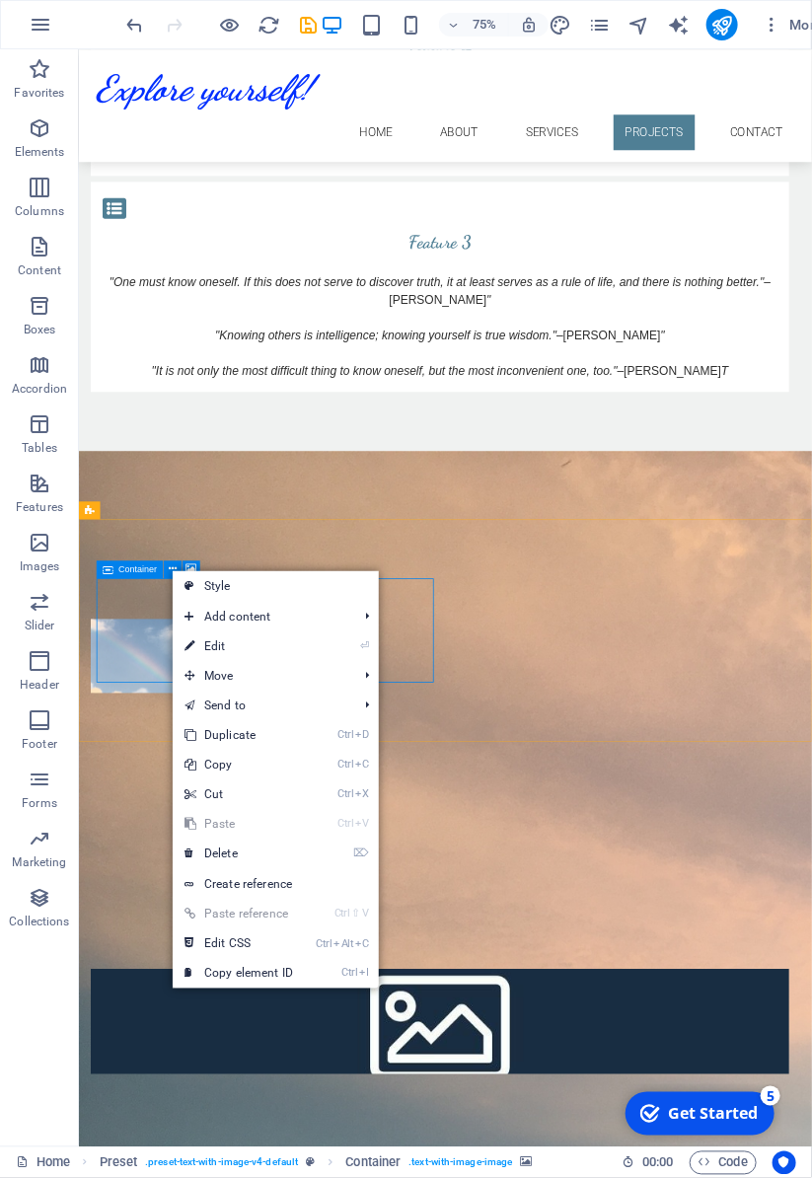
click at [301, 853] on link "⌦ Delete" at bounding box center [239, 853] width 132 height 30
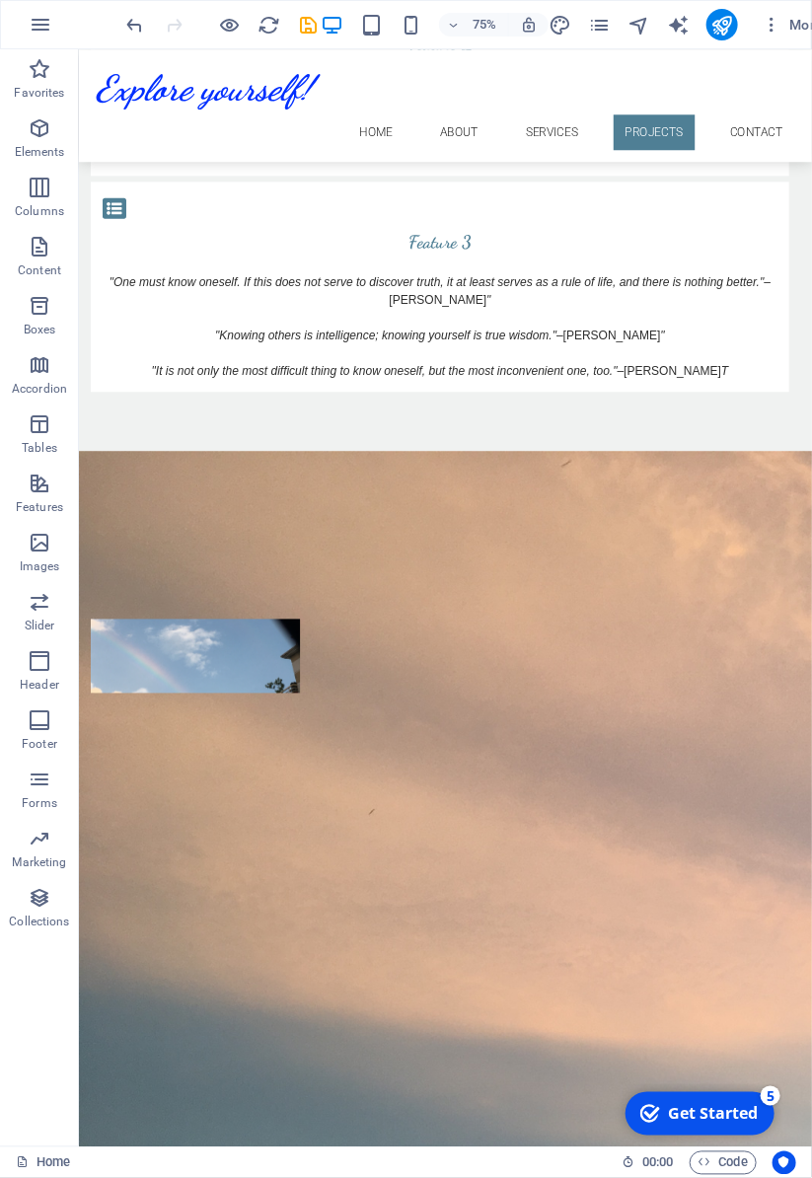
click at [811, 985] on div "Projects" at bounding box center [566, 1090] width 977 height 210
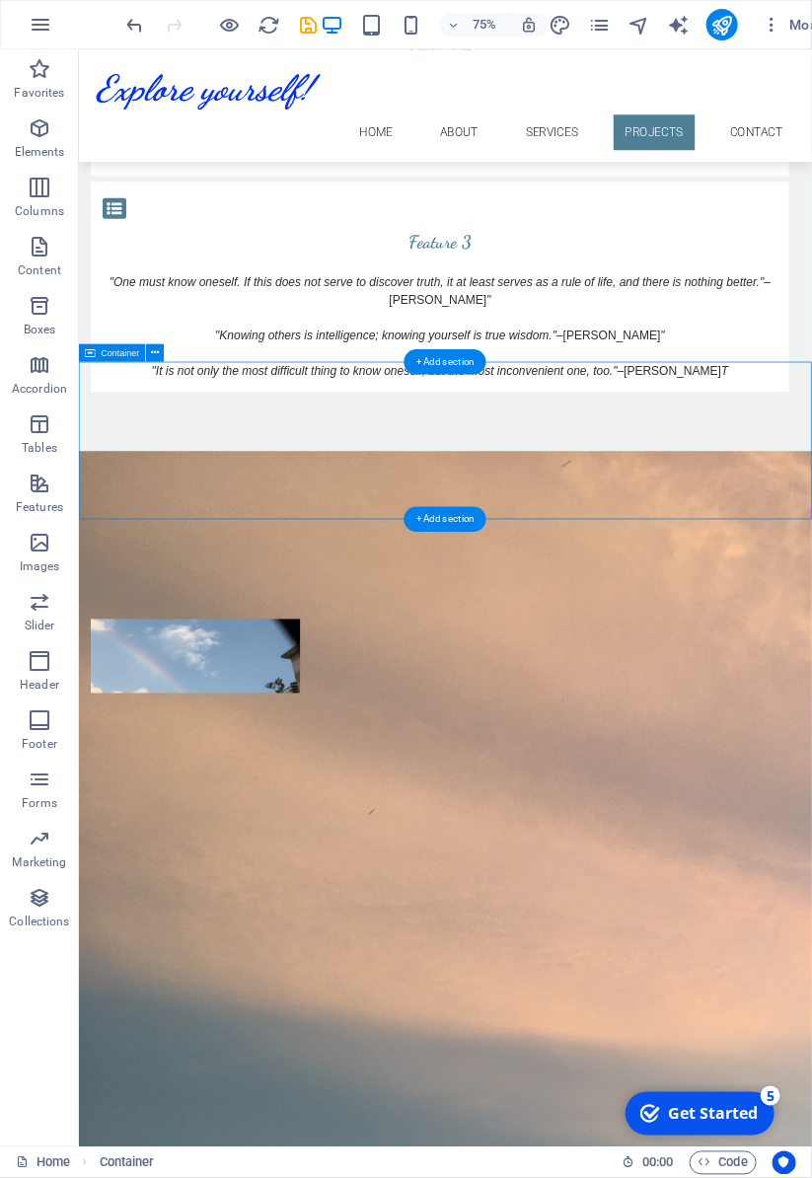
click at [152, 343] on button at bounding box center [155, 352] width 18 height 18
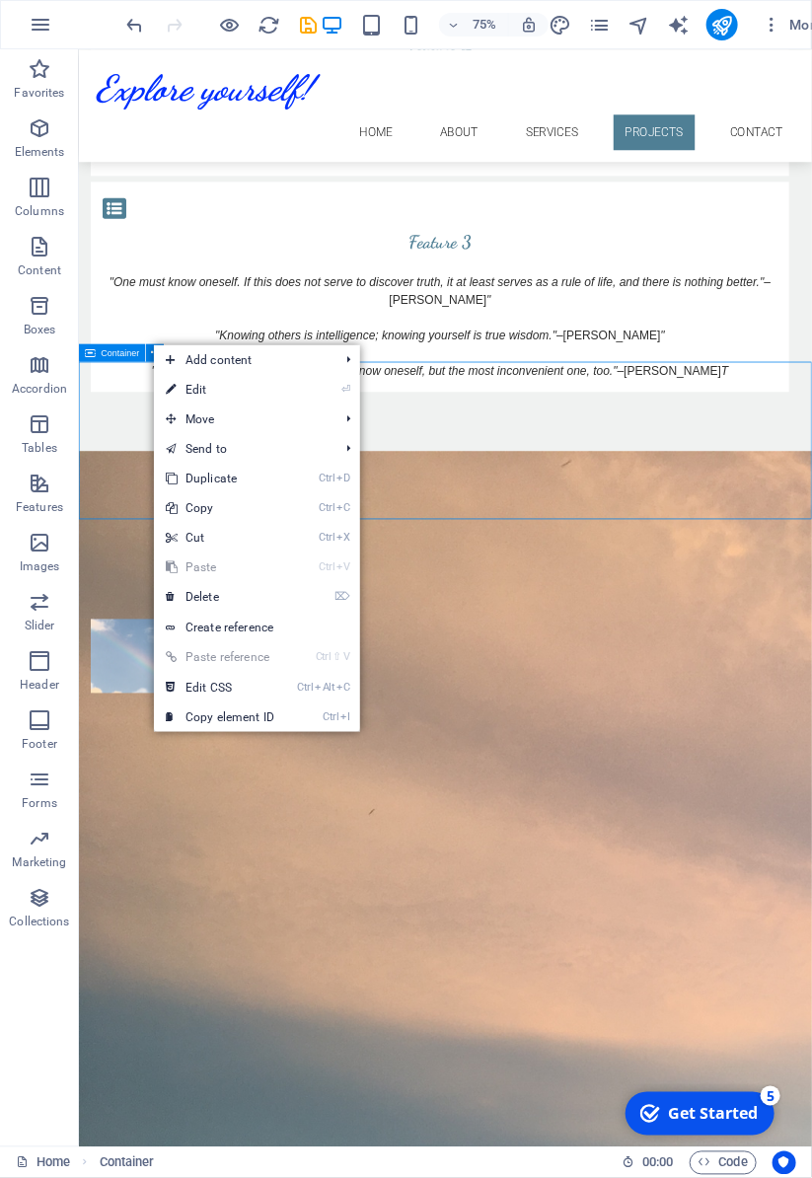
click at [708, 985] on div "Projects" at bounding box center [566, 1090] width 977 height 210
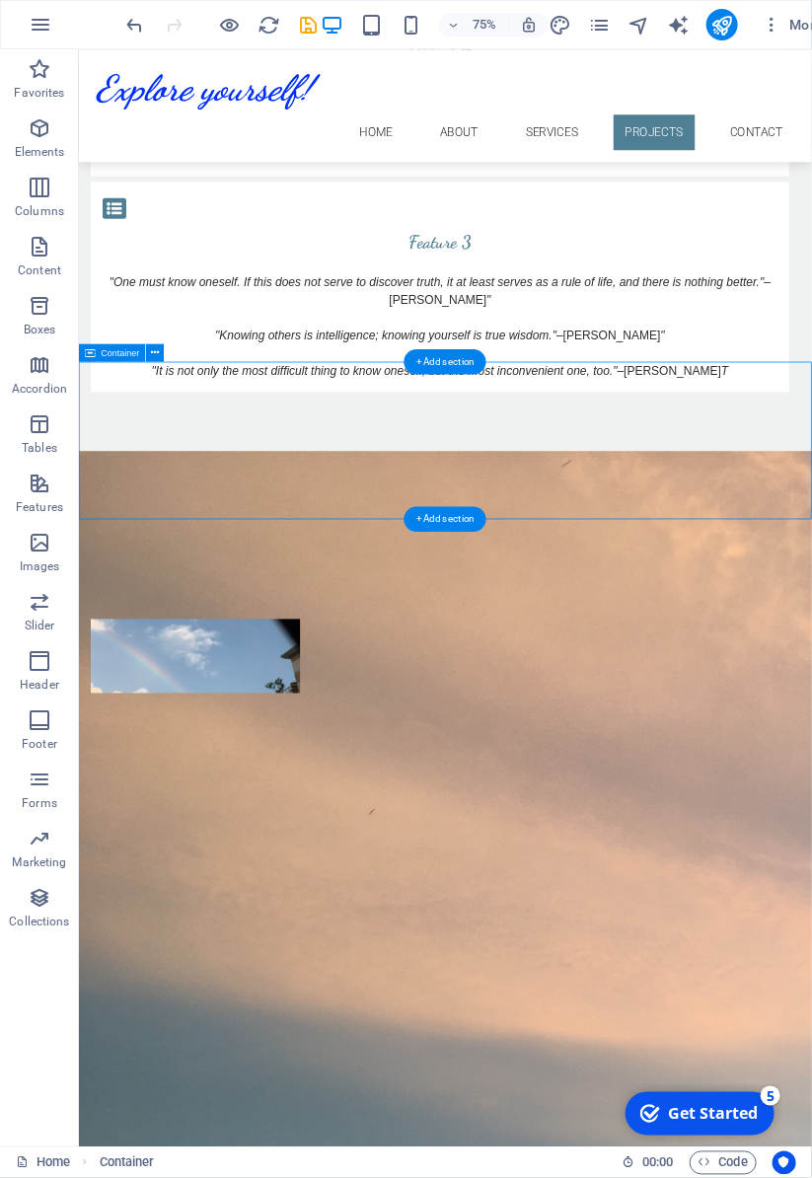
click at [454, 523] on div "+ Add section" at bounding box center [445, 519] width 82 height 26
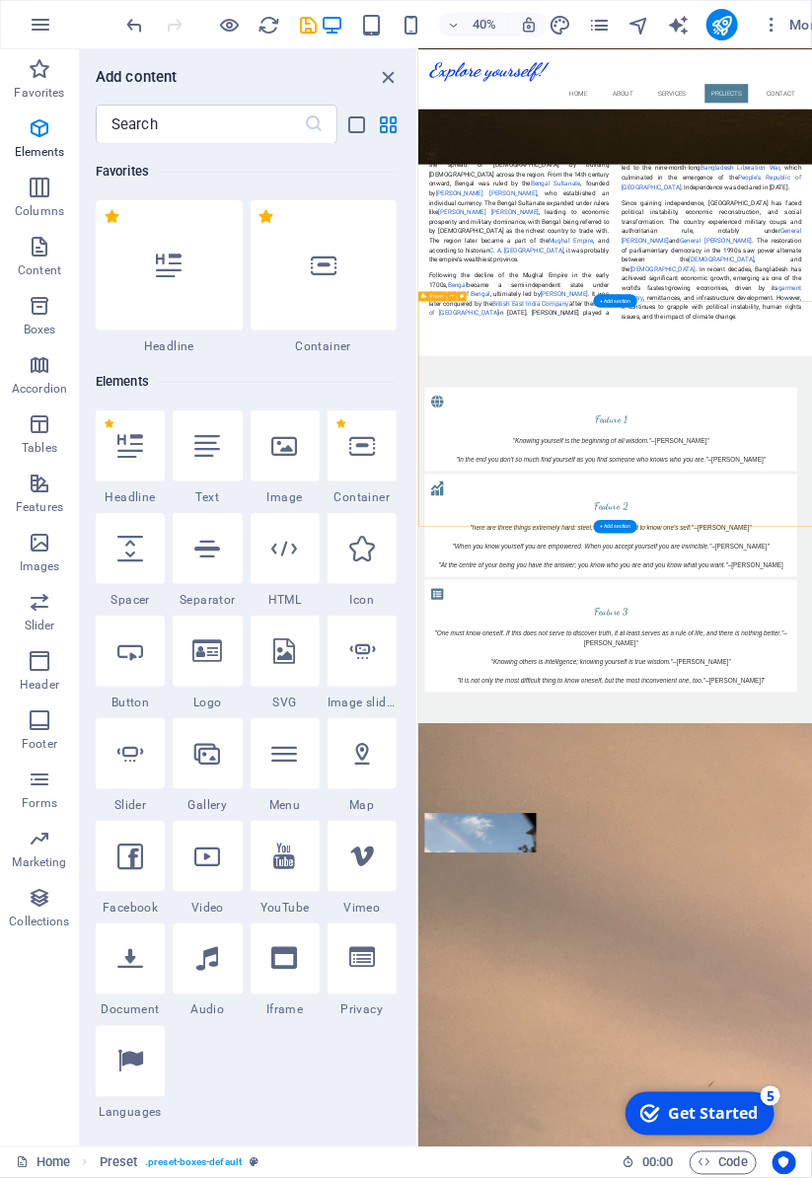
scroll to position [3450, 0]
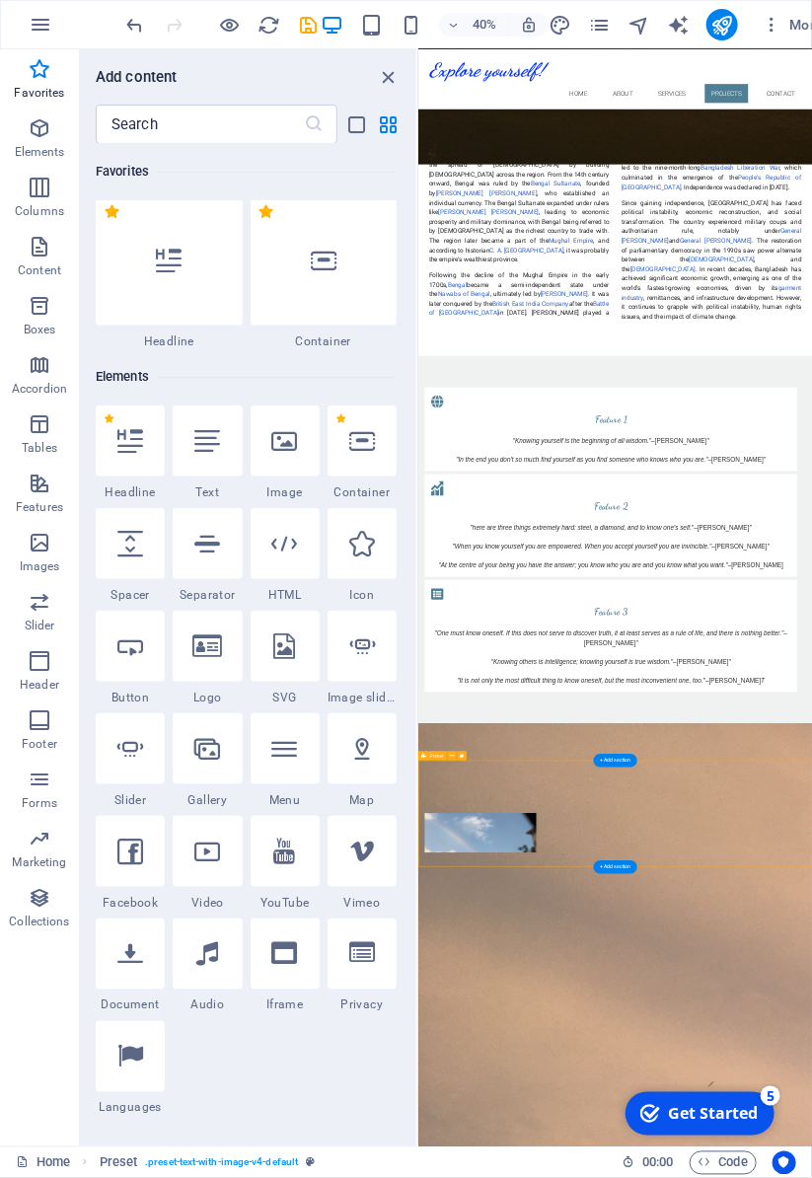
scroll to position [0, 0]
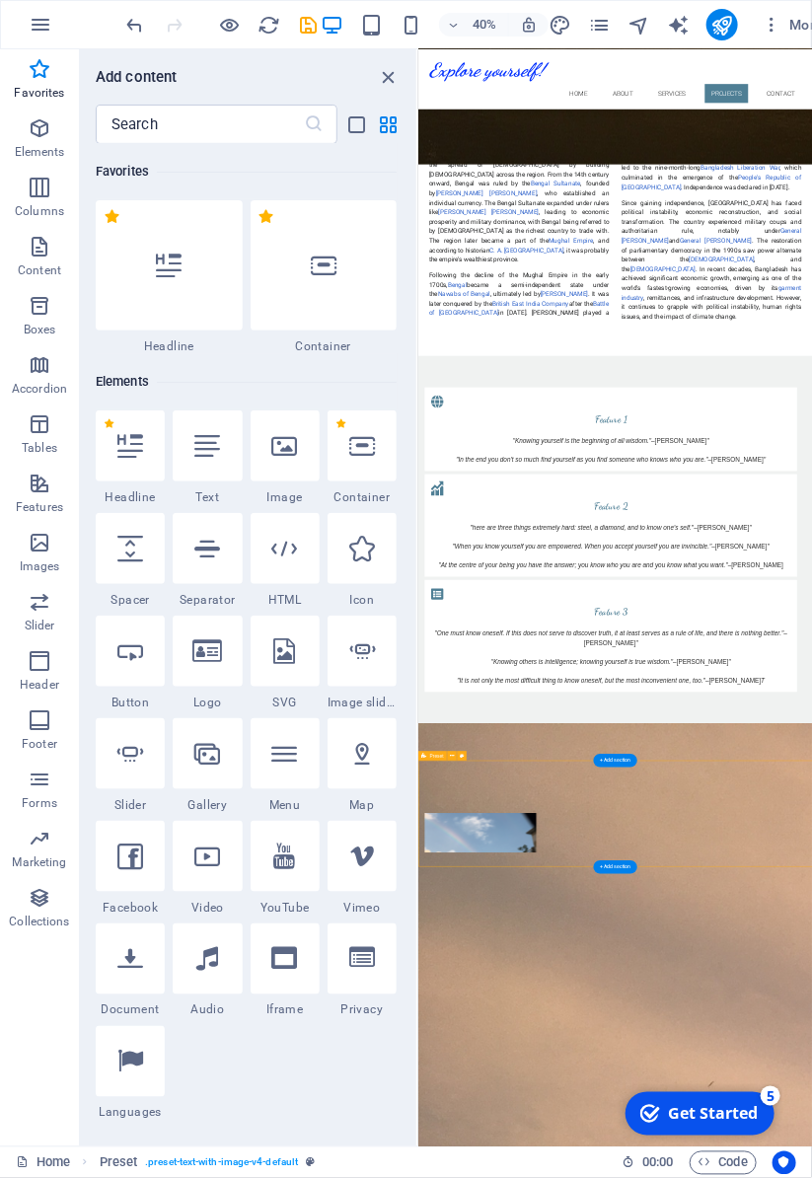
click at [277, 457] on icon at bounding box center [285, 446] width 26 height 26
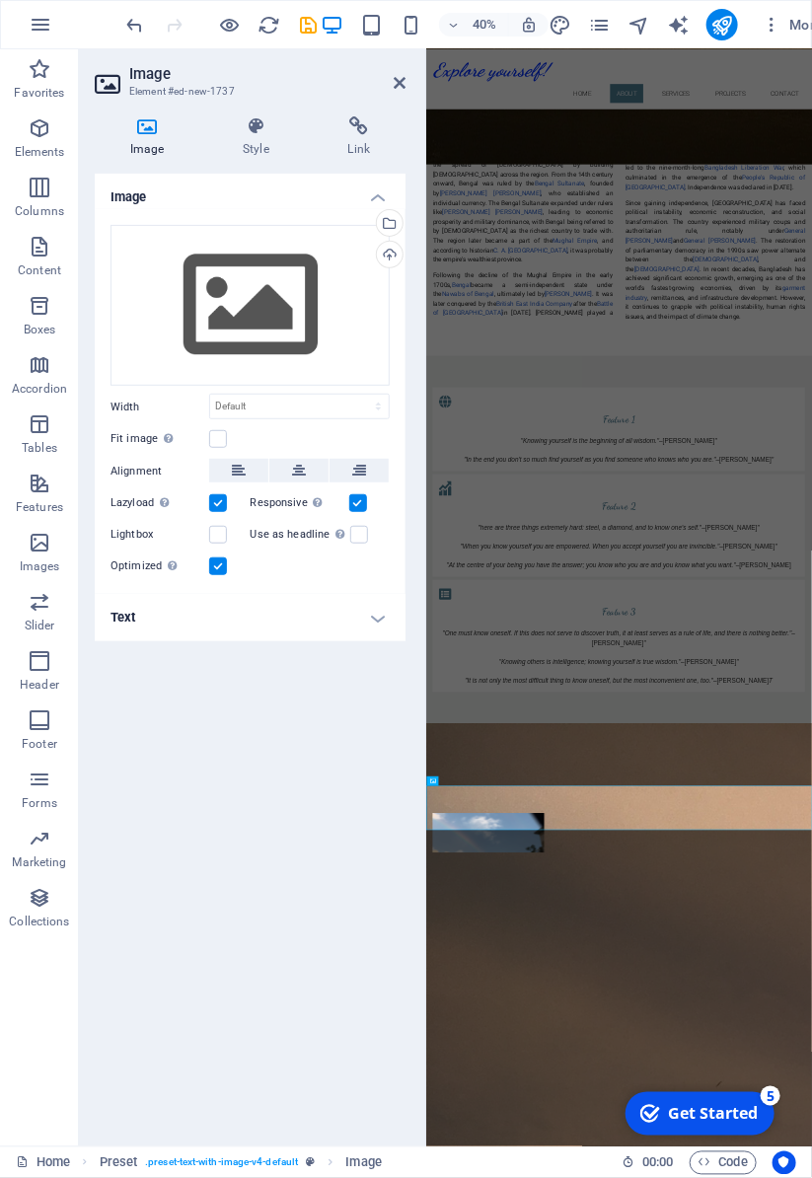
click at [255, 151] on h4 "Style" at bounding box center [259, 136] width 105 height 41
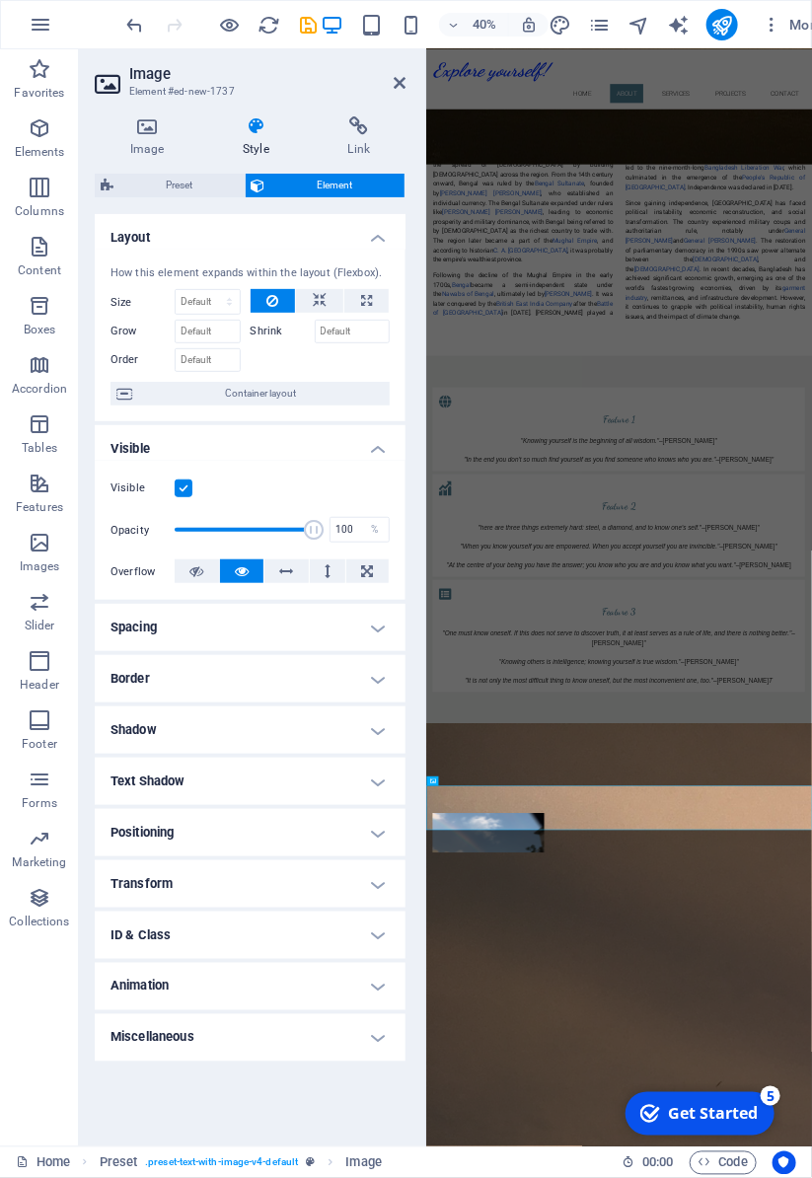
click at [399, 76] on icon at bounding box center [400, 83] width 12 height 16
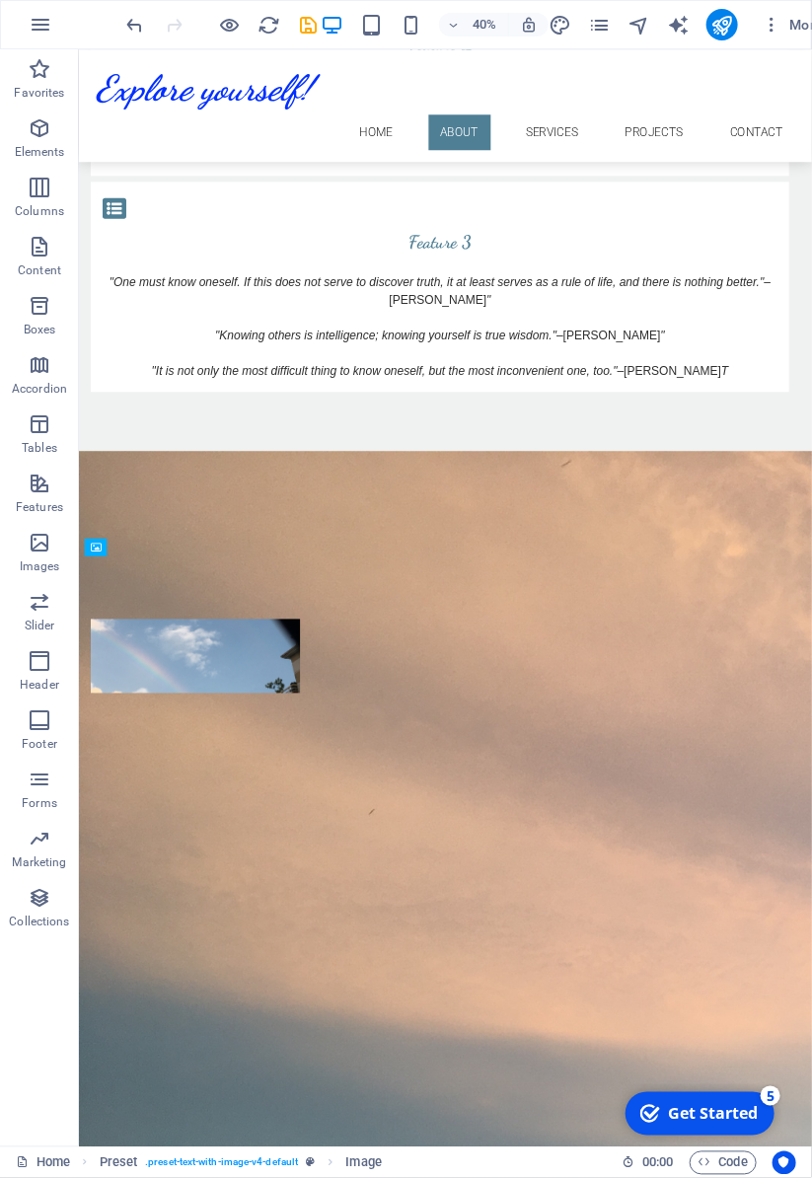
scroll to position [2699, 0]
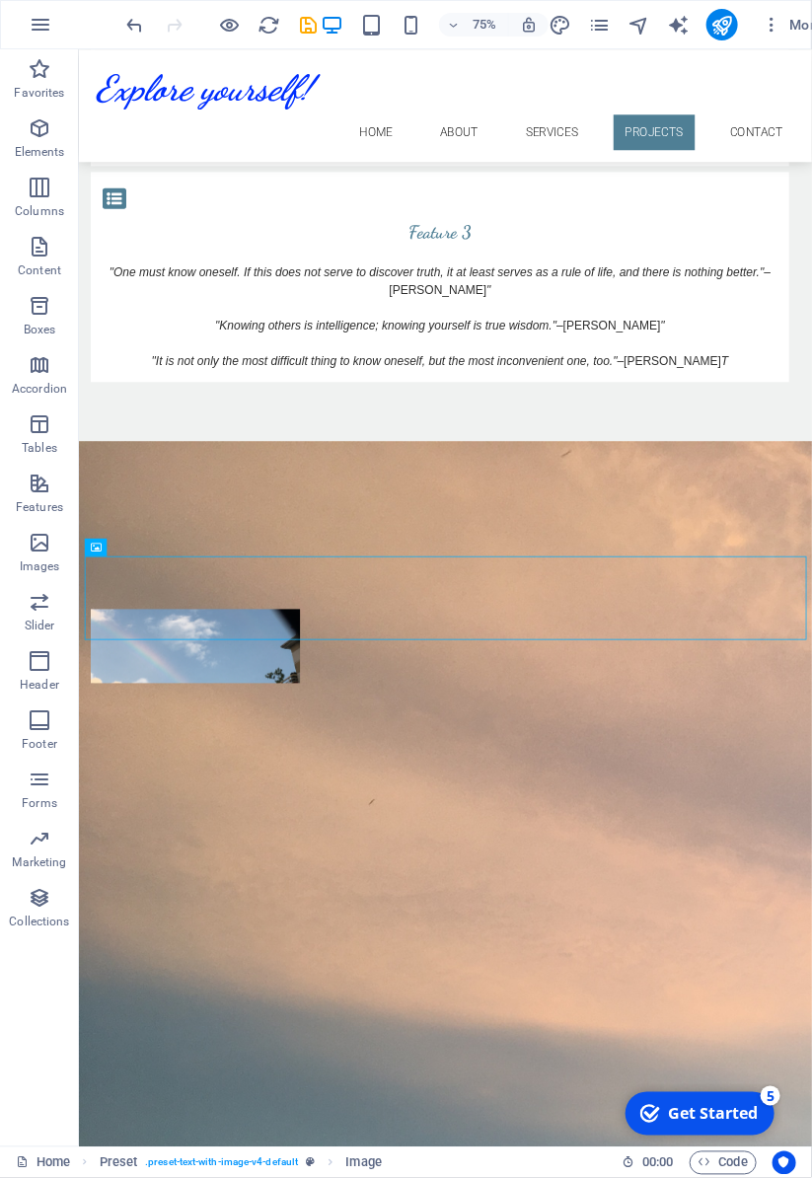
click at [150, 546] on icon at bounding box center [147, 547] width 8 height 16
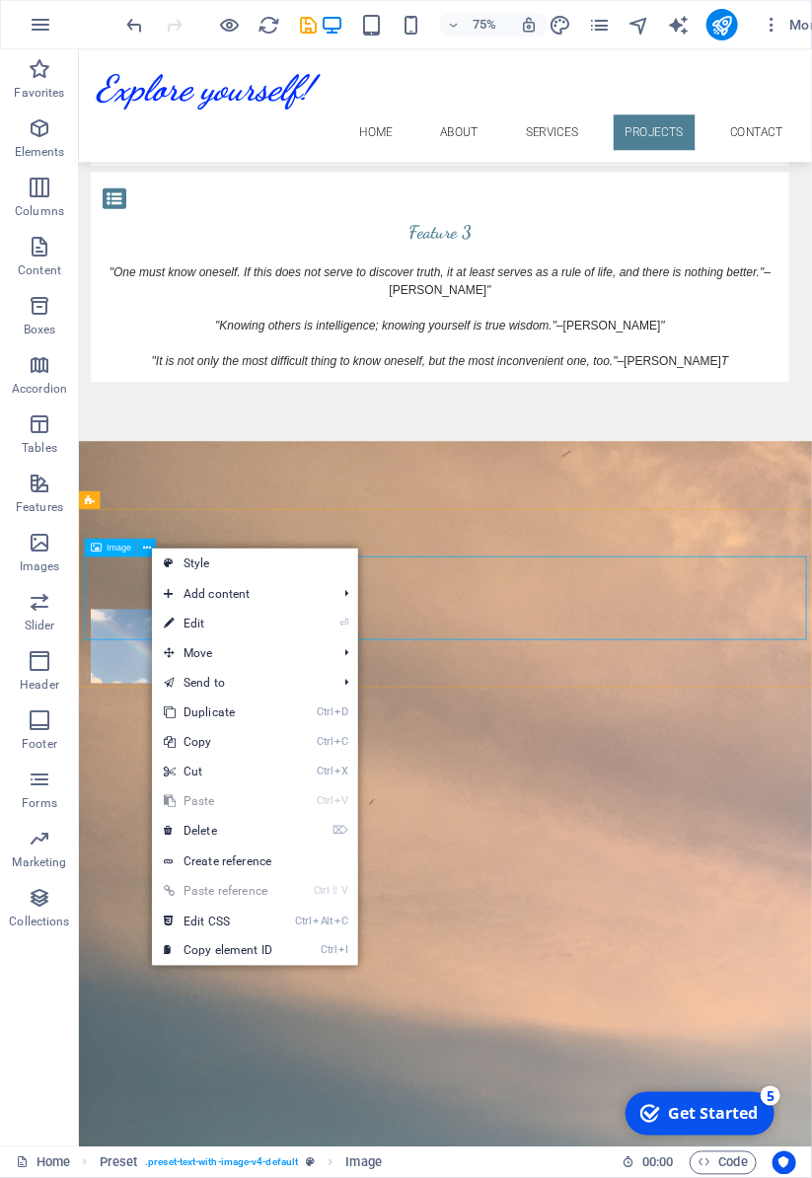
click at [284, 838] on link "⌦ Delete" at bounding box center [218, 831] width 132 height 30
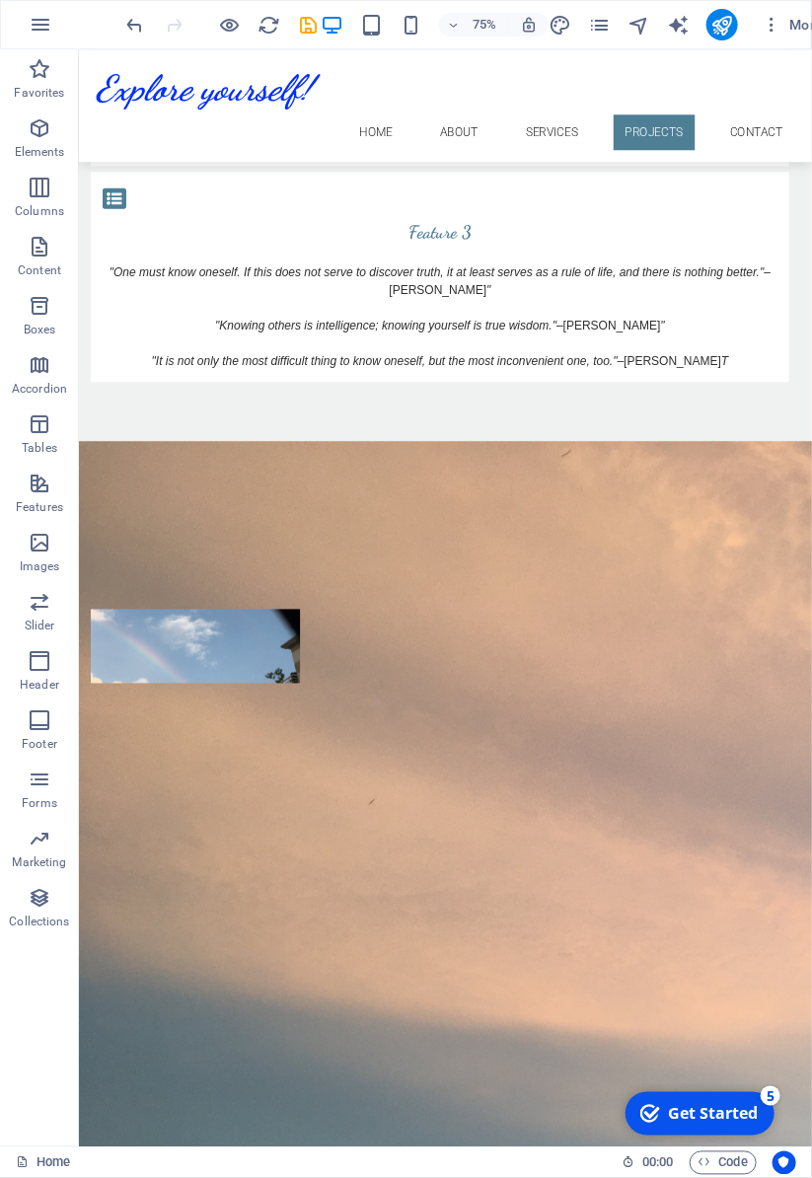
click at [811, 1093] on div at bounding box center [567, 1098] width 931 height 10
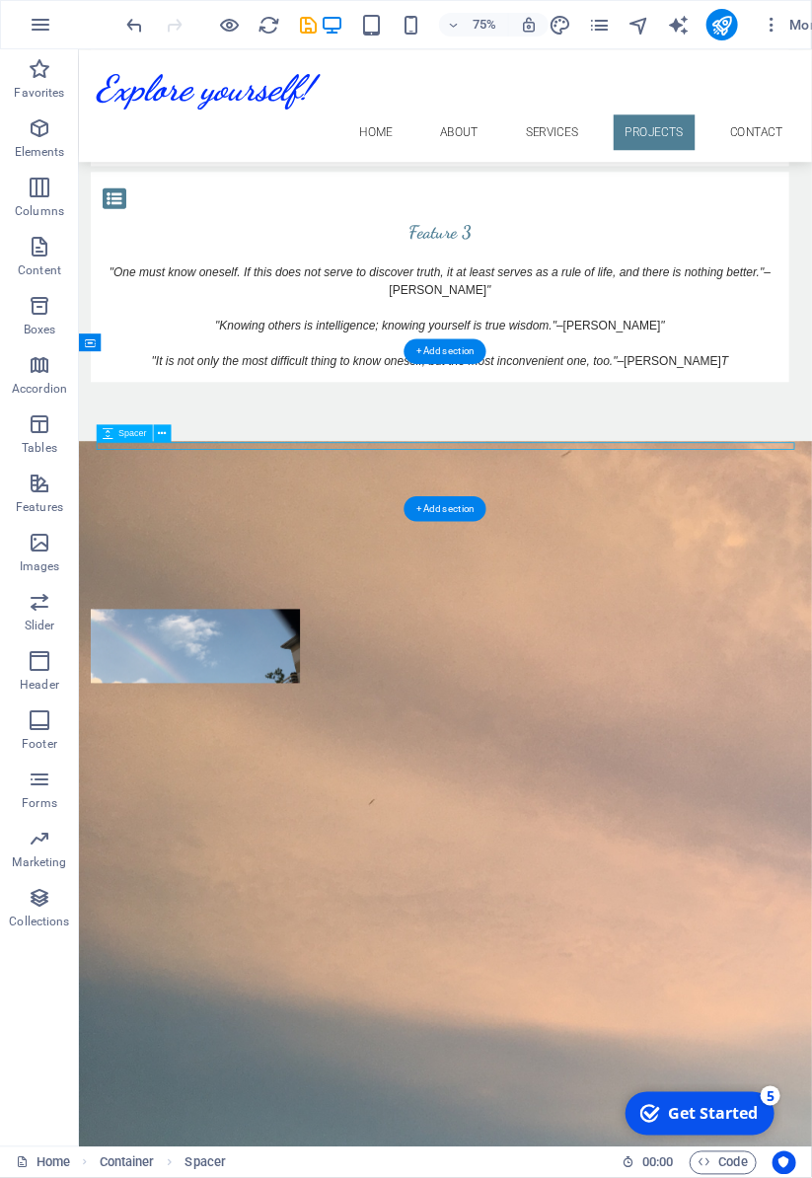
click at [163, 432] on icon at bounding box center [162, 433] width 8 height 16
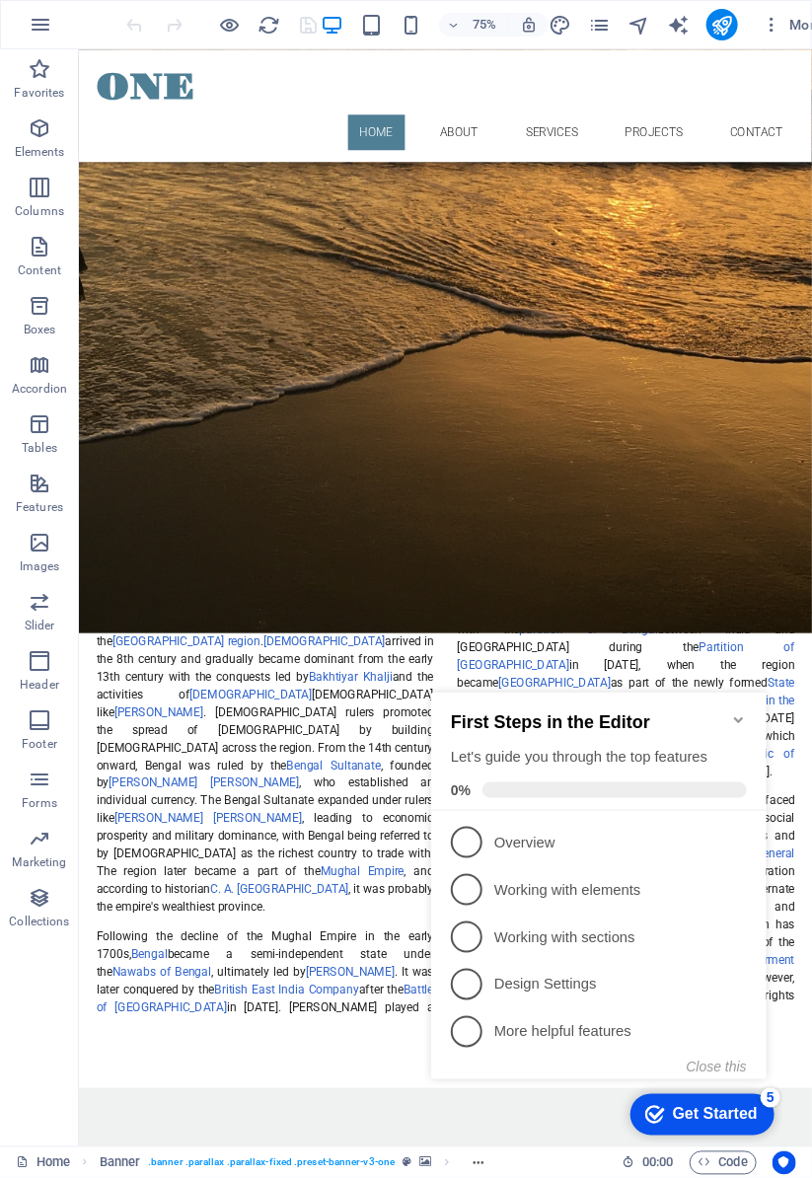
scroll to position [920, 0]
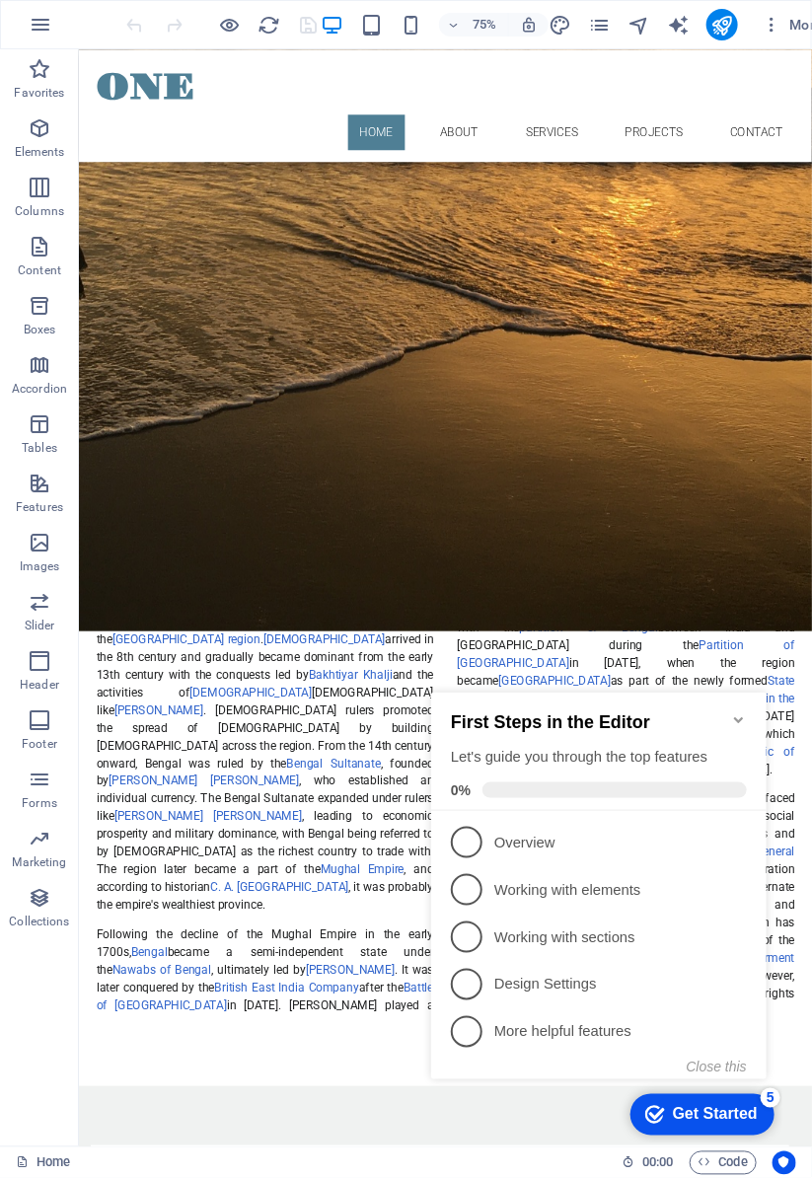
click at [736, 711] on icon "Minimize checklist" at bounding box center [738, 719] width 16 height 16
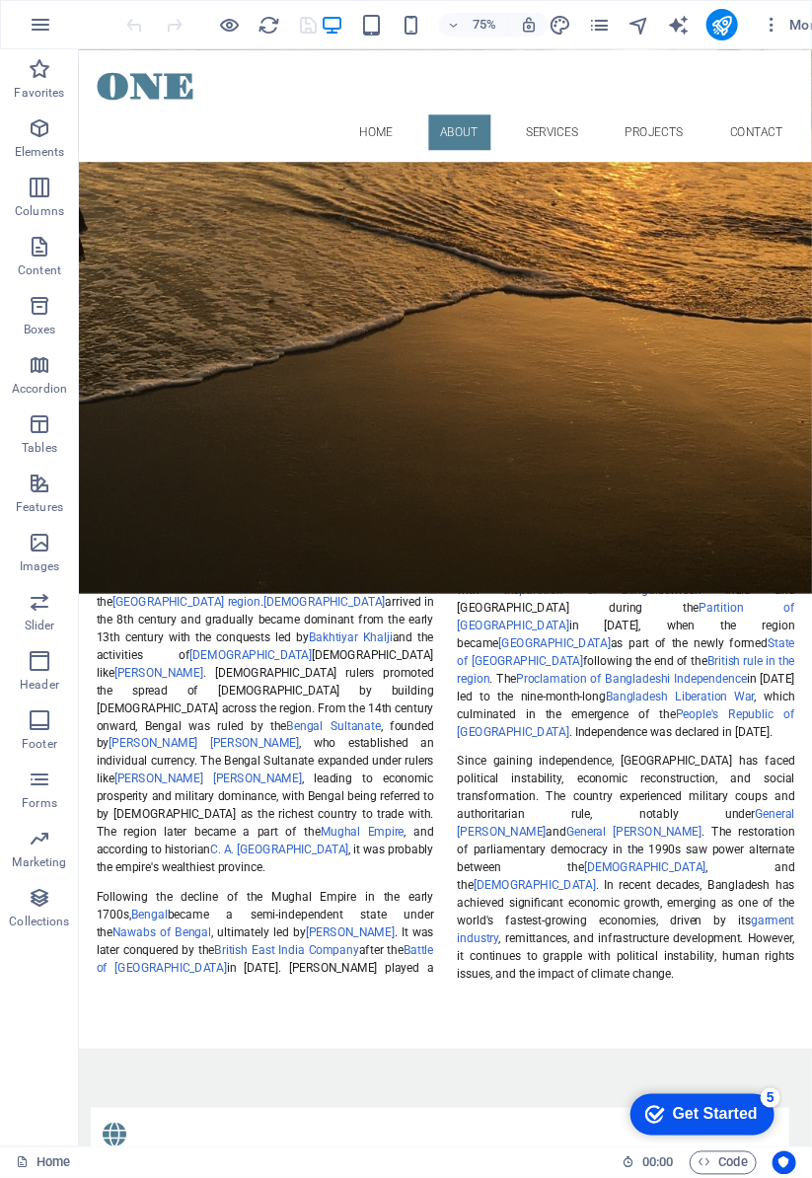
scroll to position [0, 0]
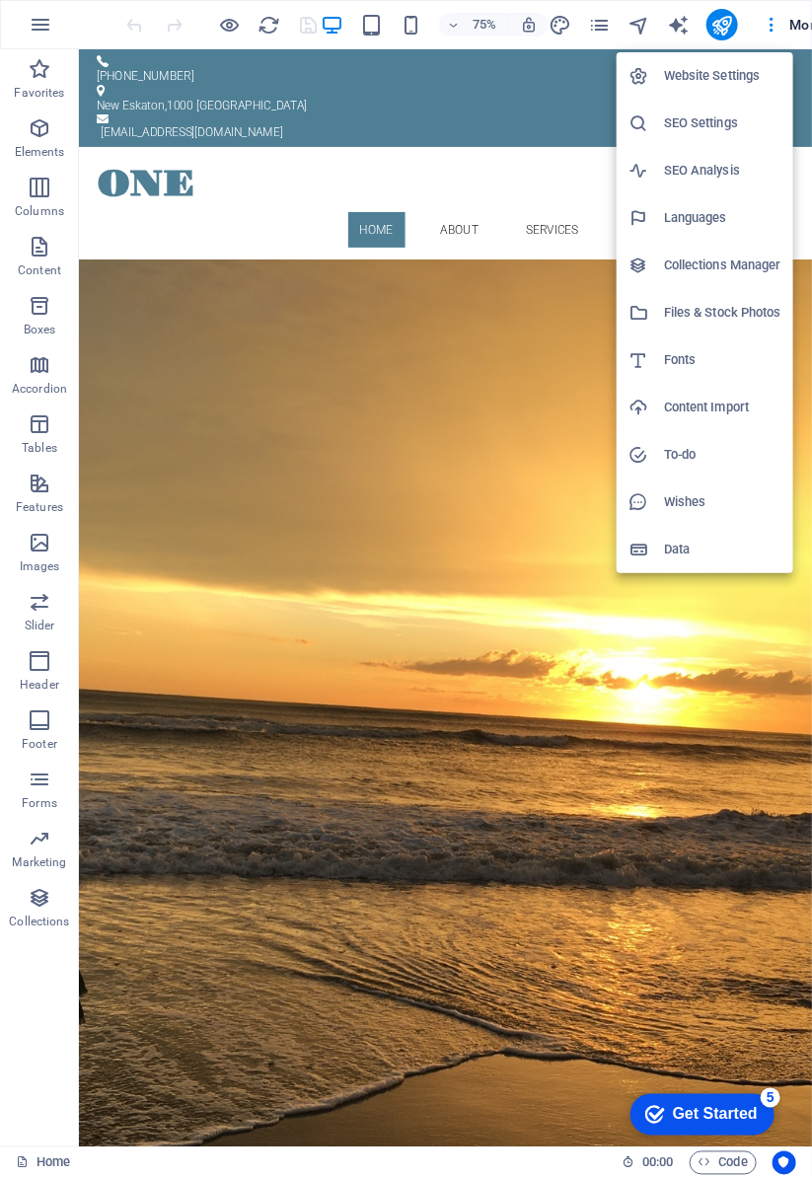
click at [0, 0] on div at bounding box center [0, 0] width 0 height 0
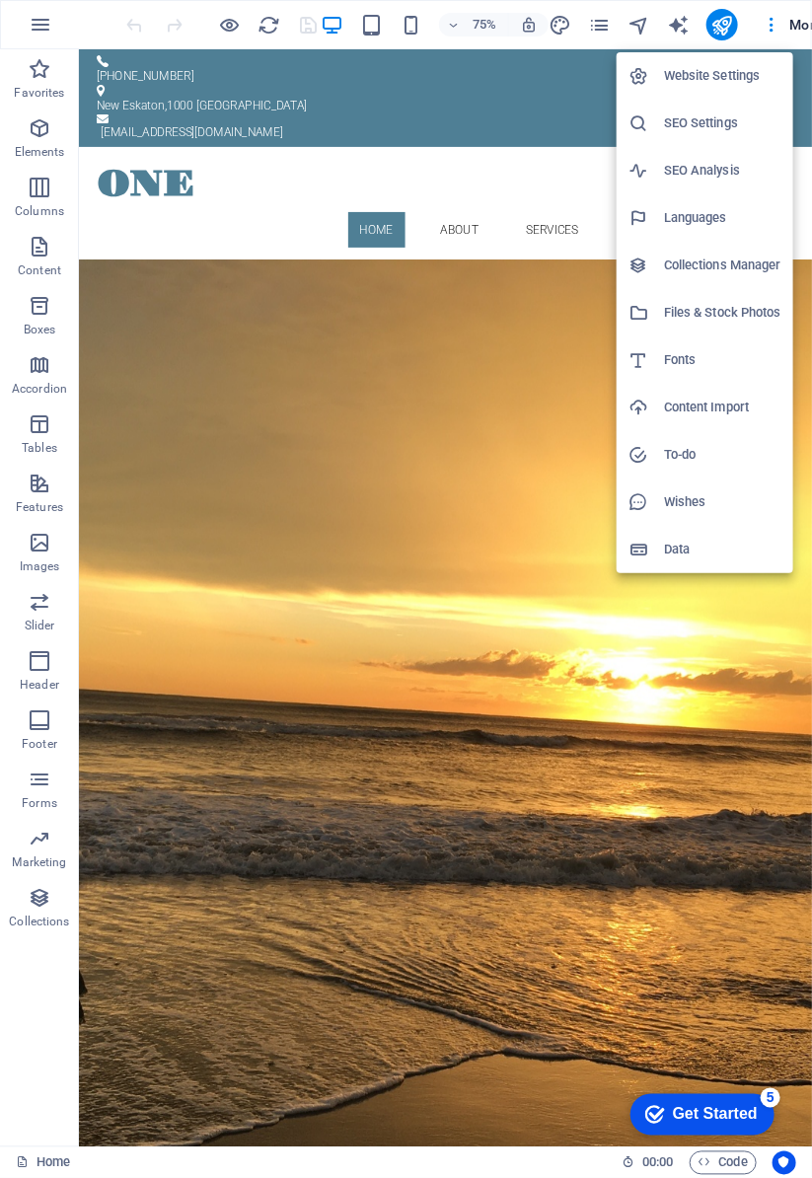
click at [39, 25] on div at bounding box center [406, 589] width 812 height 1178
